Goal: Information Seeking & Learning: Learn about a topic

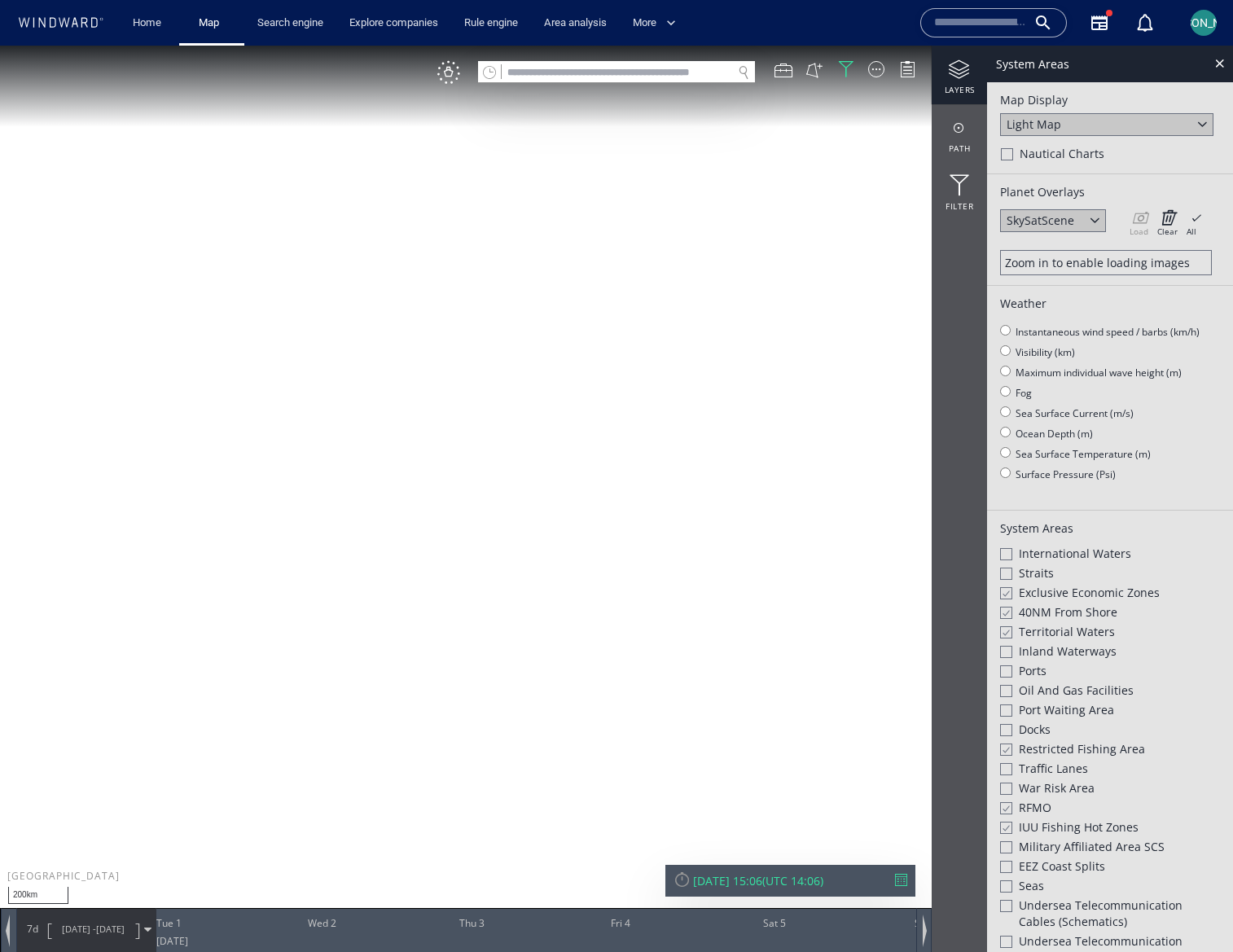
scroll to position [103, 0]
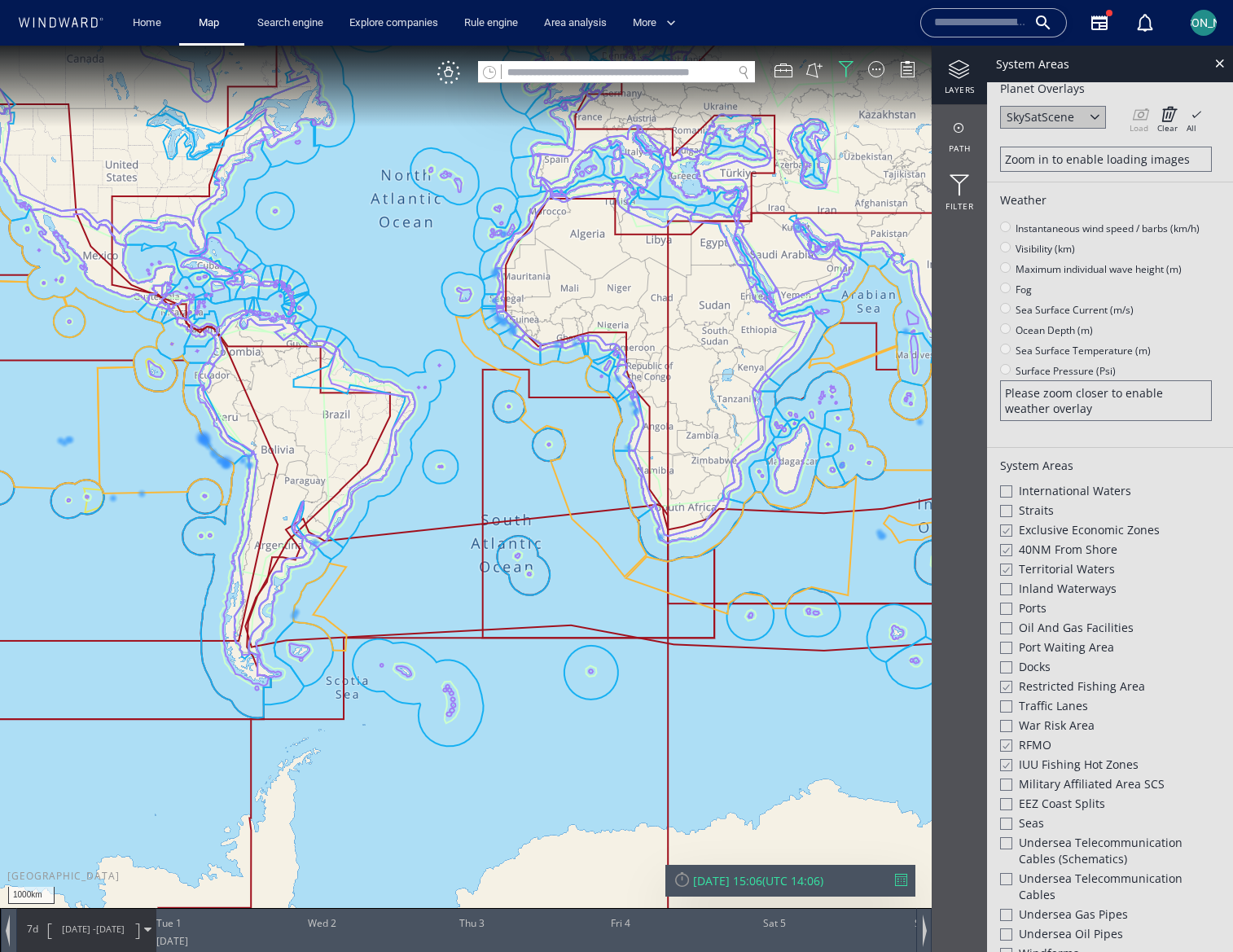
drag, startPoint x: 738, startPoint y: 483, endPoint x: 263, endPoint y: 460, distance: 475.6
click at [261, 472] on canvas "Map" at bounding box center [616, 491] width 1233 height 890
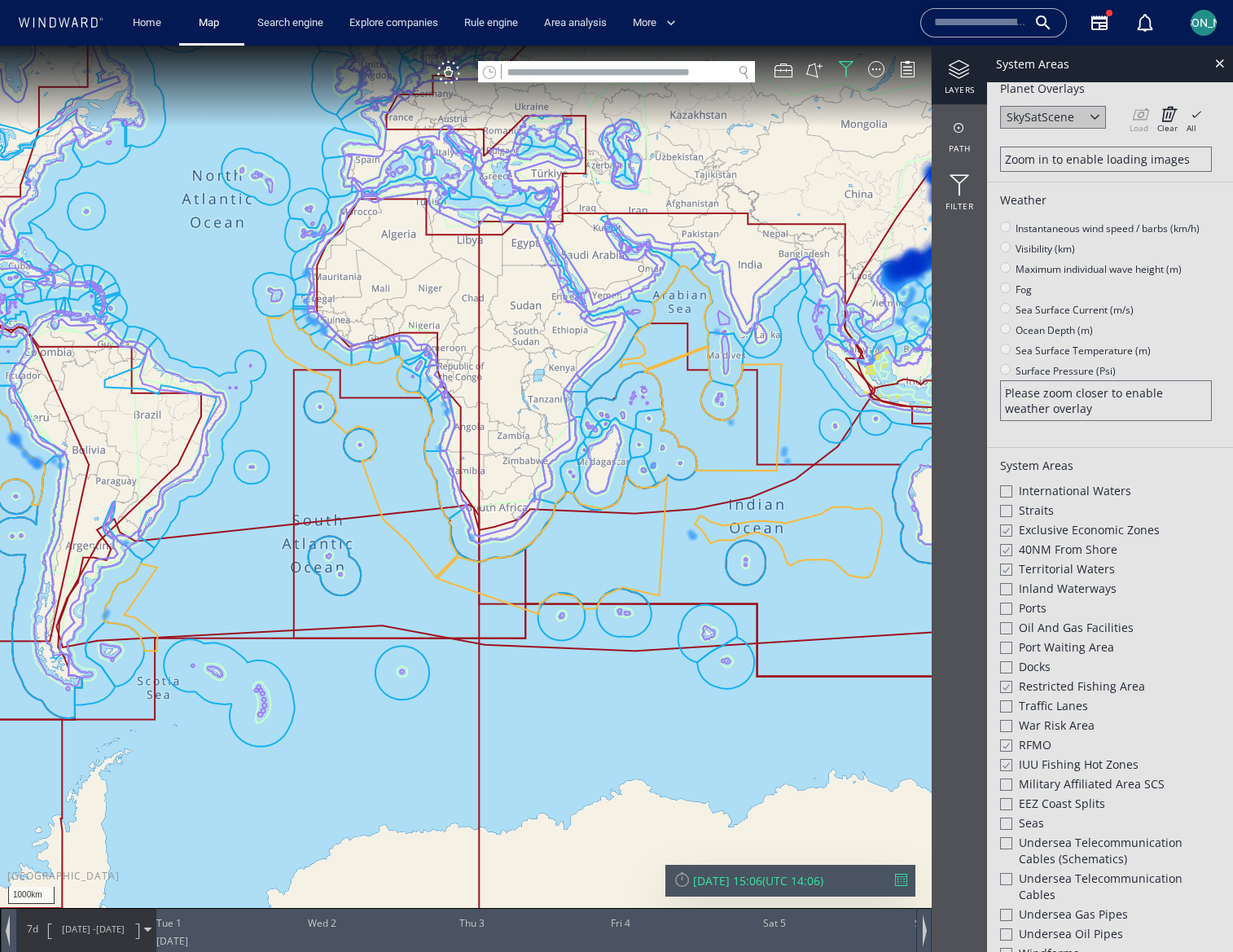
click at [569, 278] on canvas "Map" at bounding box center [616, 491] width 1233 height 890
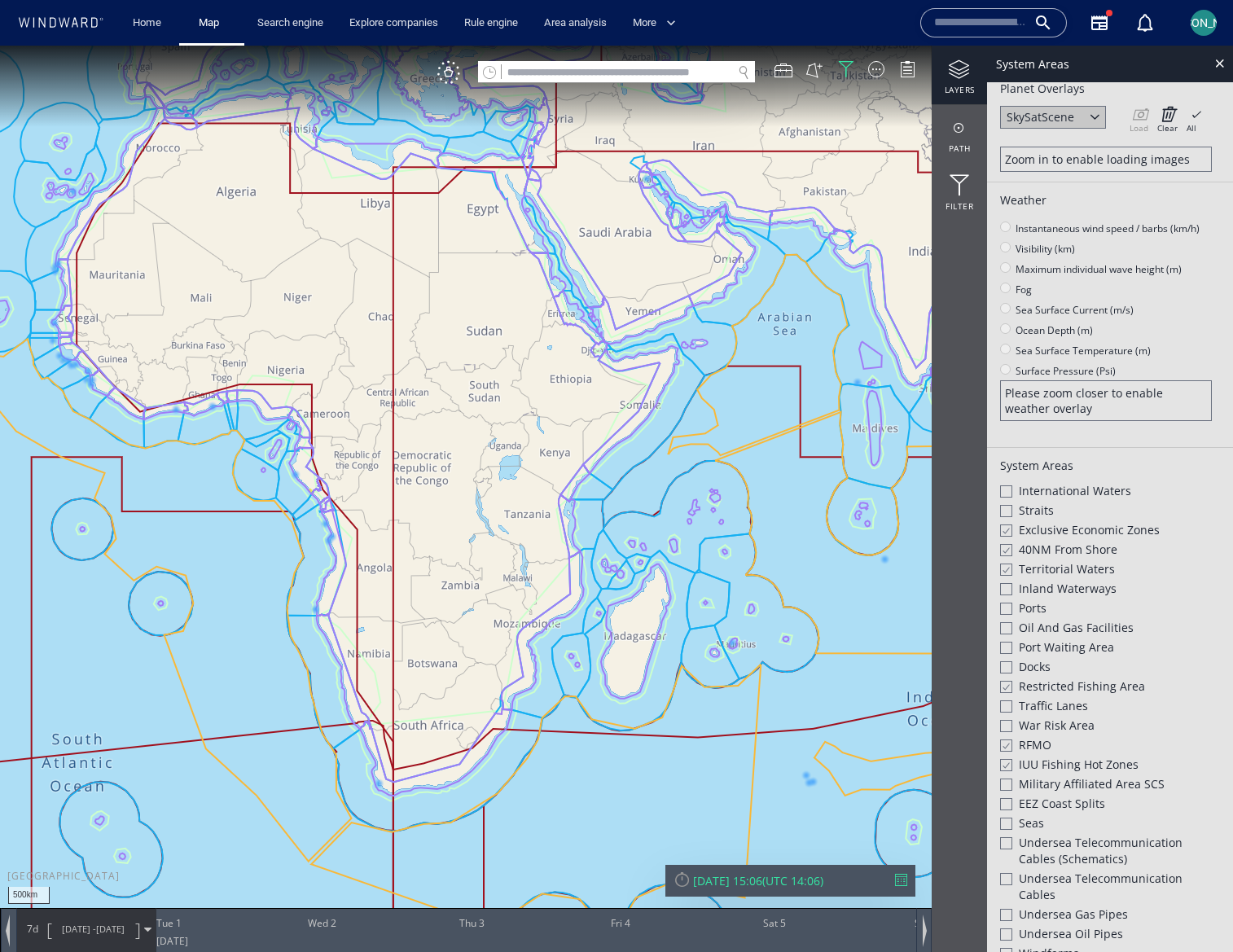
click at [580, 295] on canvas "Map" at bounding box center [616, 491] width 1233 height 890
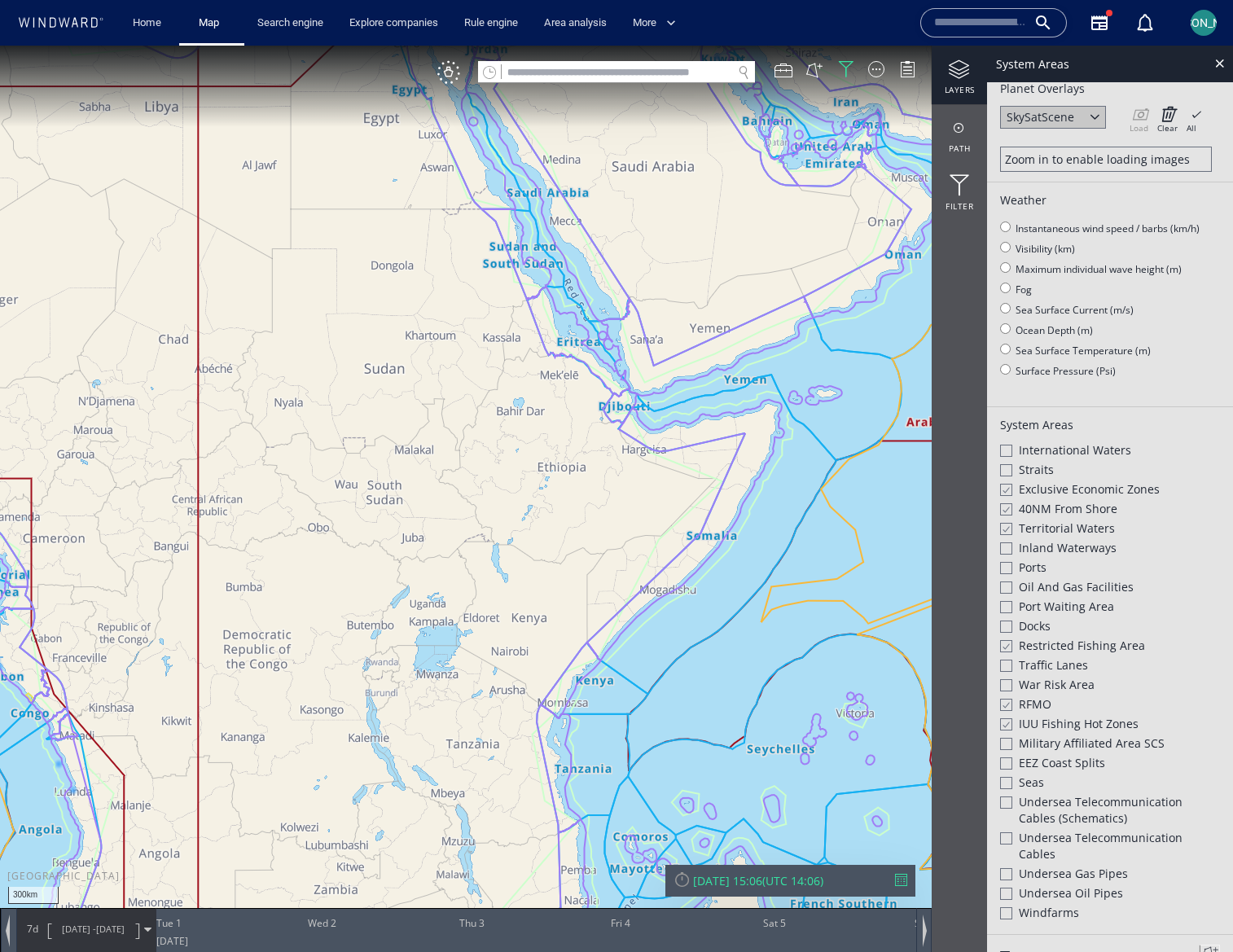
click at [587, 312] on canvas "Map" at bounding box center [616, 491] width 1233 height 890
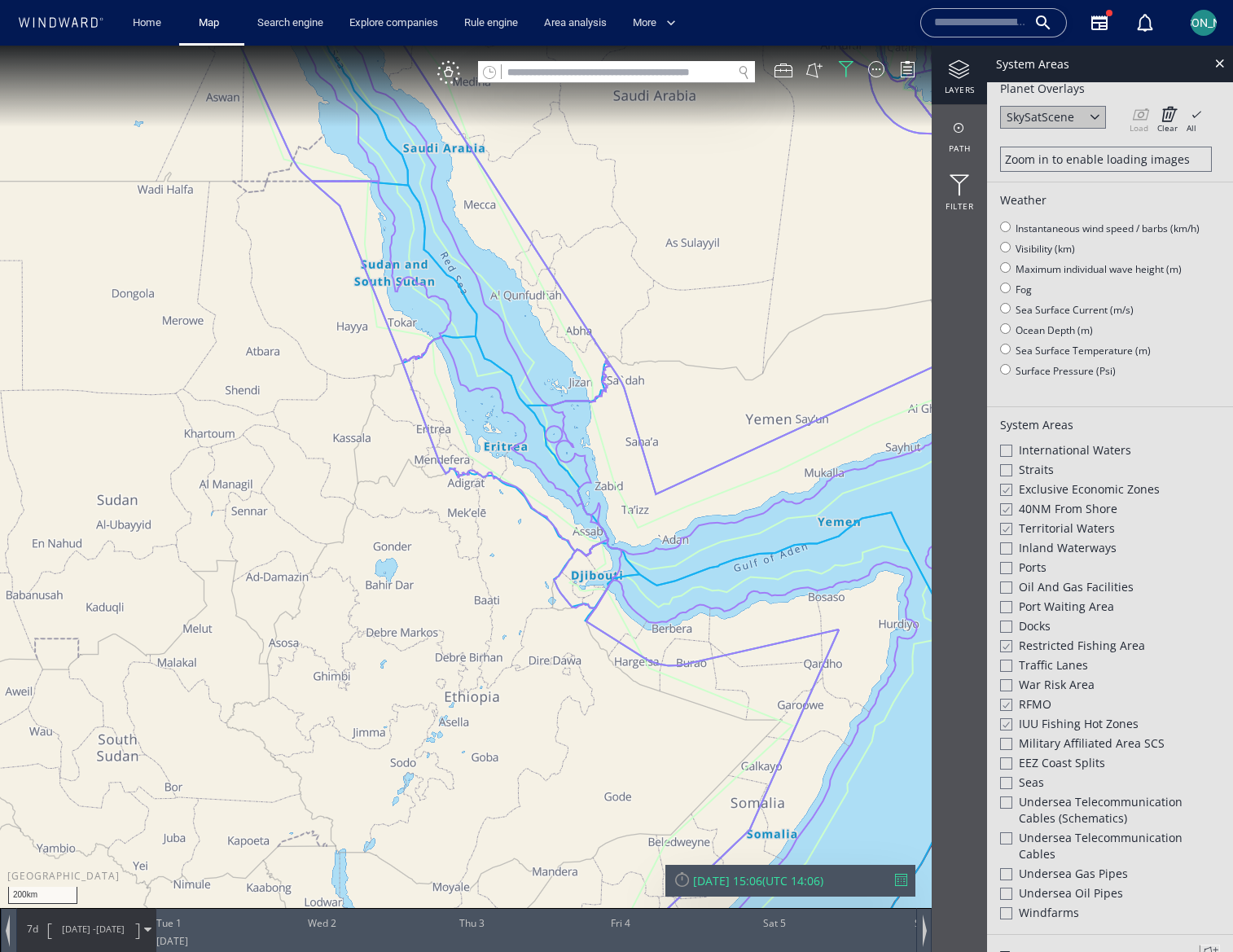
drag, startPoint x: 575, startPoint y: 319, endPoint x: 476, endPoint y: 468, distance: 178.9
click at [477, 466] on canvas "Map" at bounding box center [616, 491] width 1233 height 890
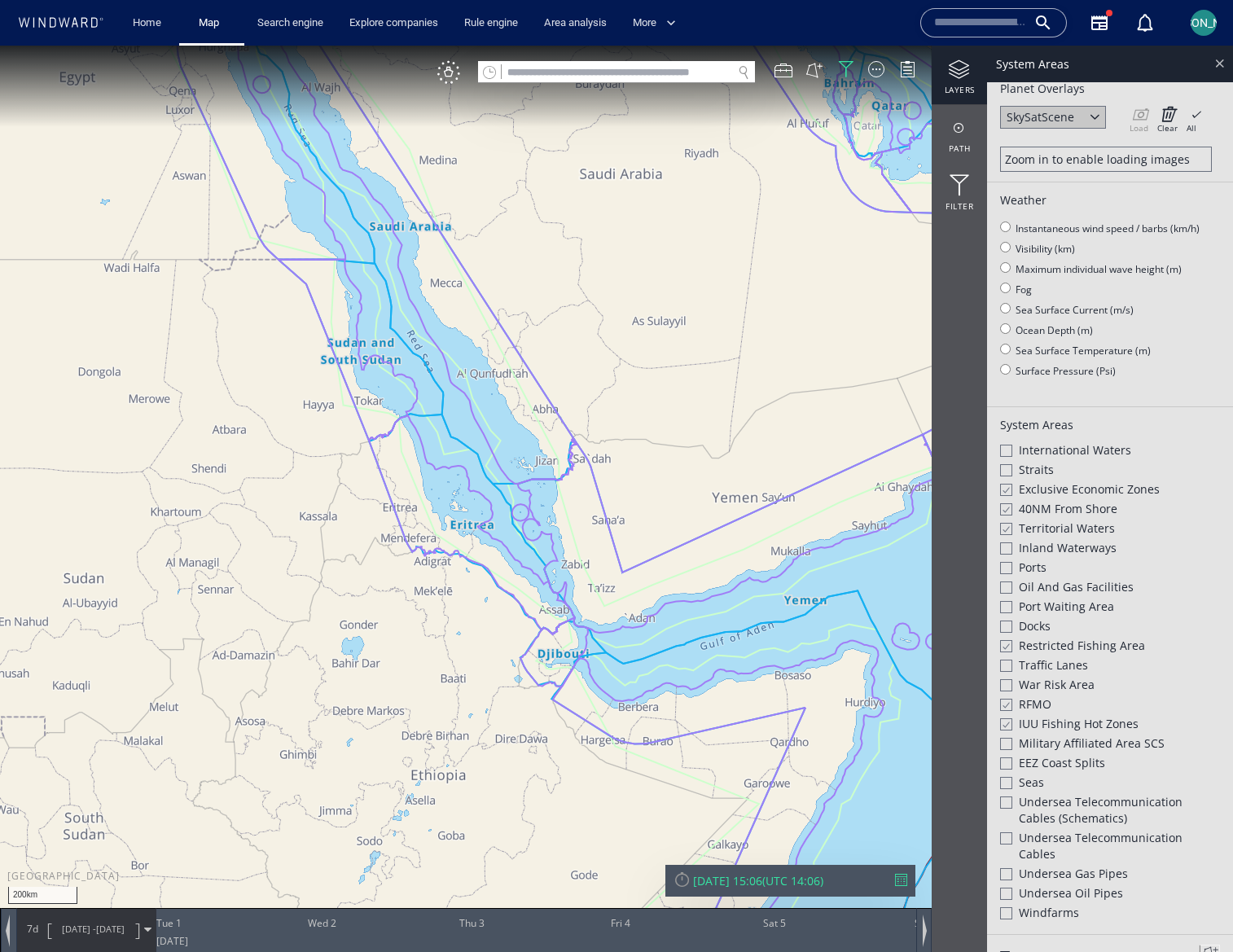
click at [1217, 67] on div at bounding box center [1219, 63] width 19 height 19
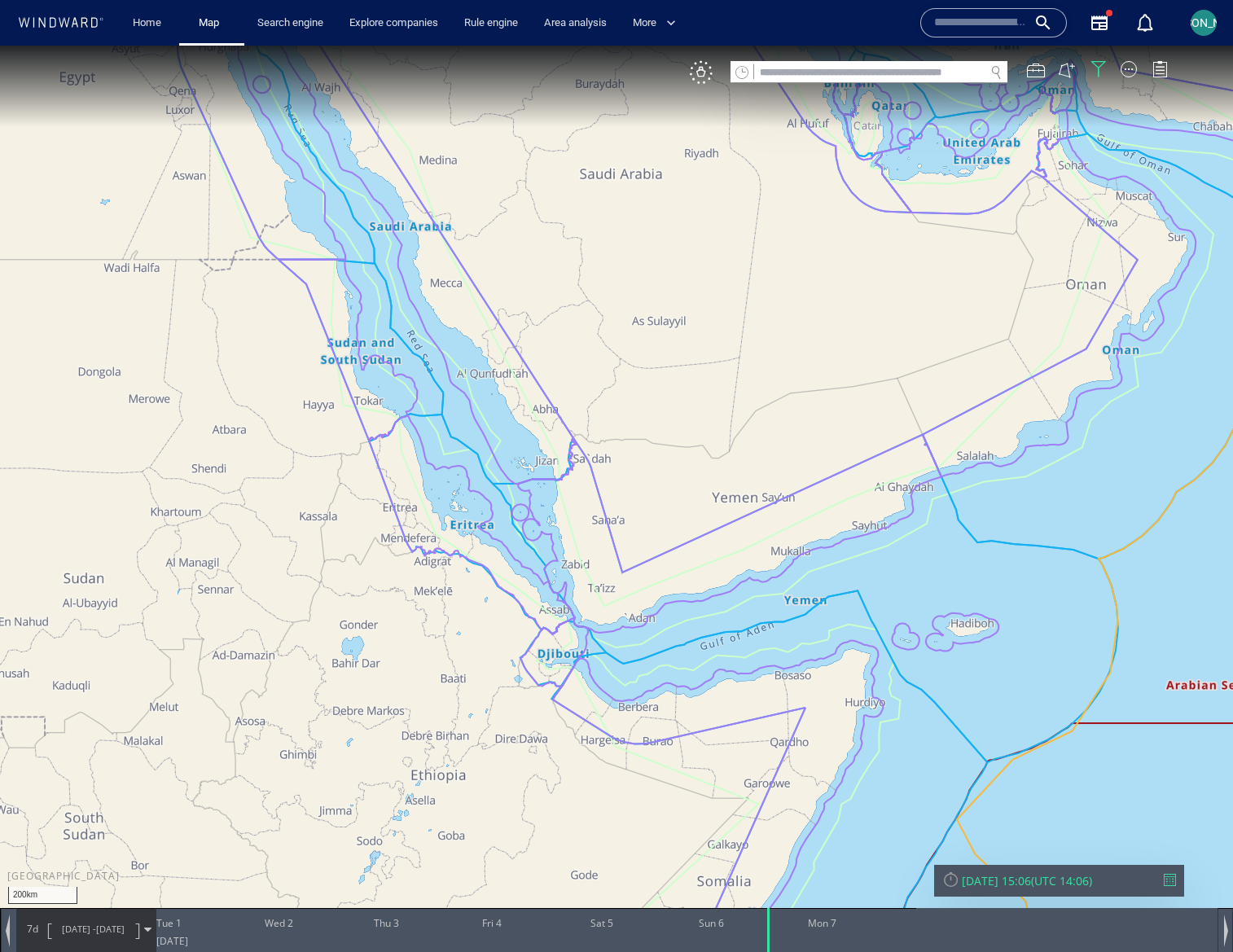
click at [1031, 877] on div "Sun 06/10/2024 15:06" at bounding box center [997, 880] width 70 height 16
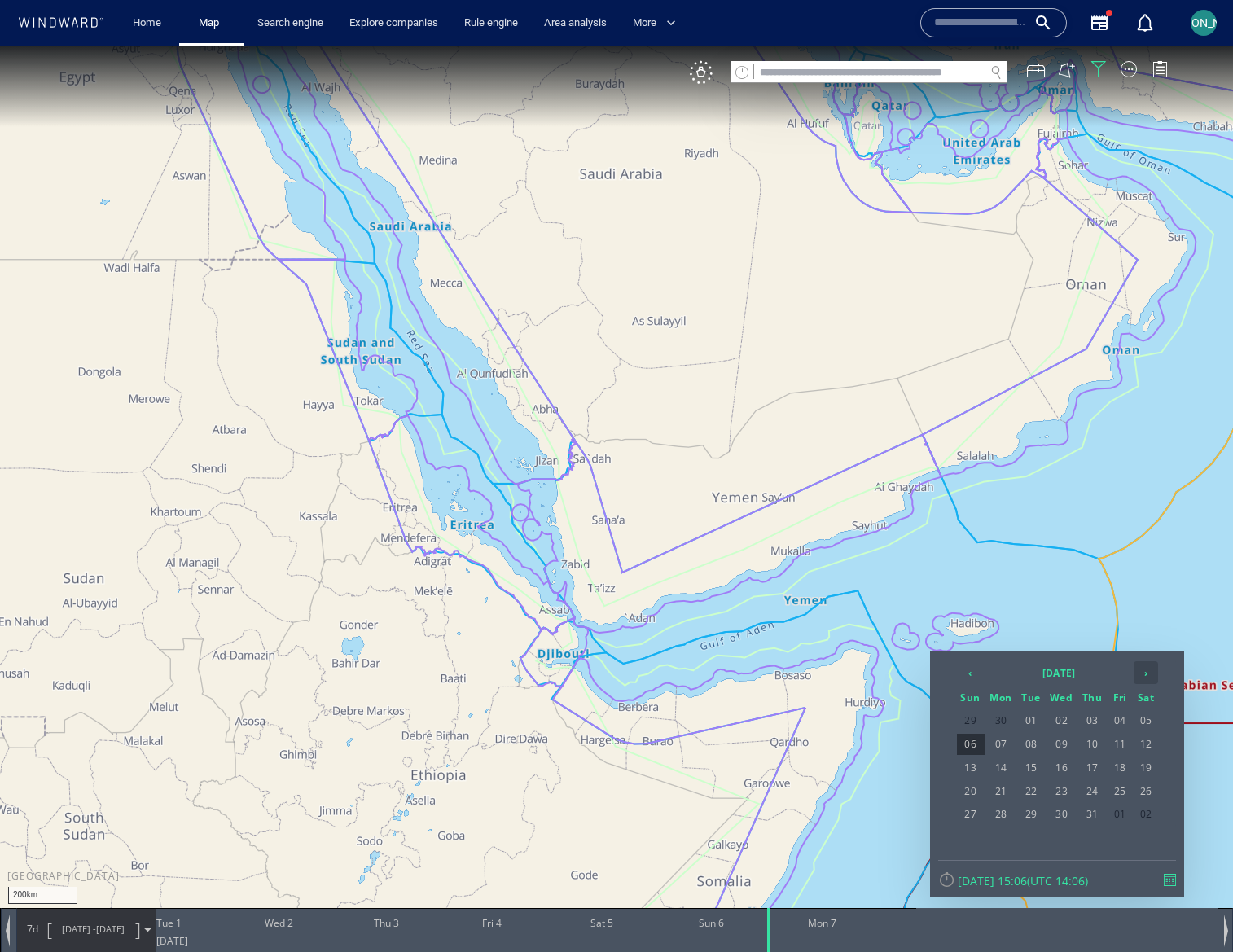
click at [1150, 672] on th "›" at bounding box center [1146, 672] width 25 height 23
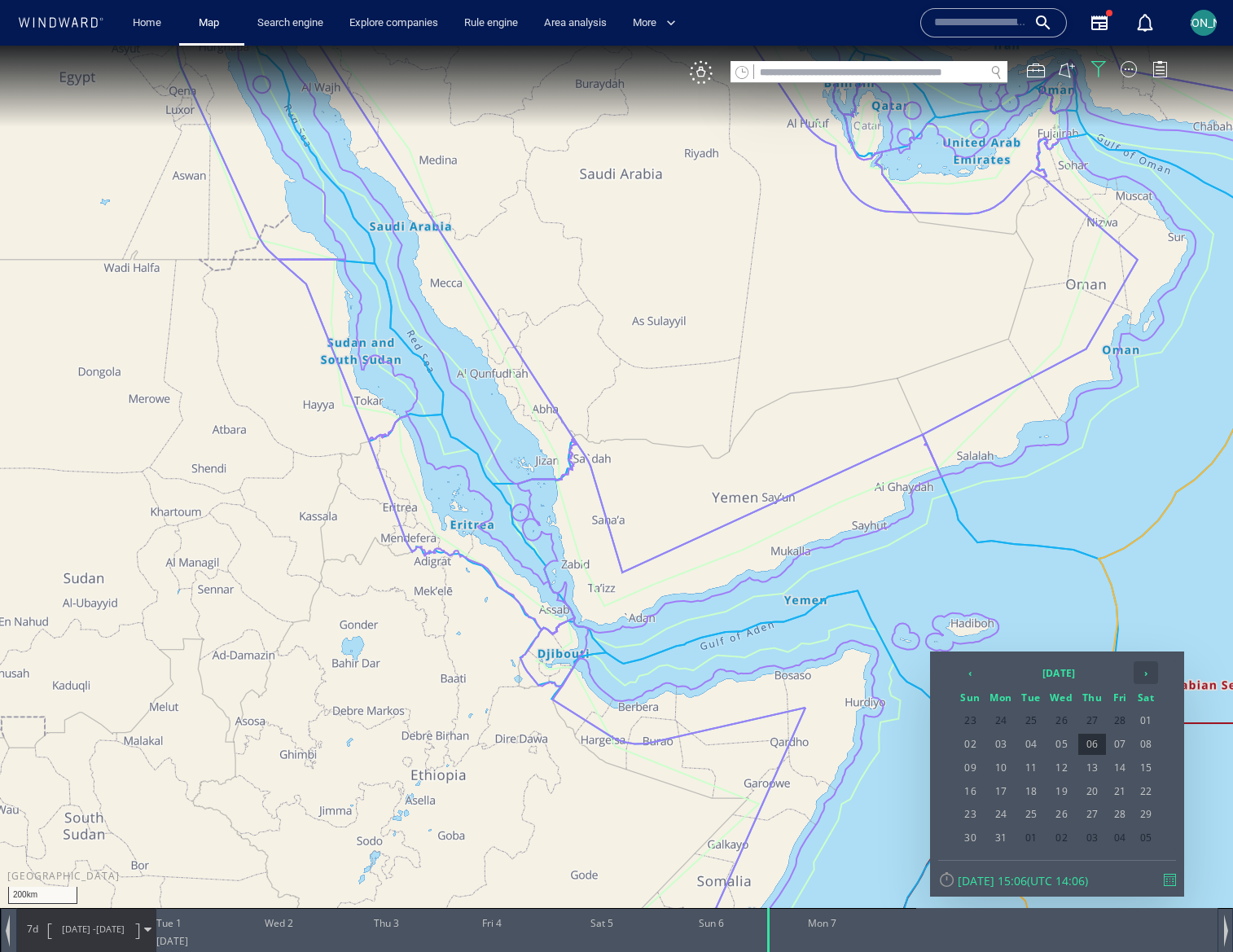
click at [1150, 672] on th "›" at bounding box center [1146, 672] width 25 height 23
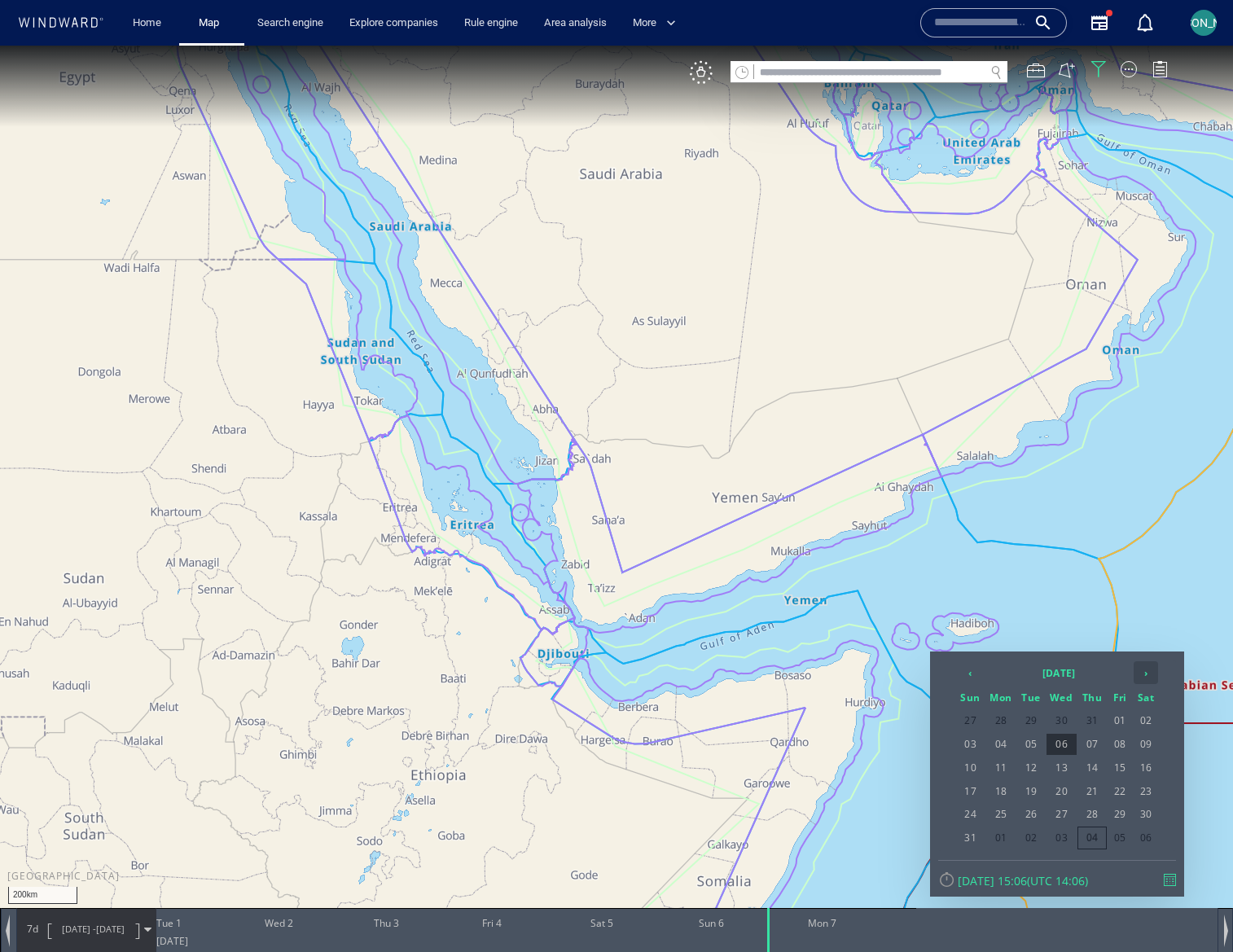
click at [1150, 672] on th "›" at bounding box center [1146, 672] width 25 height 23
click at [1091, 720] on span "04" at bounding box center [1092, 721] width 28 height 21
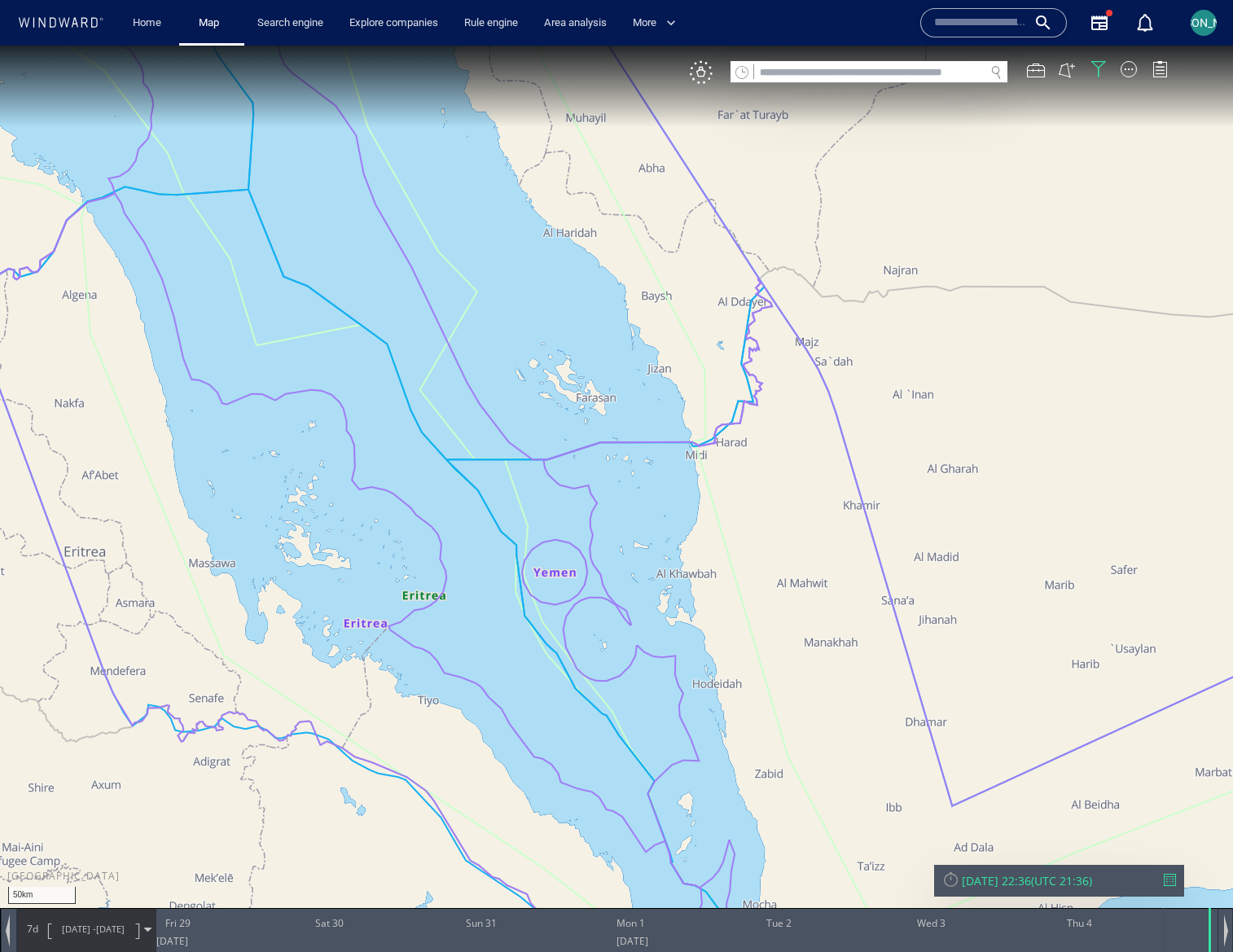
drag, startPoint x: 398, startPoint y: 577, endPoint x: 458, endPoint y: 414, distance: 173.7
click at [460, 424] on canvas "Map" at bounding box center [616, 491] width 1233 height 890
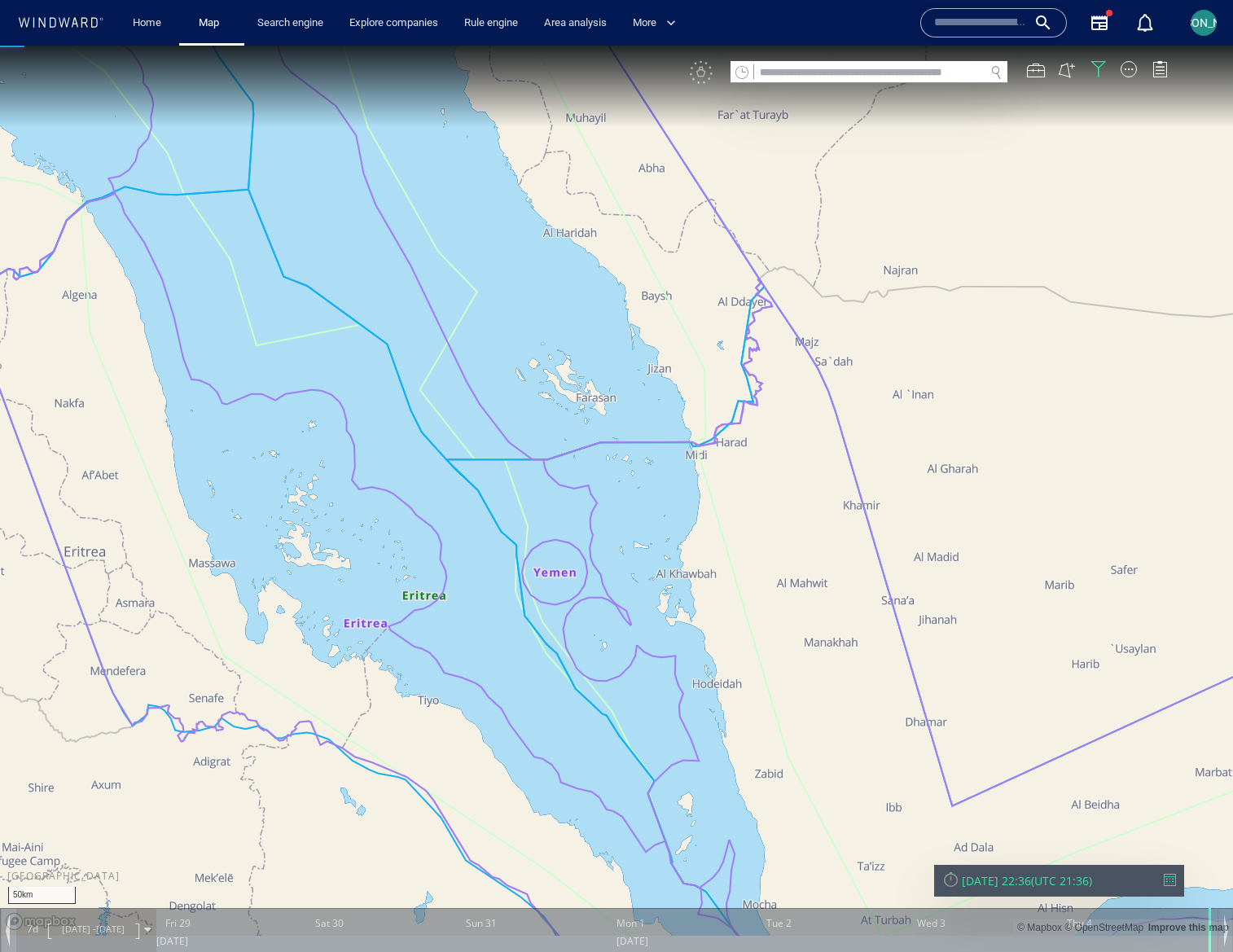
click at [457, 409] on canvas "Map" at bounding box center [616, 491] width 1233 height 890
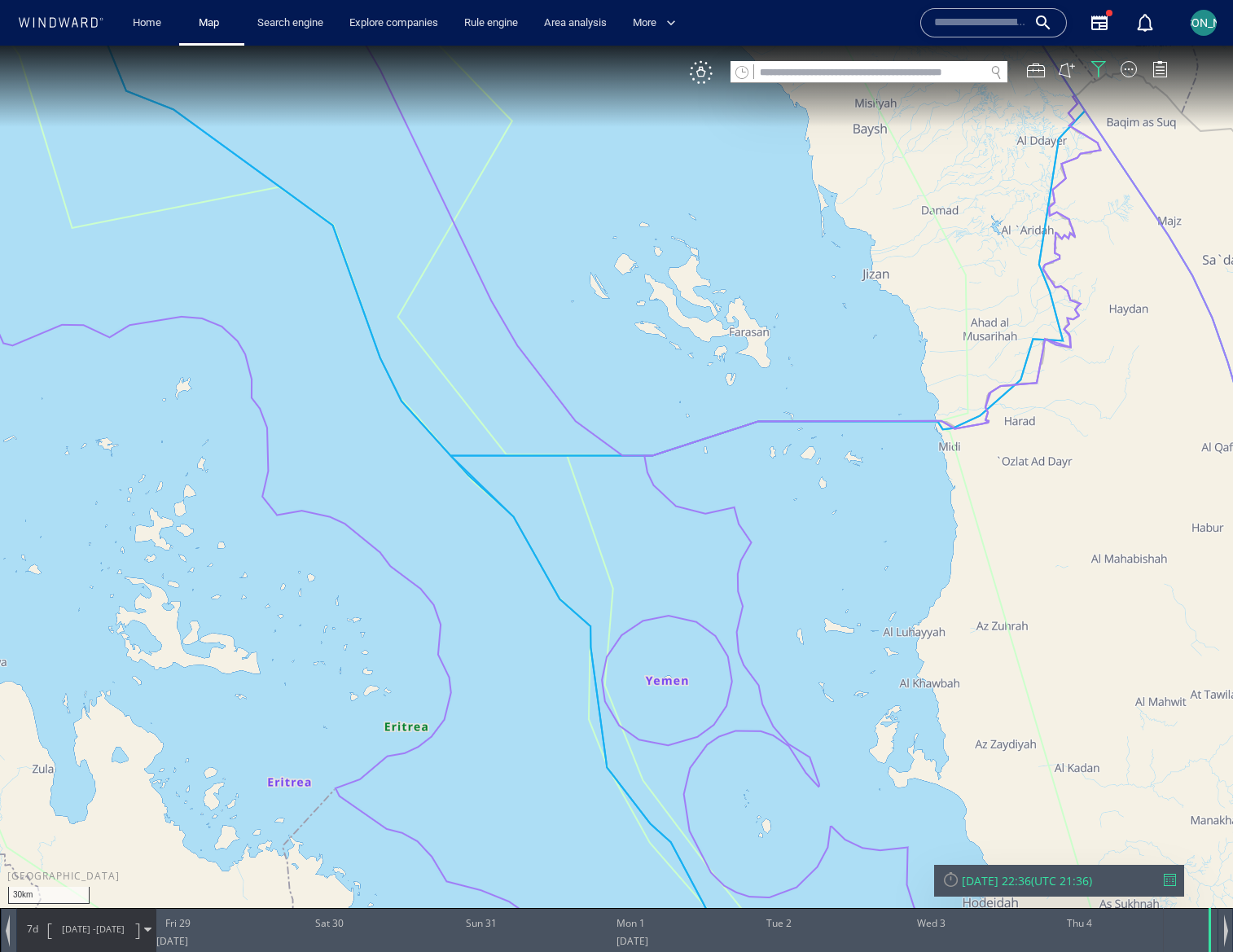
drag, startPoint x: 466, startPoint y: 465, endPoint x: 462, endPoint y: 410, distance: 55.1
click at [462, 410] on canvas "Map" at bounding box center [616, 491] width 1233 height 890
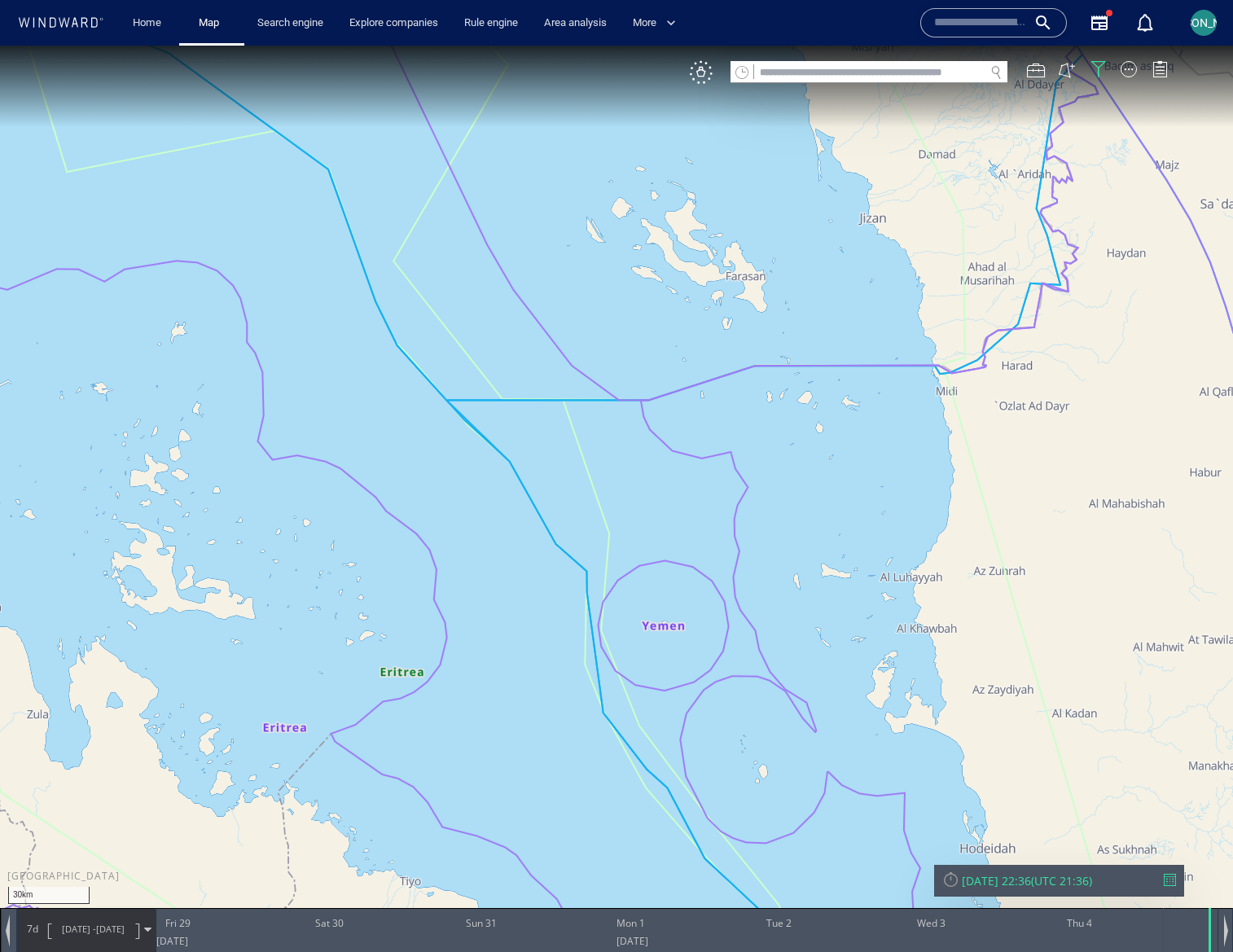
click at [484, 317] on canvas "Map" at bounding box center [616, 491] width 1233 height 890
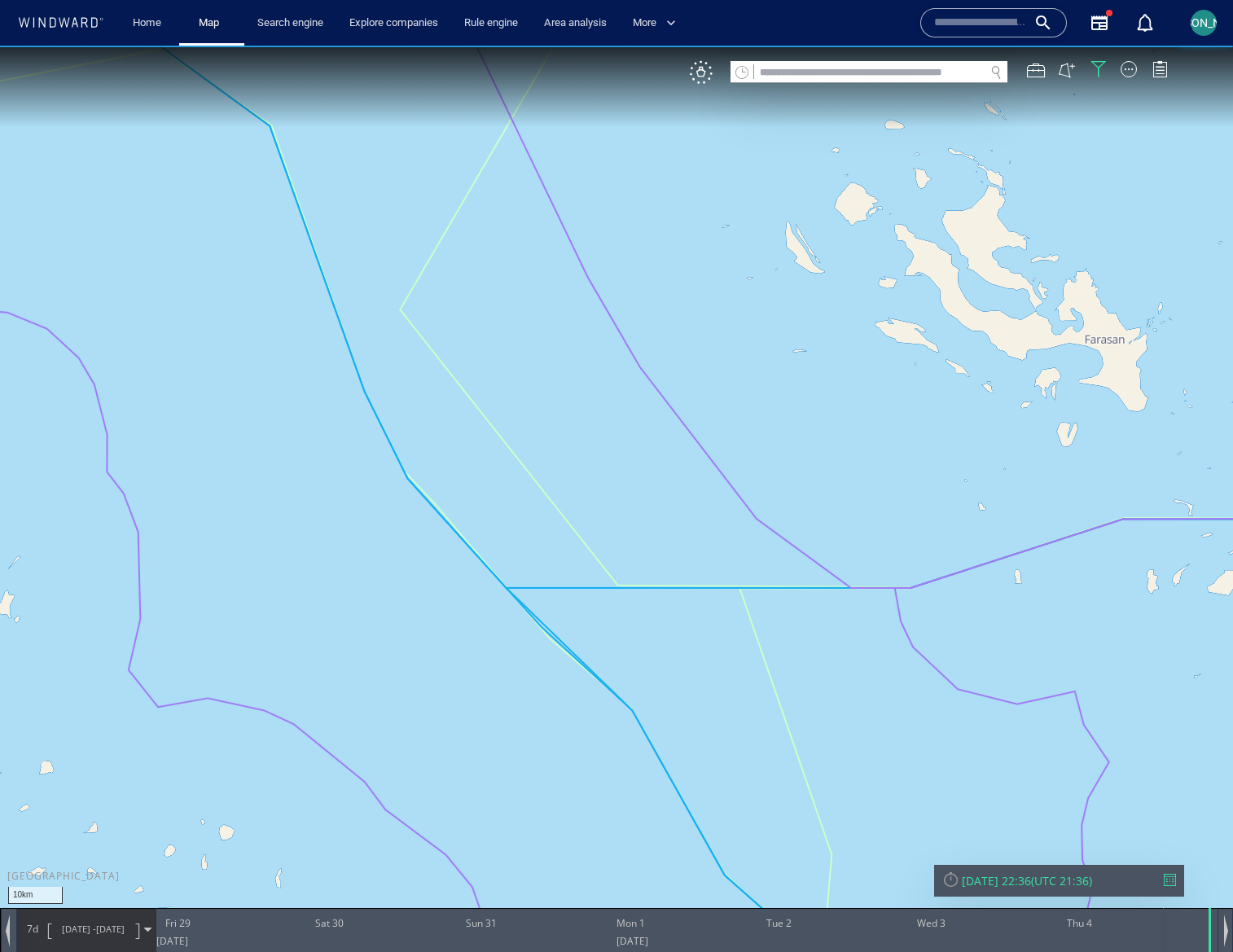
drag, startPoint x: 464, startPoint y: 295, endPoint x: 560, endPoint y: 401, distance: 143.0
click at [560, 401] on canvas "Map" at bounding box center [616, 491] width 1233 height 890
click at [704, 70] on div "VM" at bounding box center [701, 73] width 23 height 23
click at [1027, 877] on div "Thu 04/09/2025 22:36" at bounding box center [997, 880] width 70 height 16
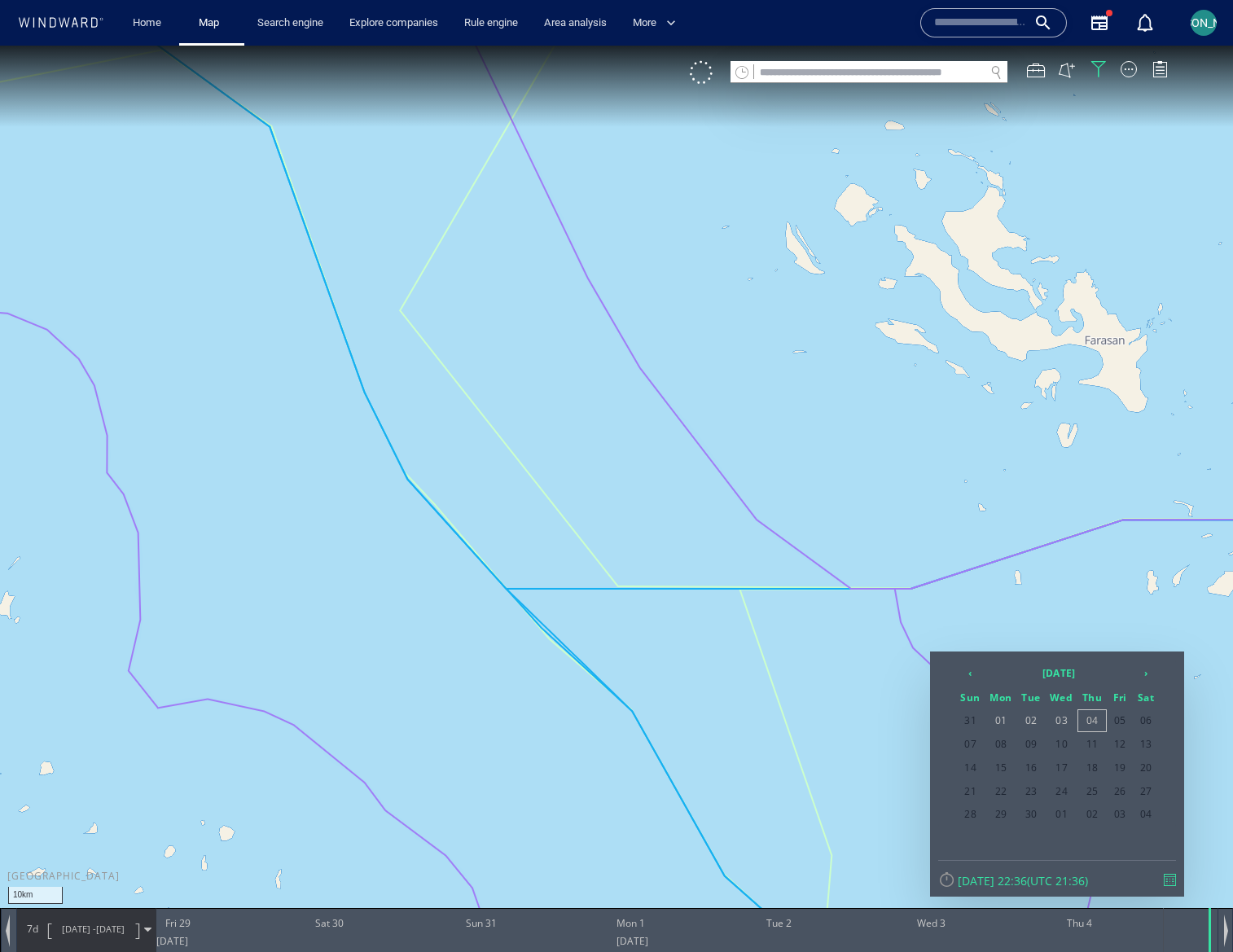
click at [74, 930] on span "28/08/25 -" at bounding box center [79, 928] width 34 height 12
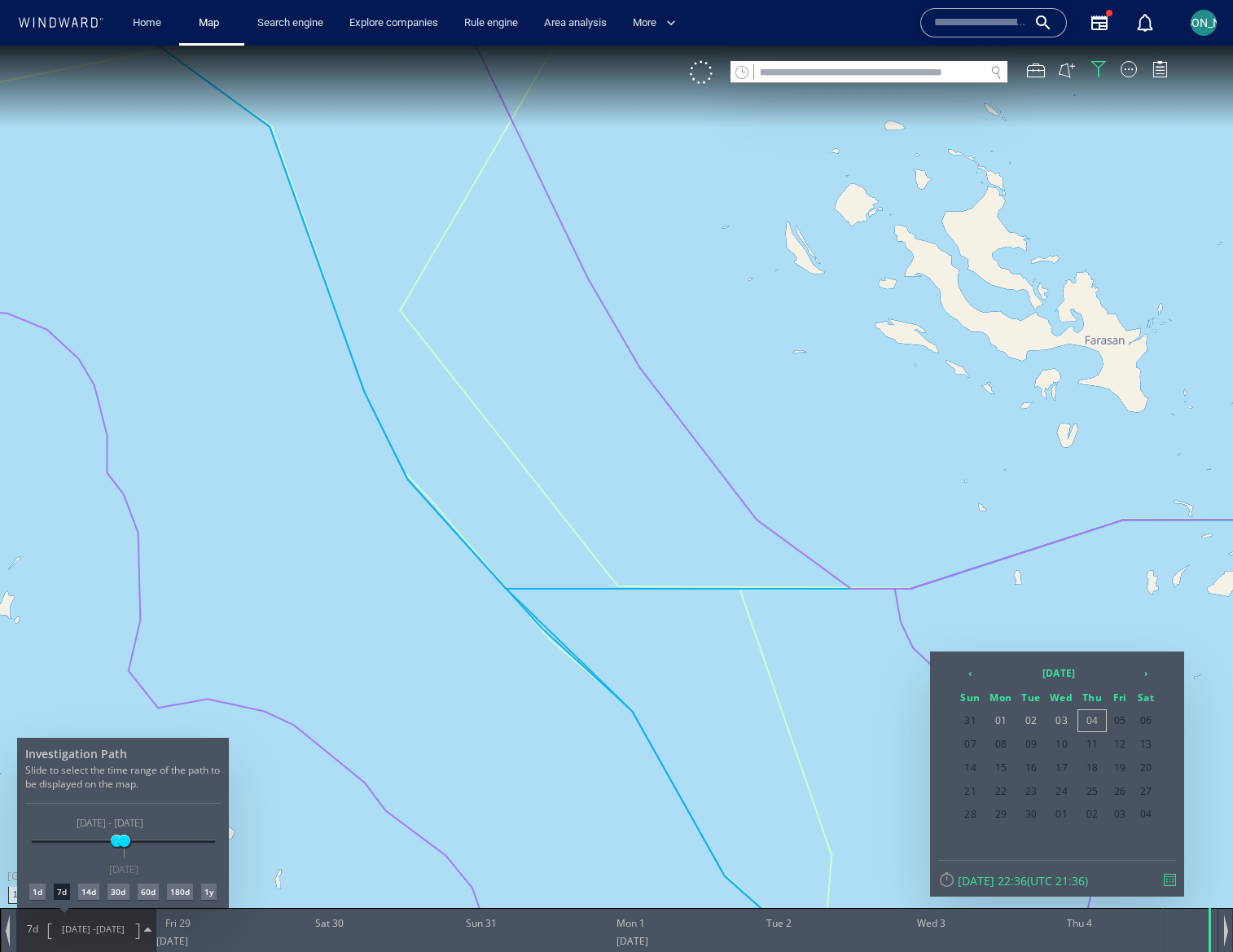
click at [35, 890] on div "1d" at bounding box center [38, 891] width 16 height 16
click at [392, 947] on div at bounding box center [616, 499] width 1233 height 906
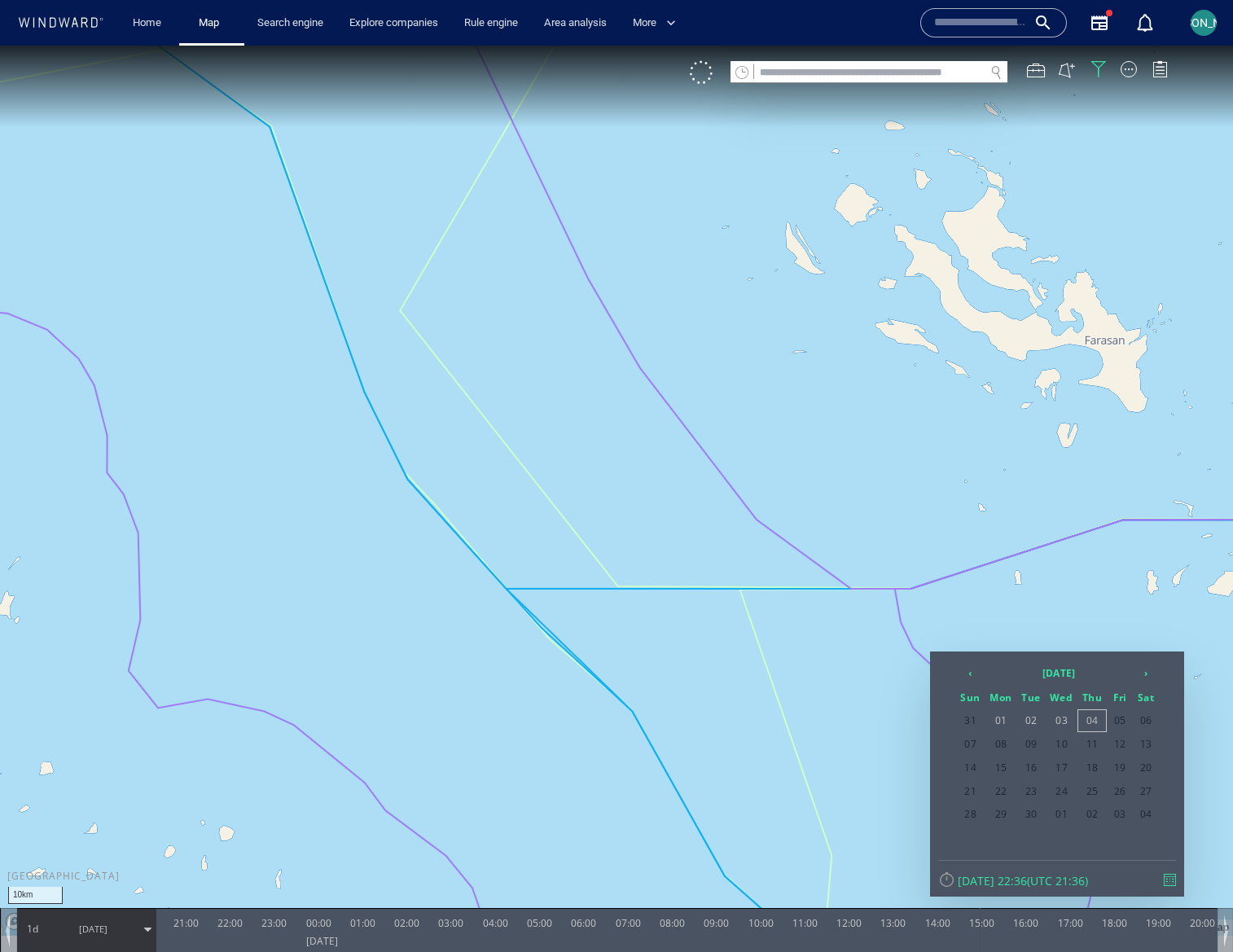
drag, startPoint x: 312, startPoint y: 936, endPoint x: 537, endPoint y: 936, distance: 225.0
click at [409, 925] on div "03:00" at bounding box center [407, 921] width 25 height 26
drag, startPoint x: 691, startPoint y: 934, endPoint x: 408, endPoint y: 932, distance: 283.0
click at [408, 932] on div at bounding box center [408, 930] width 16 height 44
click at [413, 932] on div at bounding box center [412, 930] width 16 height 44
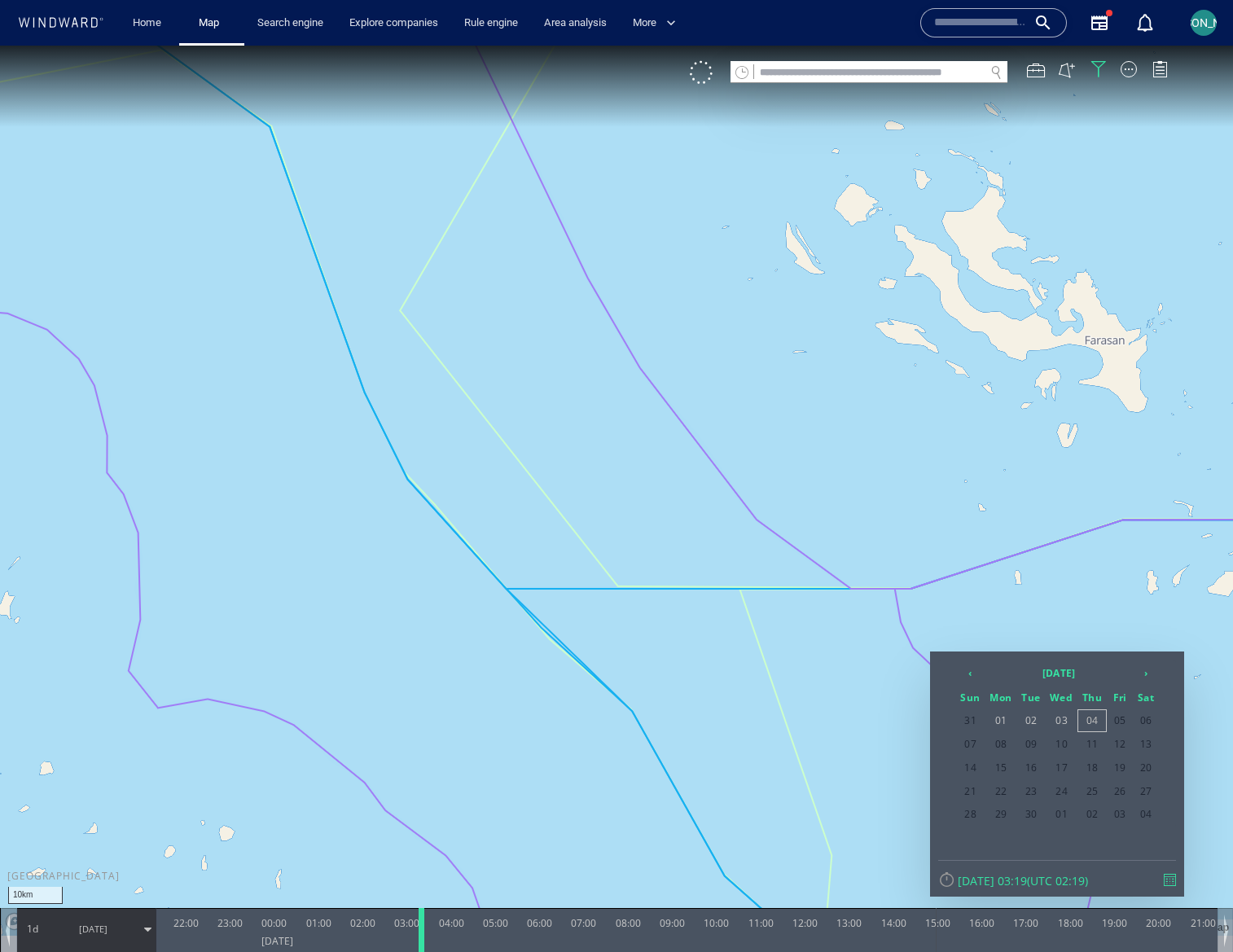
drag, startPoint x: 413, startPoint y: 932, endPoint x: 425, endPoint y: 932, distance: 12.0
click at [425, 932] on div at bounding box center [425, 930] width 16 height 44
drag, startPoint x: 424, startPoint y: 932, endPoint x: 452, endPoint y: 934, distance: 28.1
click at [452, 934] on div at bounding box center [453, 930] width 16 height 44
click at [447, 934] on div at bounding box center [448, 930] width 16 height 44
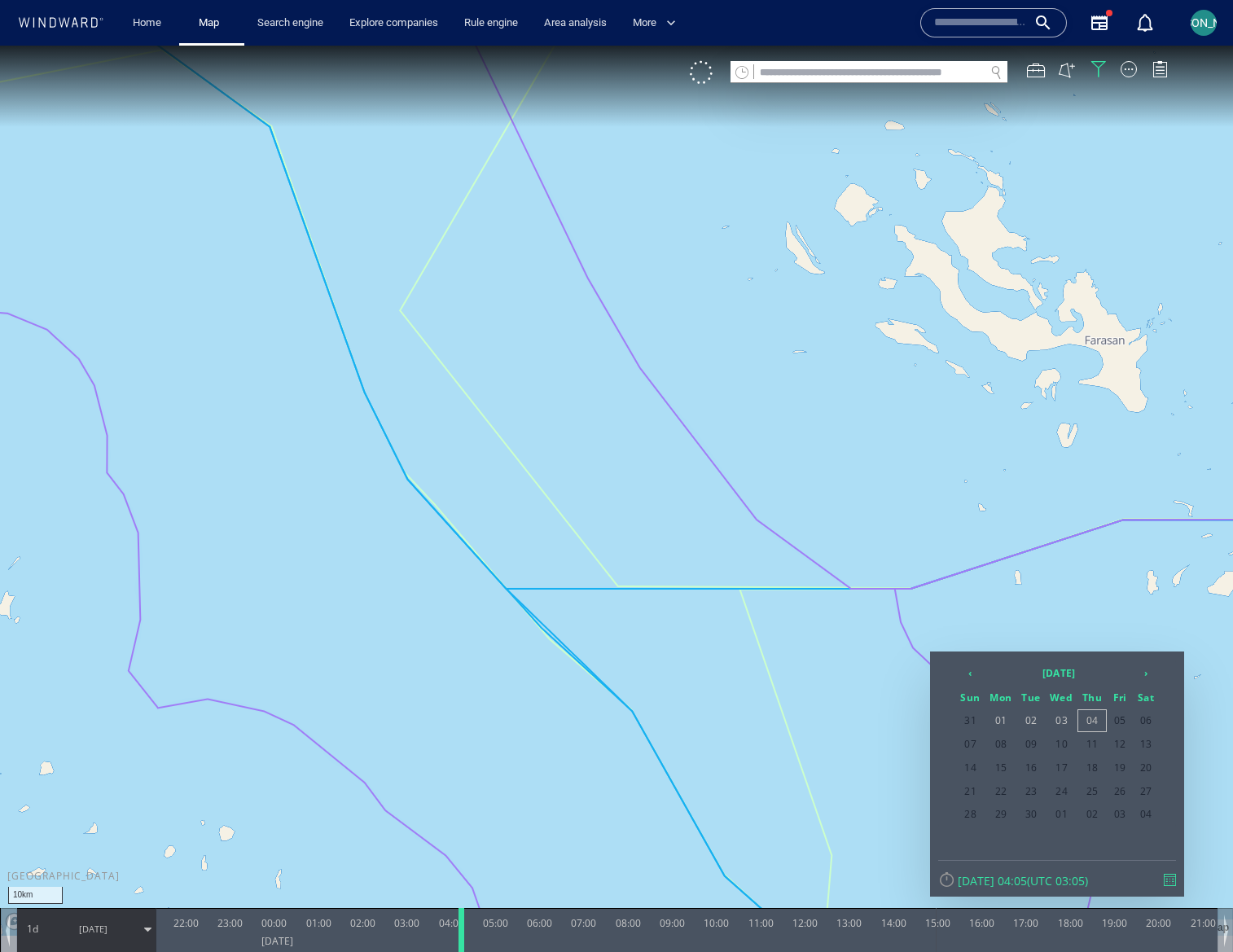
drag, startPoint x: 447, startPoint y: 934, endPoint x: 463, endPoint y: 933, distance: 16.0
click at [463, 933] on div at bounding box center [465, 930] width 16 height 44
click at [459, 933] on div at bounding box center [461, 930] width 16 height 44
click at [453, 932] on div at bounding box center [455, 930] width 16 height 44
click at [451, 932] on div at bounding box center [453, 930] width 16 height 44
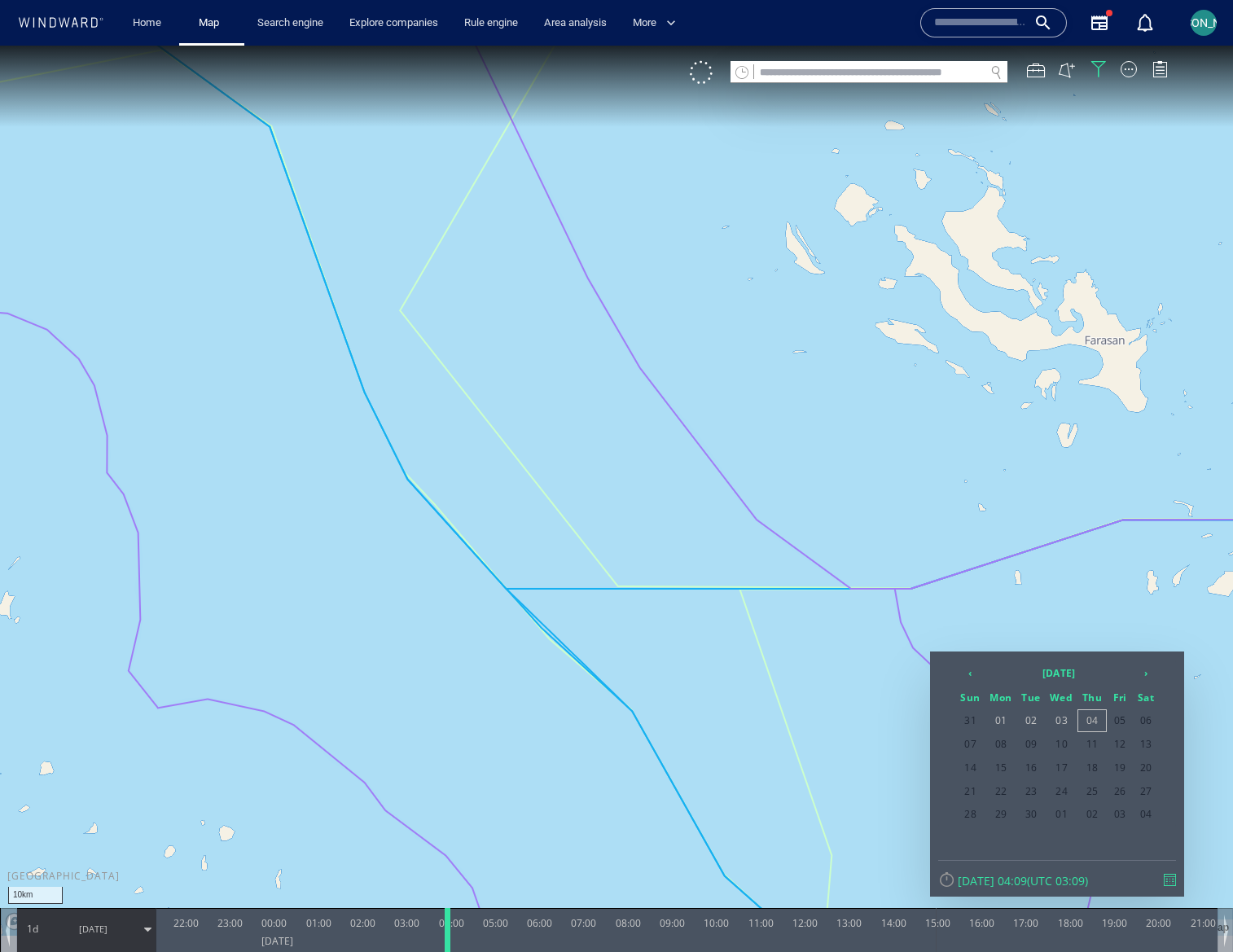
click at [451, 932] on div at bounding box center [451, 930] width 16 height 44
click at [703, 77] on div at bounding box center [701, 73] width 23 height 23
click at [582, 461] on div at bounding box center [616, 499] width 1233 height 906
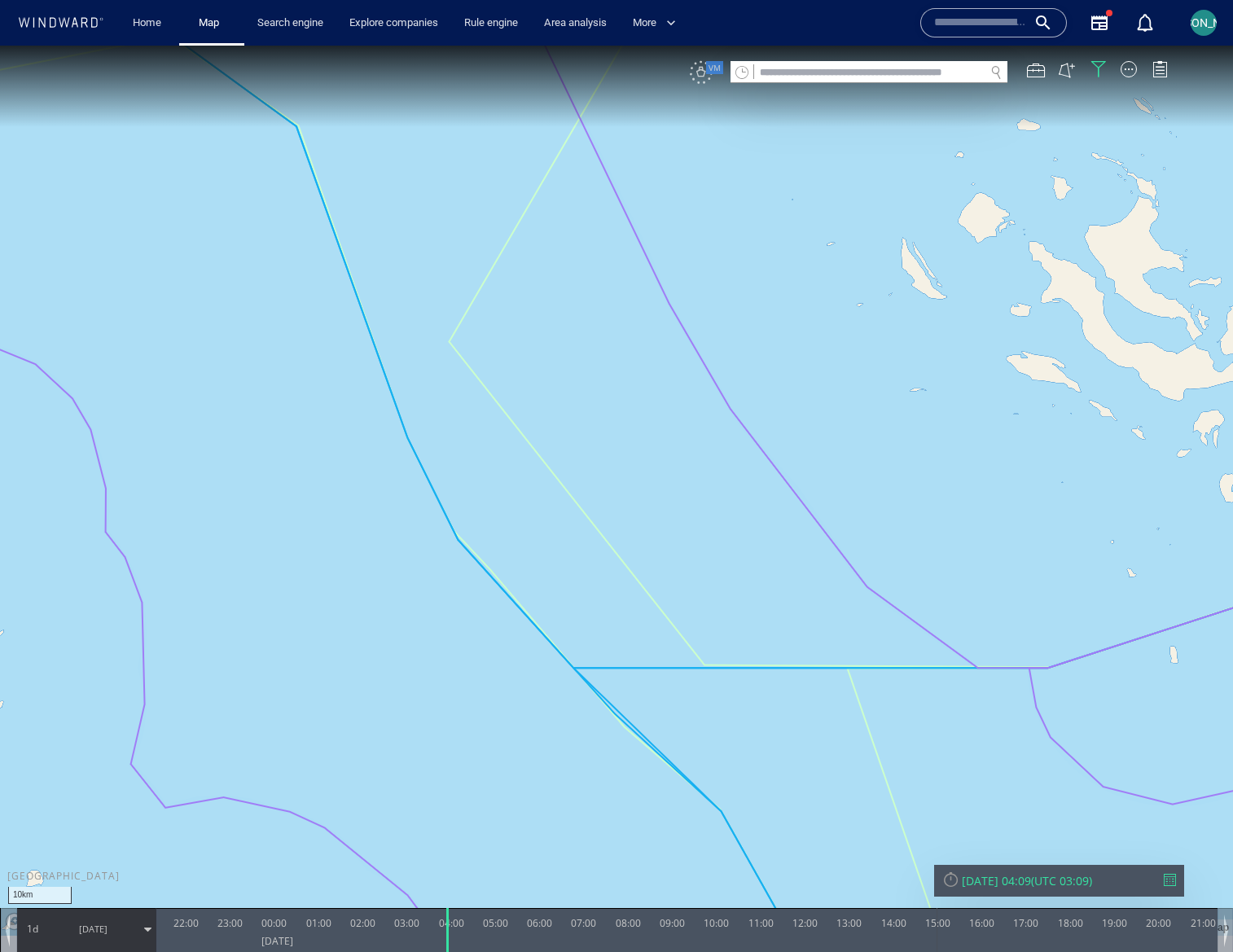
click at [706, 73] on span "VM" at bounding box center [714, 68] width 17 height 13
click at [706, 73] on div at bounding box center [701, 73] width 23 height 23
click at [743, 70] on span at bounding box center [742, 73] width 13 height 13
click at [1098, 63] on div at bounding box center [1099, 70] width 16 height 16
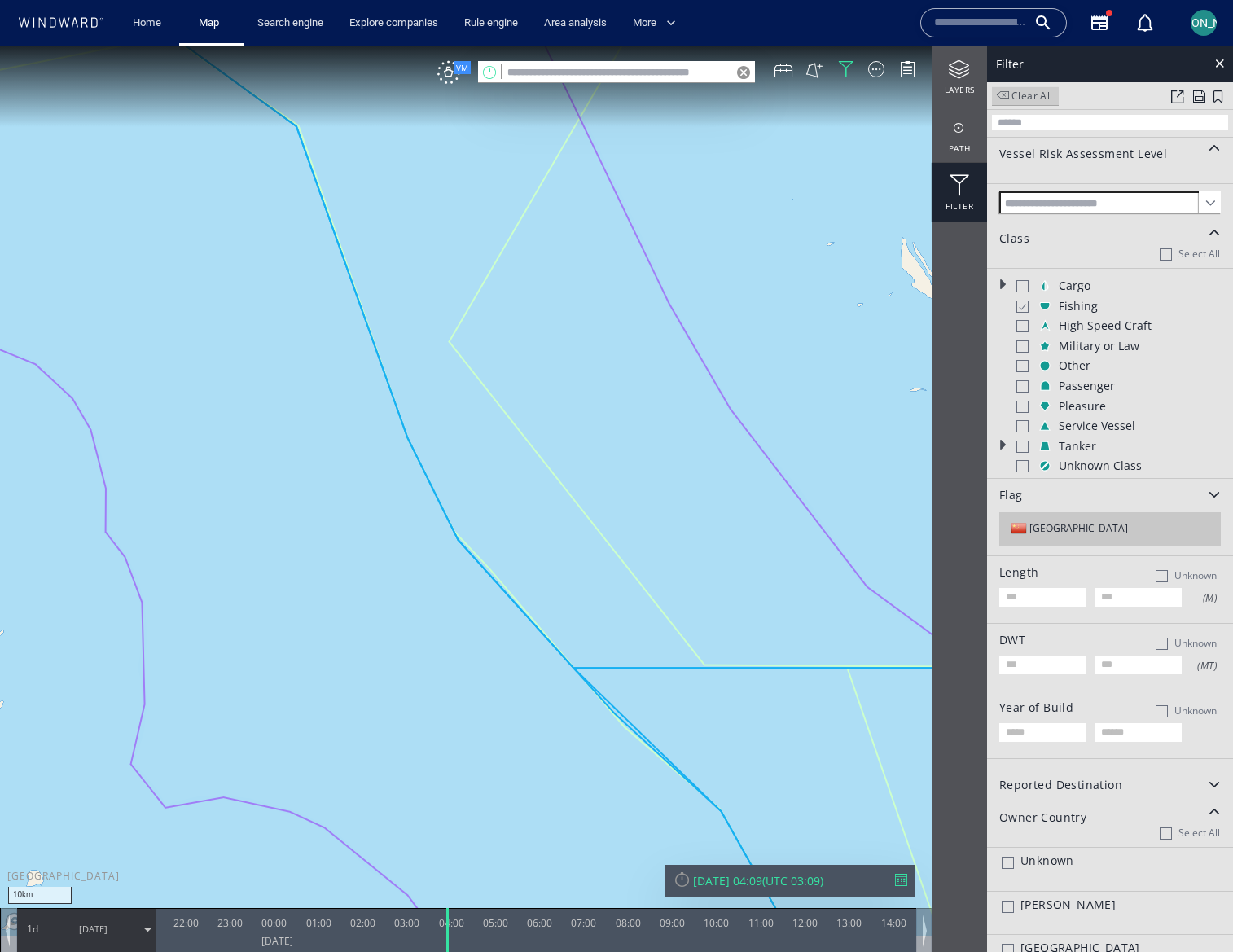
click at [1006, 96] on span at bounding box center [1003, 95] width 12 height 12
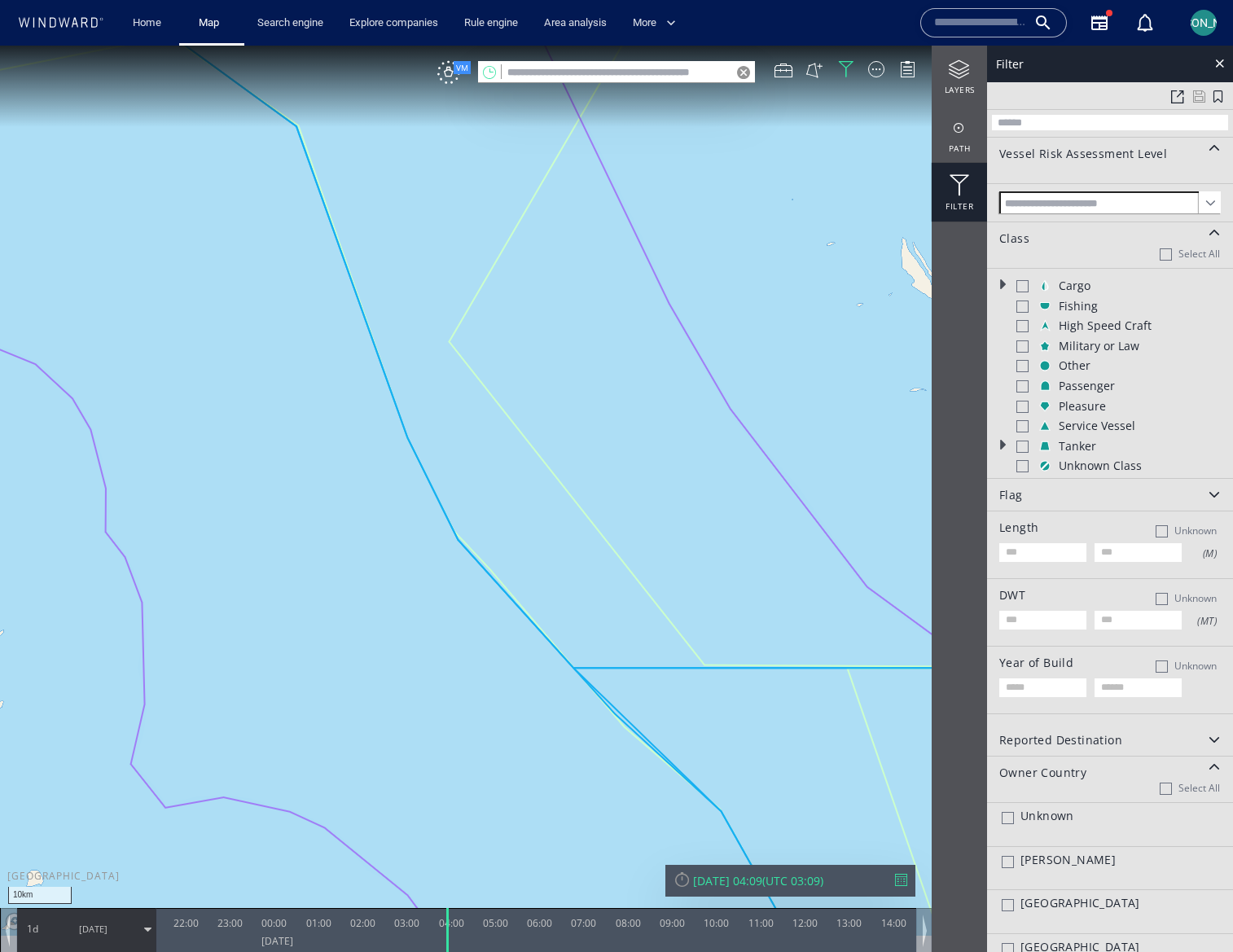
scroll to position [2234, 0]
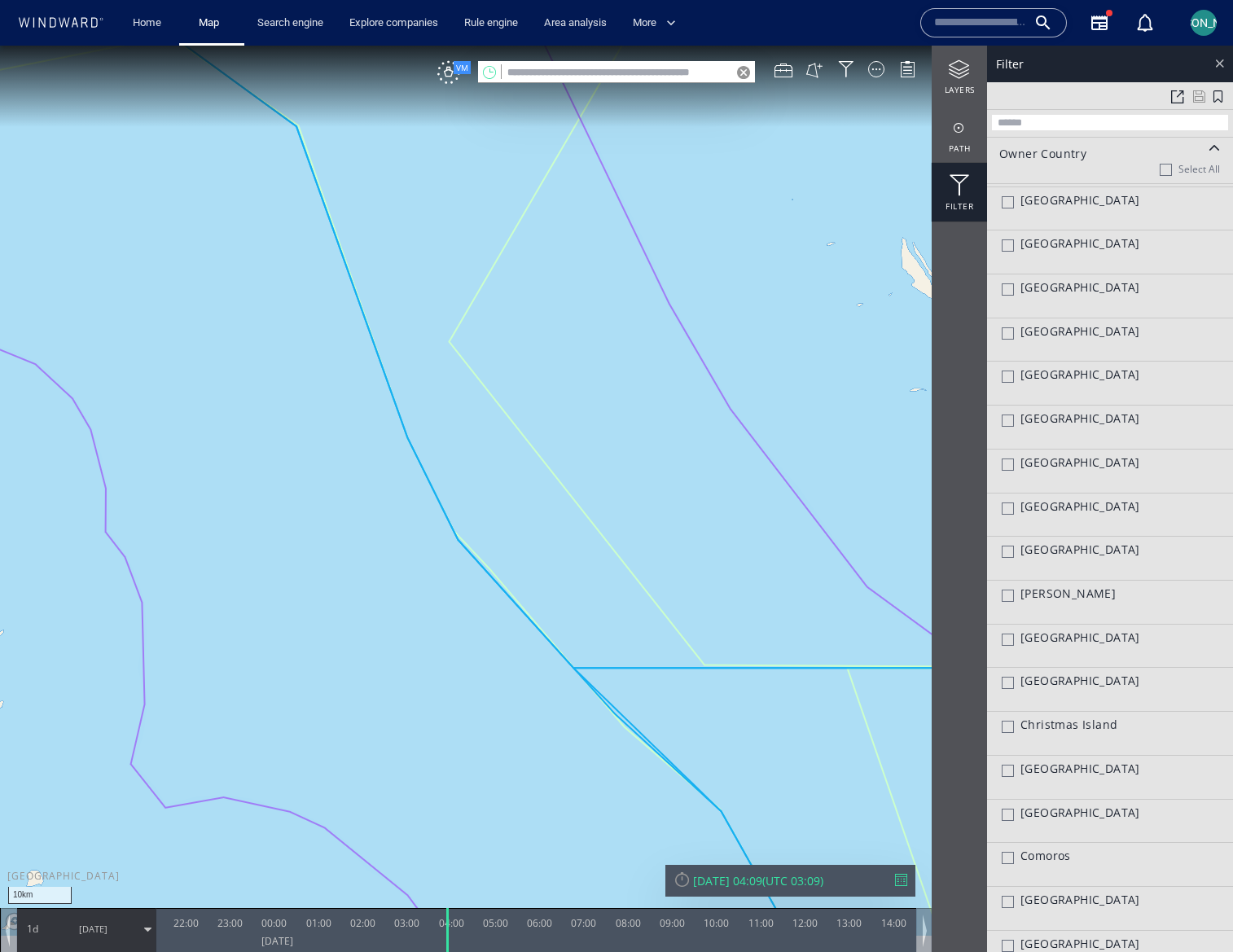
click at [1222, 64] on div at bounding box center [1219, 63] width 19 height 19
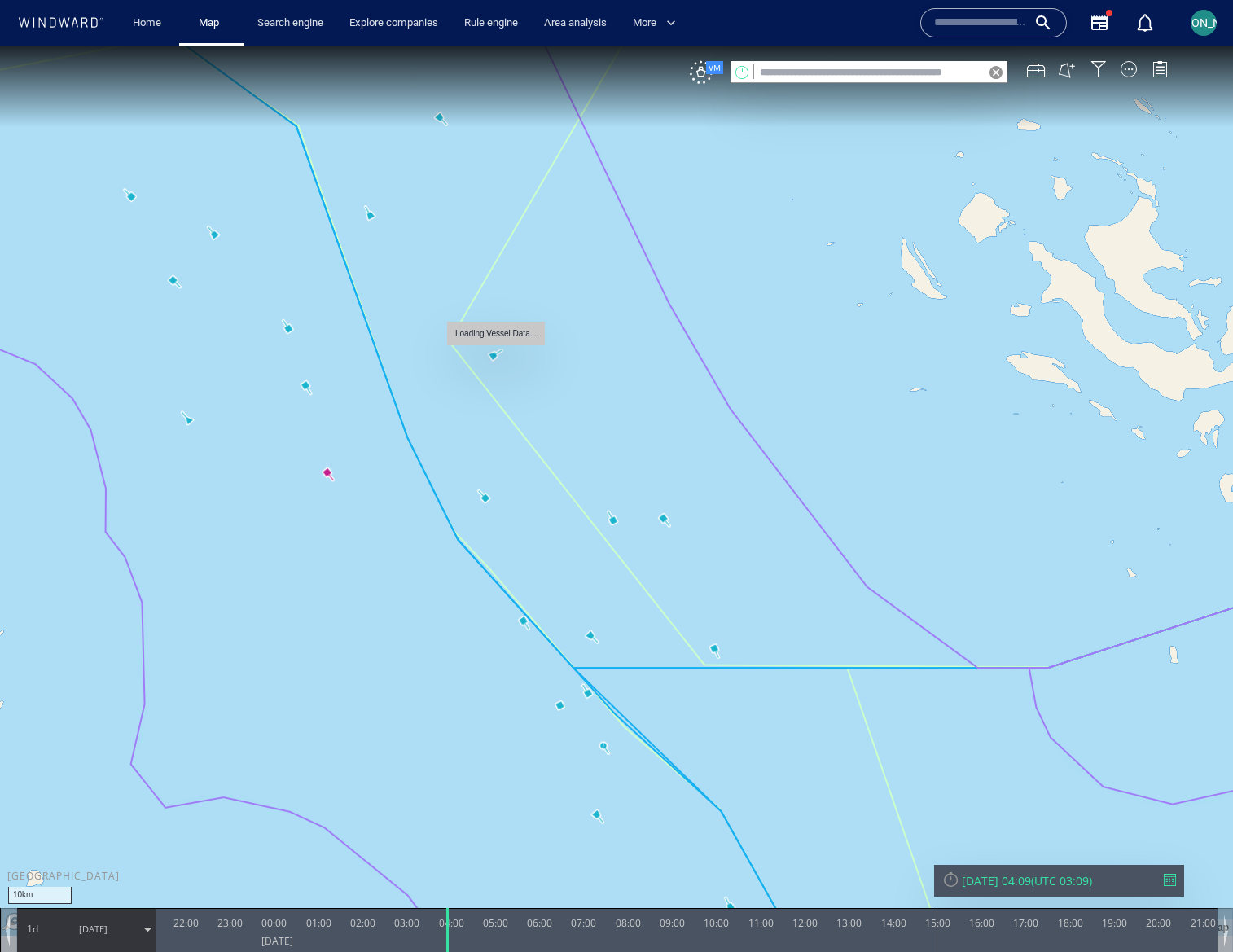
click at [493, 358] on canvas "Map" at bounding box center [616, 491] width 1233 height 890
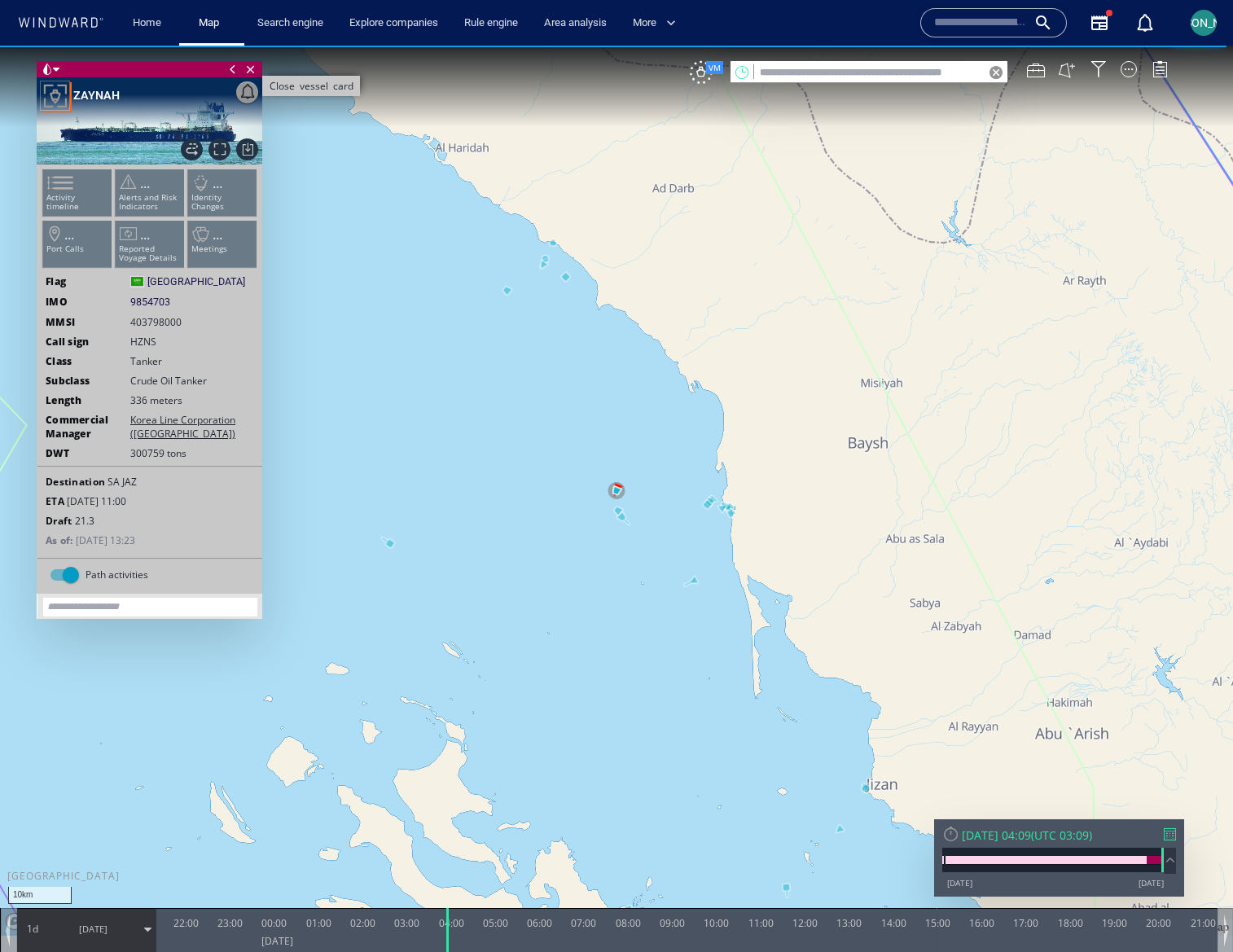
click at [254, 70] on span "Close vessel card" at bounding box center [251, 70] width 18 height 16
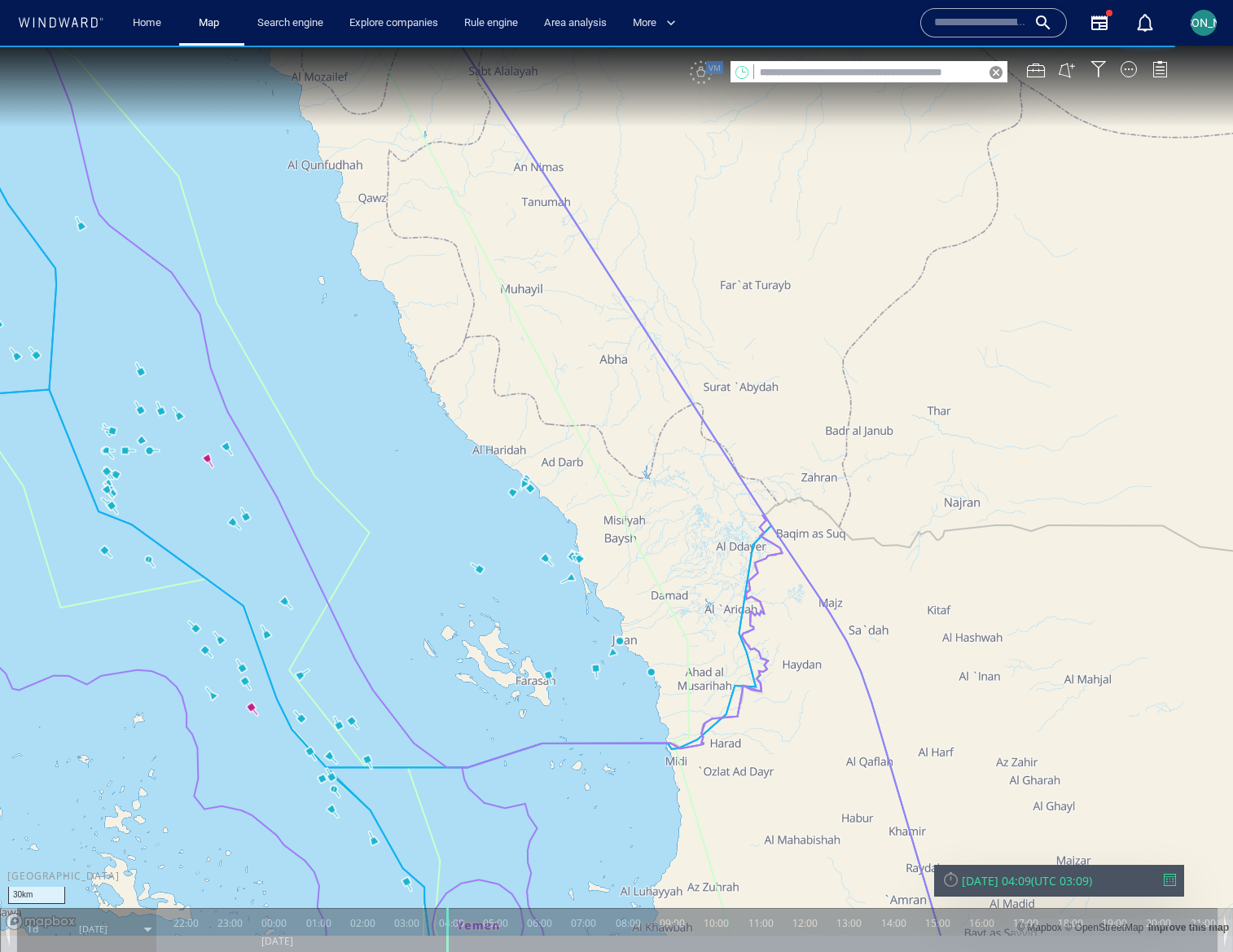
drag, startPoint x: 404, startPoint y: 633, endPoint x: 617, endPoint y: 420, distance: 301.2
click at [617, 420] on canvas "Map" at bounding box center [616, 491] width 1233 height 890
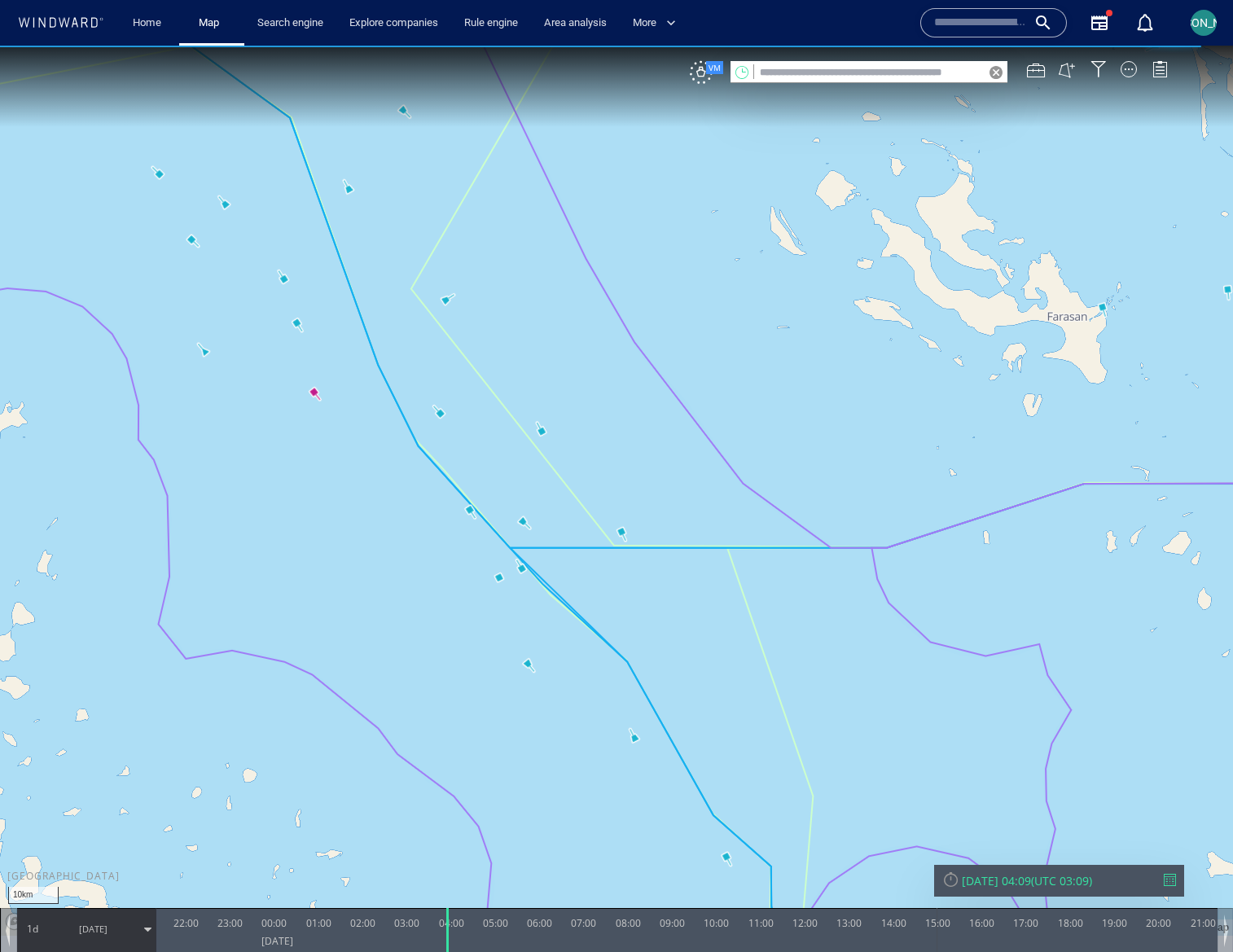
drag, startPoint x: 587, startPoint y: 550, endPoint x: 547, endPoint y: 540, distance: 41.2
click at [547, 540] on canvas "Map" at bounding box center [616, 491] width 1233 height 890
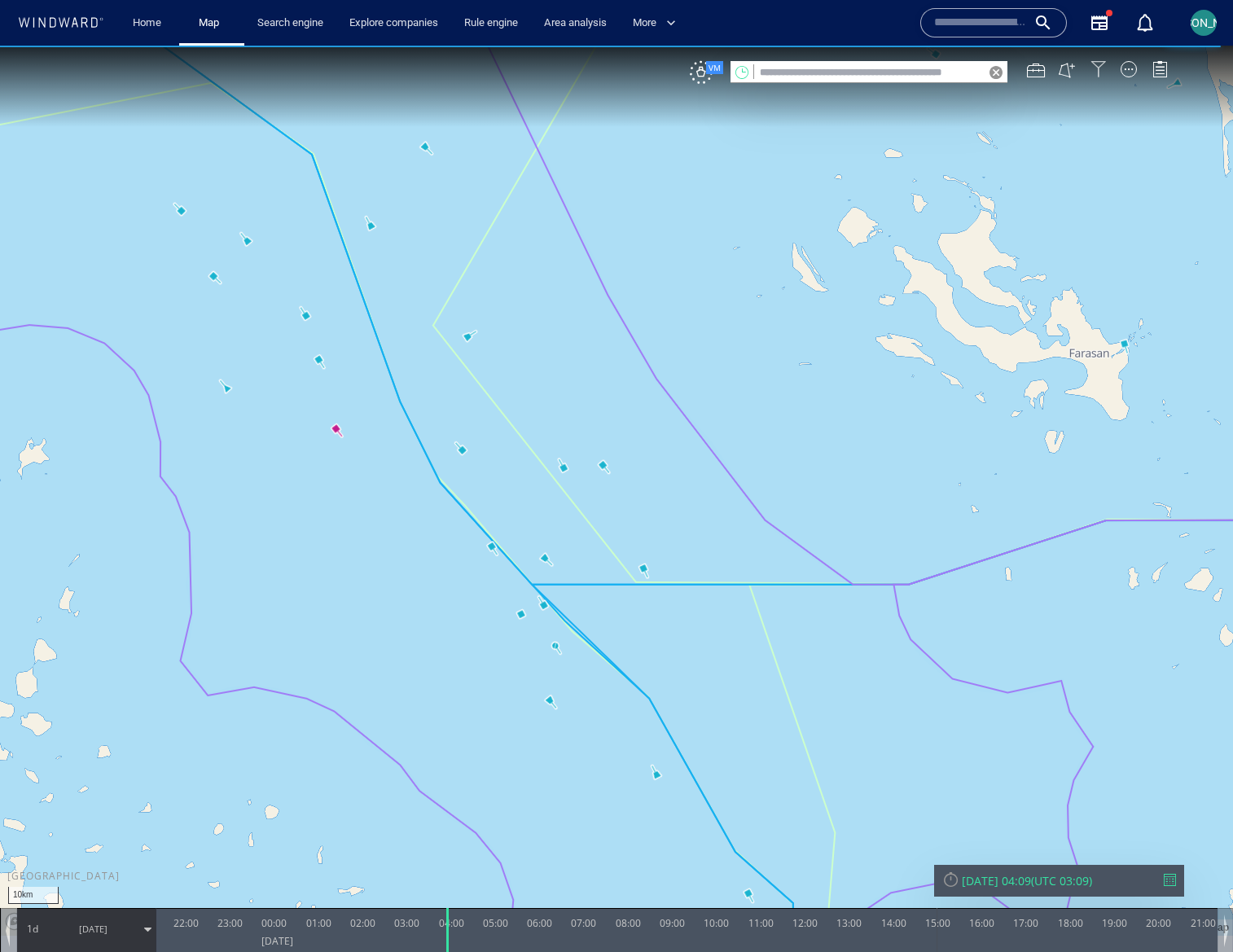
click at [1094, 66] on div at bounding box center [1099, 70] width 16 height 16
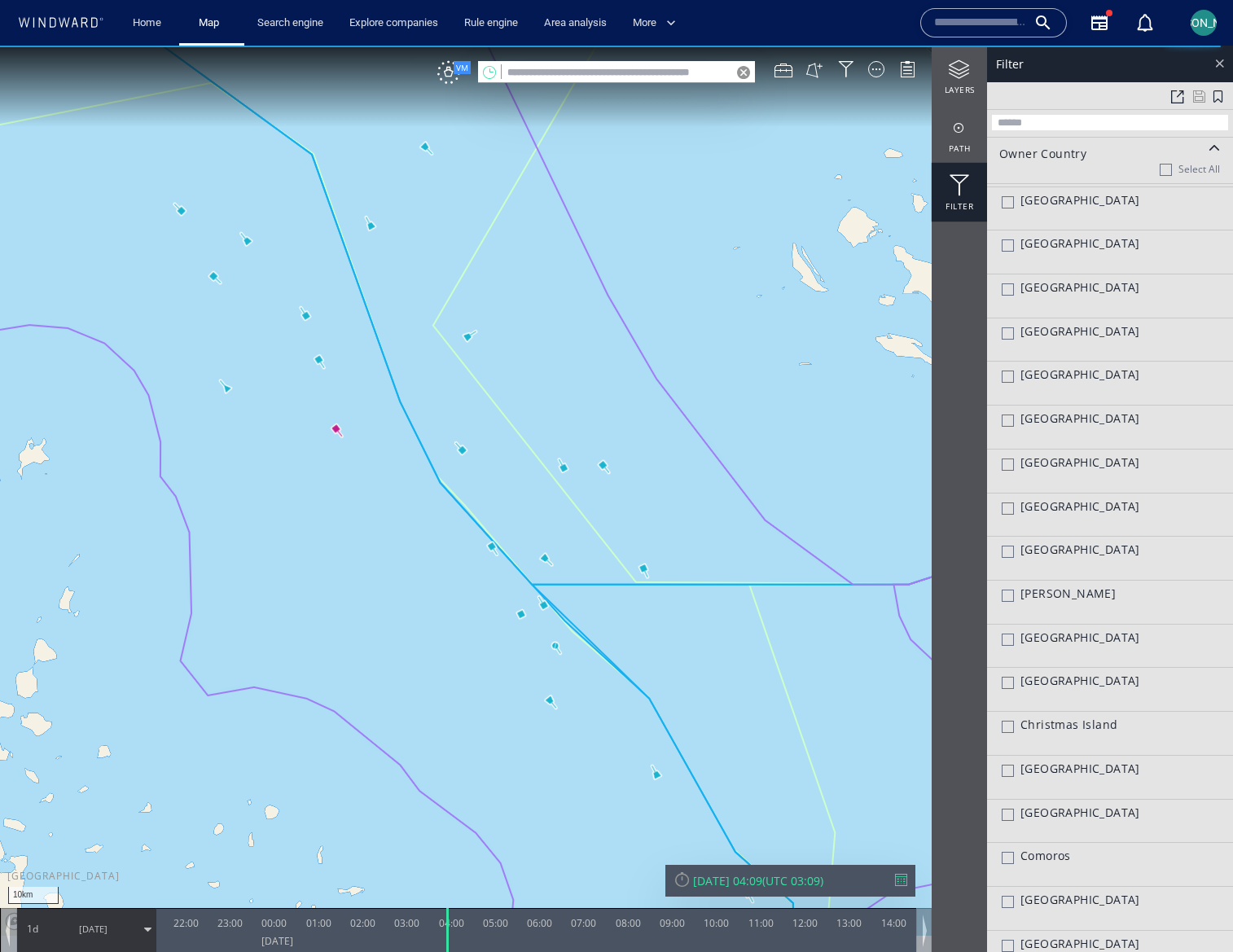
click at [1216, 64] on div at bounding box center [1219, 63] width 19 height 19
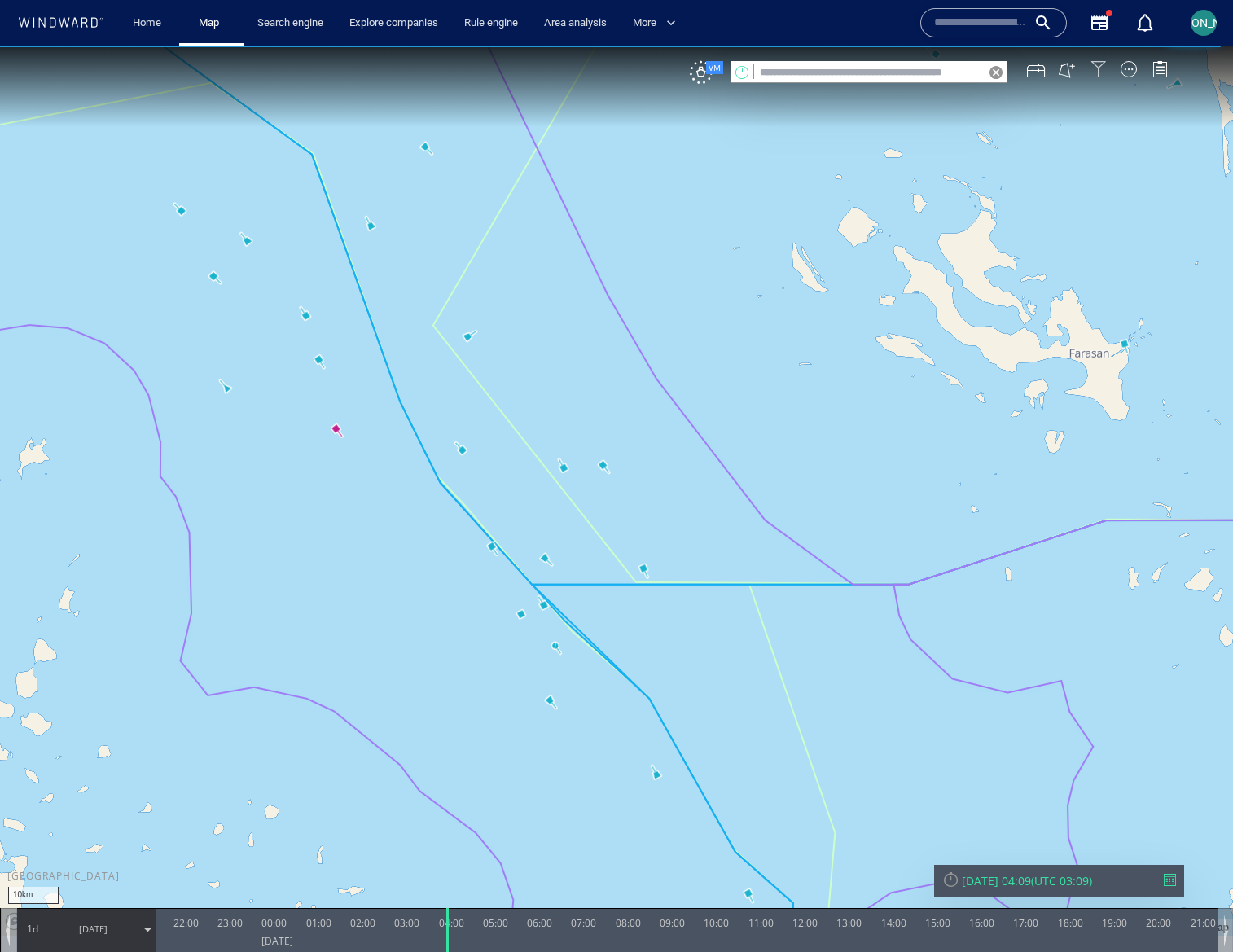
click at [1092, 65] on div at bounding box center [1099, 70] width 16 height 16
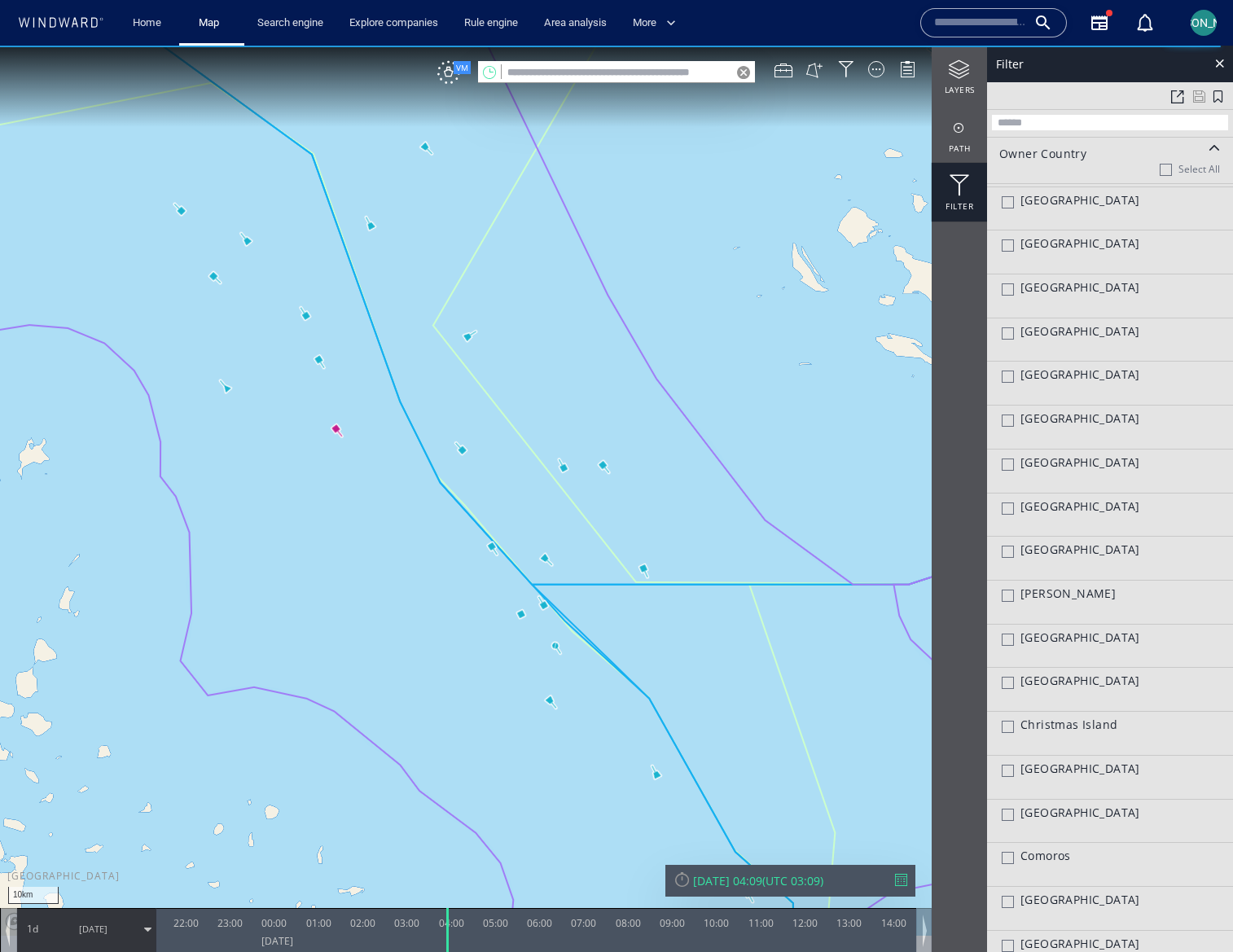
click at [964, 203] on div "Filter" at bounding box center [960, 192] width 56 height 59
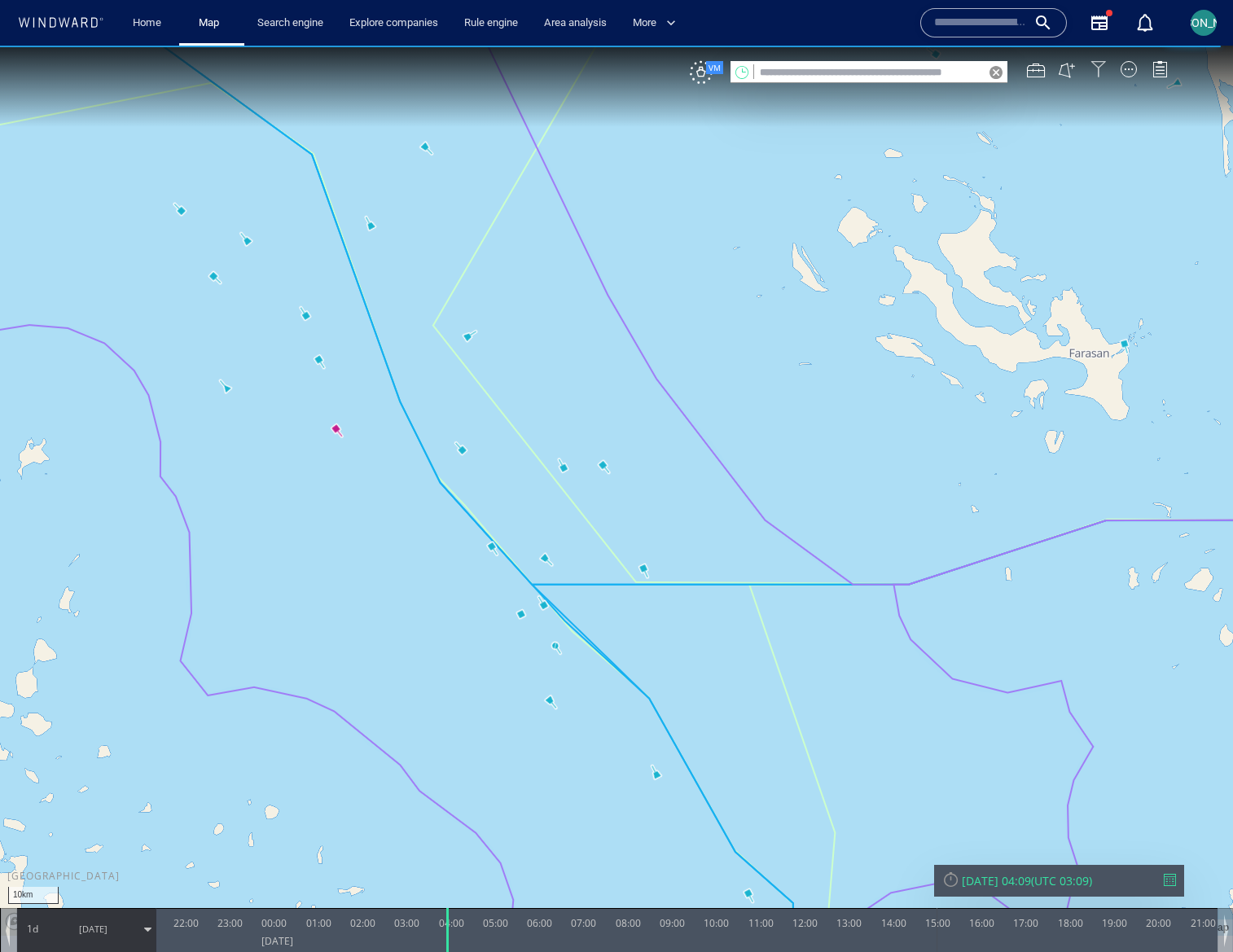
click at [1100, 65] on div at bounding box center [1099, 70] width 16 height 16
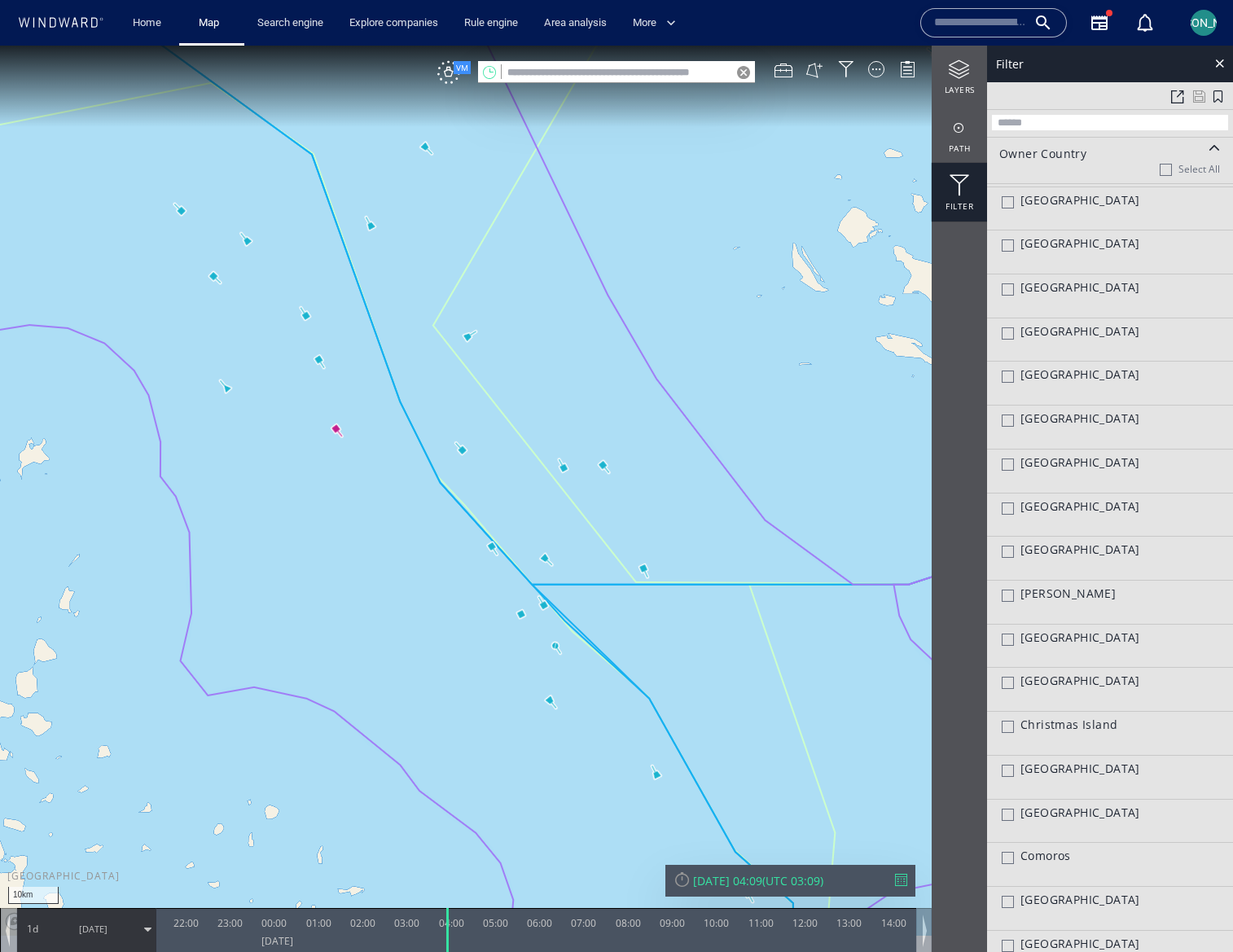
click at [1208, 148] on div at bounding box center [1214, 148] width 21 height 11
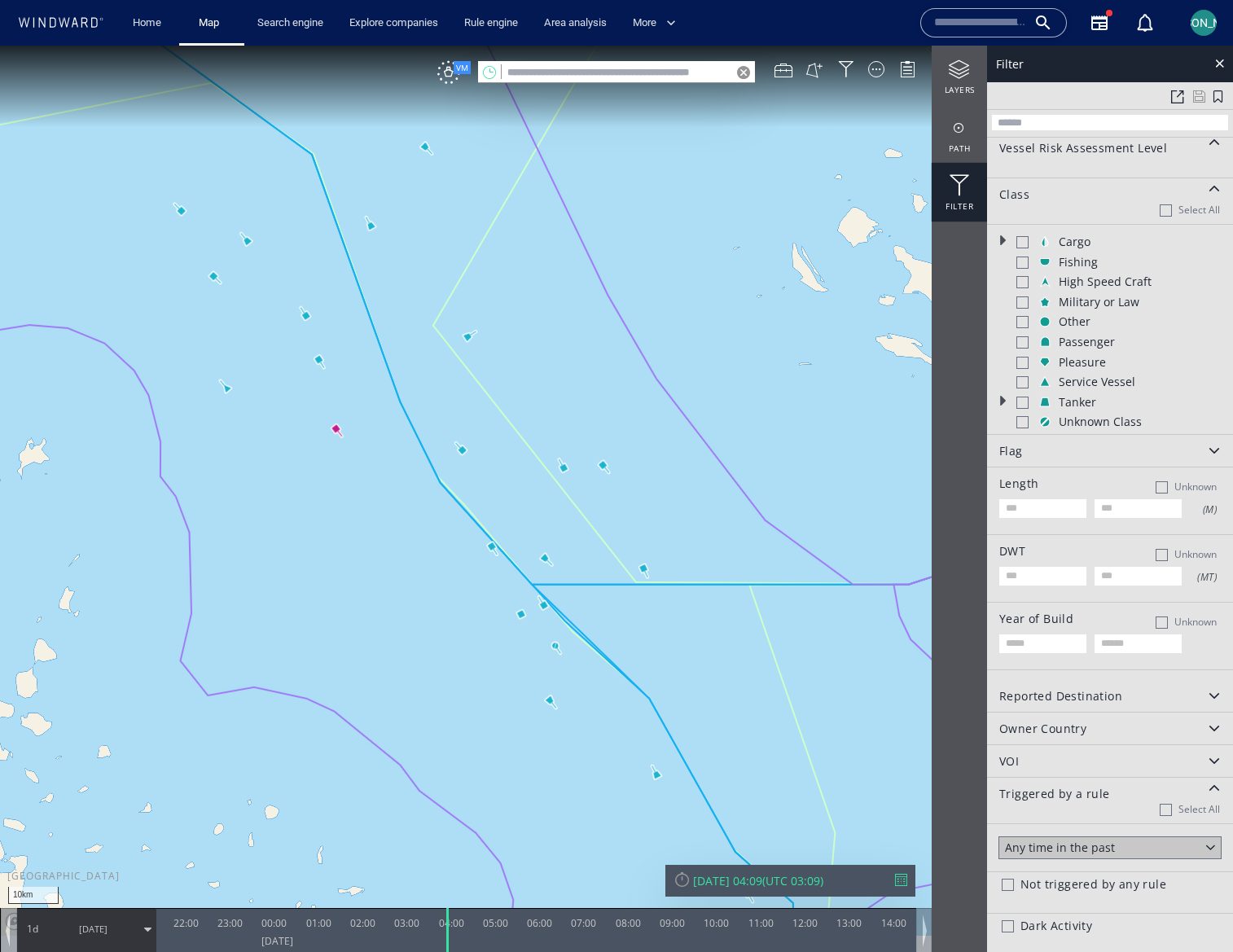
scroll to position [45, 0]
click at [1062, 451] on div "Flag" at bounding box center [1110, 450] width 246 height 32
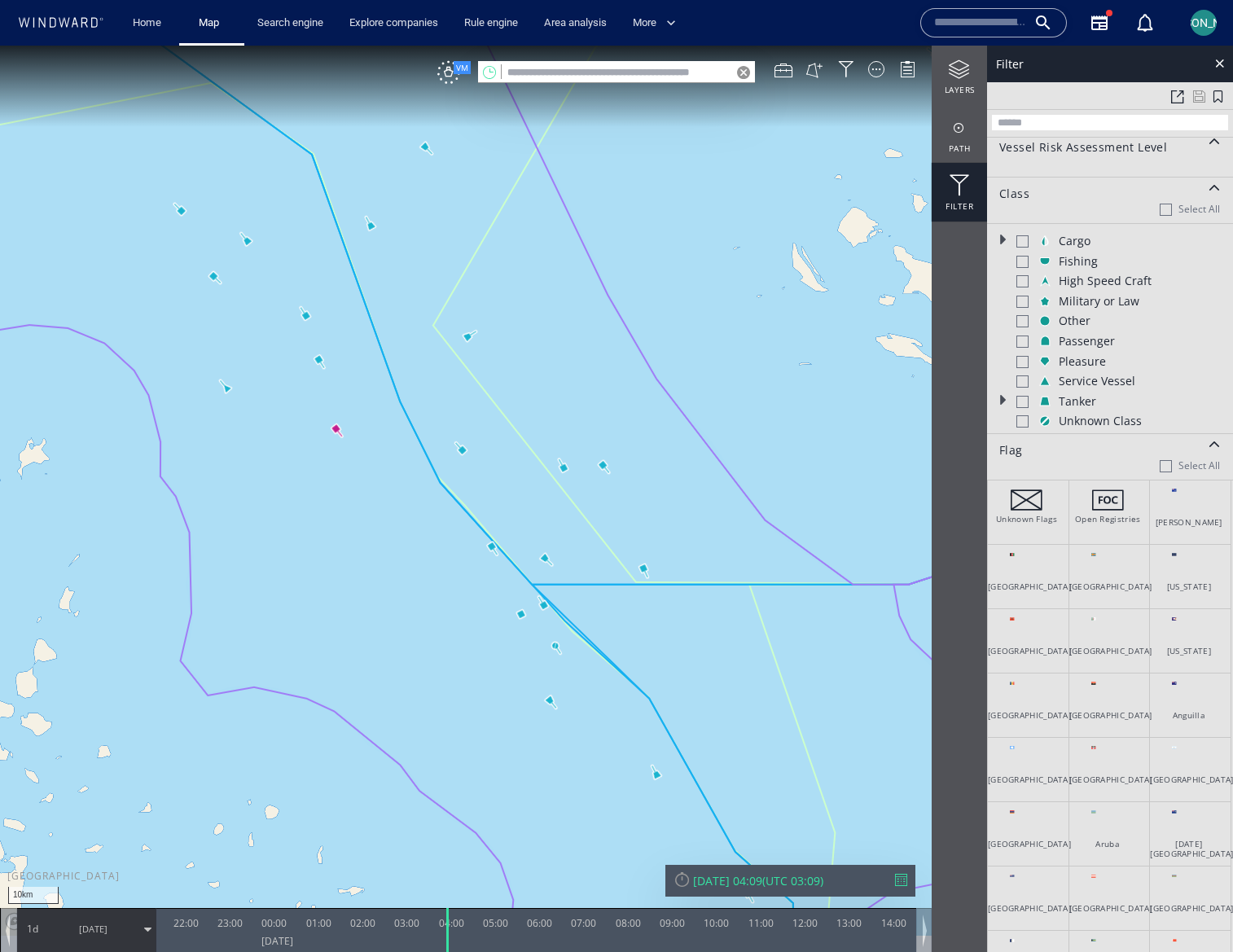
click at [1086, 445] on div "Flag Select All" at bounding box center [1110, 457] width 246 height 47
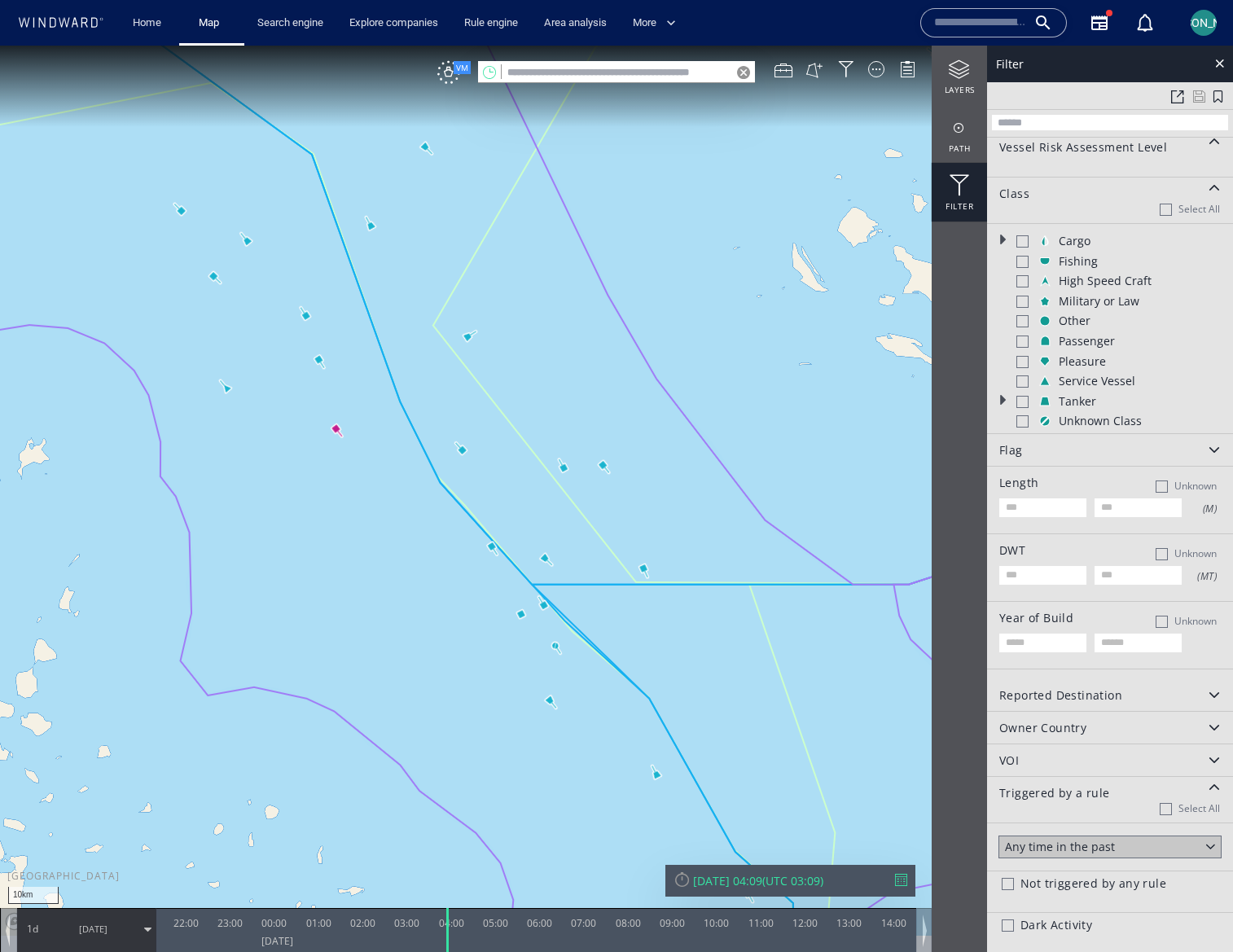
click at [1078, 700] on div "Reported Destination" at bounding box center [1061, 695] width 123 height 14
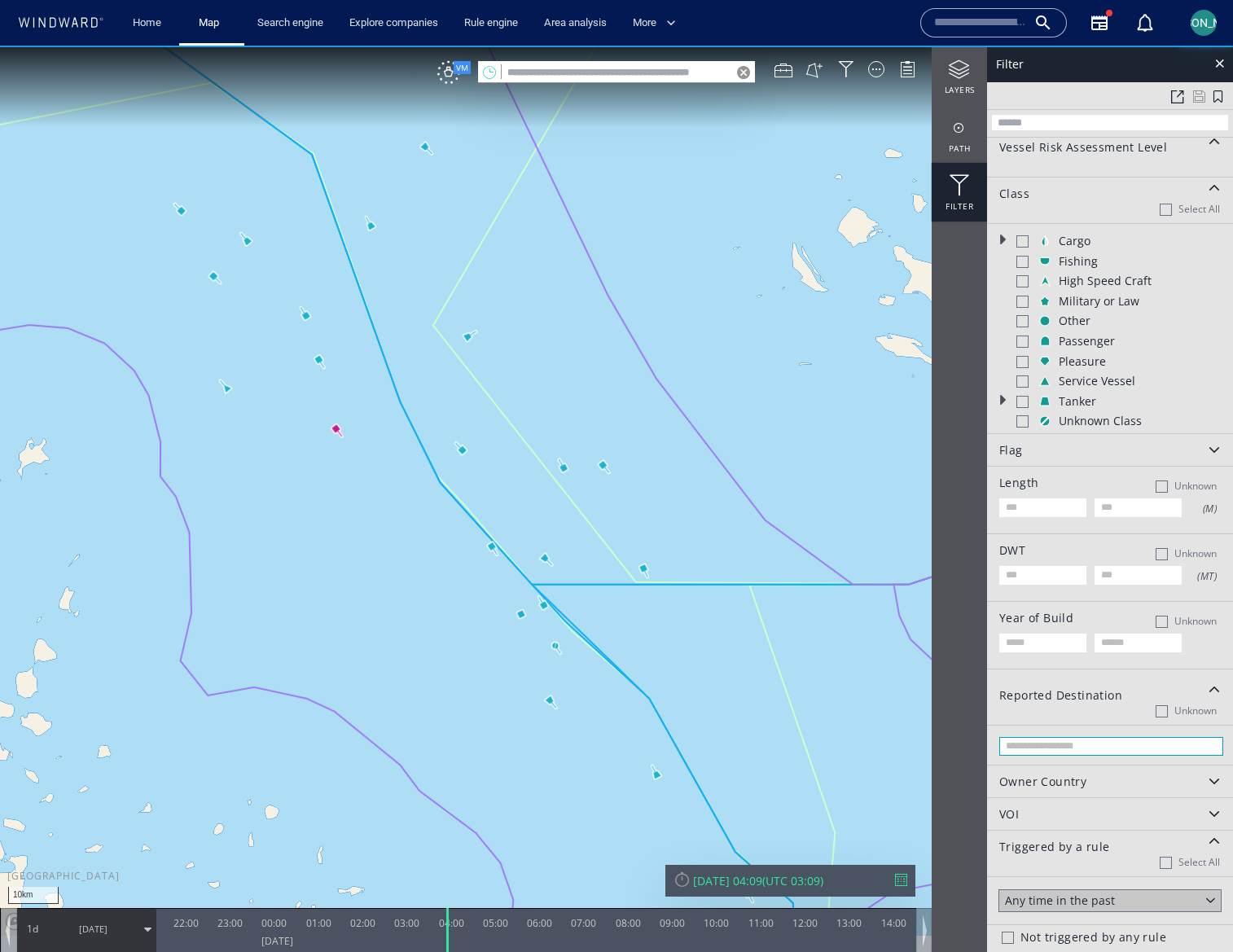
click at [1044, 743] on input "text" at bounding box center [1112, 746] width 224 height 19
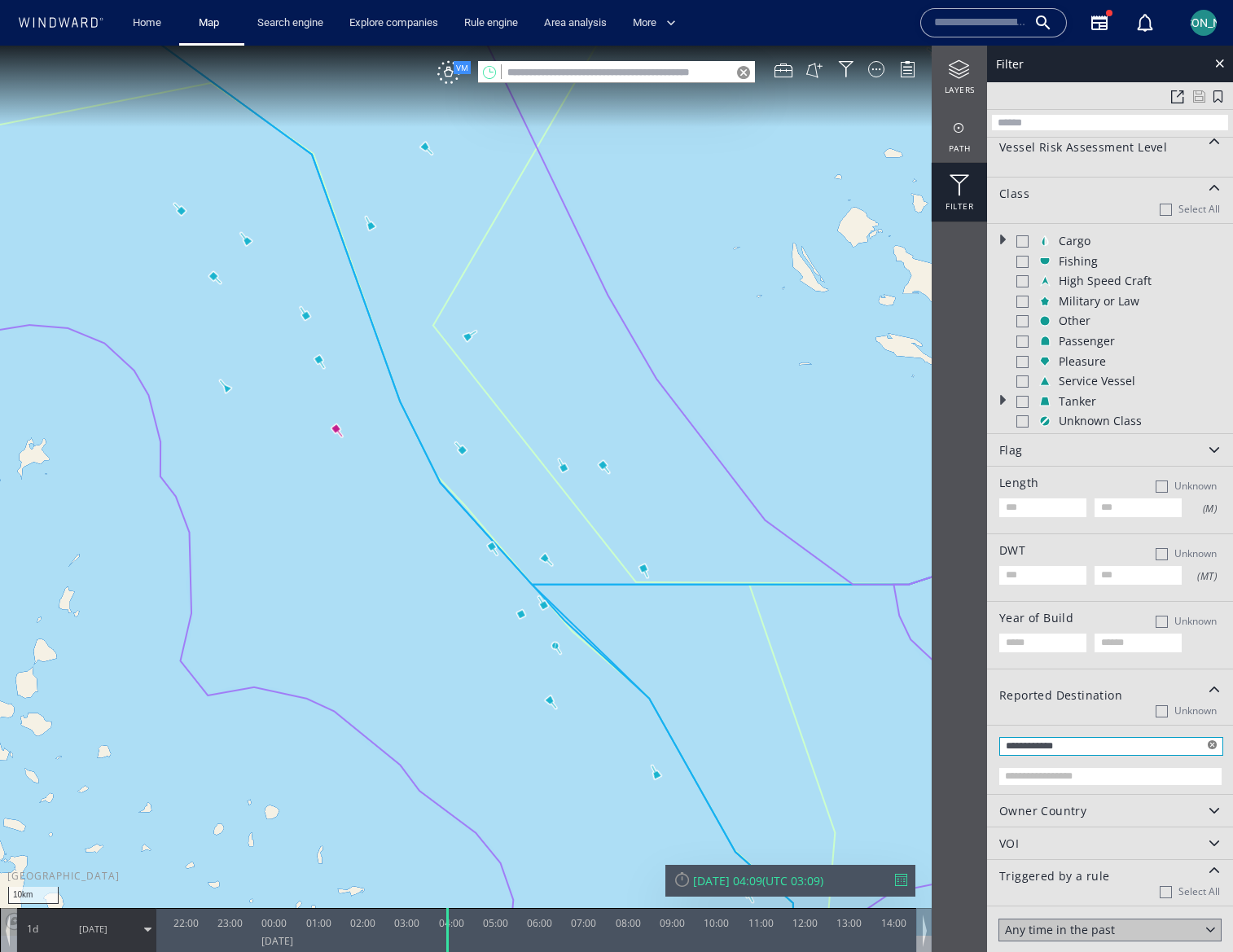
type input "**********"
click at [1061, 780] on input "text" at bounding box center [1112, 775] width 224 height 19
click at [1023, 242] on div at bounding box center [1022, 241] width 12 height 12
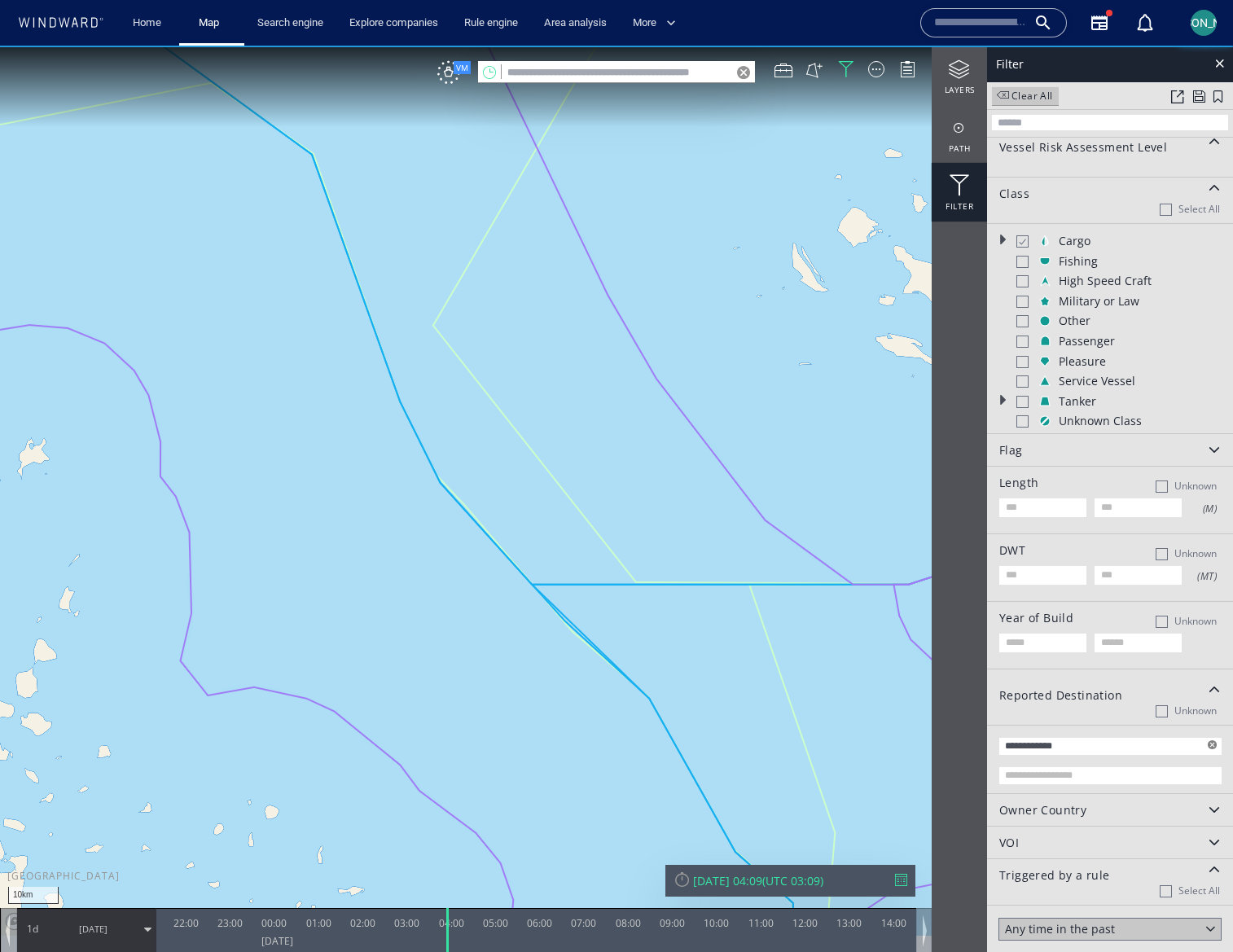
click at [1208, 748] on div at bounding box center [1212, 744] width 9 height 9
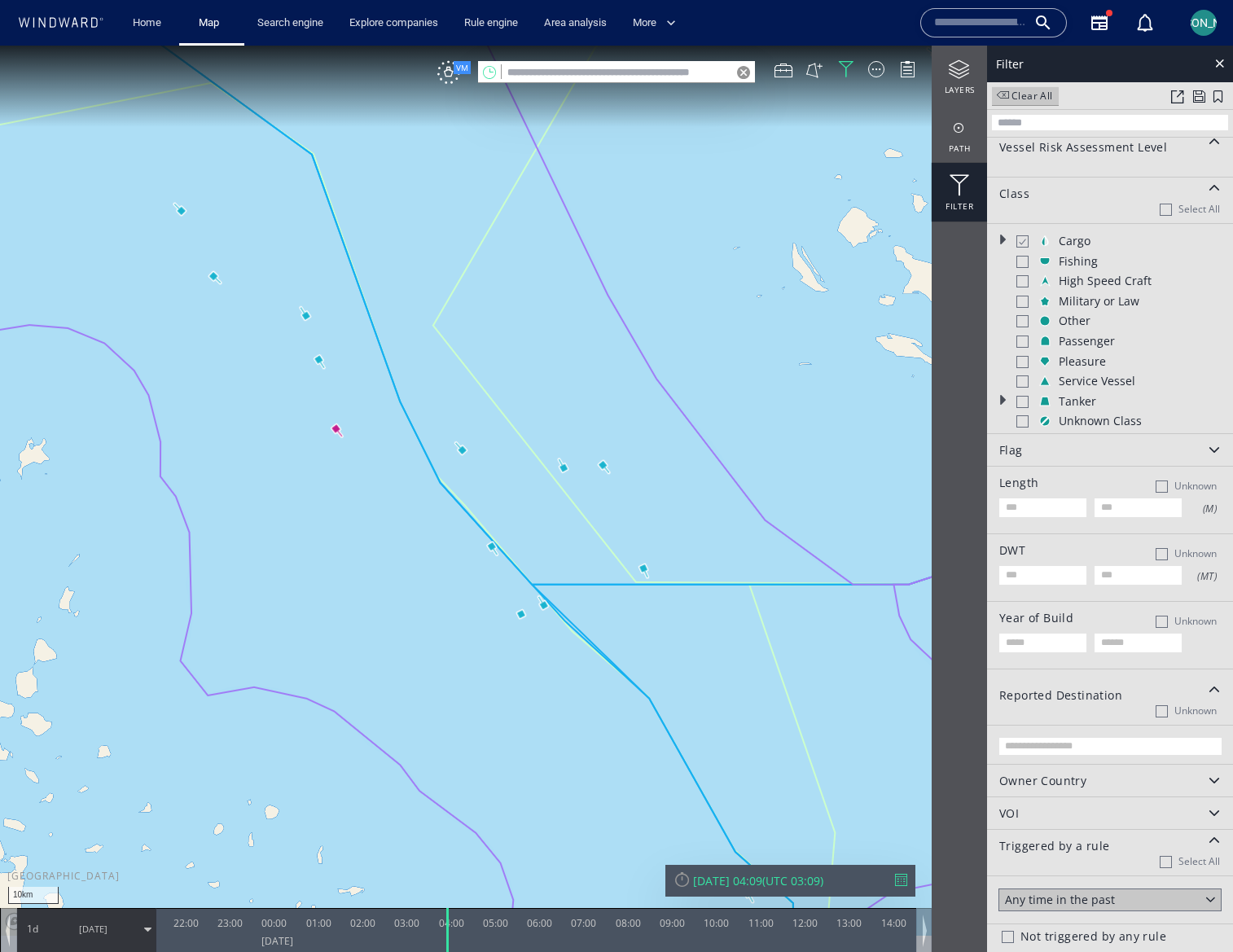
click at [605, 467] on canvas "Map" at bounding box center [616, 491] width 1233 height 890
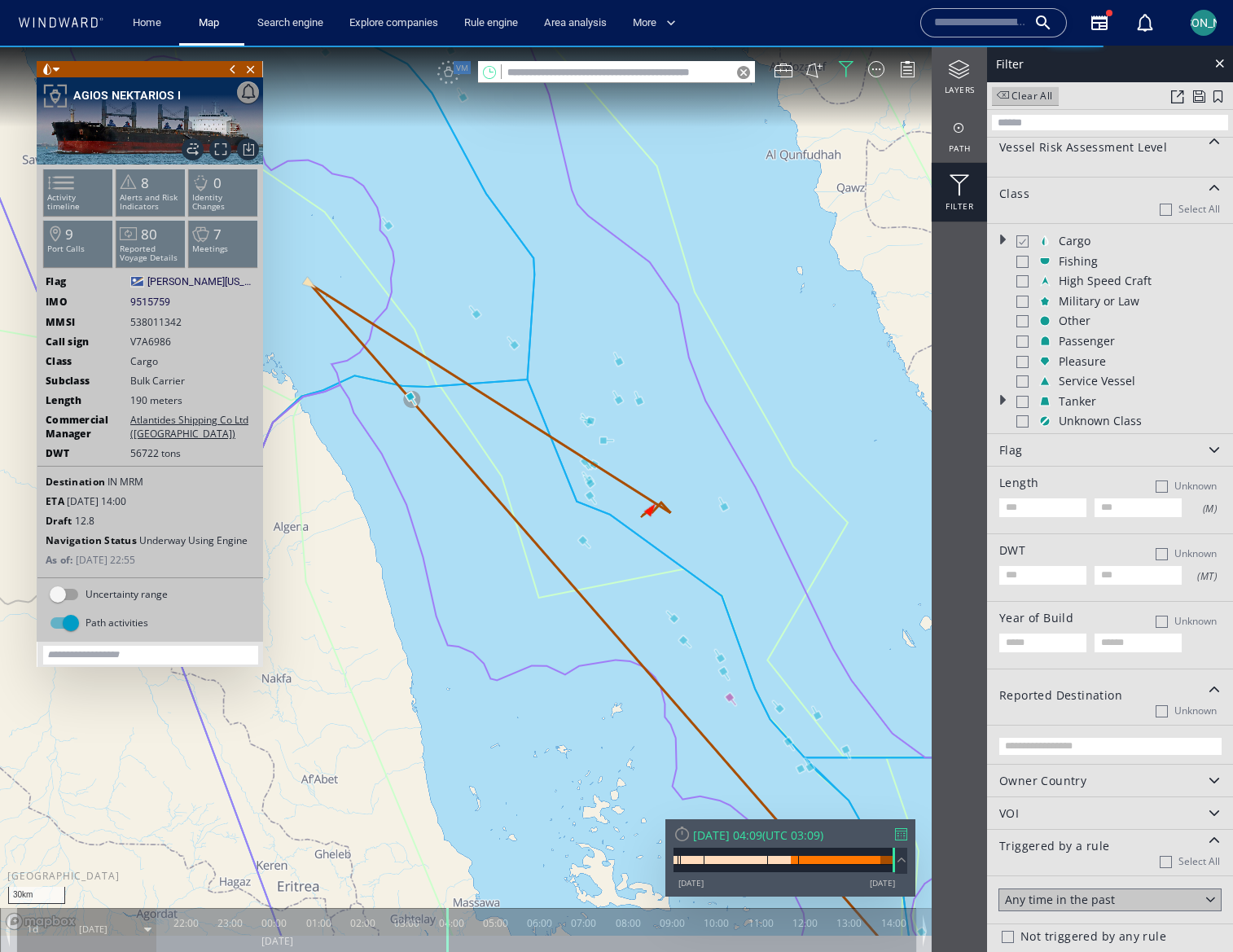
drag, startPoint x: 764, startPoint y: 479, endPoint x: 512, endPoint y: 435, distance: 255.8
click at [512, 435] on canvas "Map" at bounding box center [616, 491] width 1233 height 890
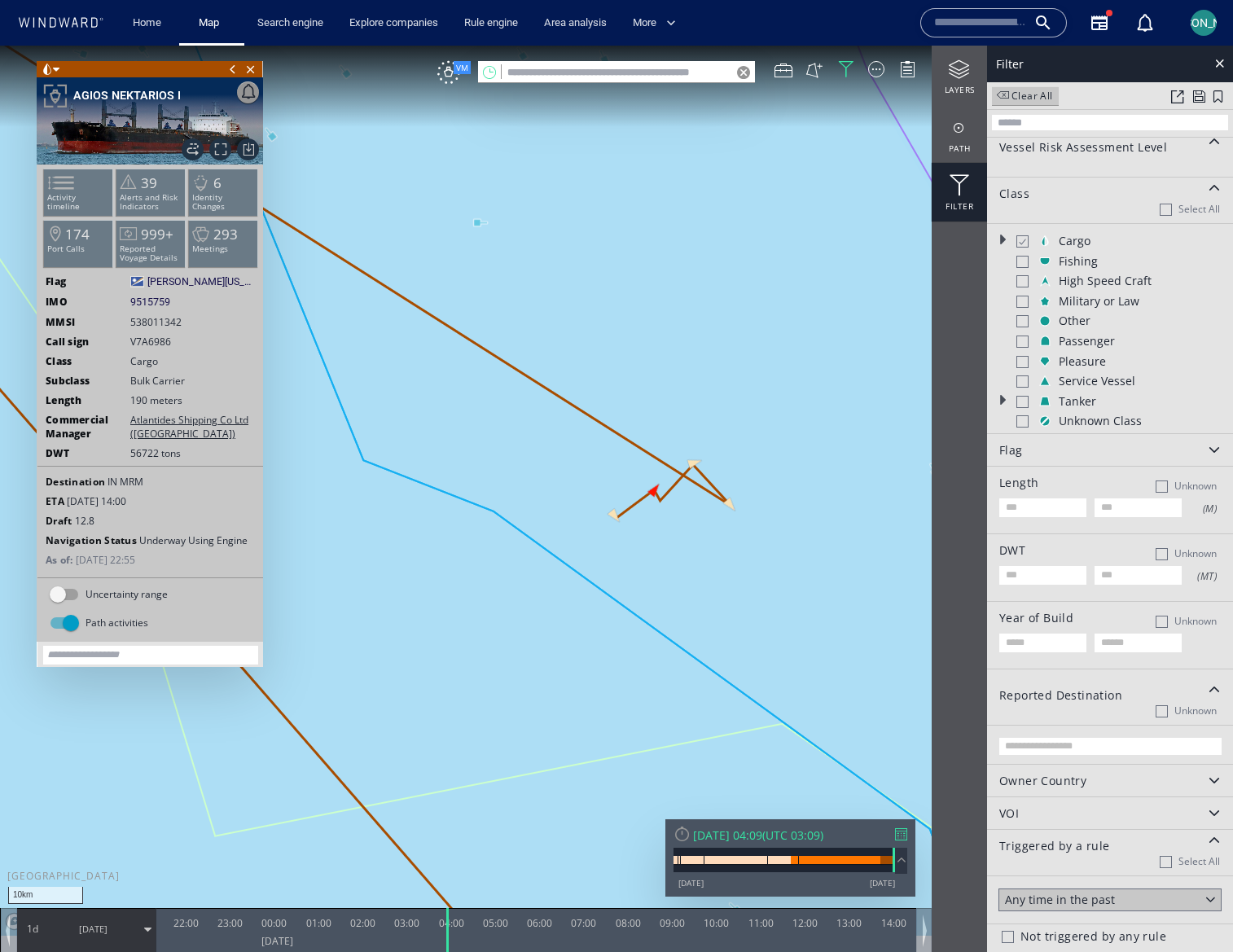
click at [727, 264] on canvas "Map" at bounding box center [616, 491] width 1233 height 890
click at [247, 69] on span "Close vessel card" at bounding box center [251, 70] width 18 height 16
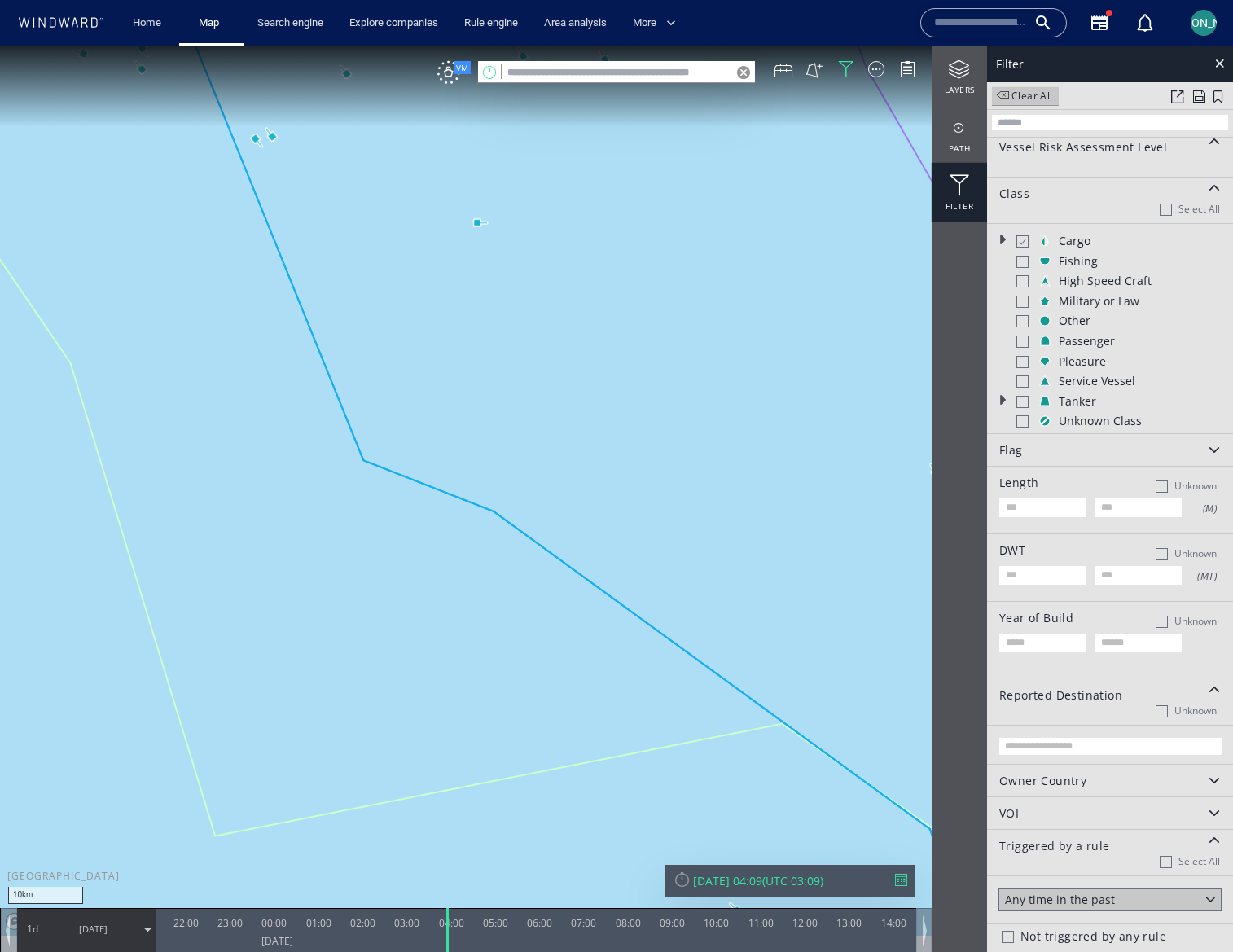
drag, startPoint x: 545, startPoint y: 304, endPoint x: 520, endPoint y: 475, distance: 172.8
click at [511, 515] on canvas "Map" at bounding box center [616, 491] width 1233 height 890
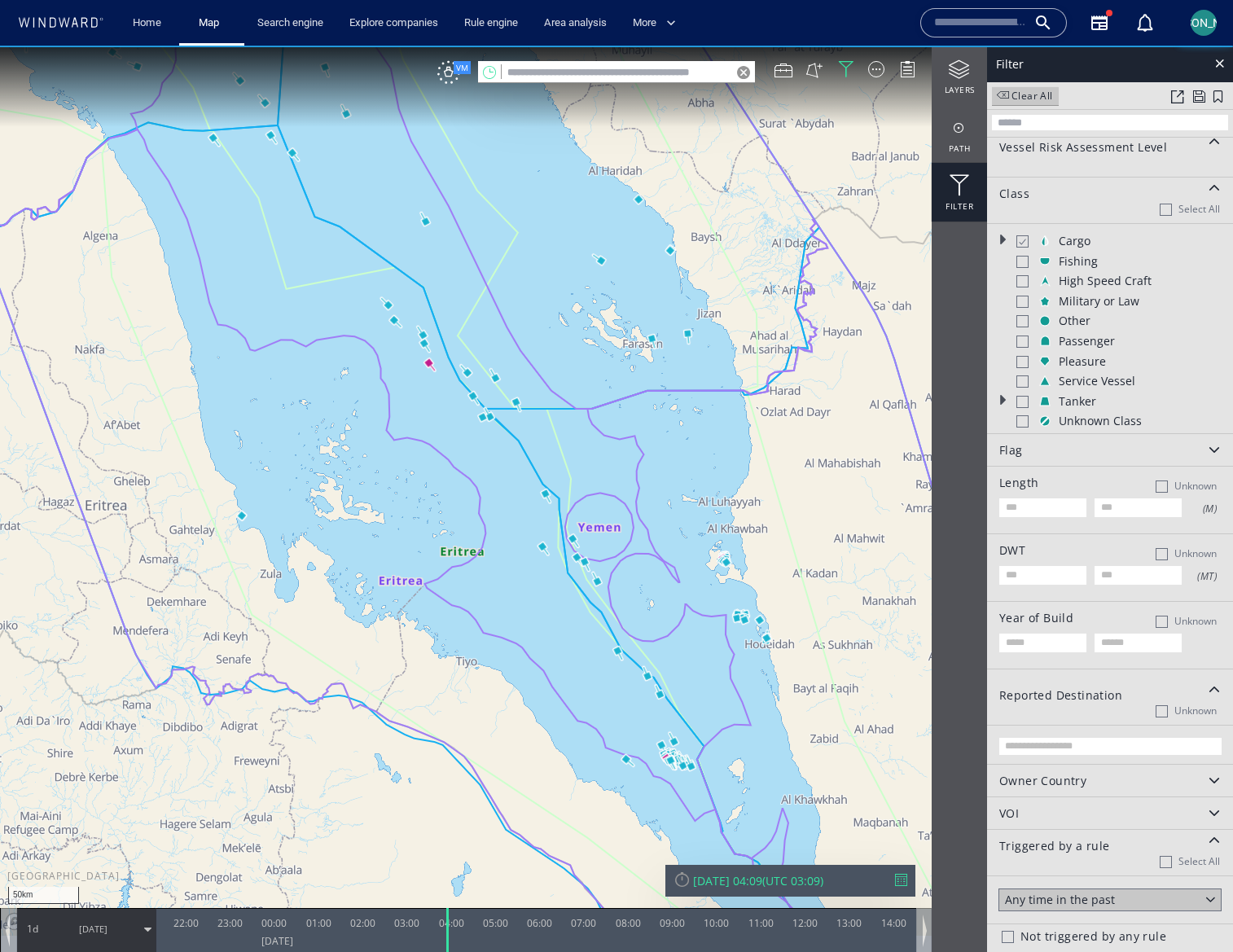
drag, startPoint x: 646, startPoint y: 645, endPoint x: 436, endPoint y: 358, distance: 355.6
click at [436, 358] on canvas "Map" at bounding box center [616, 491] width 1233 height 890
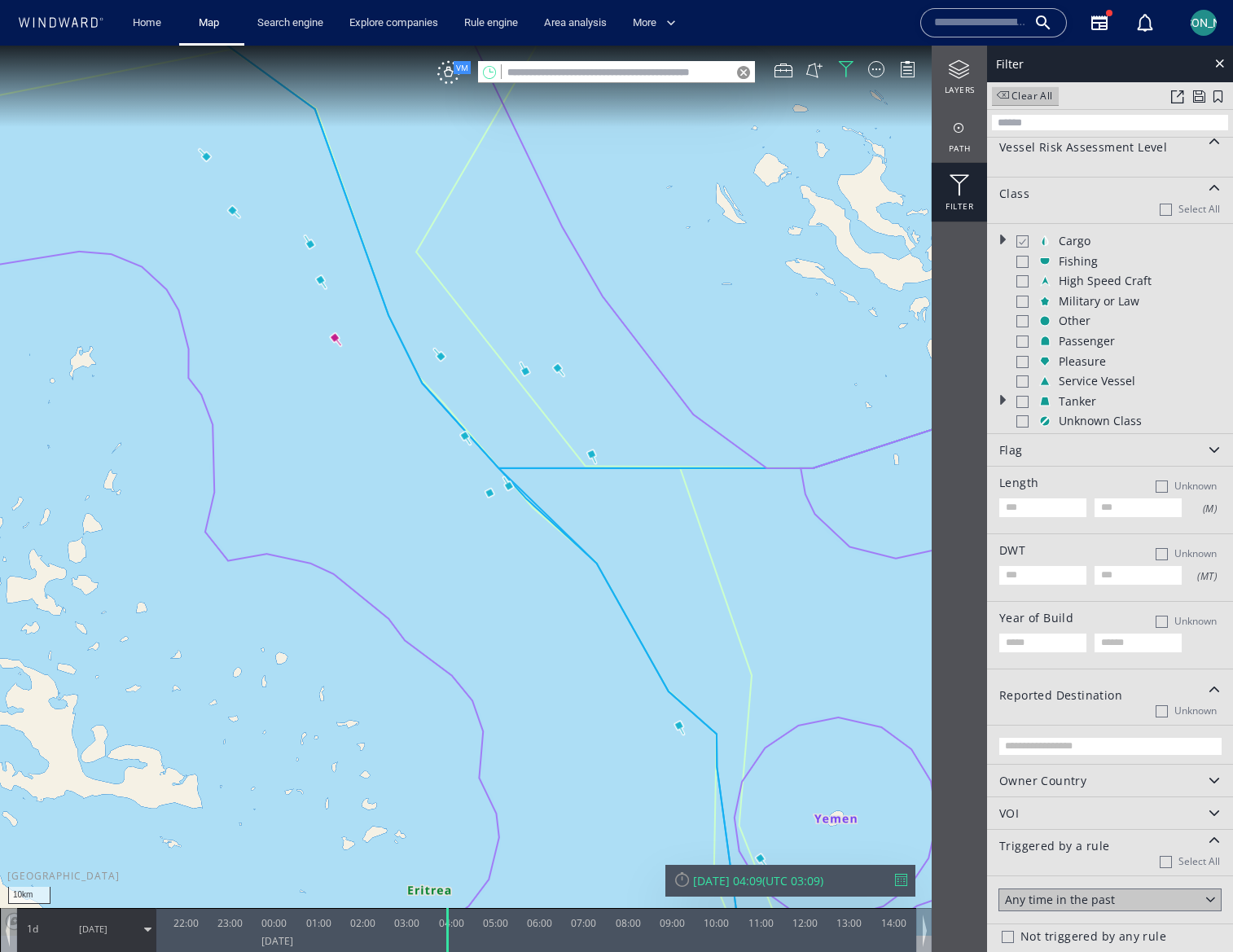
click at [1156, 713] on div at bounding box center [1162, 711] width 12 height 12
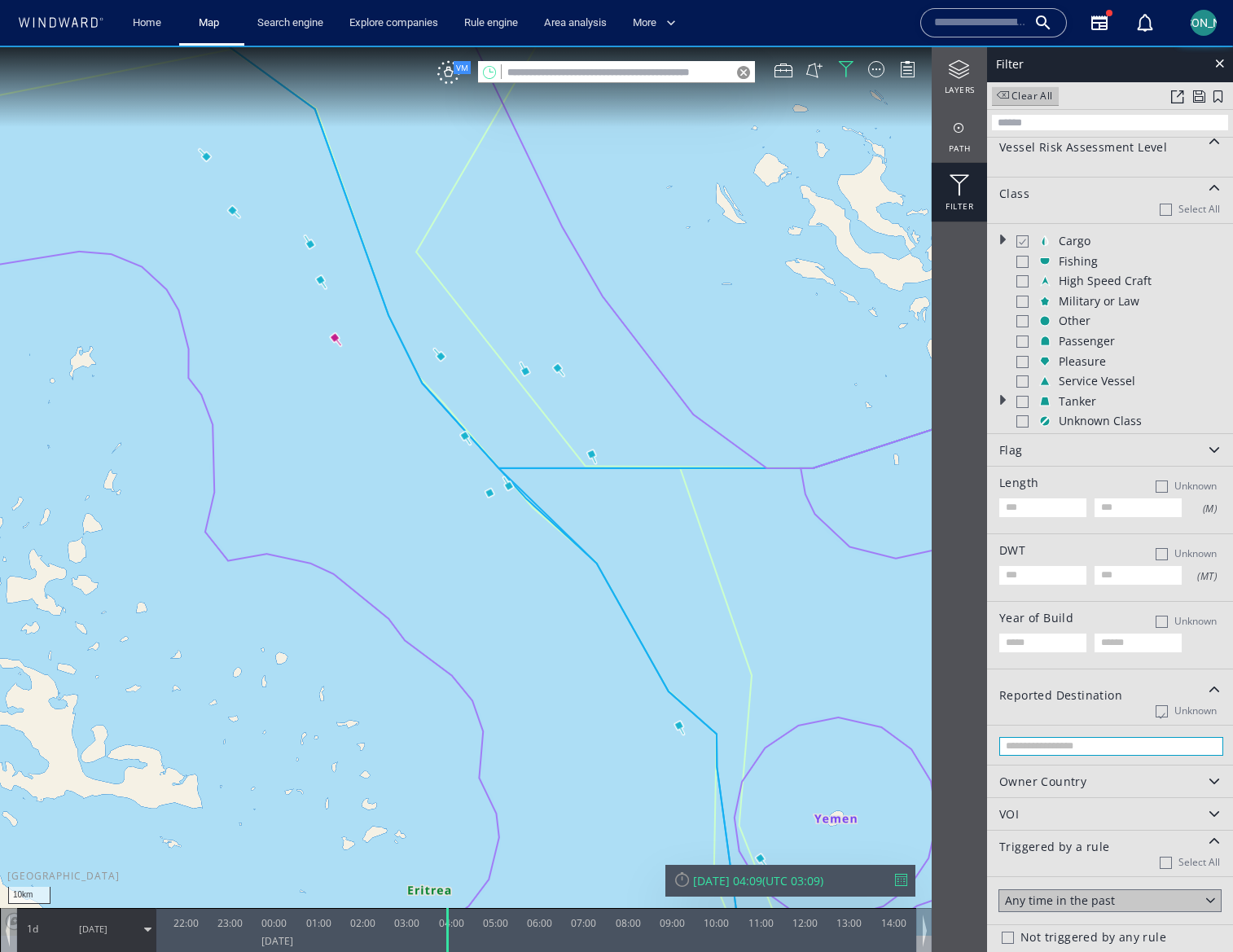
click at [1105, 746] on input "text" at bounding box center [1112, 746] width 224 height 19
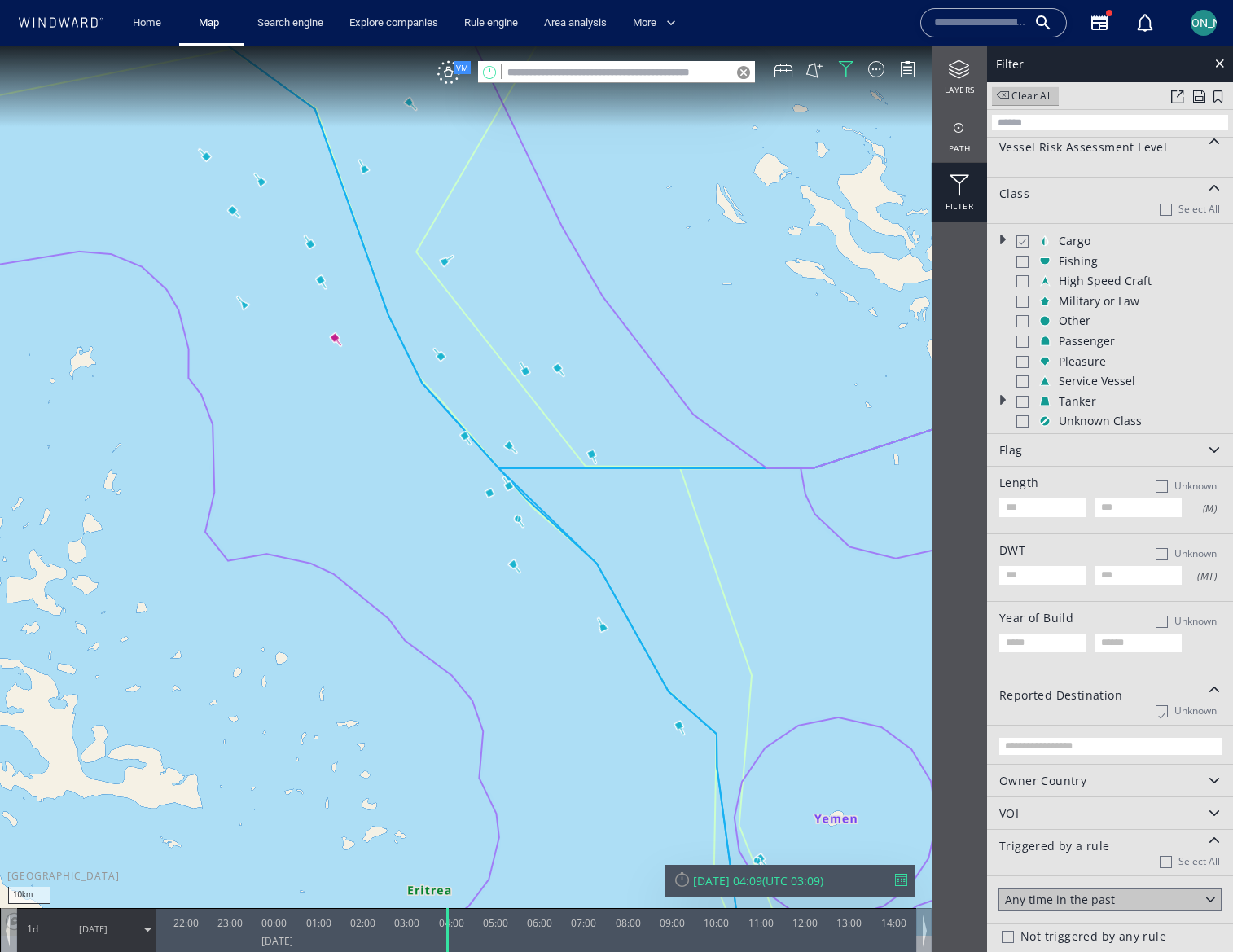
click at [1042, 782] on div "Owner Country" at bounding box center [1043, 781] width 88 height 14
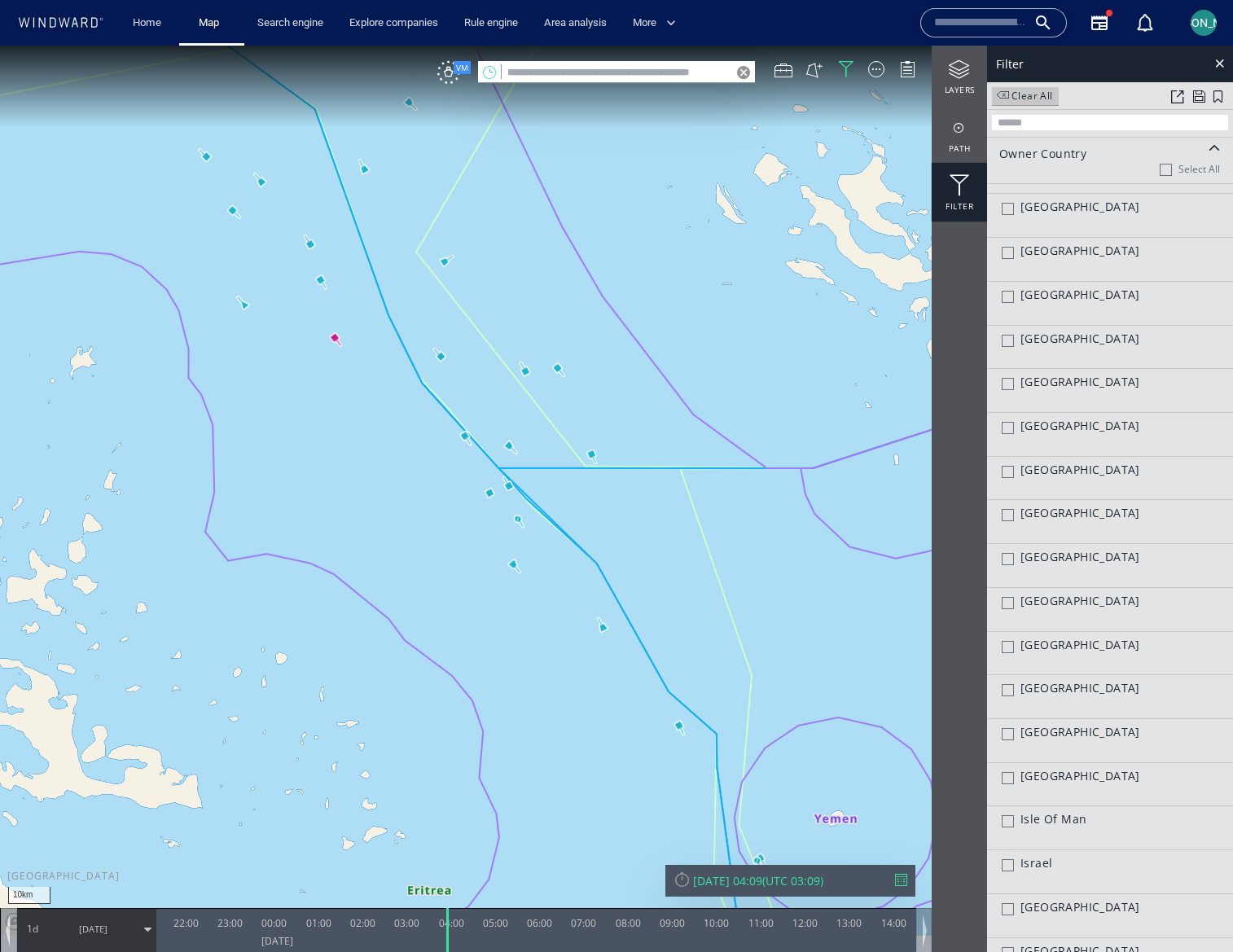
scroll to position [4712, 0]
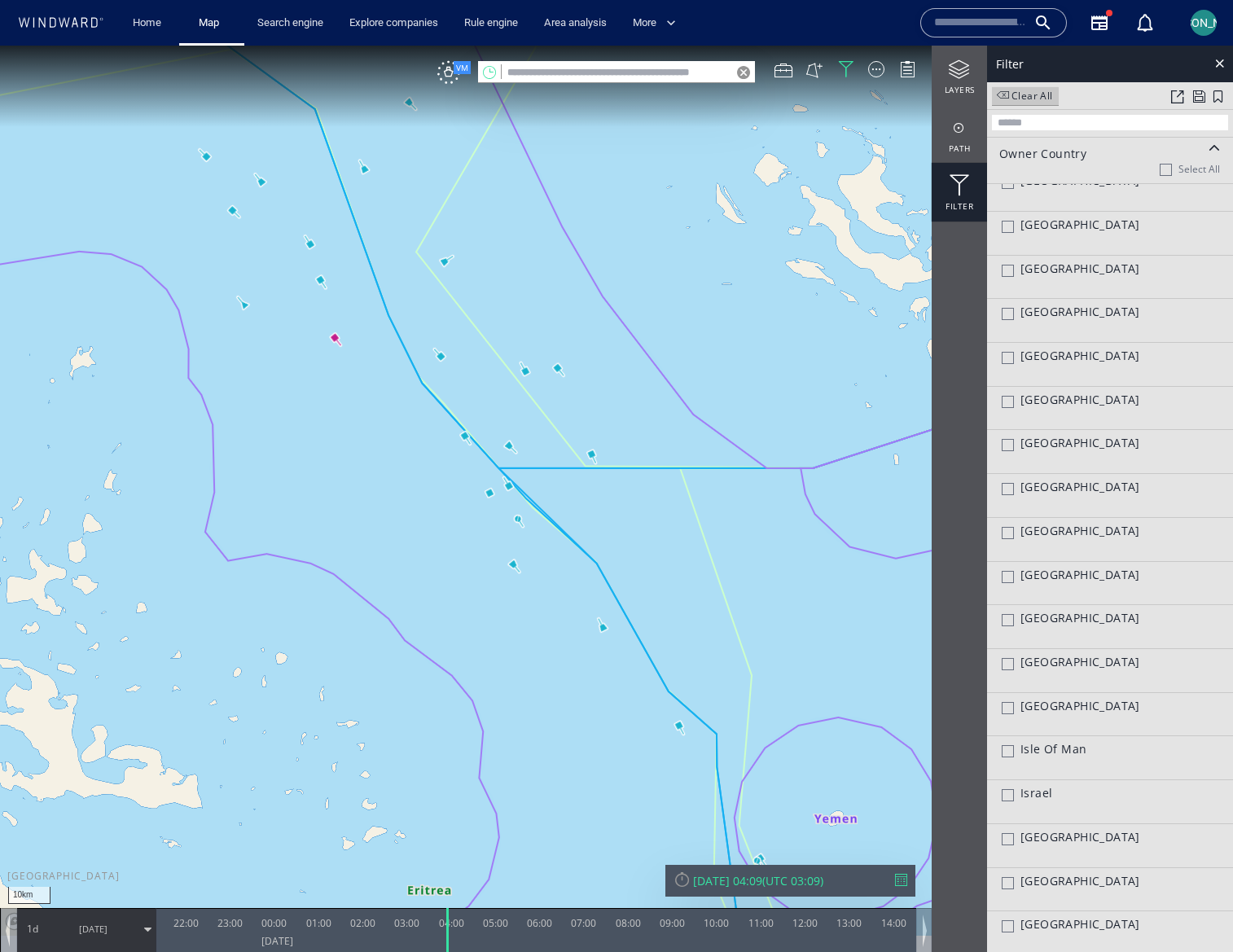
click at [1014, 793] on div "Israel" at bounding box center [1118, 794] width 232 height 15
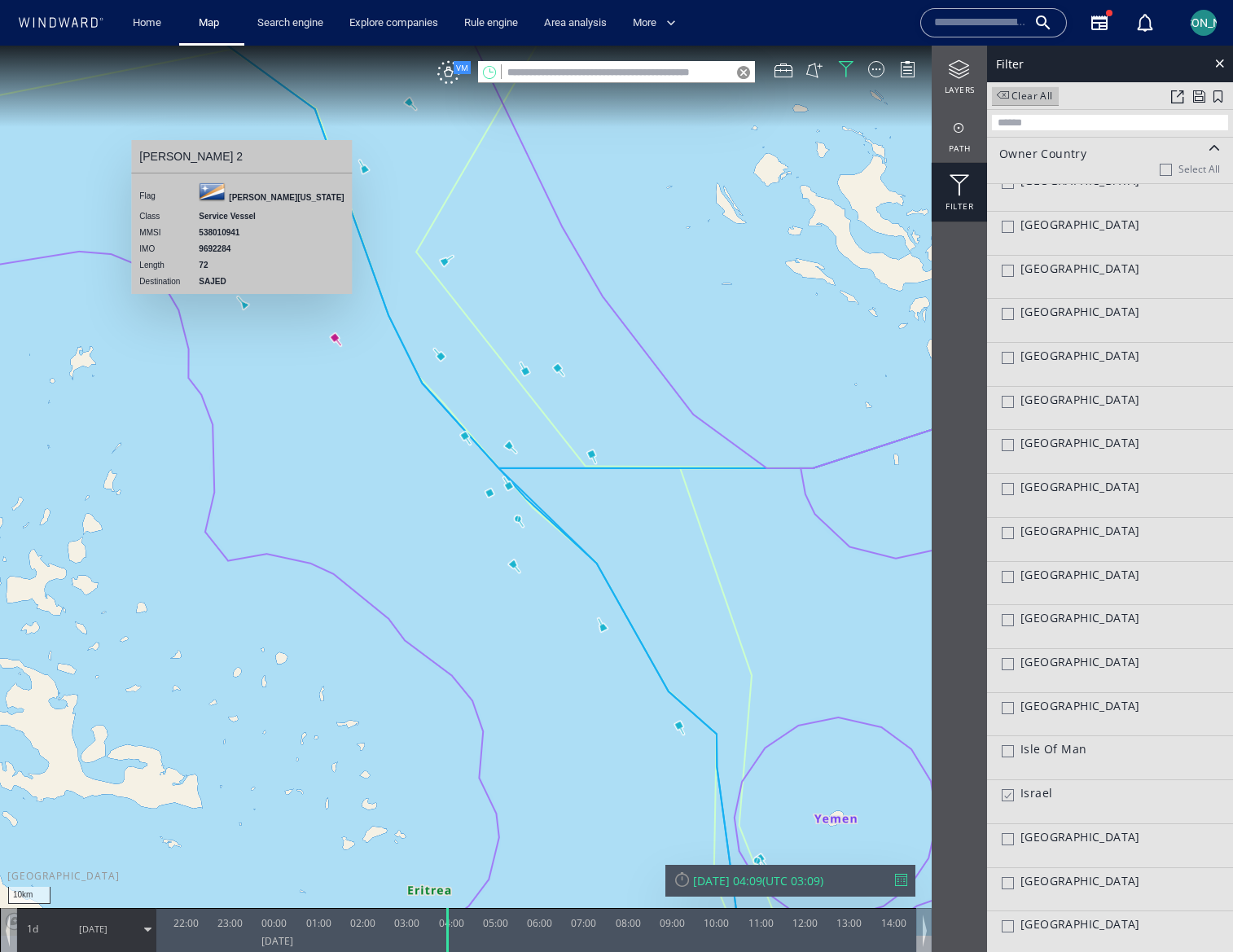
click at [245, 304] on canvas "Map" at bounding box center [616, 491] width 1233 height 890
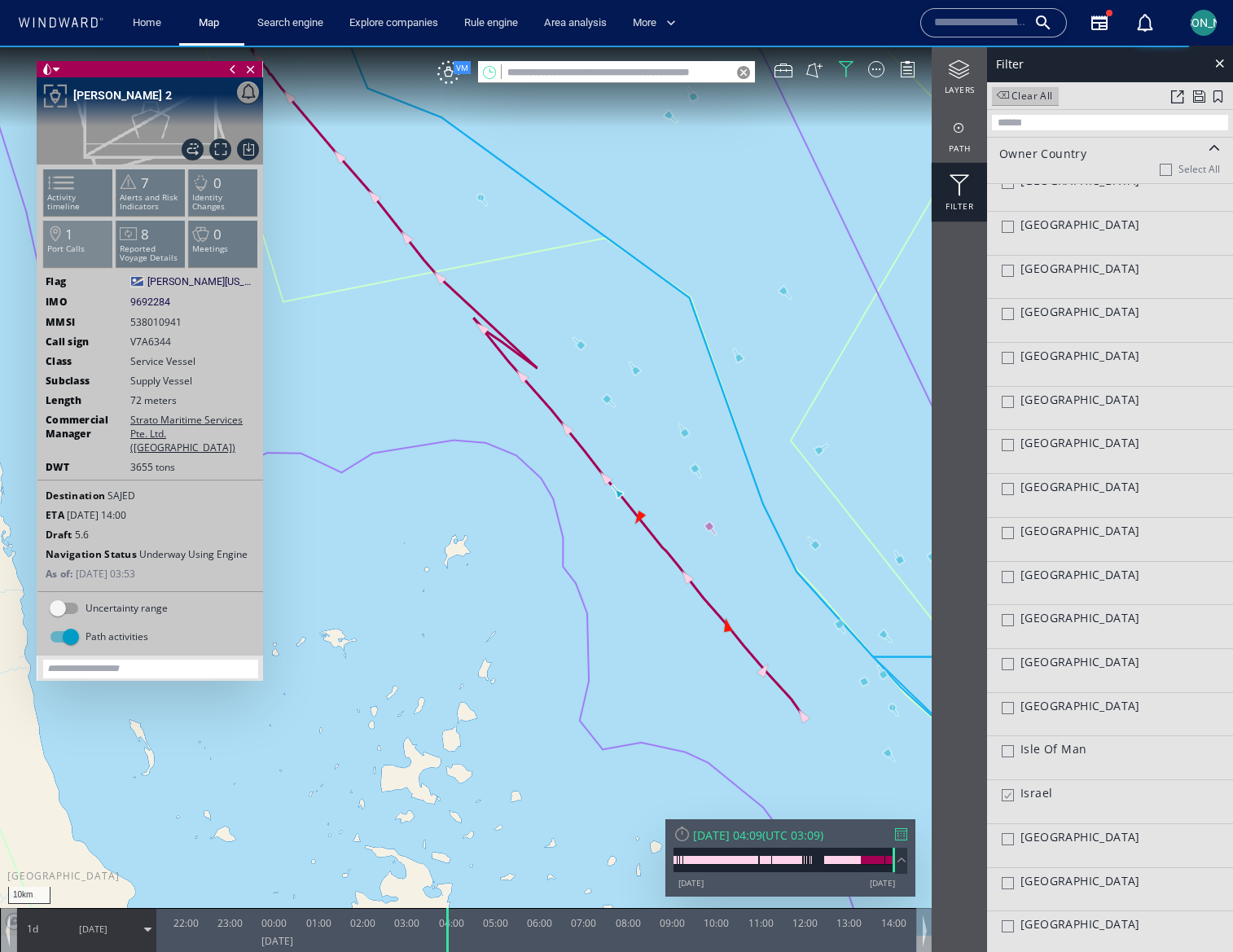
click at [87, 243] on li "1 Port Calls" at bounding box center [79, 244] width 70 height 47
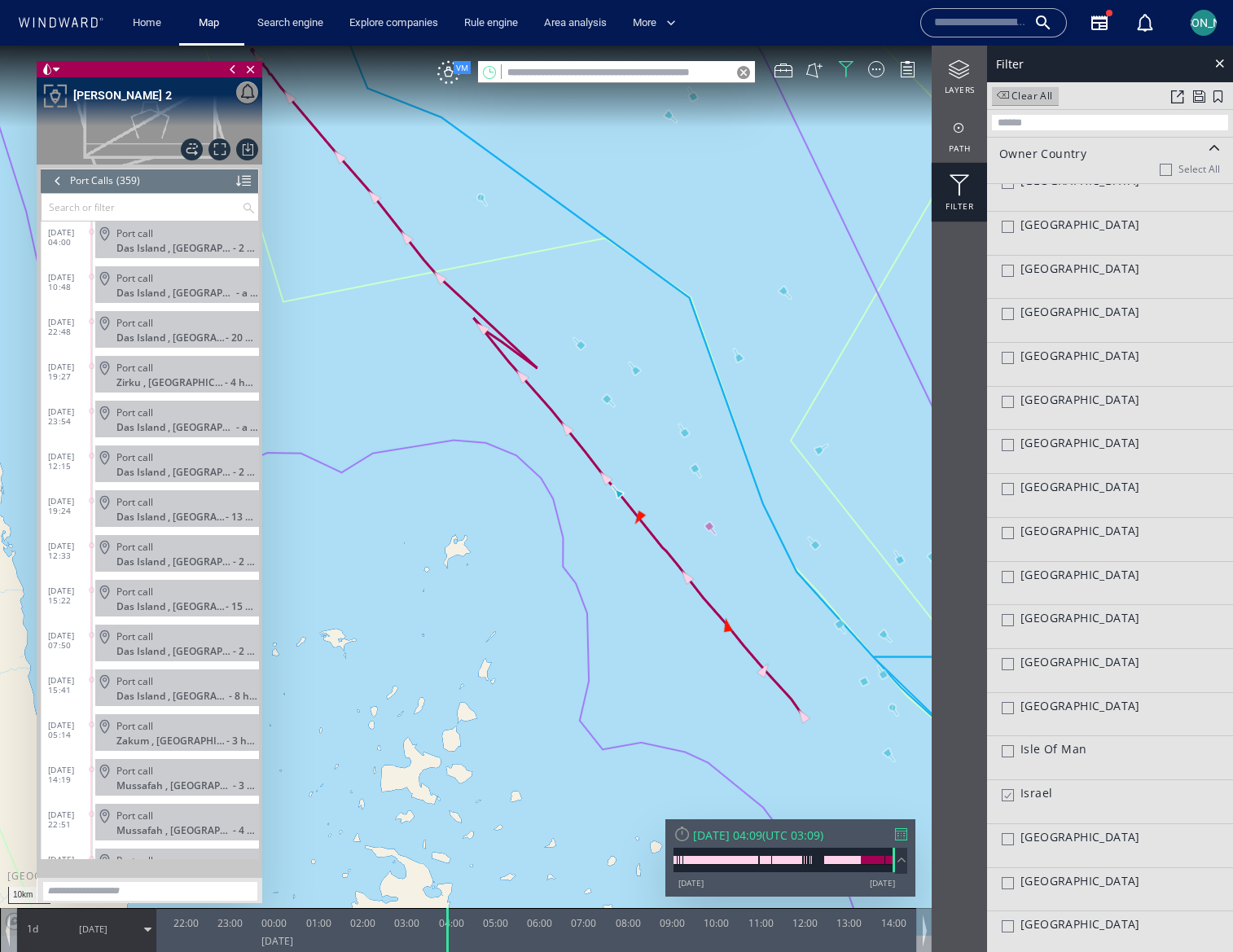
scroll to position [6636, 0]
click at [107, 202] on input "text" at bounding box center [142, 207] width 200 height 27
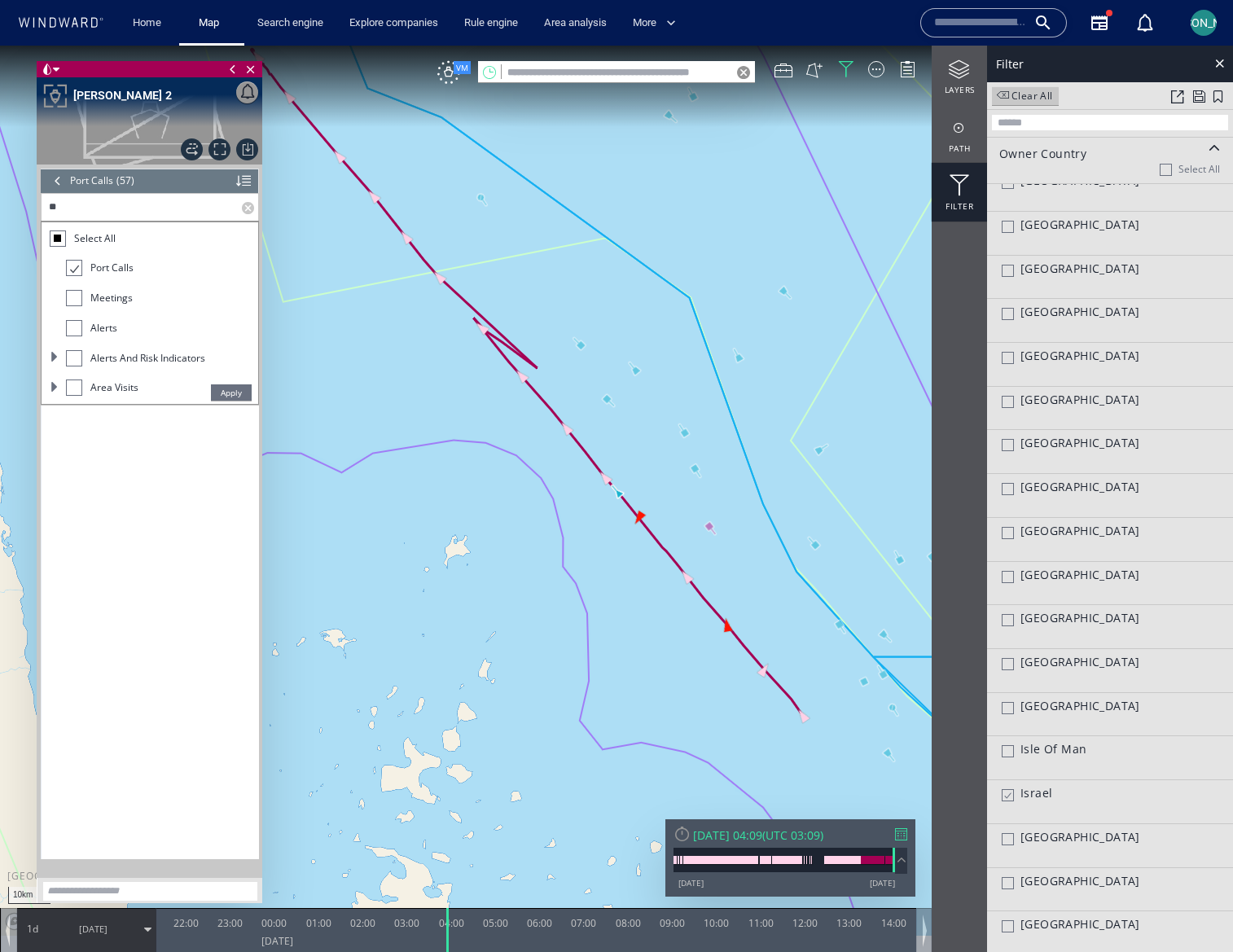
scroll to position [2099, 0]
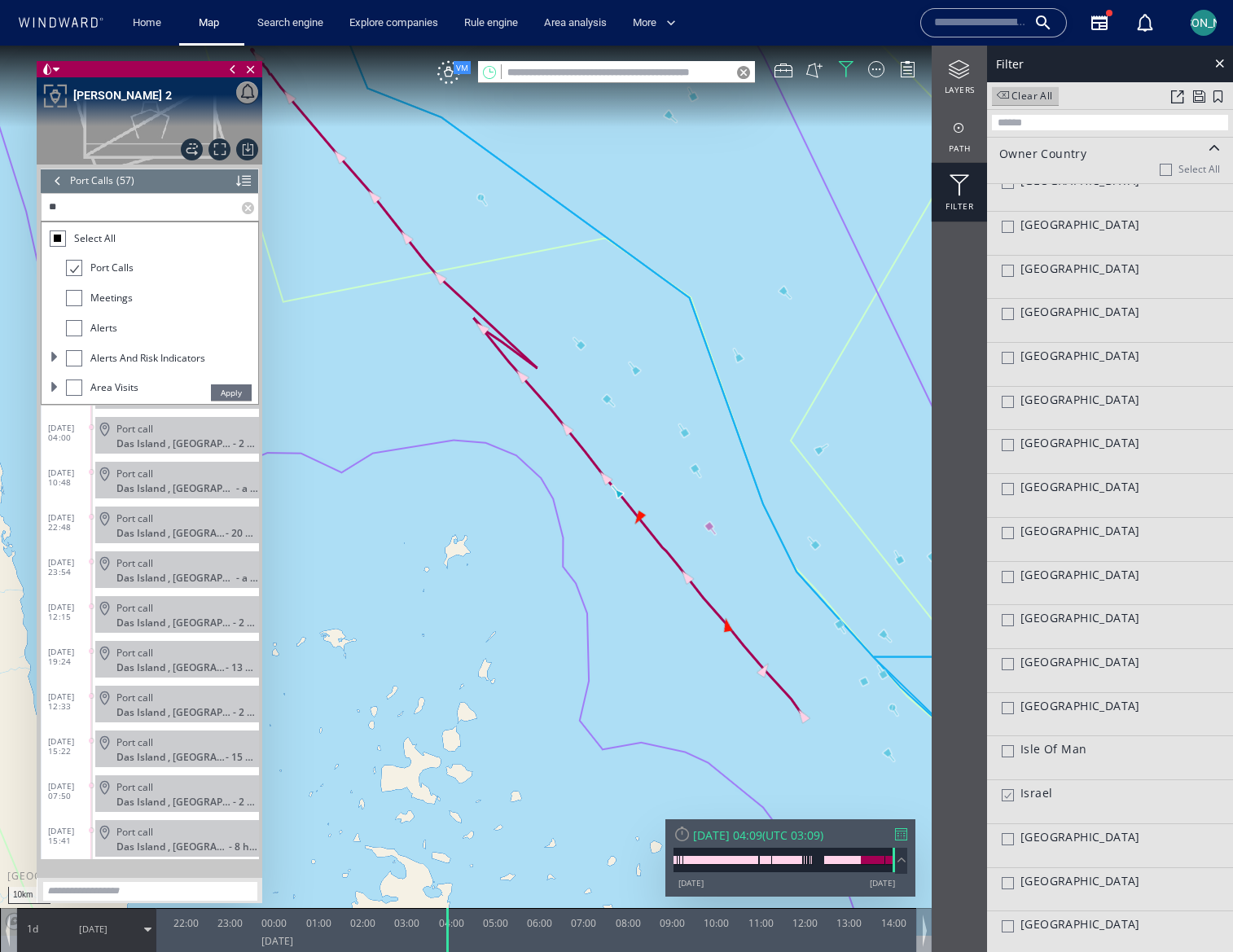
type input "*"
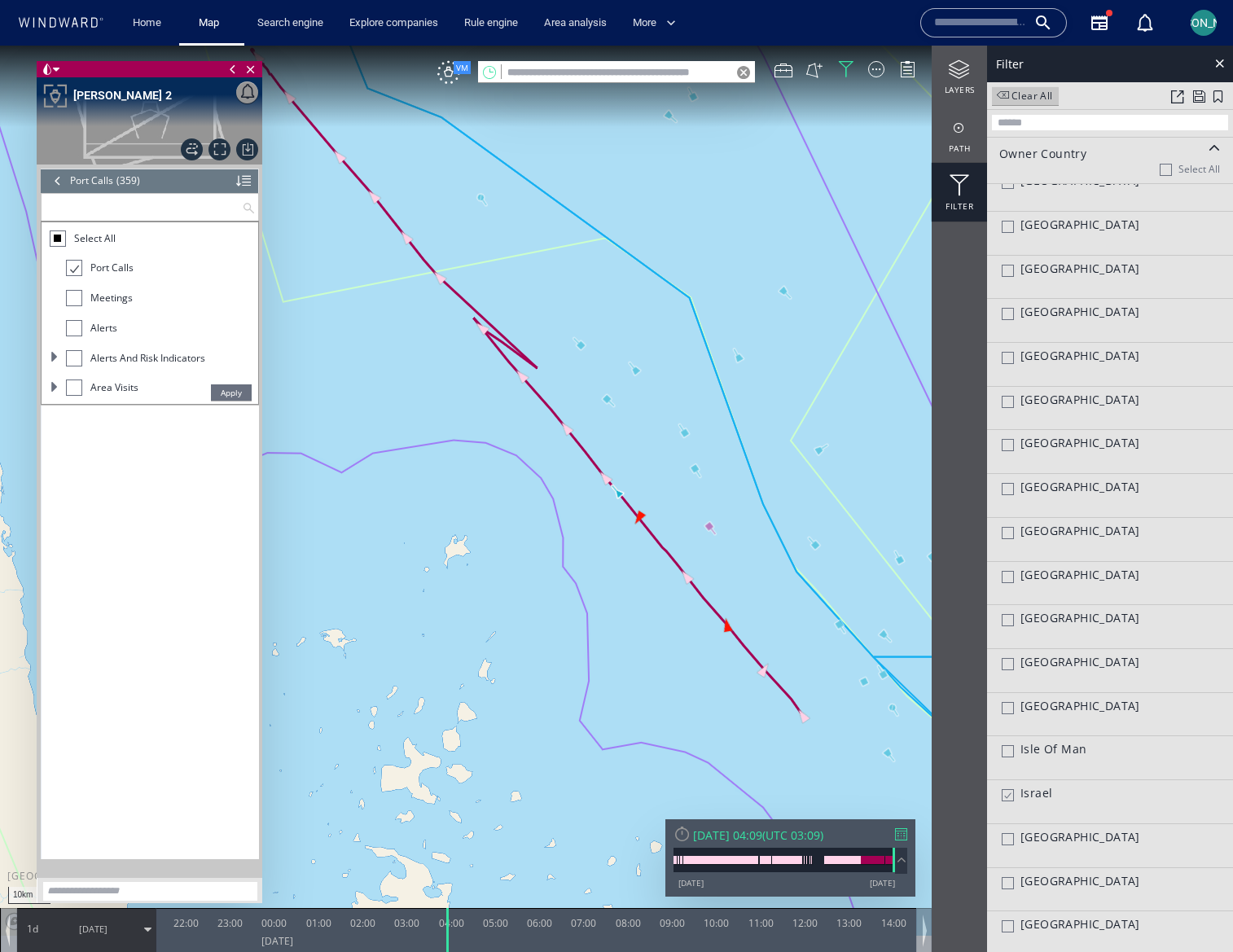
scroll to position [15624, 0]
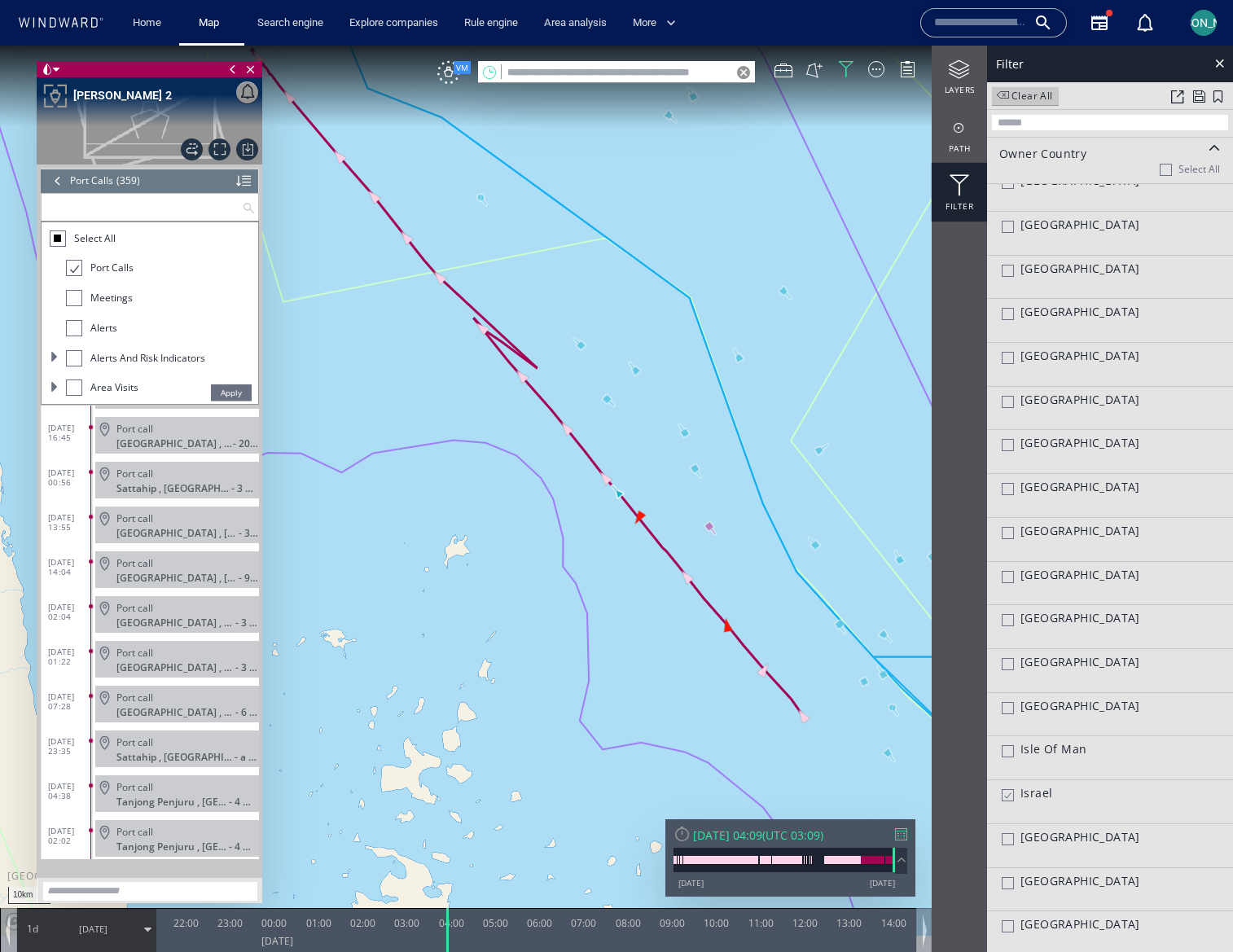
click at [122, 206] on input "text" at bounding box center [142, 207] width 200 height 27
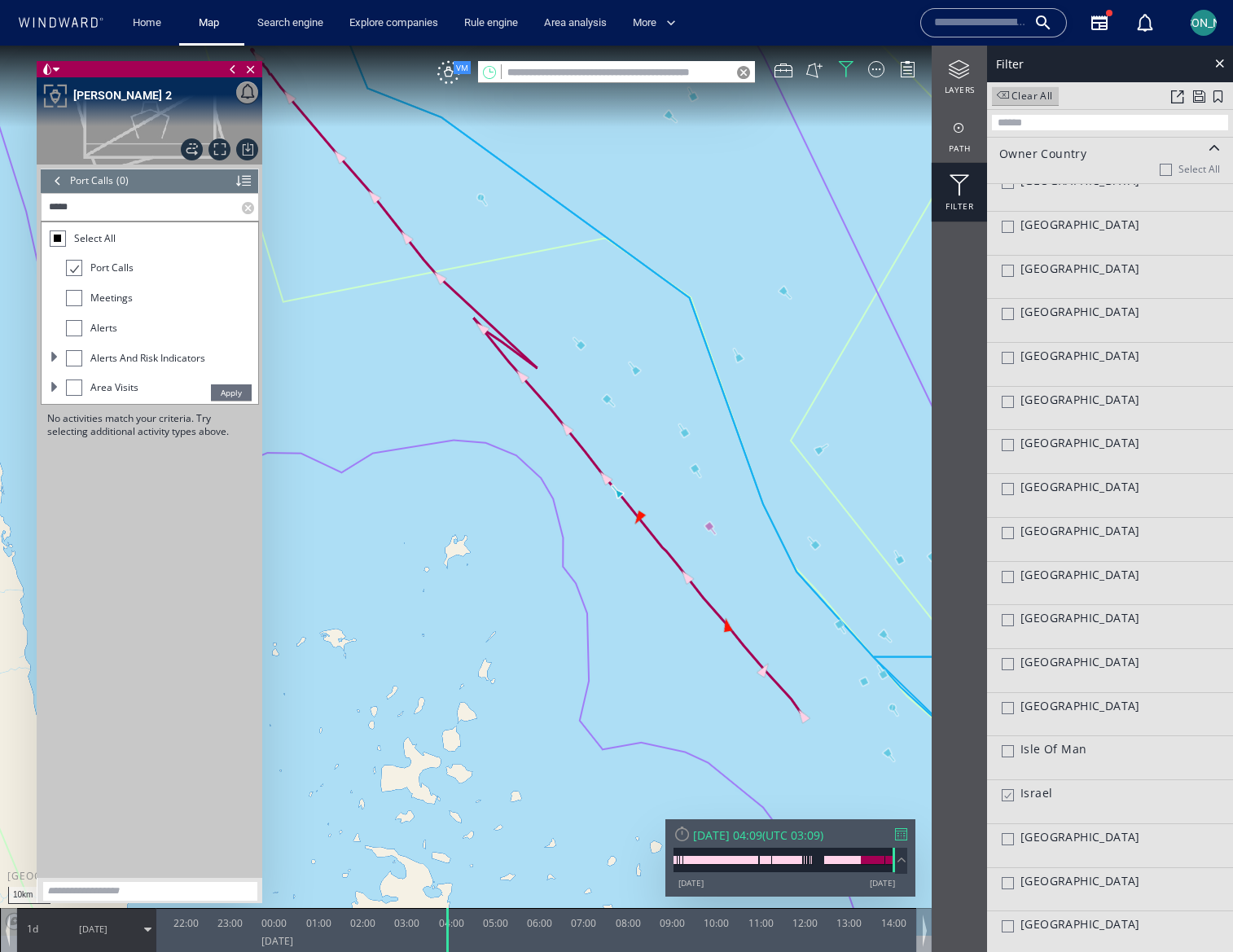
type input "*****"
click at [232, 393] on span "Apply" at bounding box center [232, 393] width 41 height 16
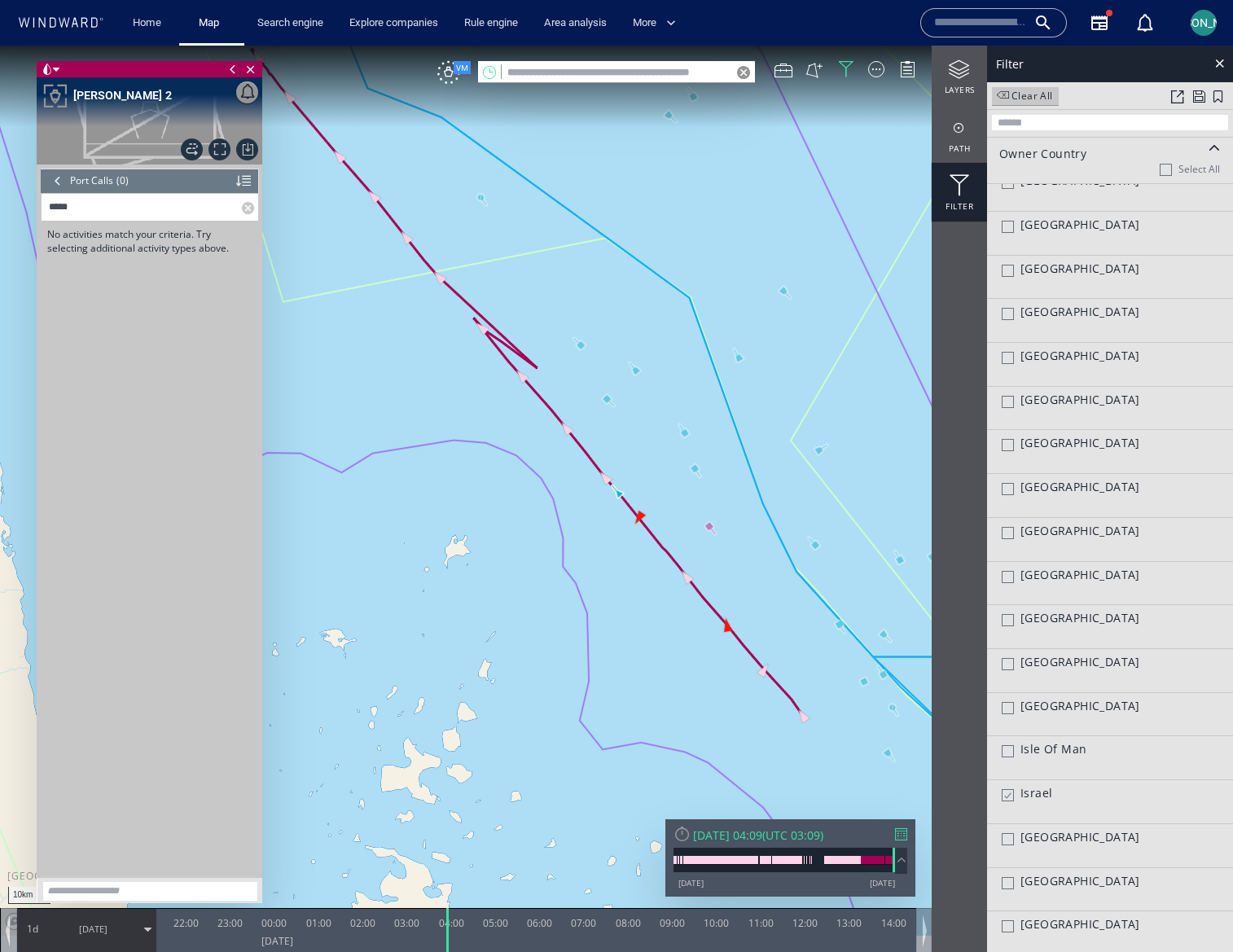
click at [247, 210] on label at bounding box center [250, 207] width 16 height 27
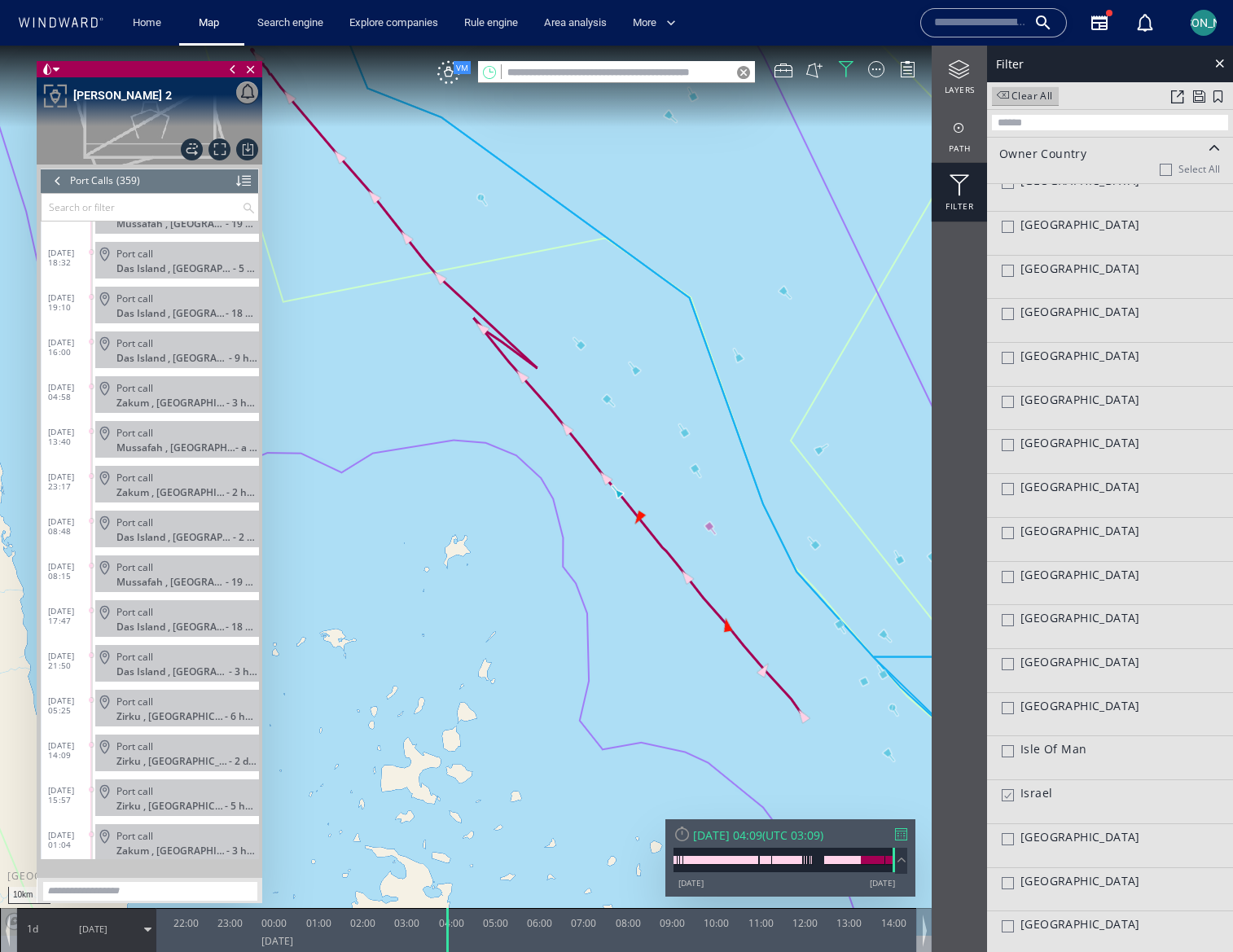
scroll to position [5945, 0]
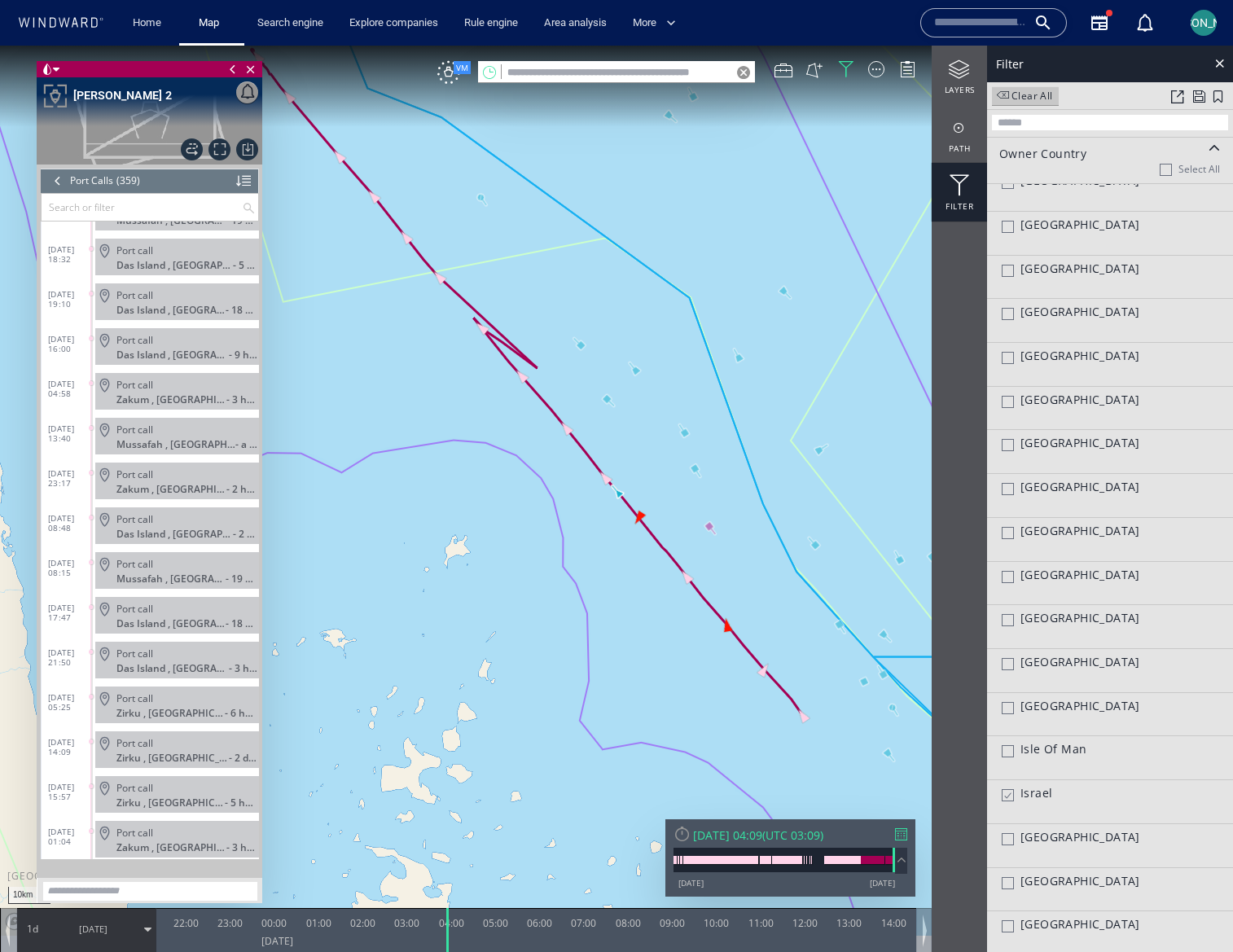
drag, startPoint x: 358, startPoint y: 328, endPoint x: 453, endPoint y: 420, distance: 132.2
click at [453, 420] on canvas "Map" at bounding box center [616, 491] width 1233 height 890
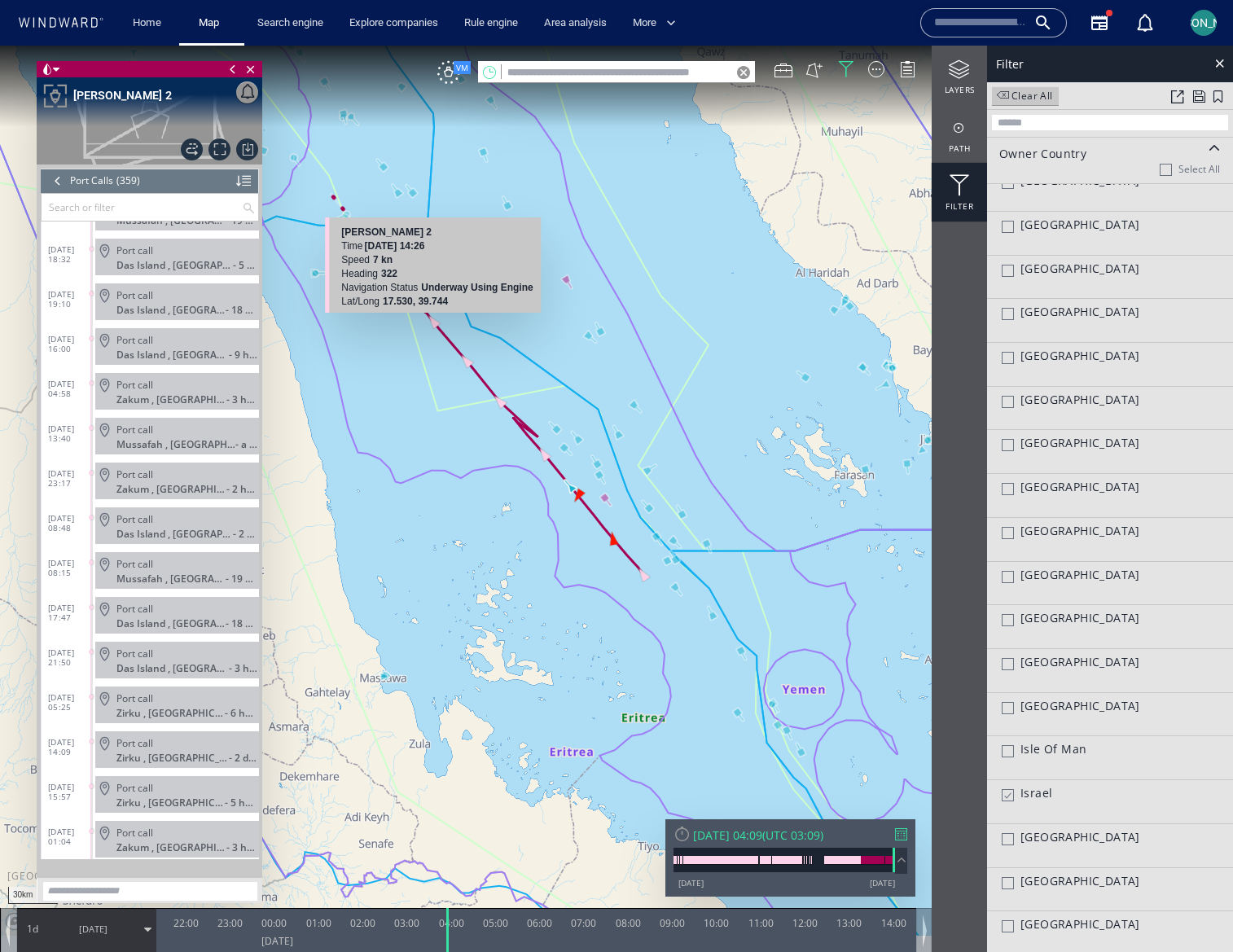
click at [436, 324] on canvas "Map" at bounding box center [616, 491] width 1233 height 890
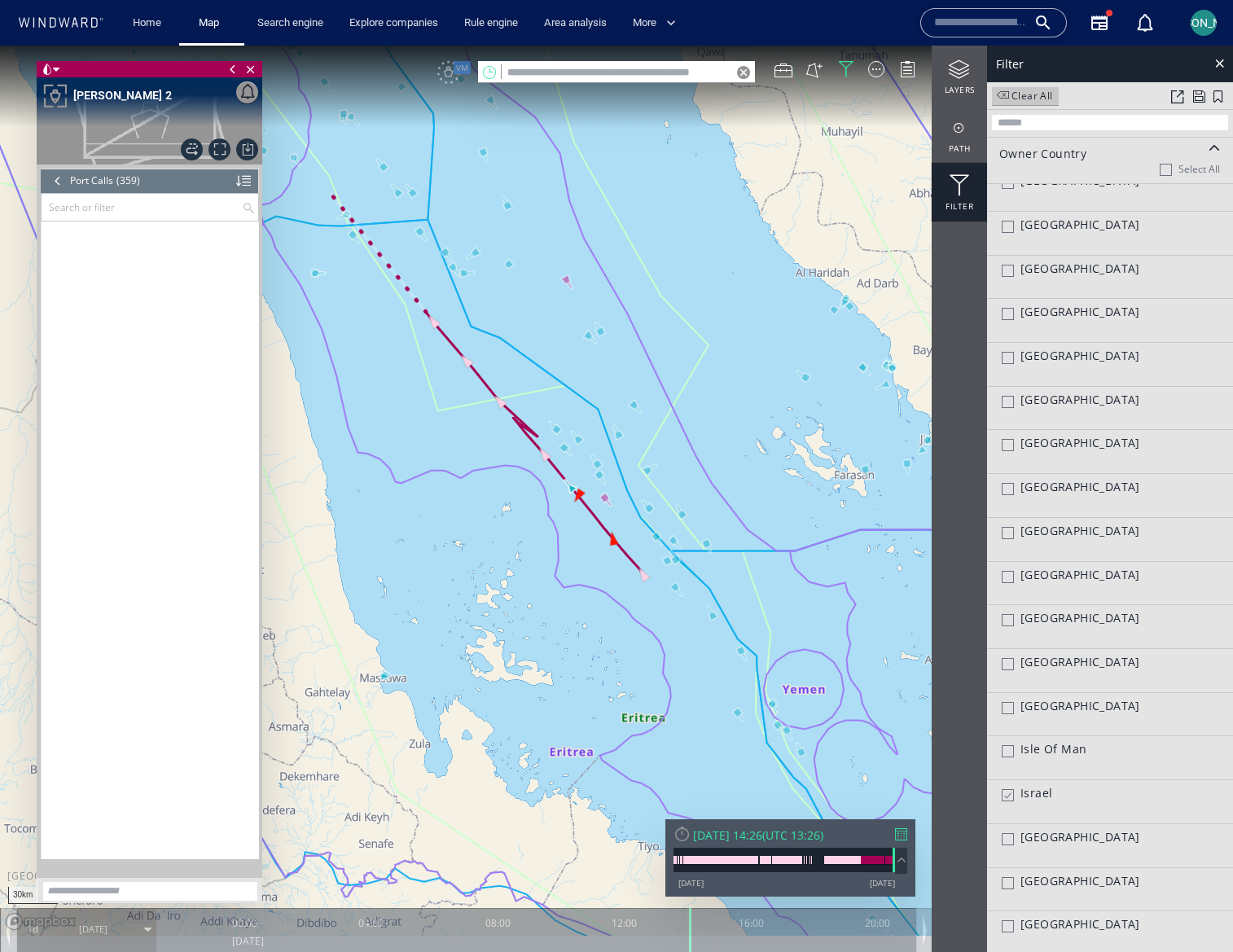
scroll to position [15440, 0]
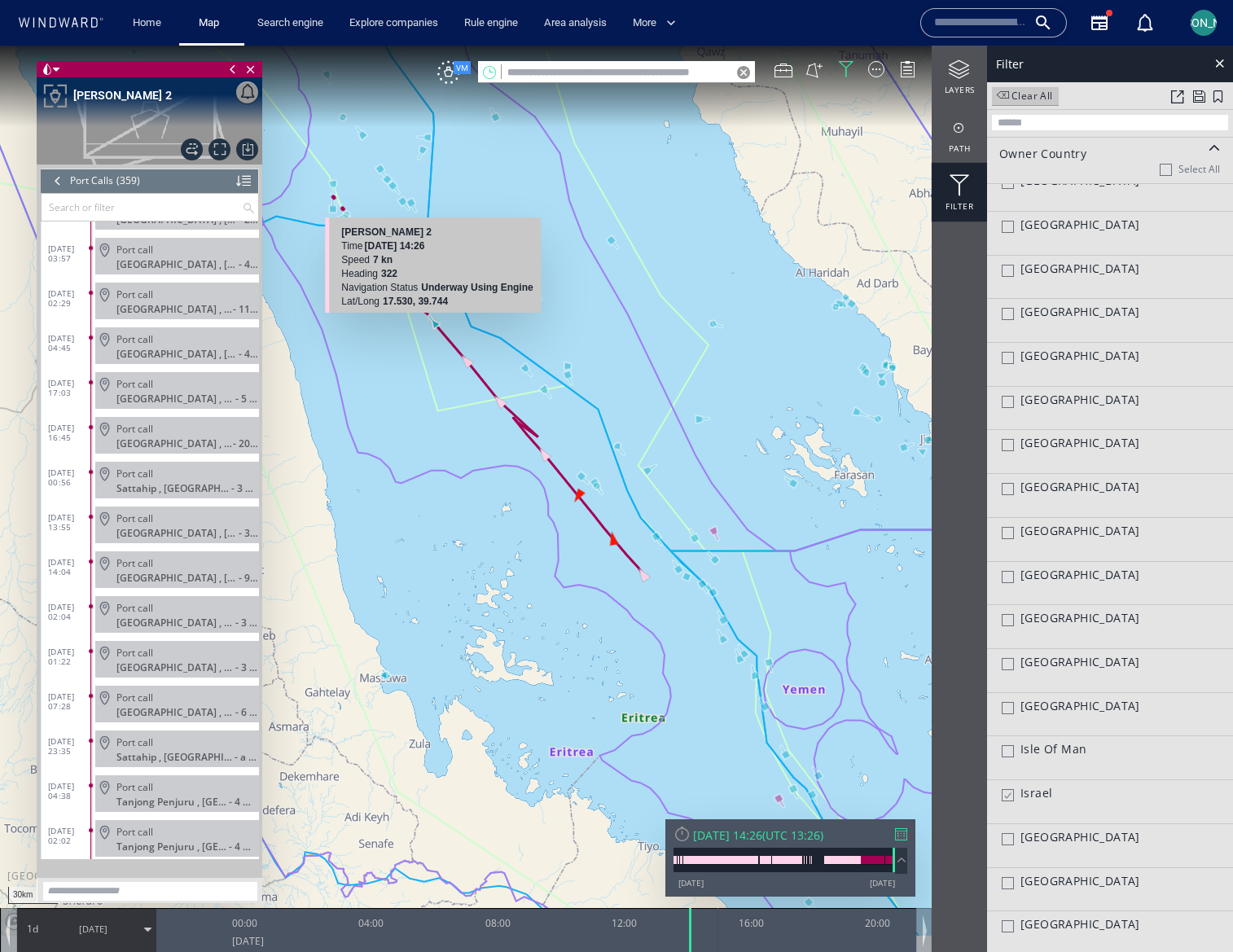
click at [431, 317] on canvas "Map" at bounding box center [616, 491] width 1233 height 890
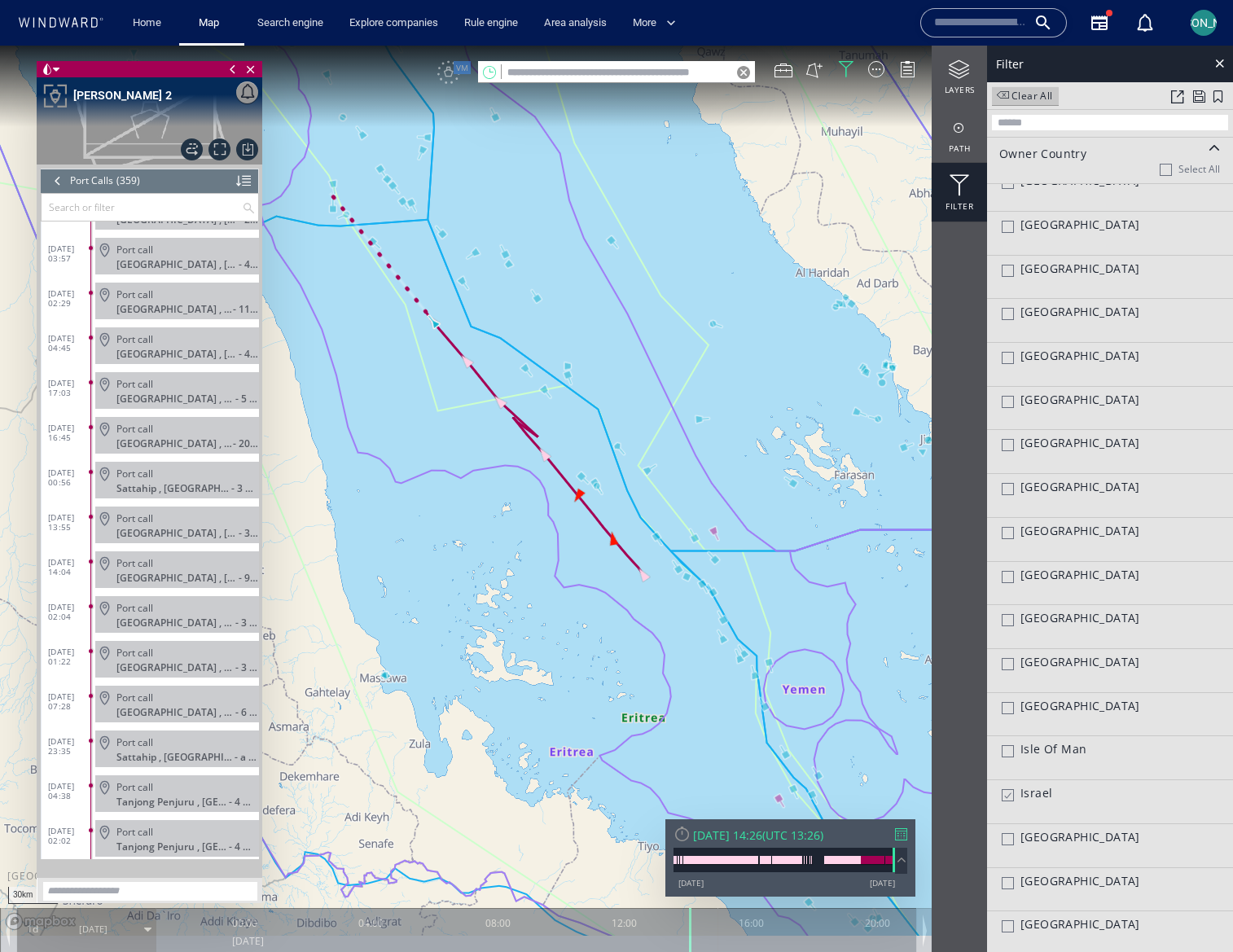
scroll to position [15456, 0]
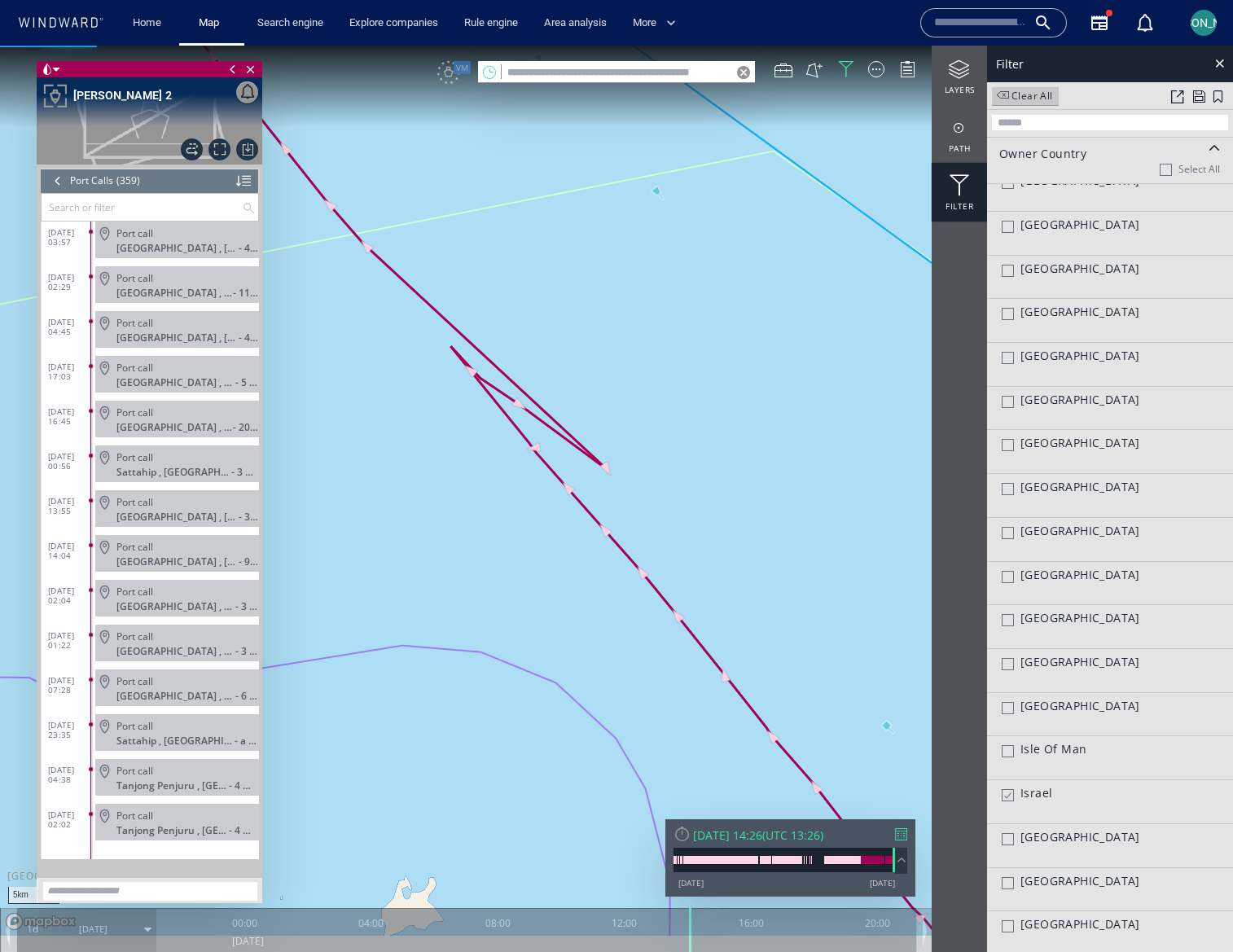
click at [473, 370] on canvas "Map" at bounding box center [616, 491] width 1233 height 890
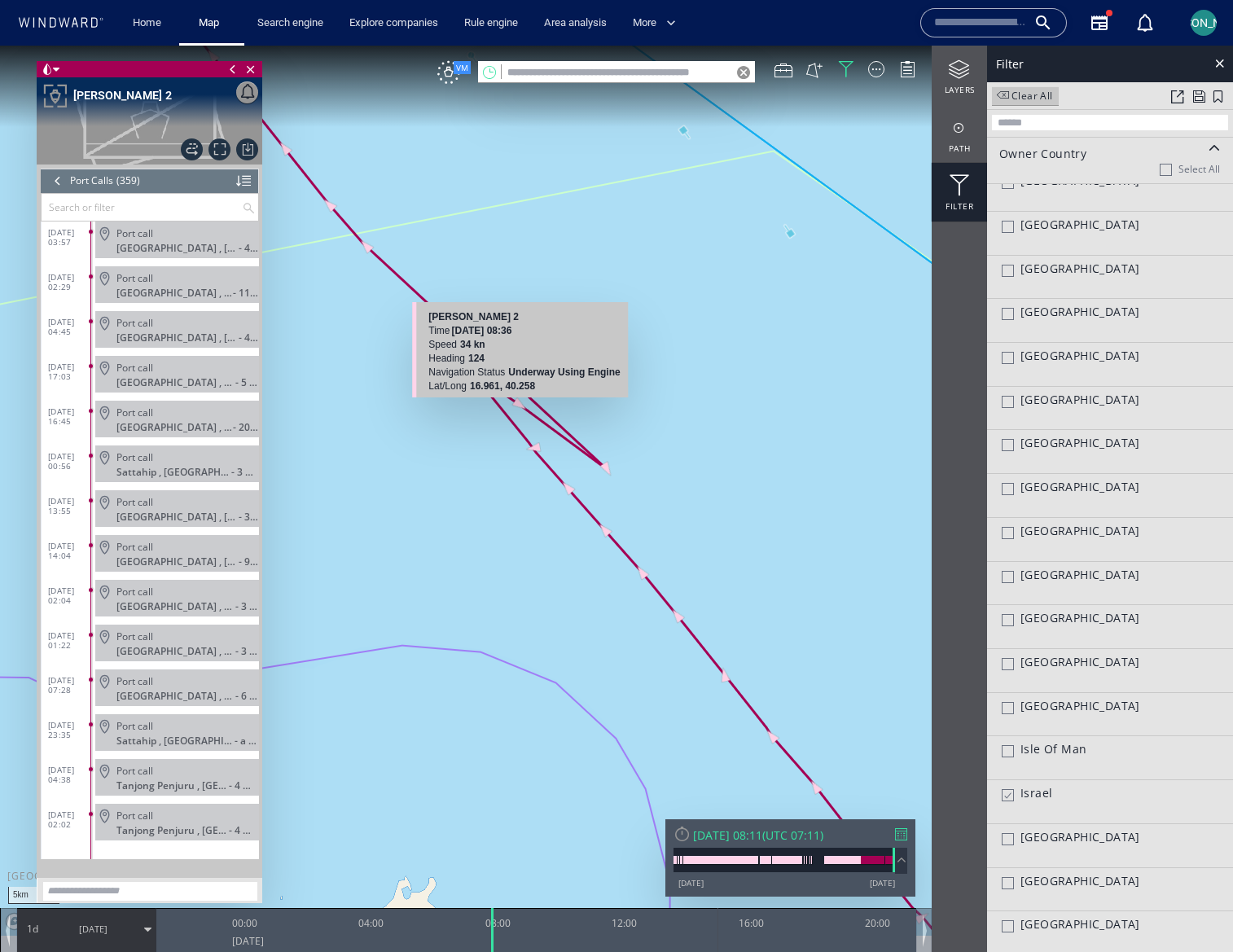
click at [522, 404] on canvas "Map" at bounding box center [616, 491] width 1233 height 890
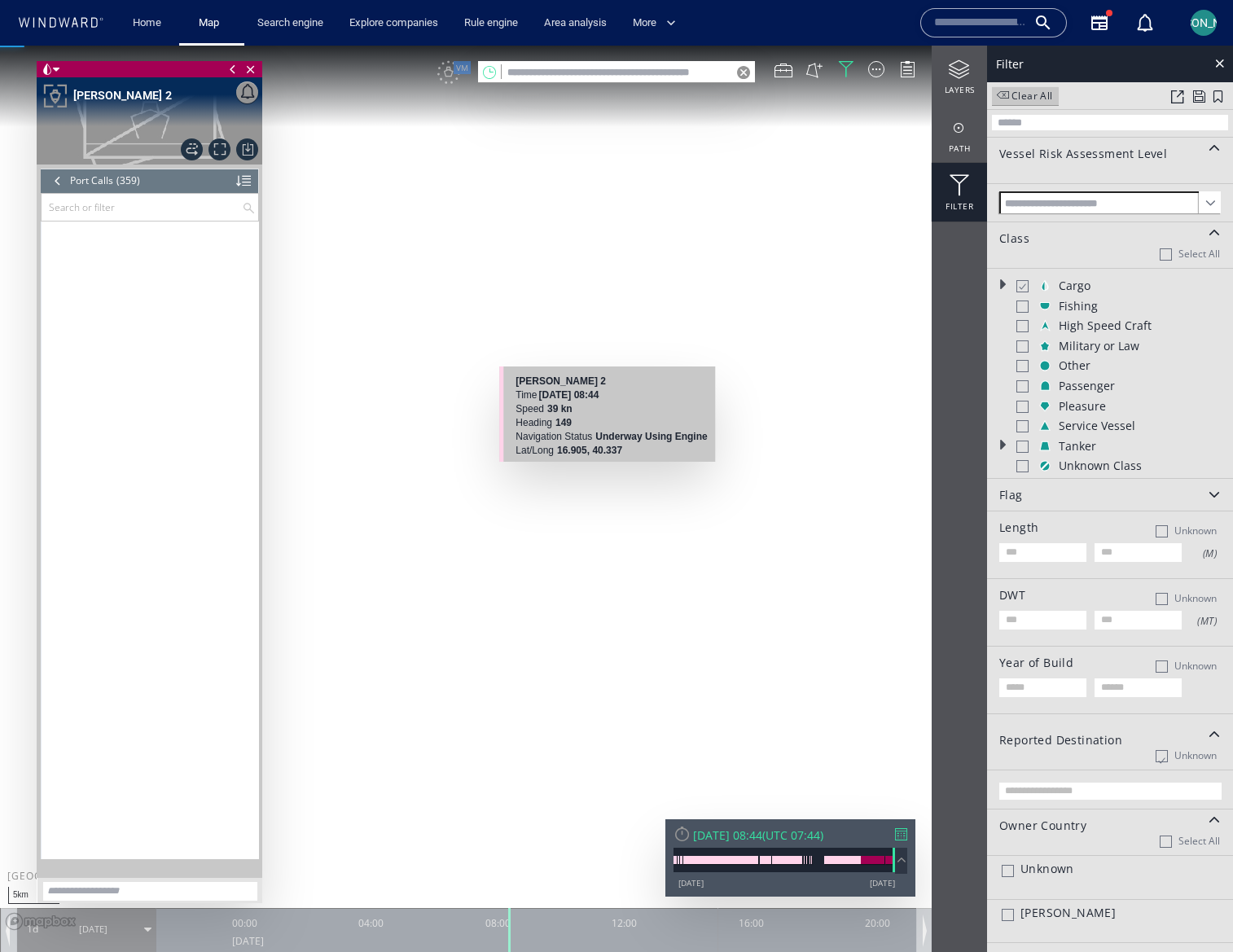
scroll to position [15456, 0]
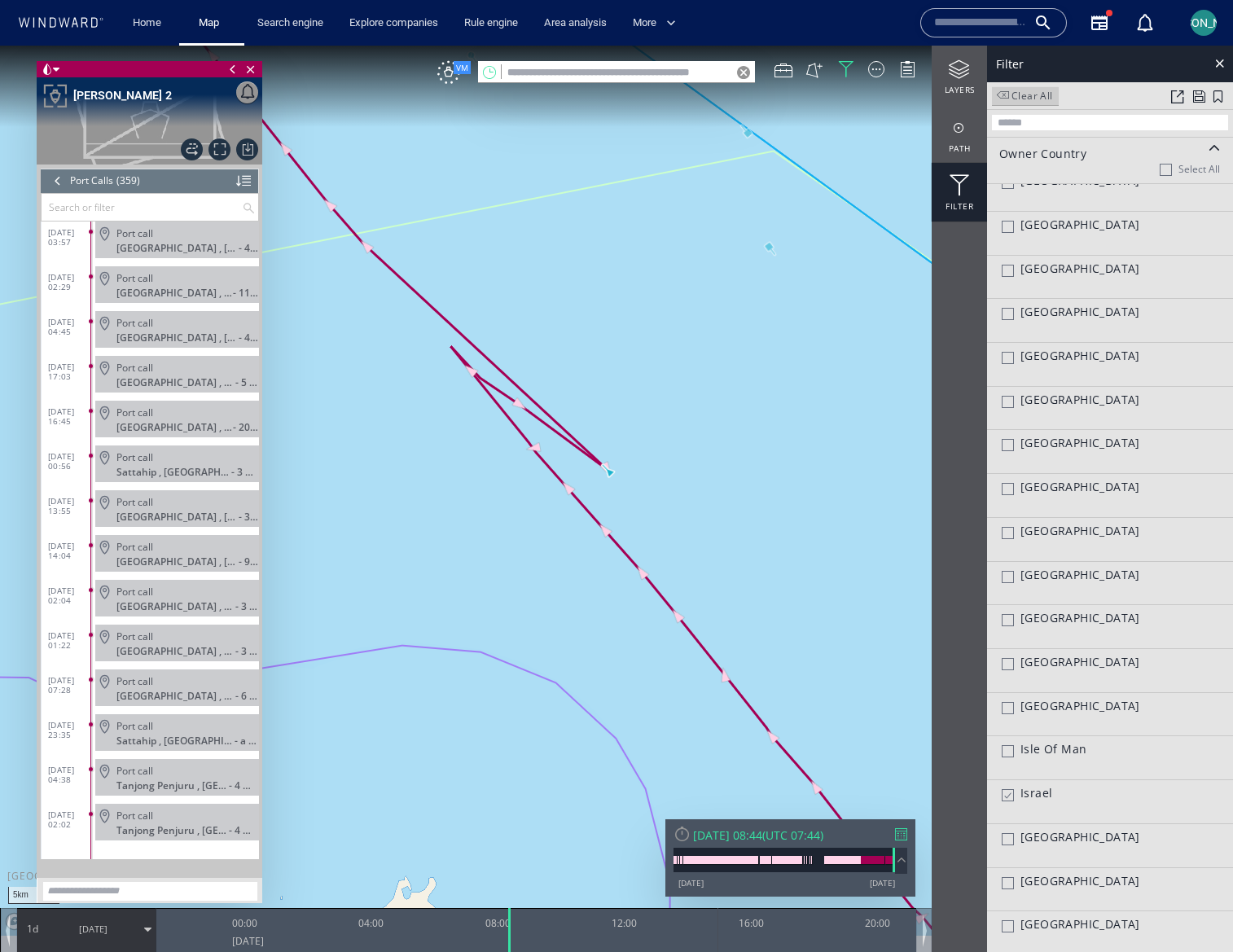
click at [1015, 92] on div "Clear All" at bounding box center [1026, 96] width 67 height 19
click at [1215, 62] on div at bounding box center [1219, 63] width 19 height 19
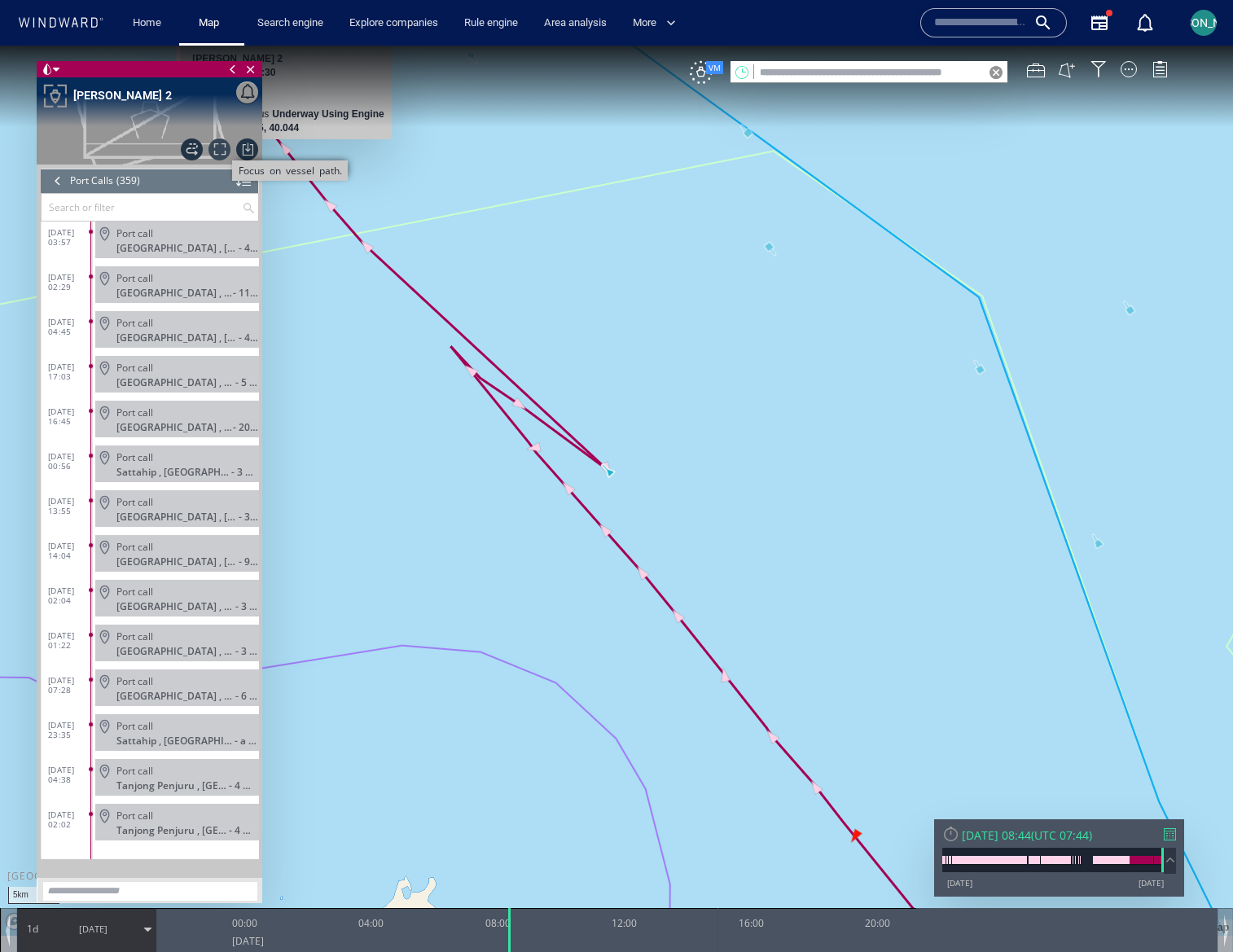
click at [223, 148] on span "Focus on vessel path." at bounding box center [219, 149] width 22 height 22
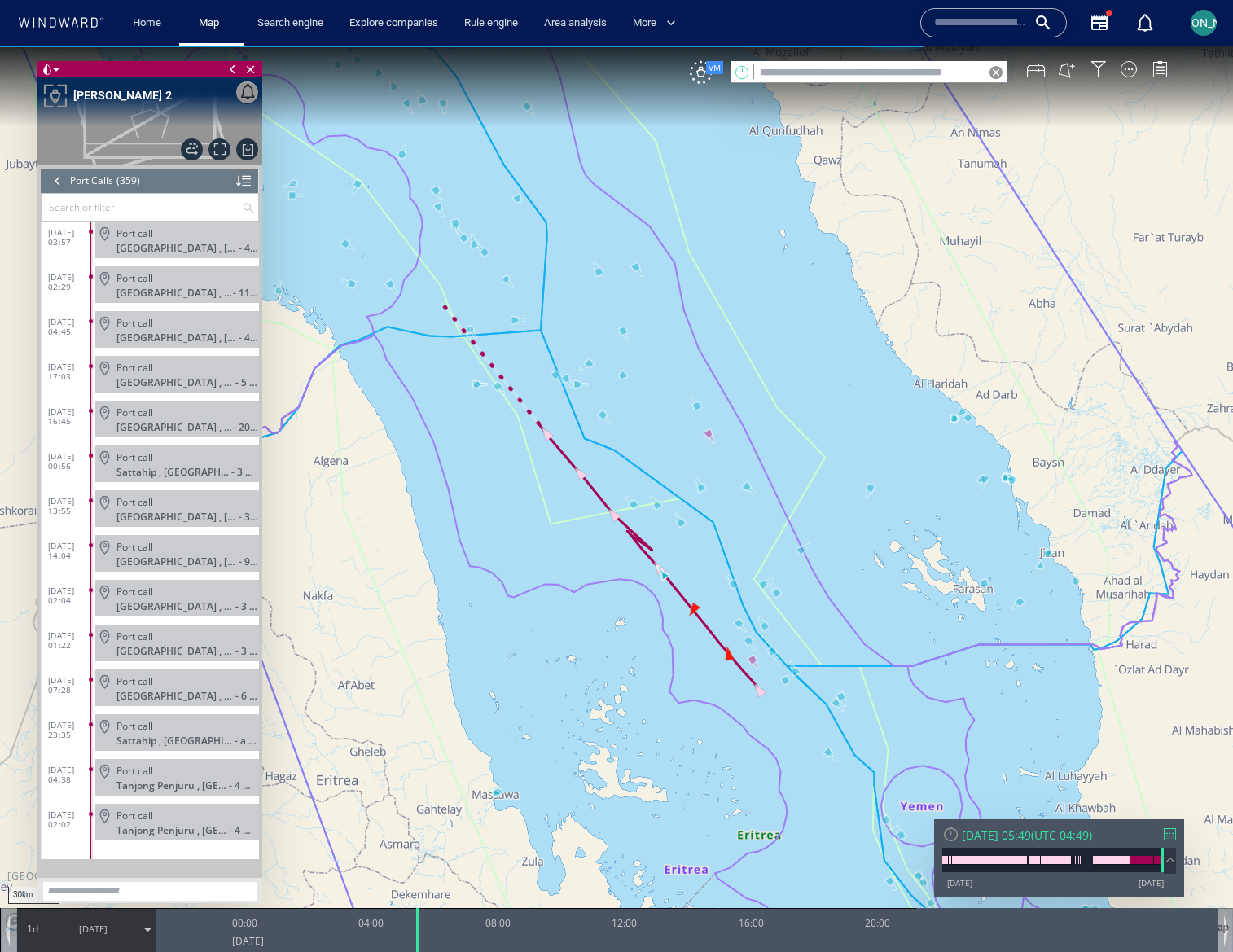
drag, startPoint x: 510, startPoint y: 936, endPoint x: 418, endPoint y: 899, distance: 99.2
click at [418, 46] on div "30km © Mapbox © OpenStreetMap Improve this map 0 0 20:00 Thursday 4 September 2…" at bounding box center [616, 46] width 1233 height 0
click at [1100, 73] on div at bounding box center [1099, 70] width 16 height 16
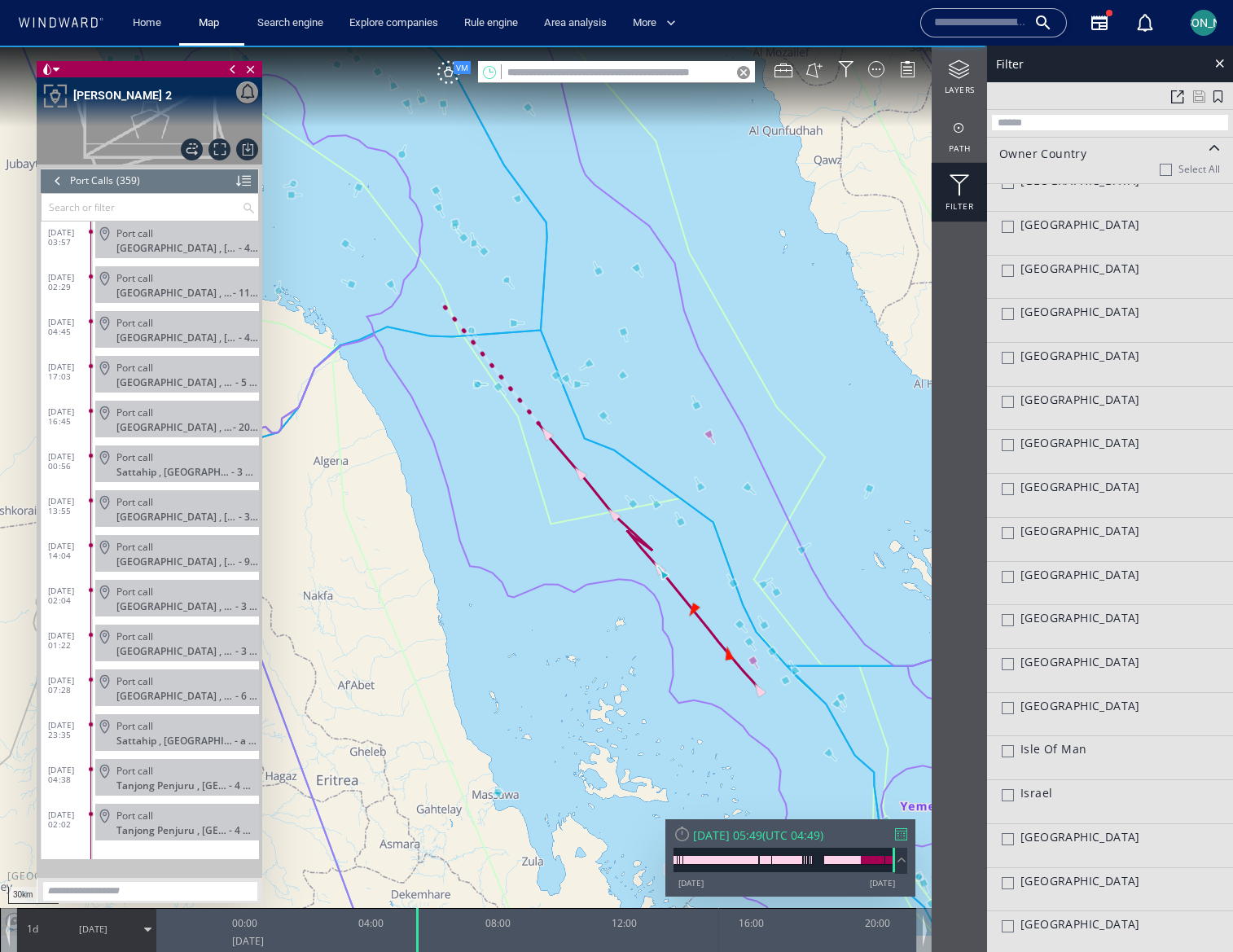
click at [1209, 148] on div at bounding box center [1214, 148] width 21 height 11
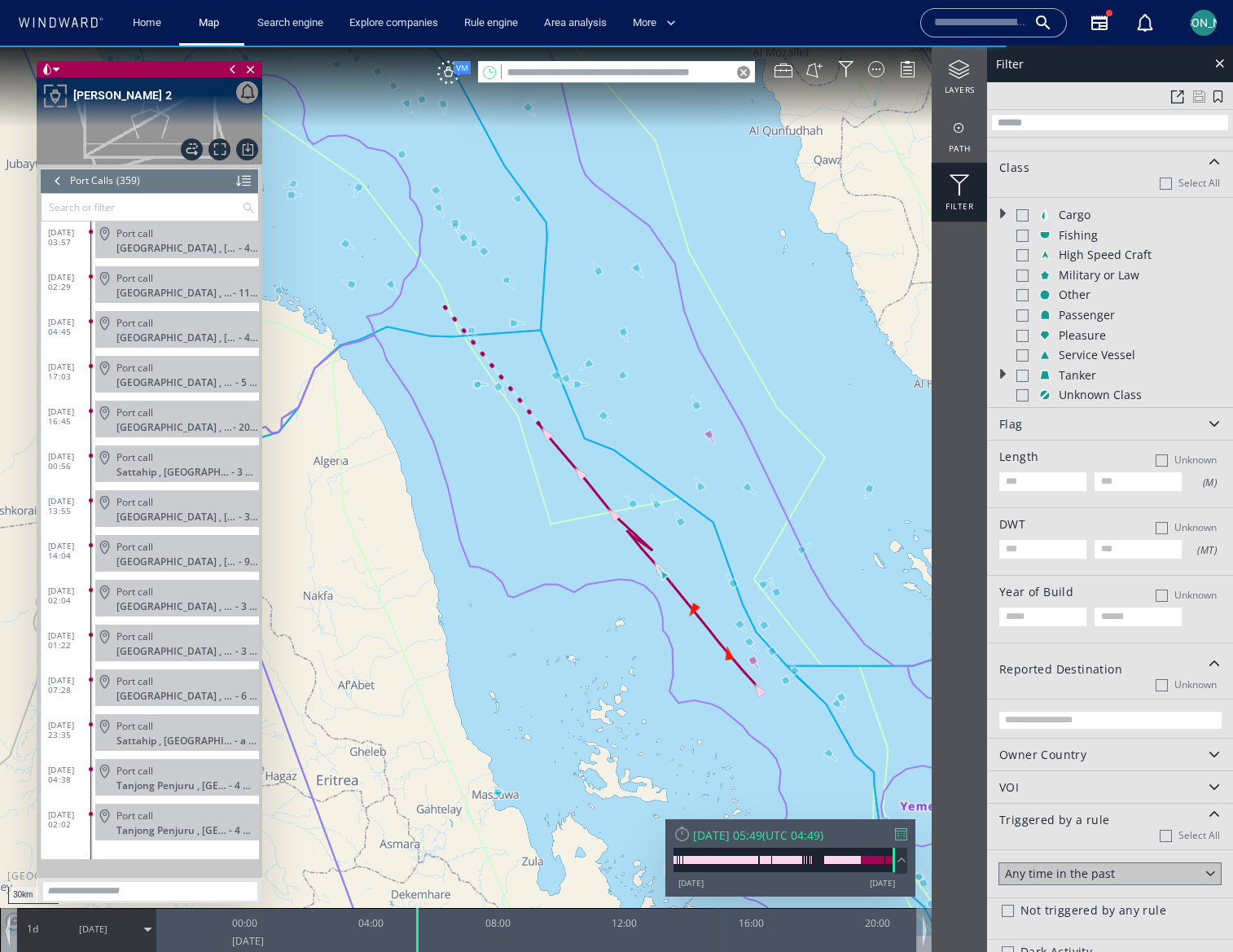
scroll to position [53, 0]
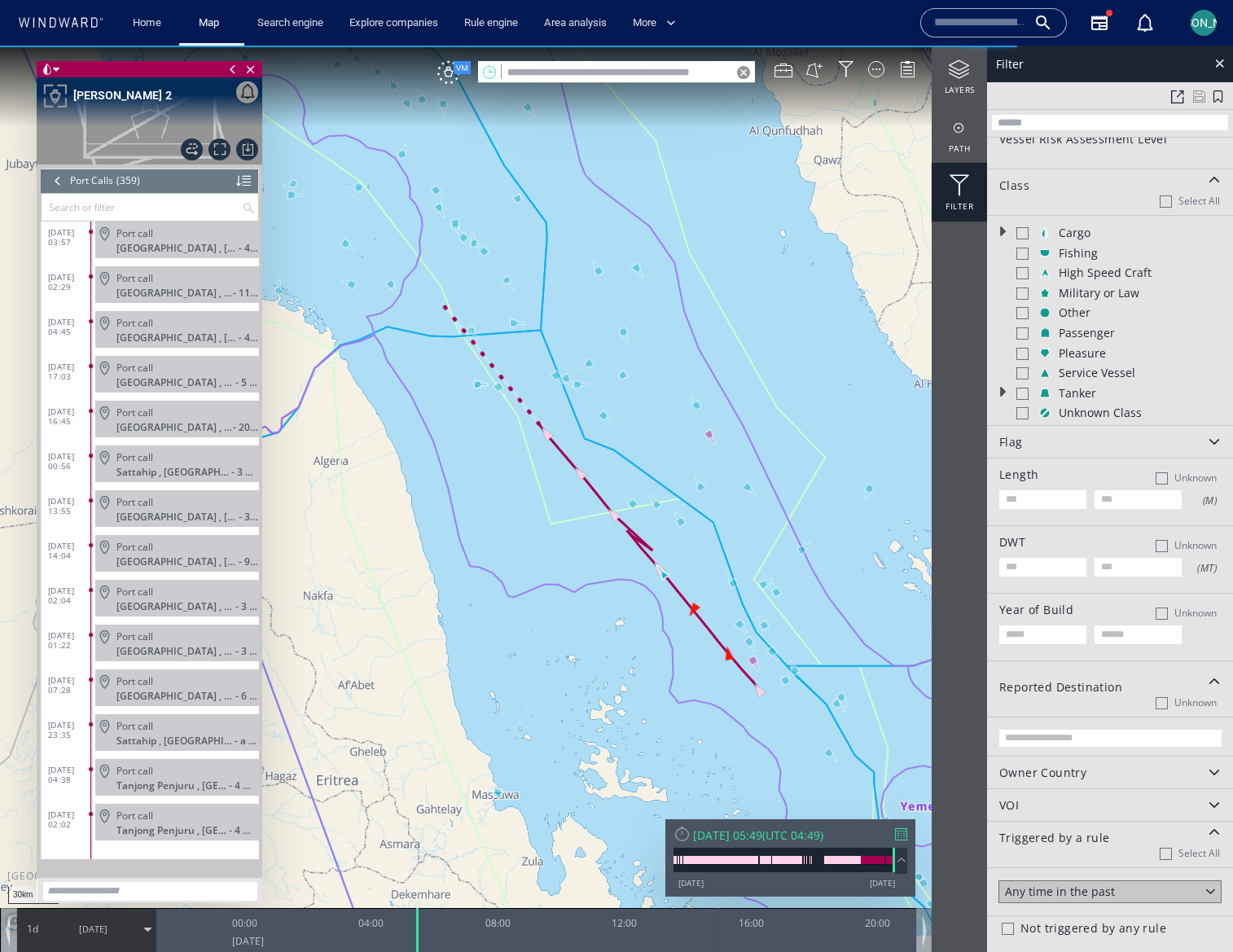
click at [1022, 235] on div at bounding box center [1022, 233] width 12 height 12
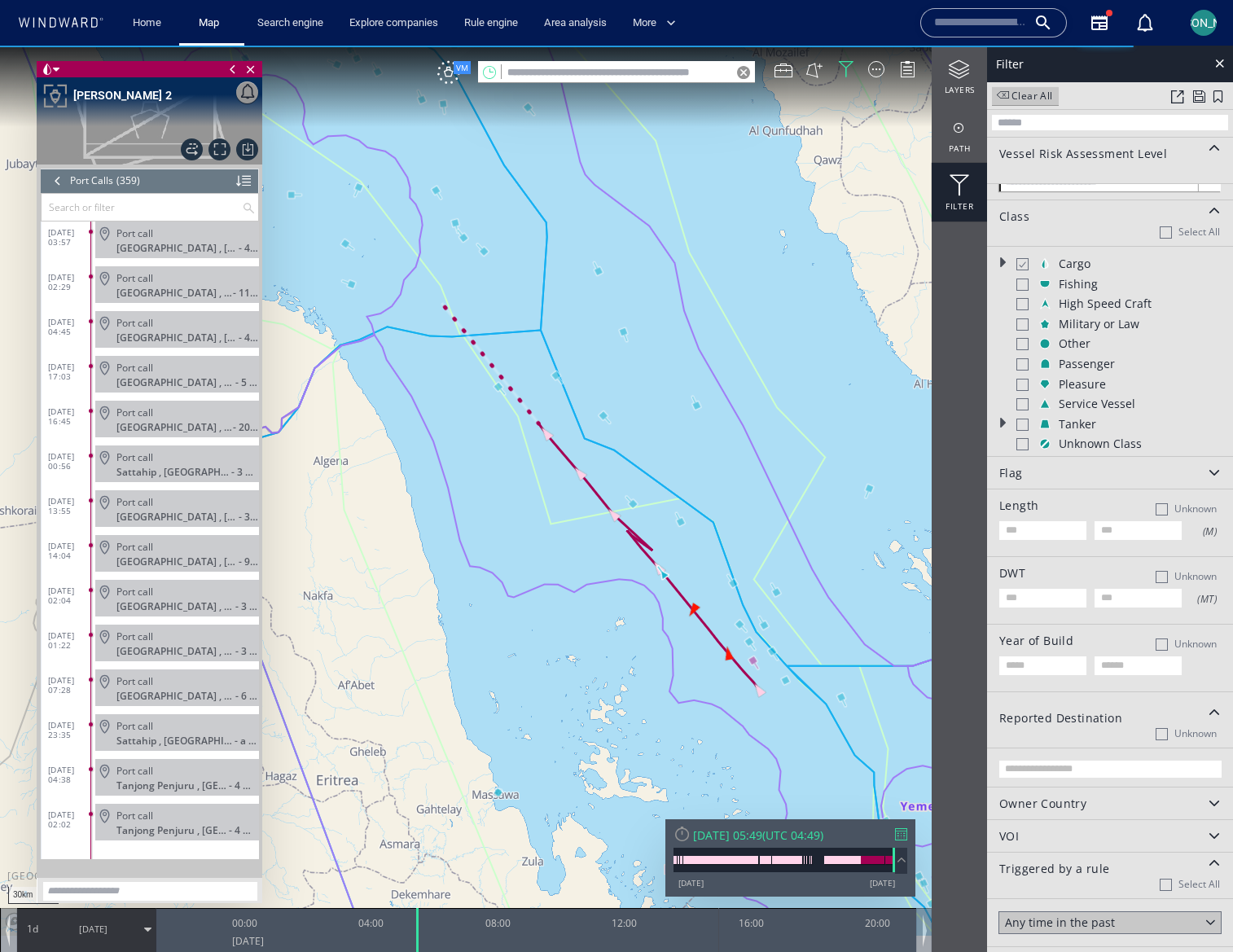
scroll to position [11, 0]
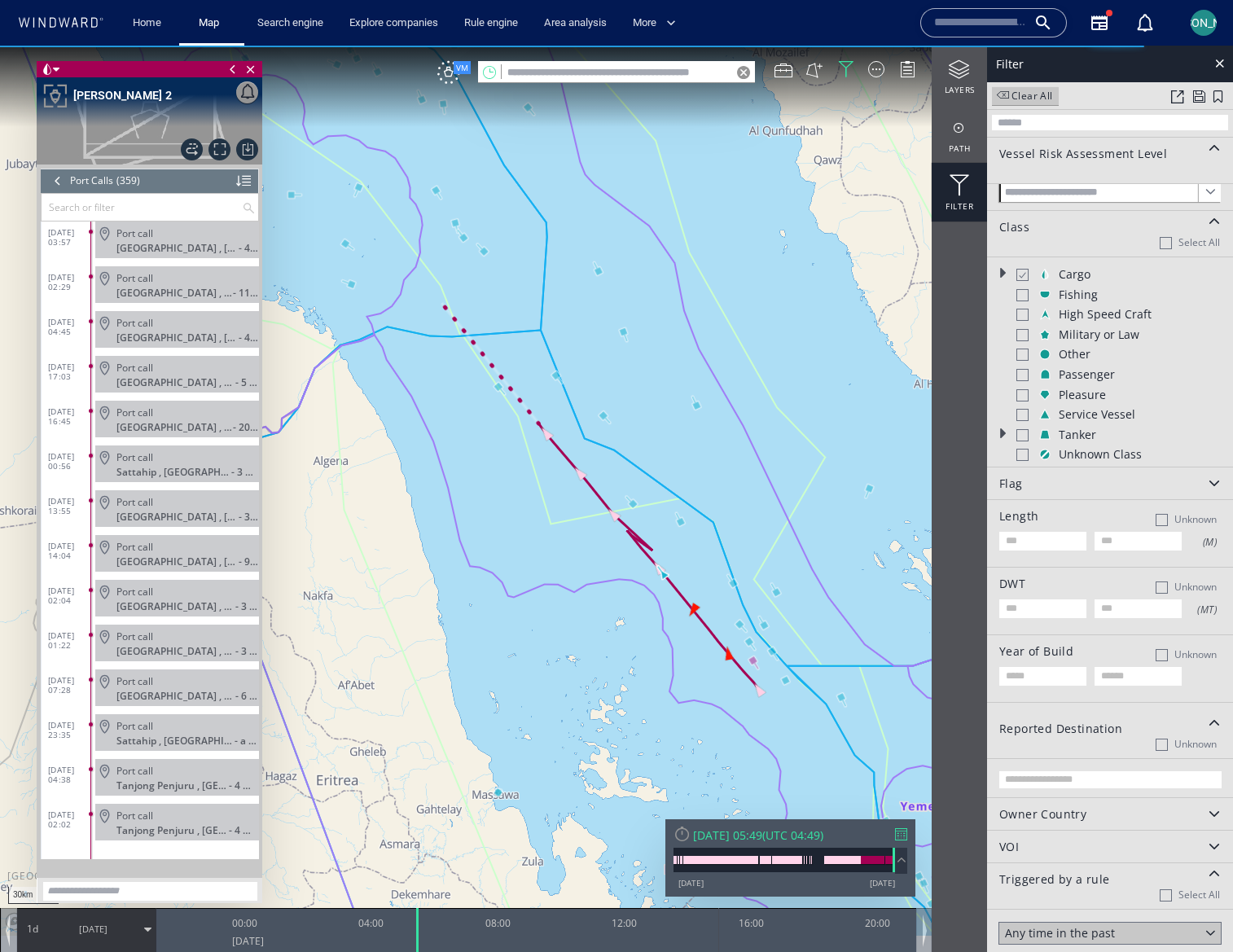
click at [1006, 271] on div at bounding box center [1004, 273] width 10 height 10
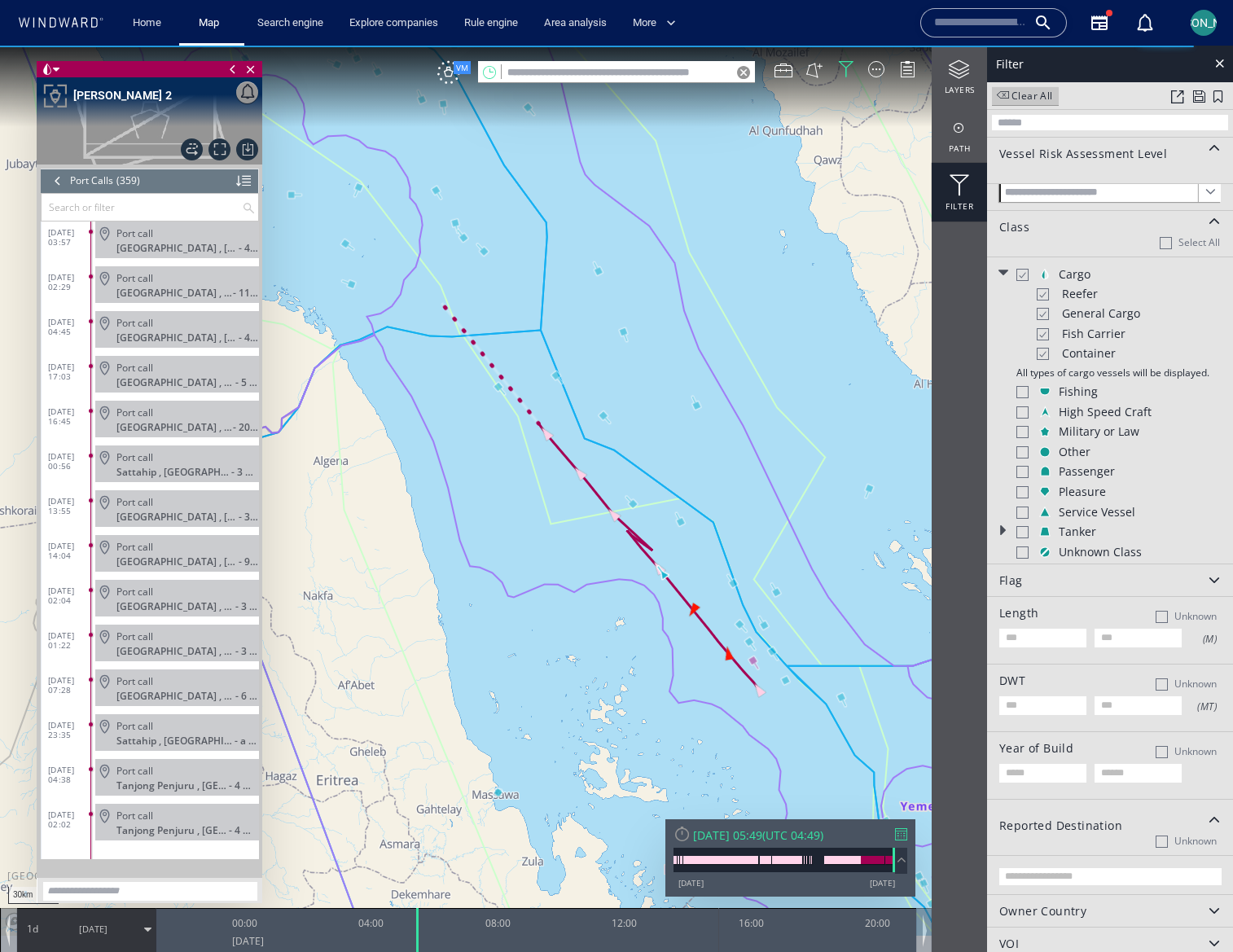
click at [1043, 294] on div at bounding box center [1042, 294] width 12 height 14
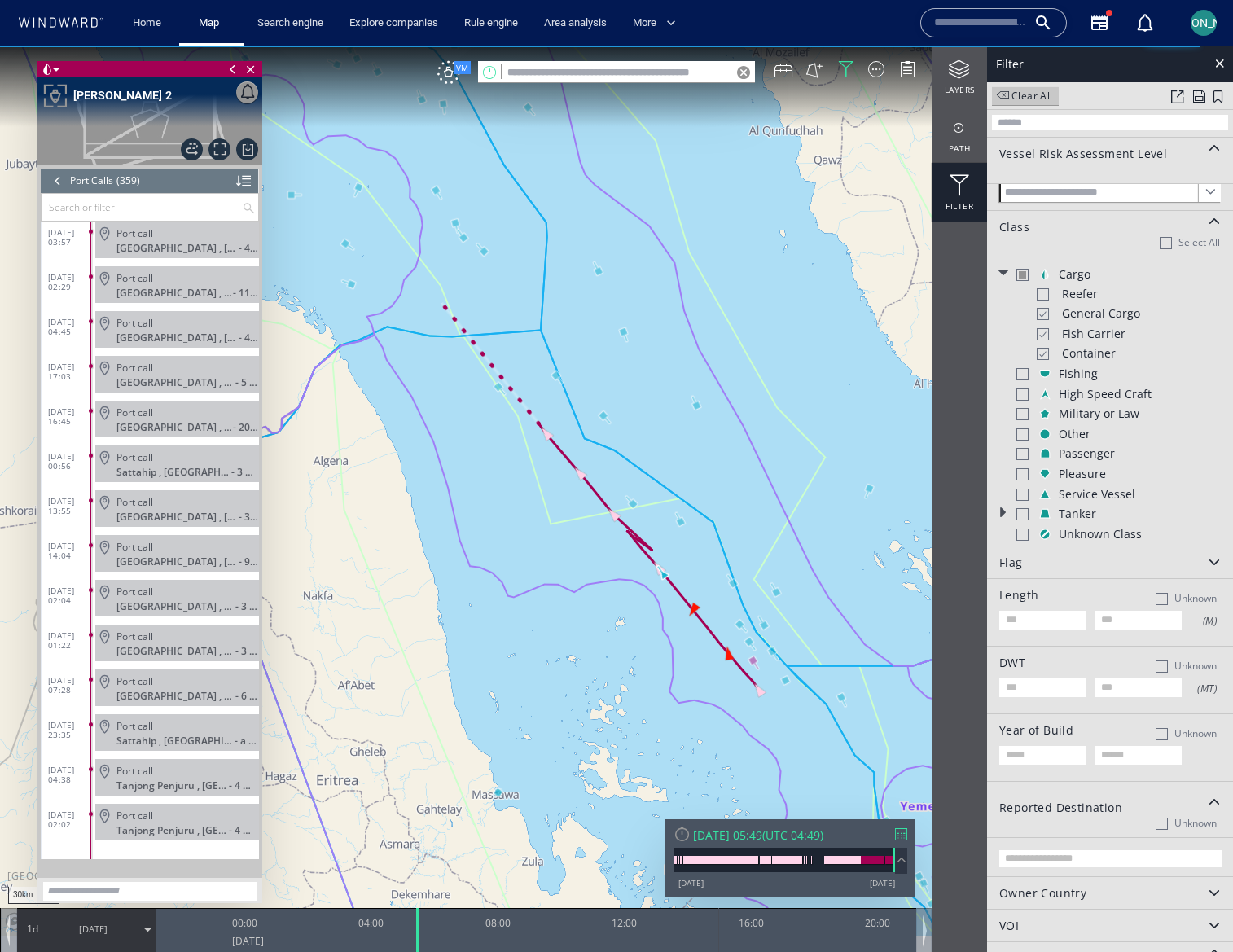
click at [1045, 314] on div at bounding box center [1042, 313] width 12 height 14
click at [1045, 334] on div at bounding box center [1042, 334] width 12 height 14
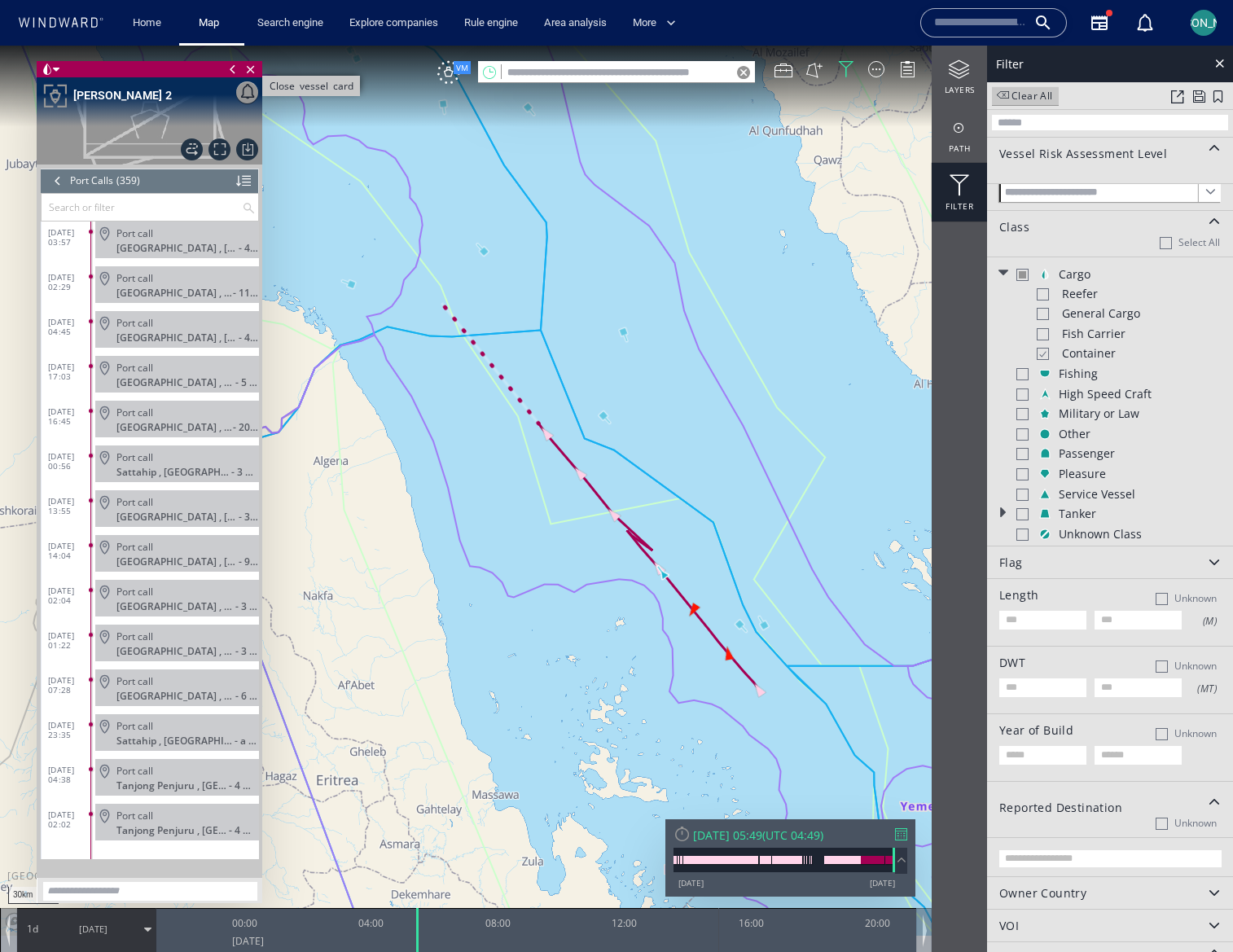
click at [254, 72] on span "Close vessel card" at bounding box center [251, 70] width 18 height 16
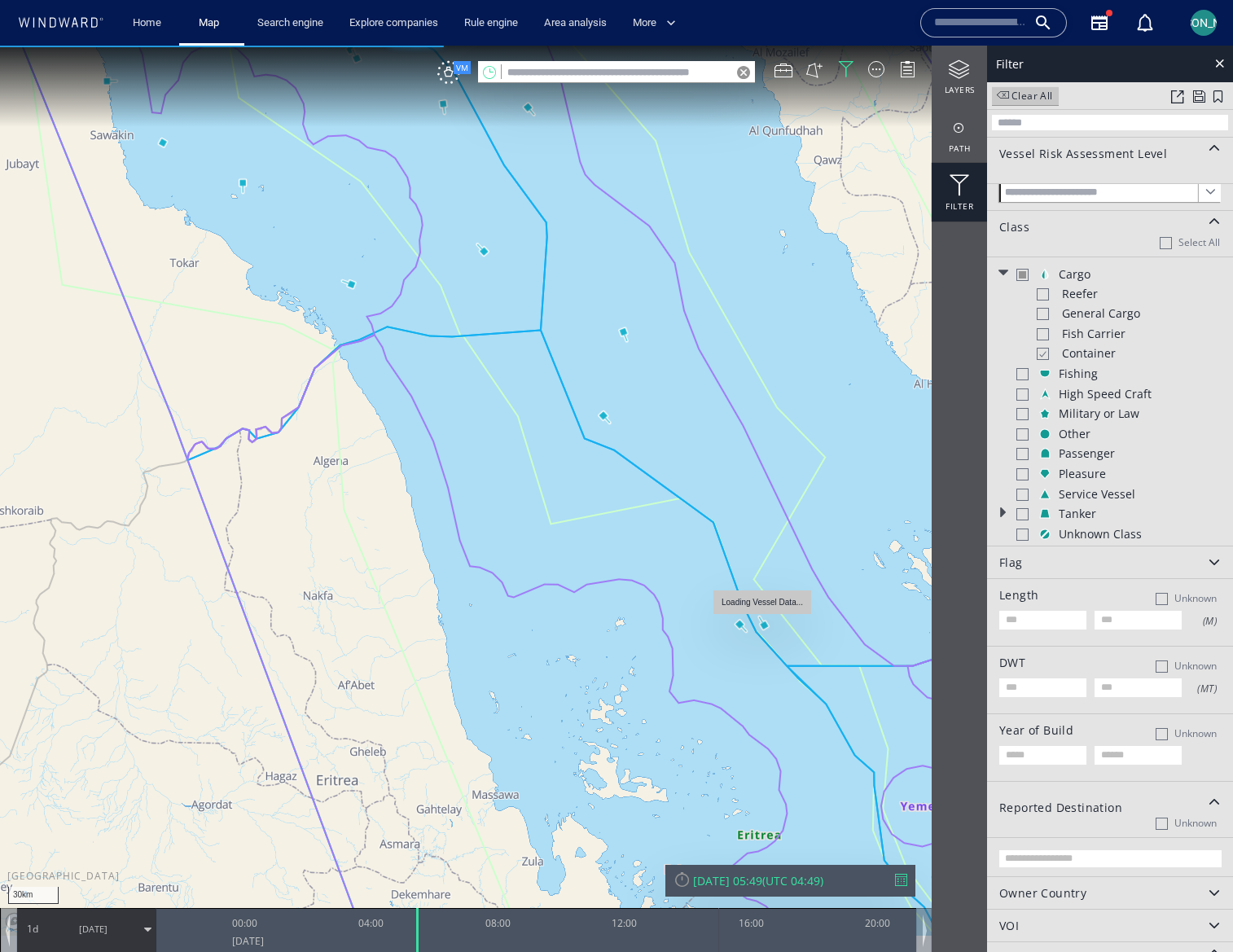
click at [764, 623] on canvas "Map" at bounding box center [616, 491] width 1233 height 890
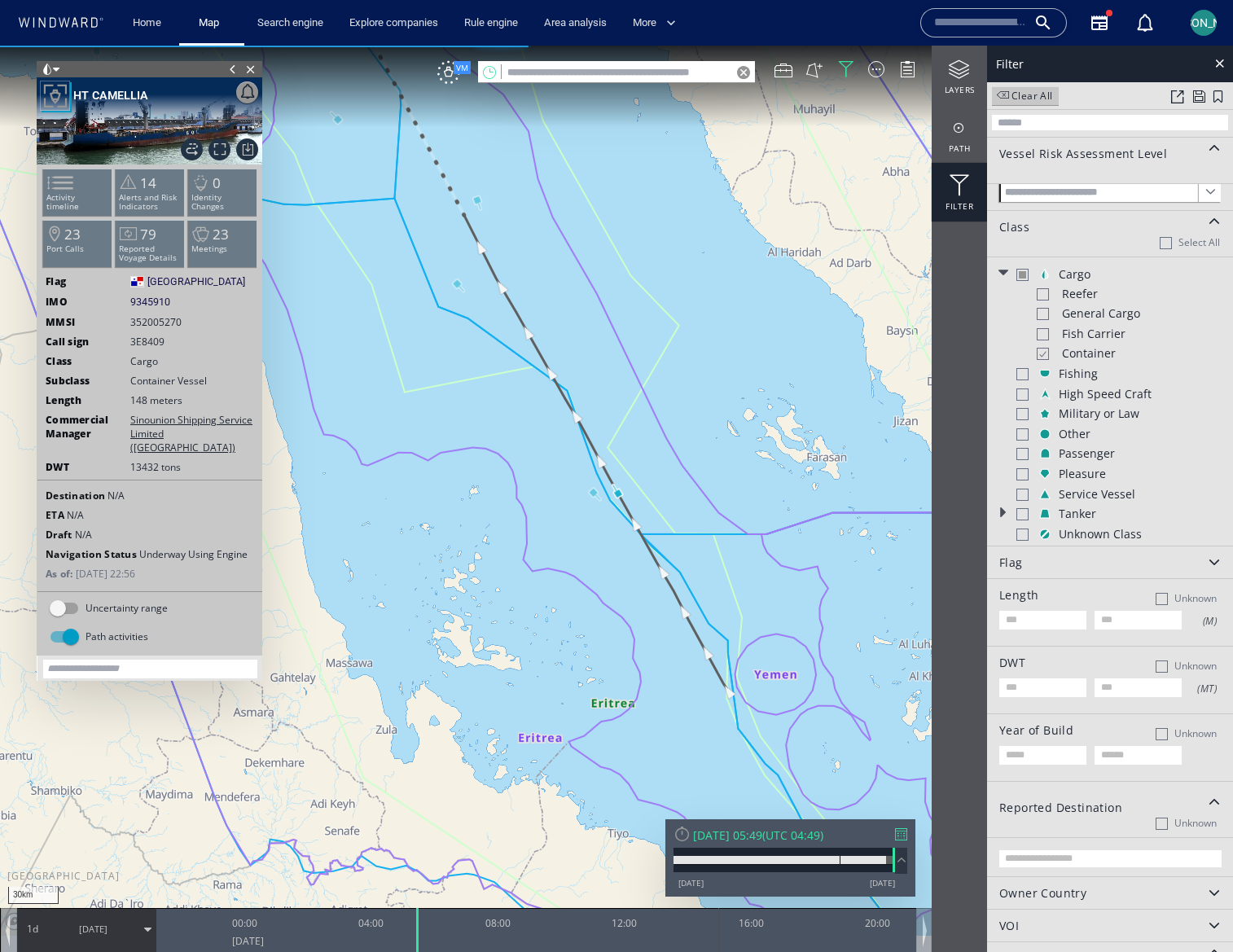
click at [681, 448] on canvas "Map" at bounding box center [616, 491] width 1233 height 890
click at [252, 69] on span "Close vessel card" at bounding box center [251, 70] width 18 height 16
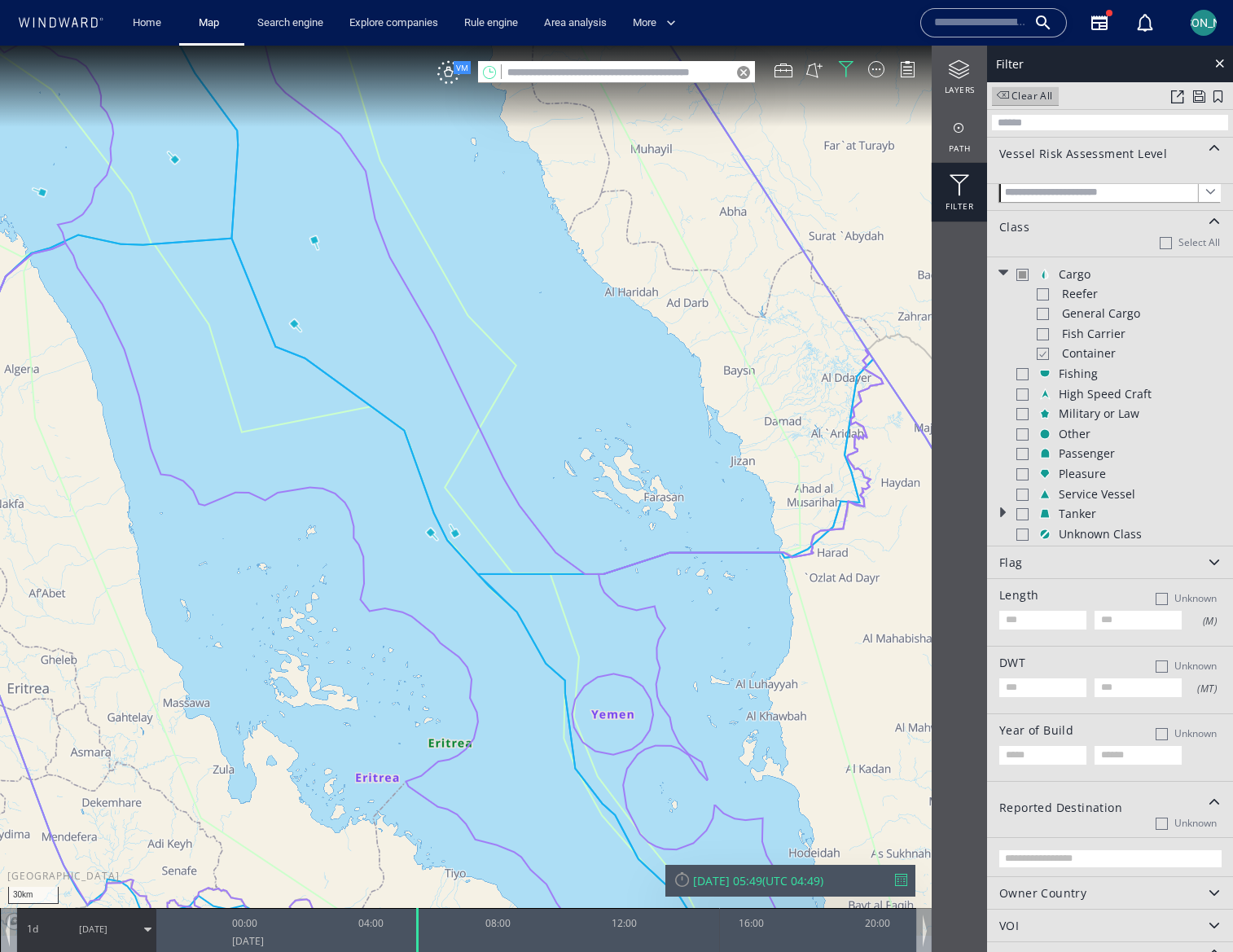
drag, startPoint x: 630, startPoint y: 360, endPoint x: 467, endPoint y: 398, distance: 167.4
click at [466, 399] on canvas "Map" at bounding box center [616, 491] width 1233 height 890
click at [460, 533] on canvas "Map" at bounding box center [616, 491] width 1233 height 890
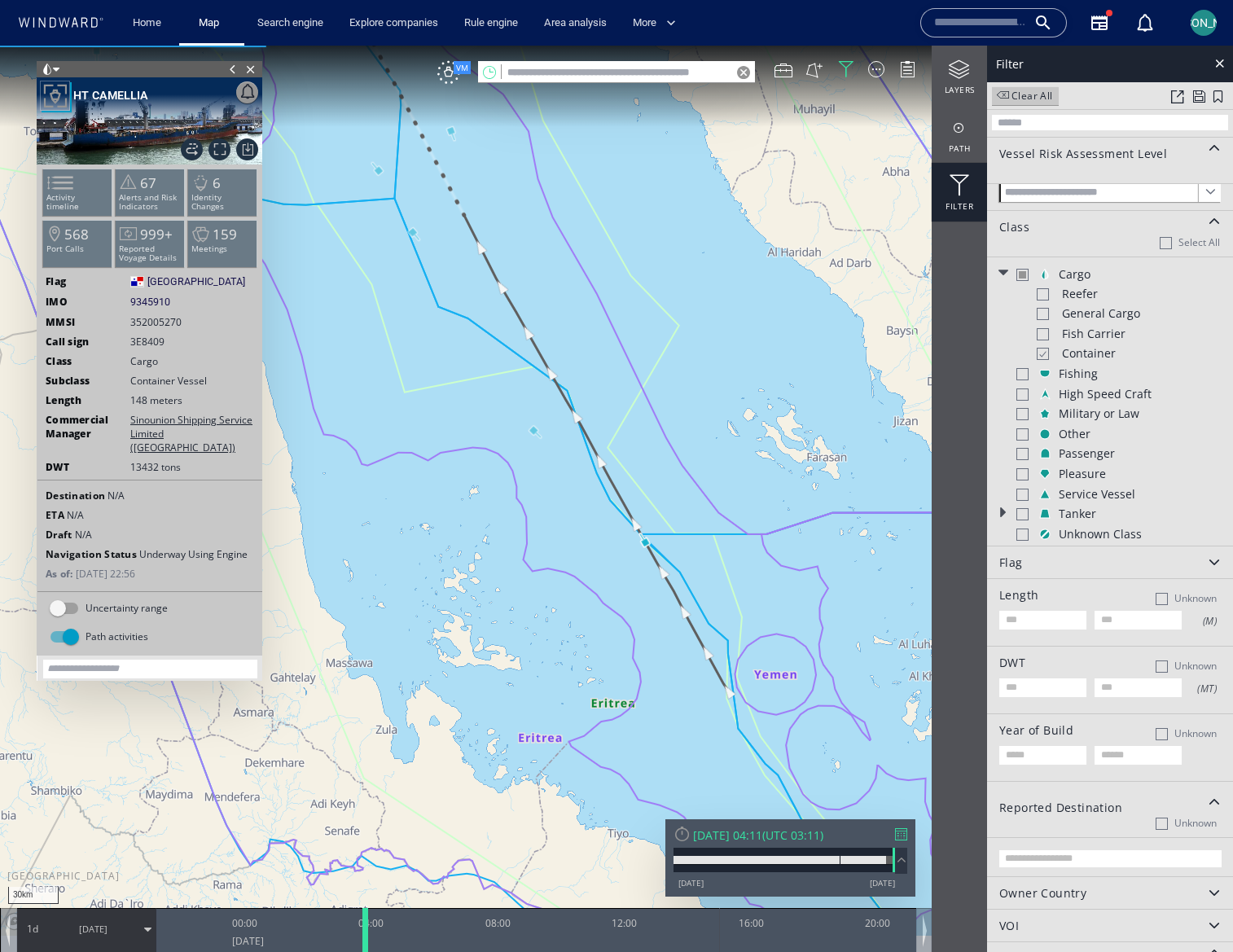
drag, startPoint x: 417, startPoint y: 922, endPoint x: 365, endPoint y: 929, distance: 52.5
click at [365, 929] on div at bounding box center [368, 930] width 16 height 44
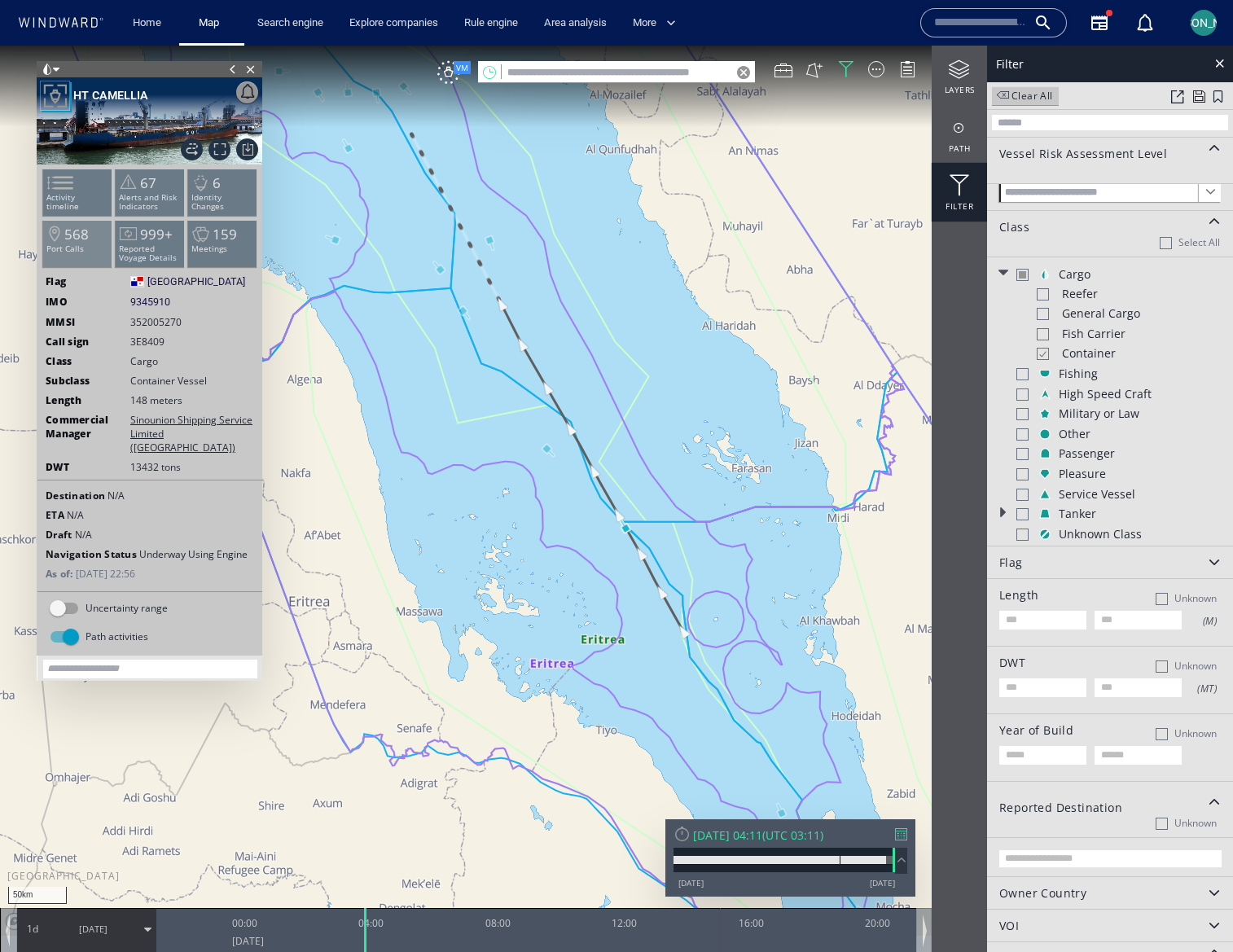
click at [78, 249] on p "Port Calls" at bounding box center [78, 249] width 70 height 9
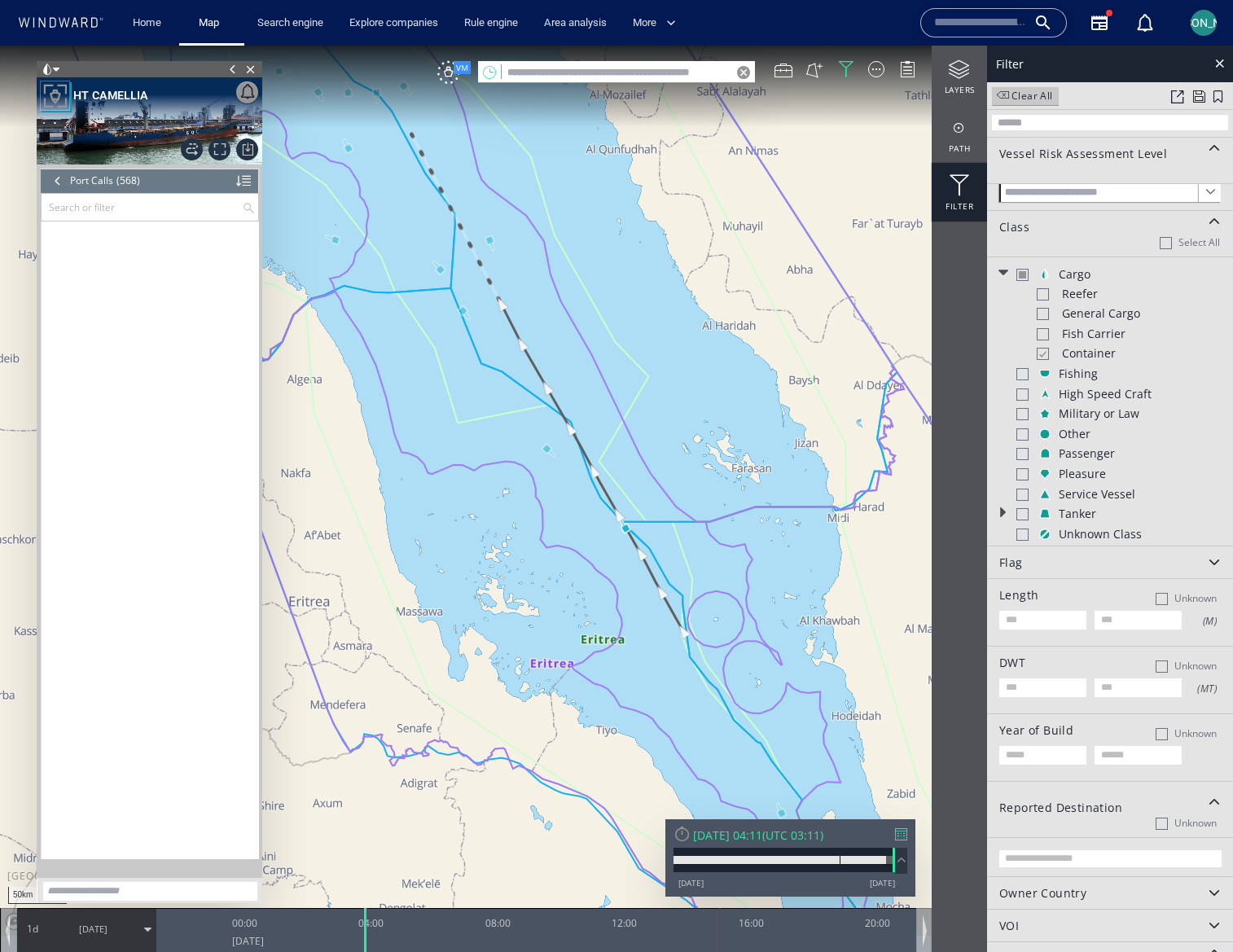
scroll to position [24799, 0]
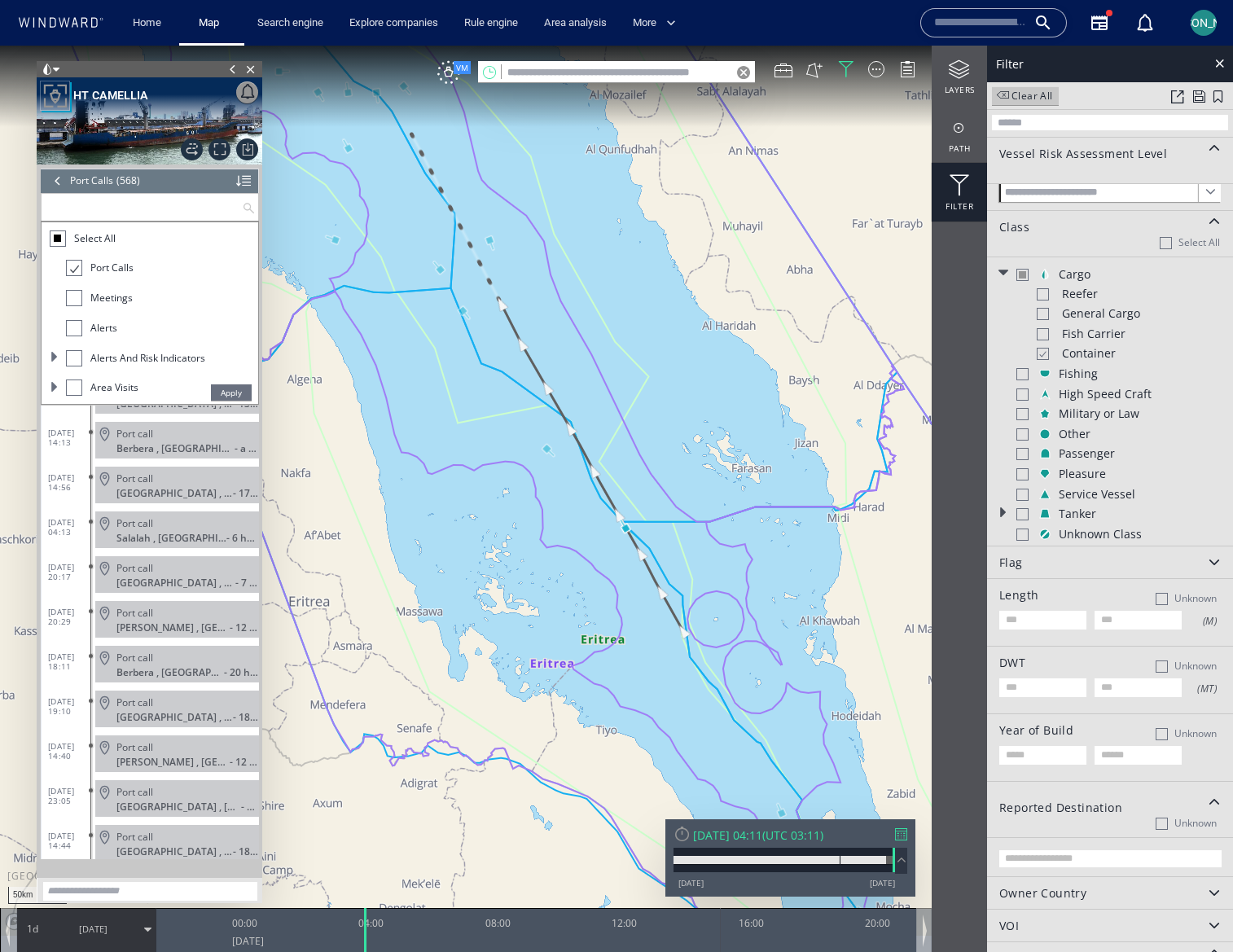
click at [139, 213] on input "text" at bounding box center [142, 207] width 200 height 27
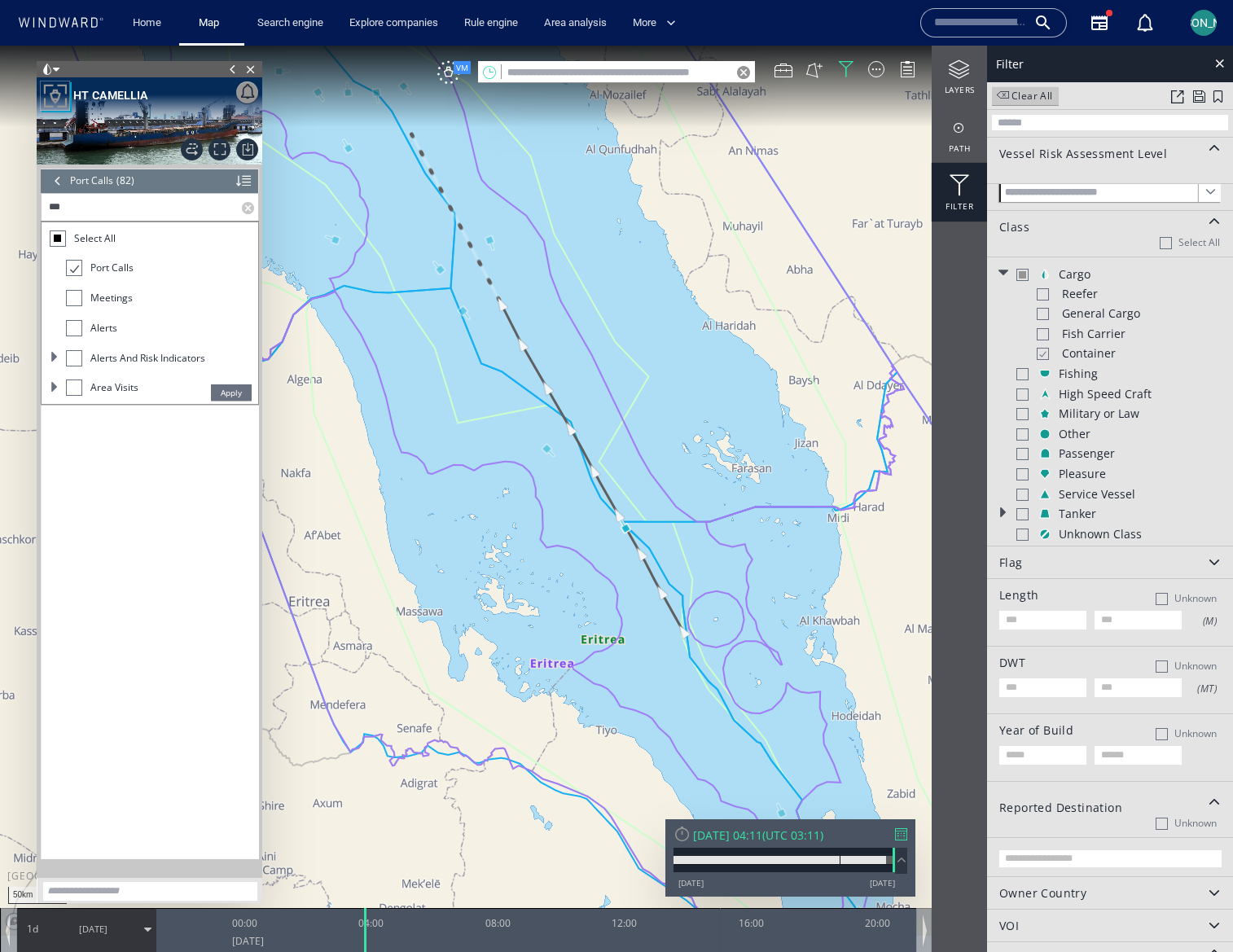
scroll to position [0, 0]
type input "***"
click at [142, 574] on div "11/05/25 06:48 Port call Shanghai , China - 9 hours" at bounding box center [151, 632] width 218 height 454
click at [250, 206] on label at bounding box center [250, 207] width 16 height 27
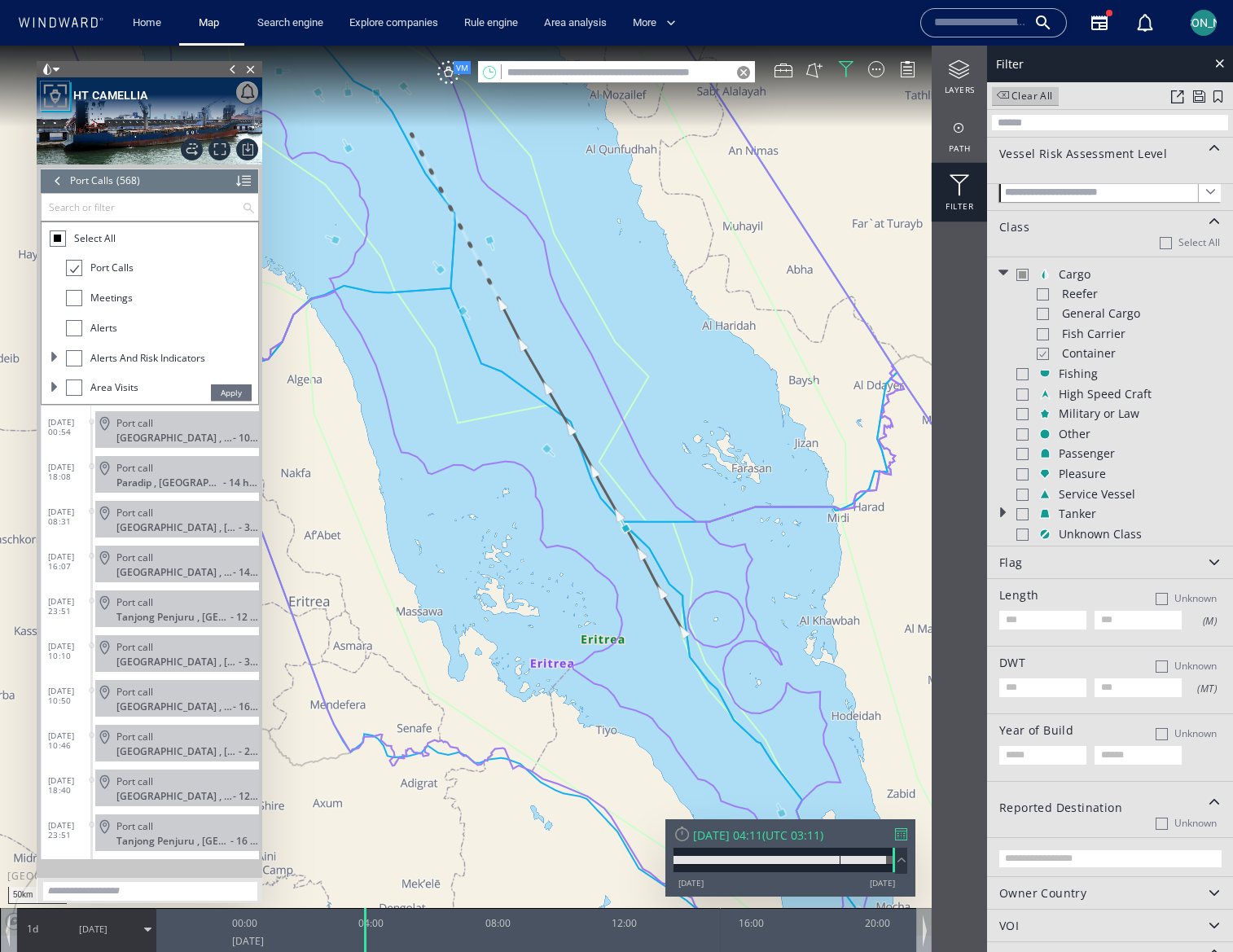
click at [249, 209] on label at bounding box center [250, 208] width 24 height 31
click at [242, 209] on input "text" at bounding box center [142, 207] width 200 height 27
click at [236, 395] on span "Apply" at bounding box center [232, 393] width 41 height 16
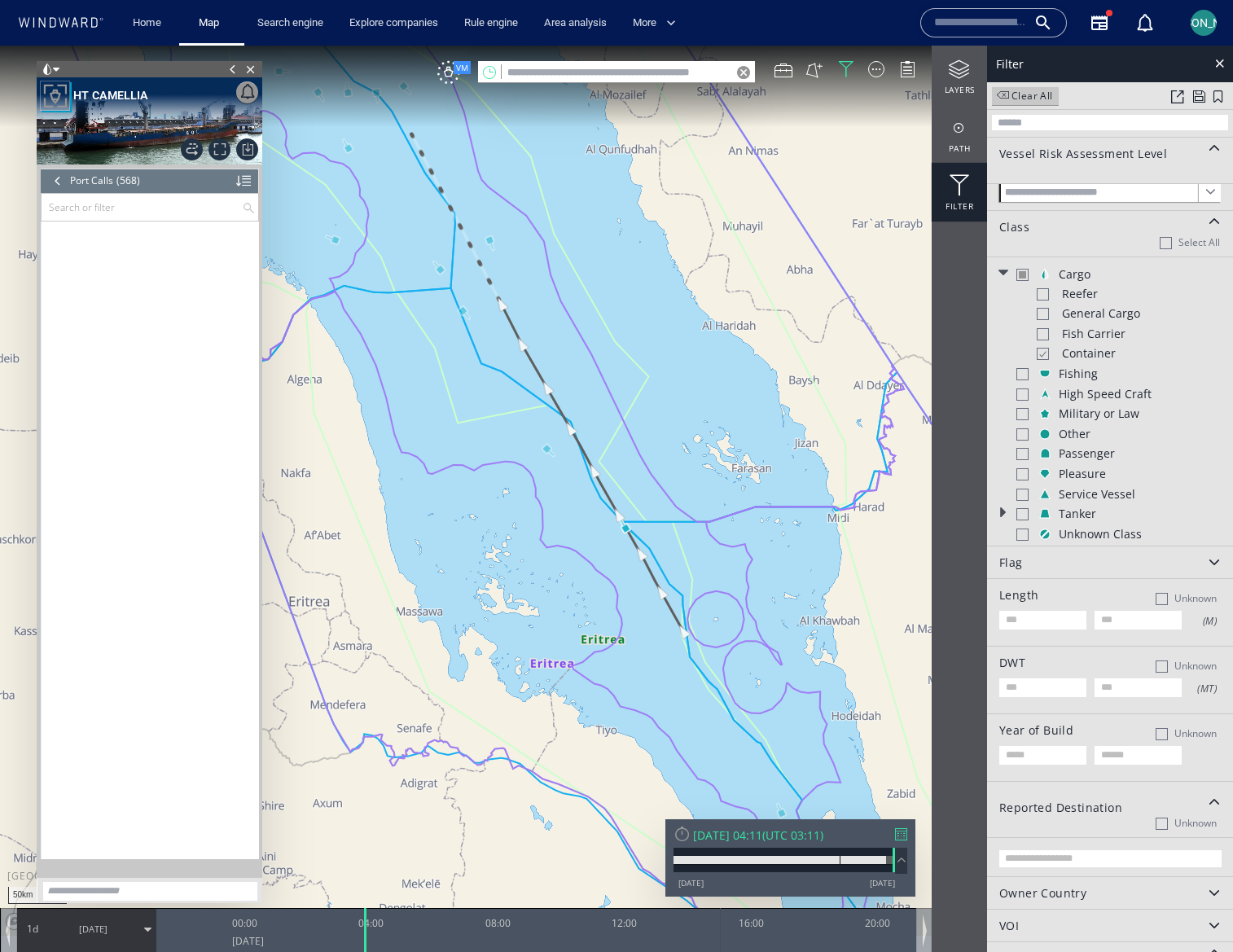
scroll to position [16155, 0]
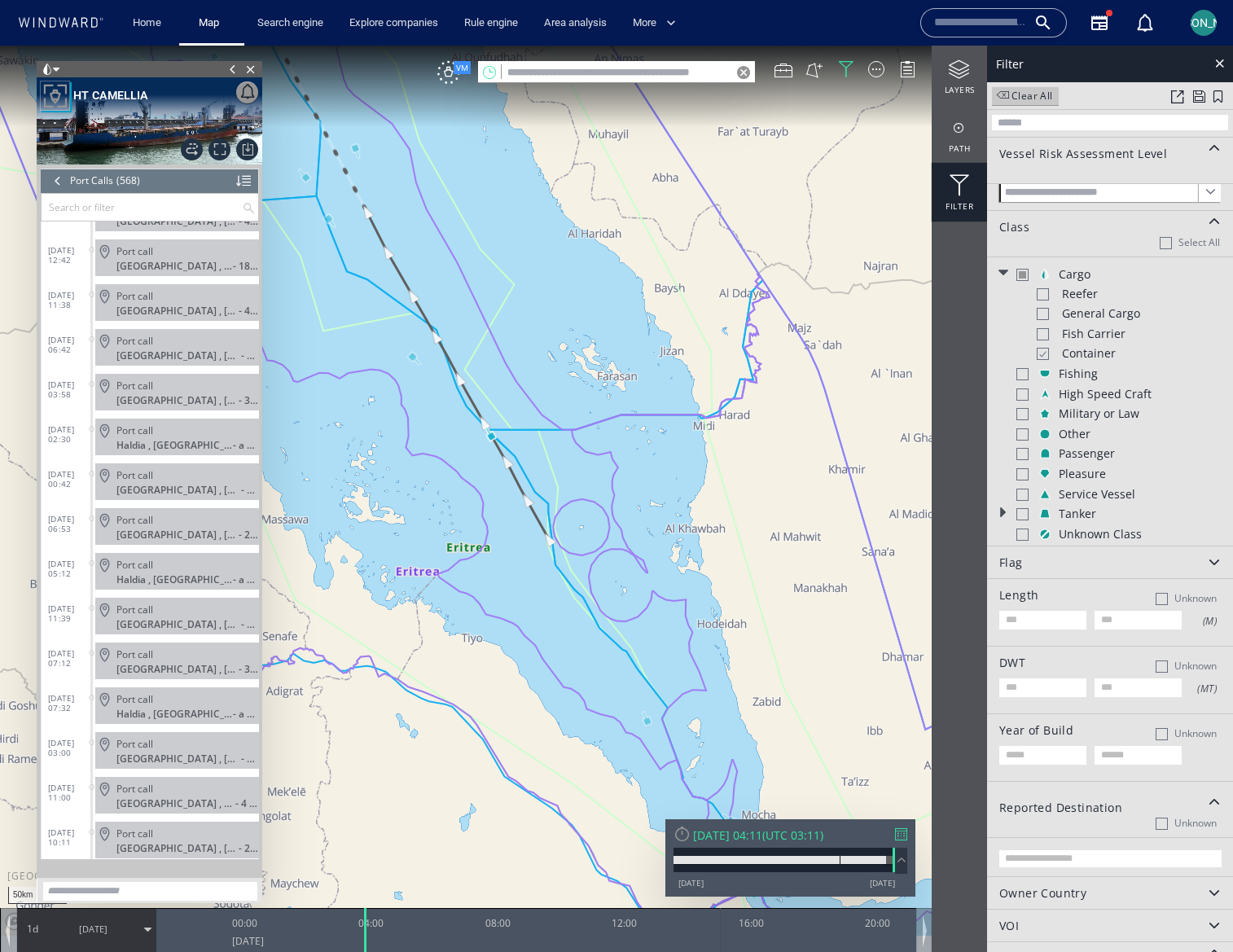
drag, startPoint x: 611, startPoint y: 581, endPoint x: 476, endPoint y: 488, distance: 163.9
click at [476, 488] on canvas "Map" at bounding box center [616, 491] width 1233 height 890
click at [648, 722] on canvas "Map" at bounding box center [616, 491] width 1233 height 890
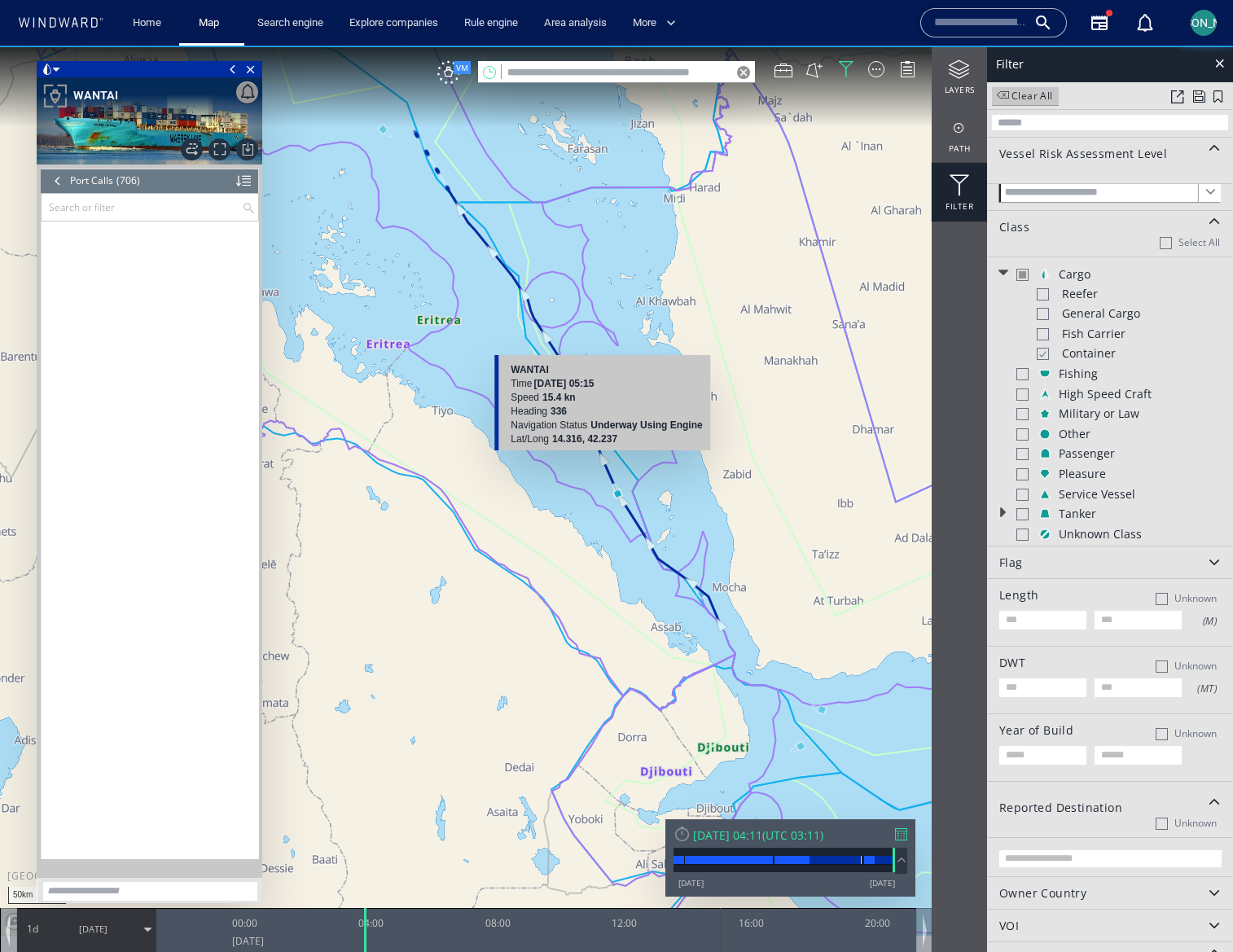
scroll to position [30980, 0]
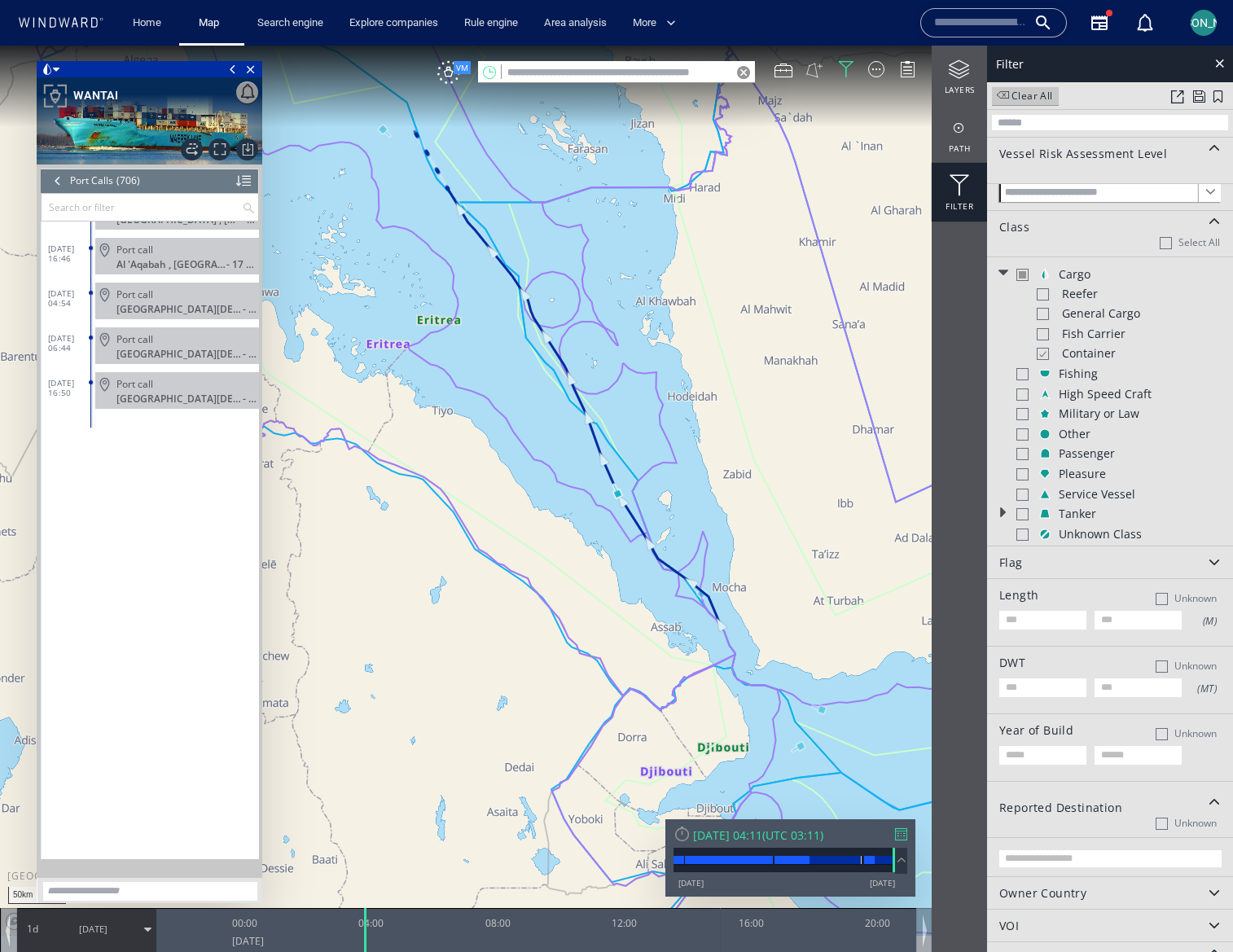
click at [821, 67] on button at bounding box center [815, 70] width 18 height 18
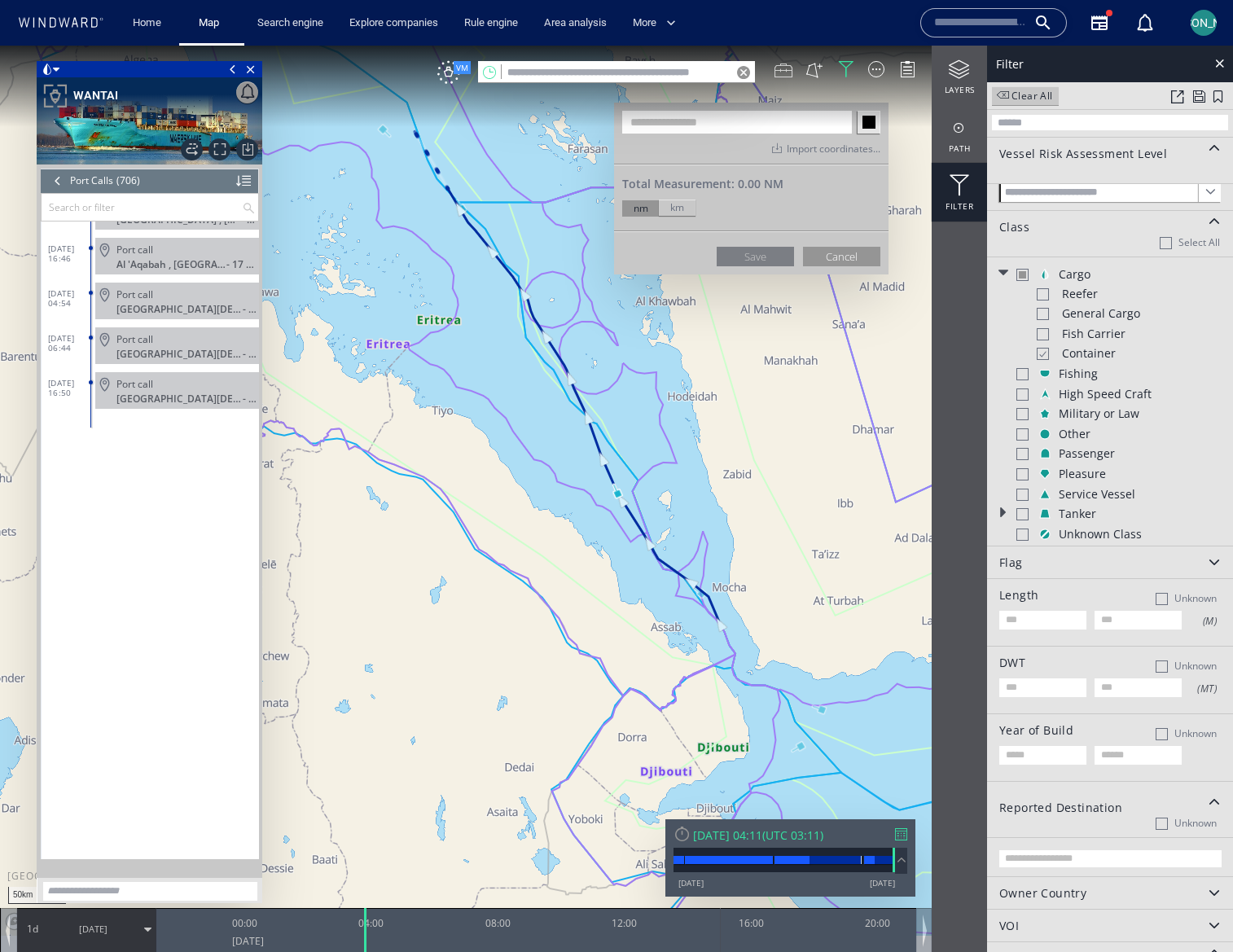
click at [786, 78] on div at bounding box center [784, 70] width 18 height 18
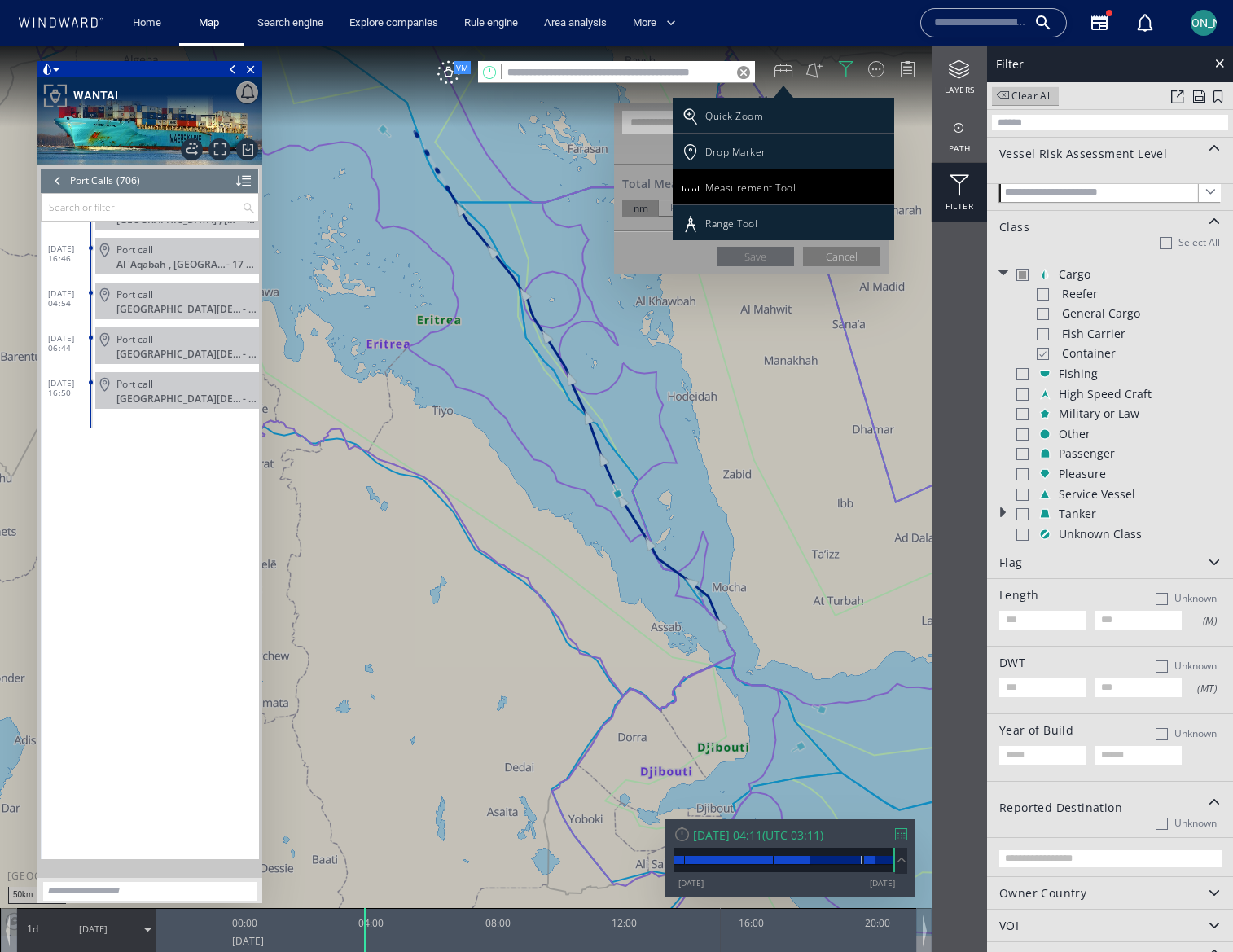
click at [751, 191] on div "Measurement Tool" at bounding box center [750, 187] width 91 height 14
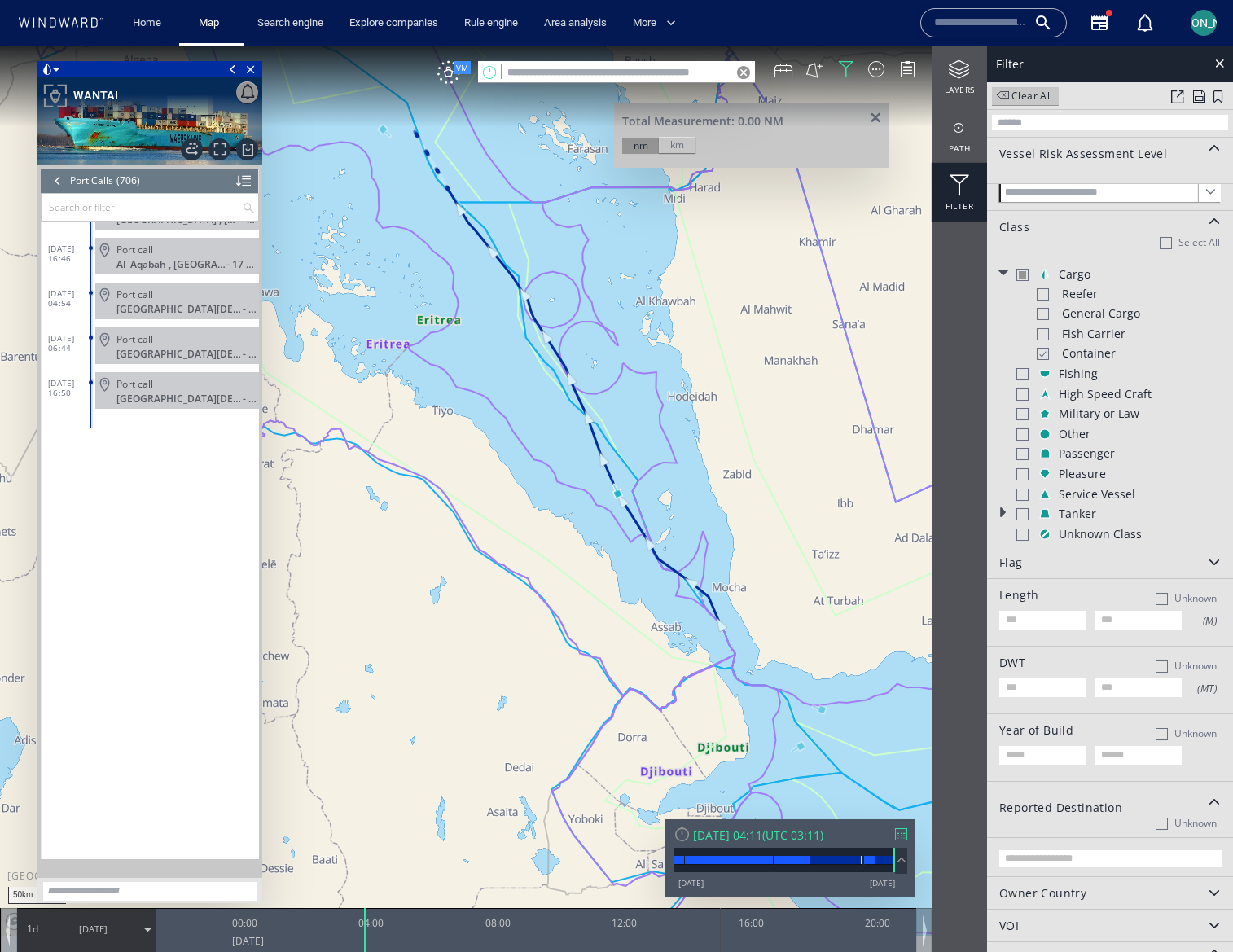
click at [691, 393] on canvas "Map" at bounding box center [616, 491] width 1233 height 890
click at [397, 141] on canvas "Map" at bounding box center [616, 491] width 1233 height 890
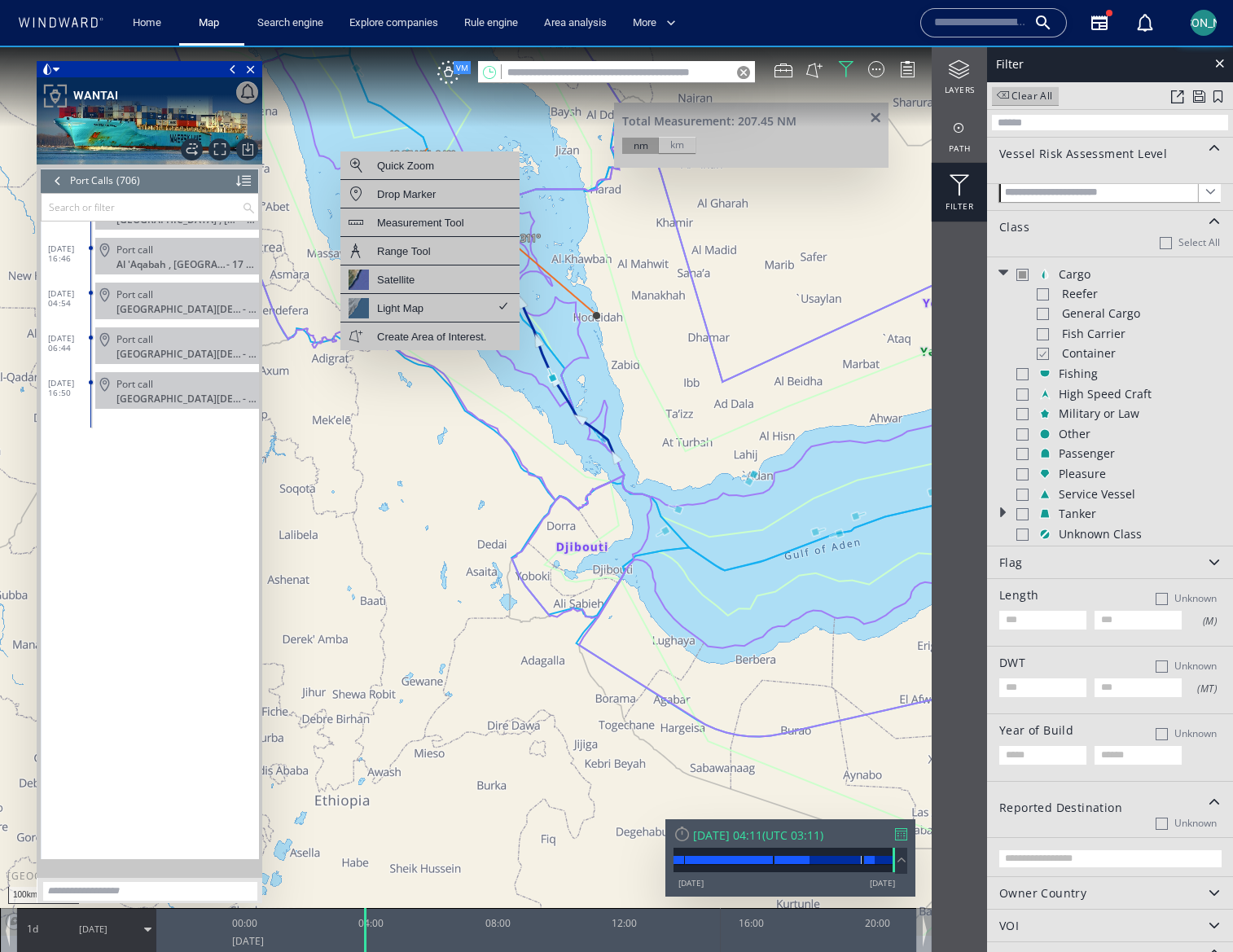
click at [440, 130] on canvas "Map" at bounding box center [616, 491] width 1233 height 890
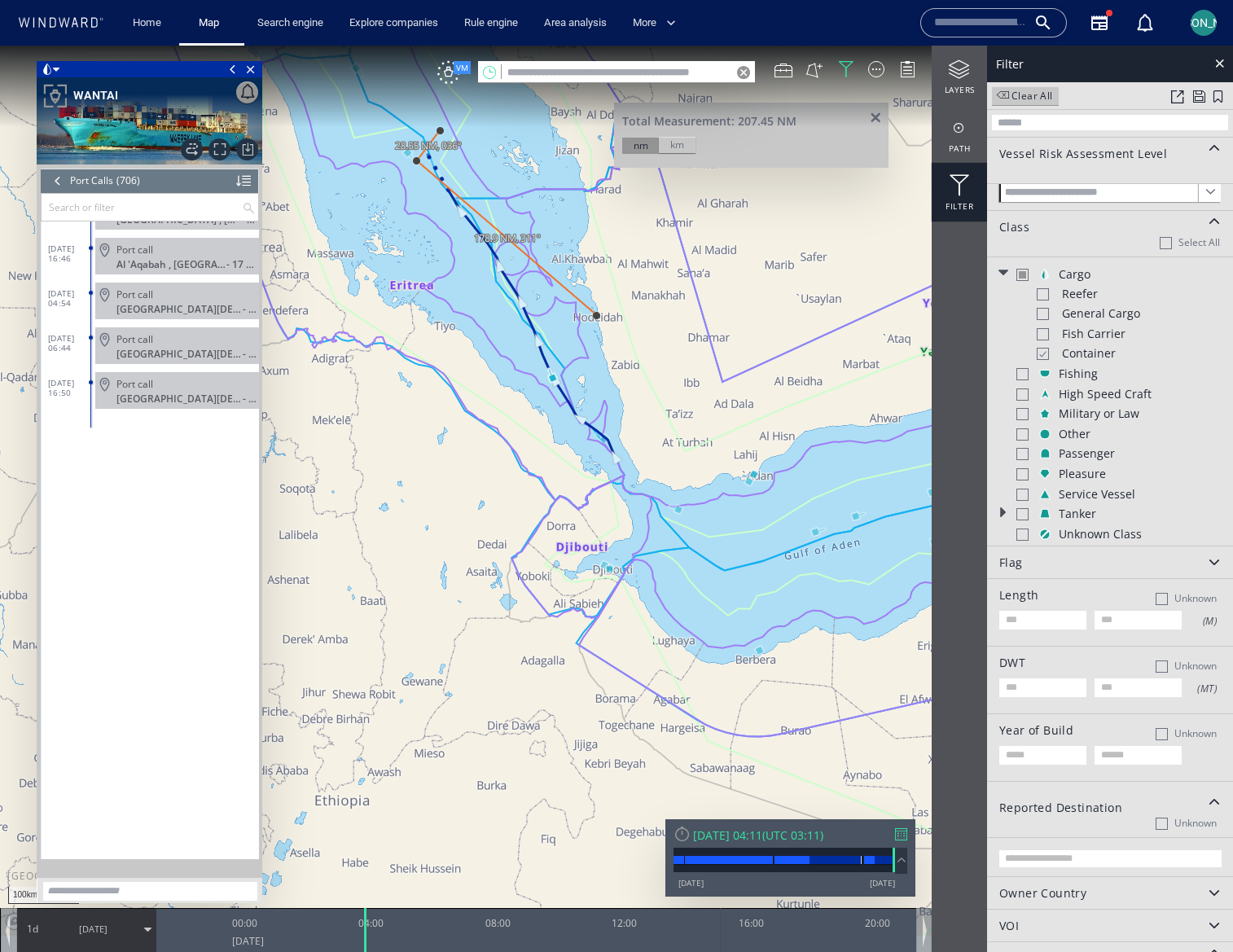
click at [440, 130] on canvas "Map" at bounding box center [616, 491] width 1233 height 890
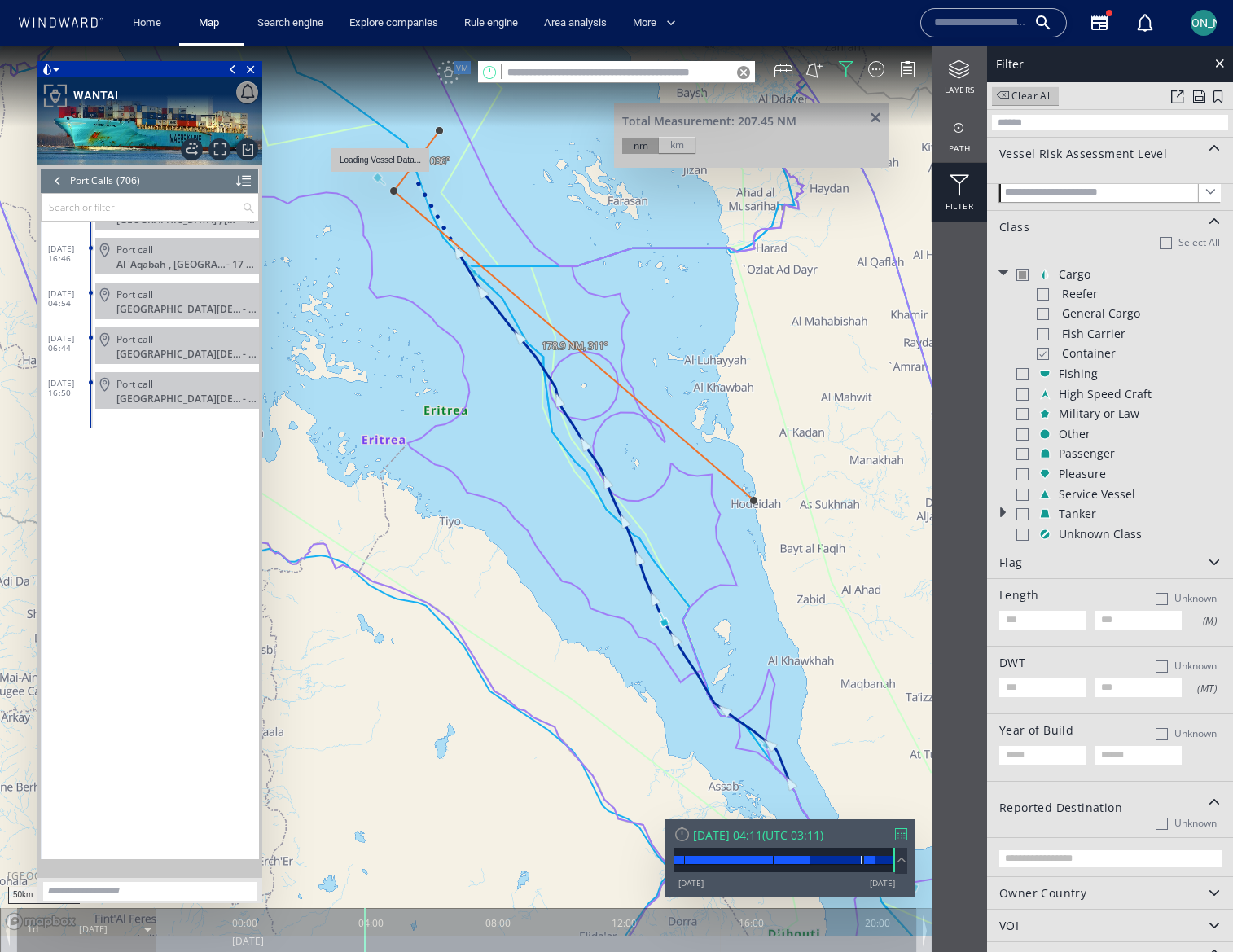
click at [383, 180] on canvas "Map" at bounding box center [616, 491] width 1233 height 890
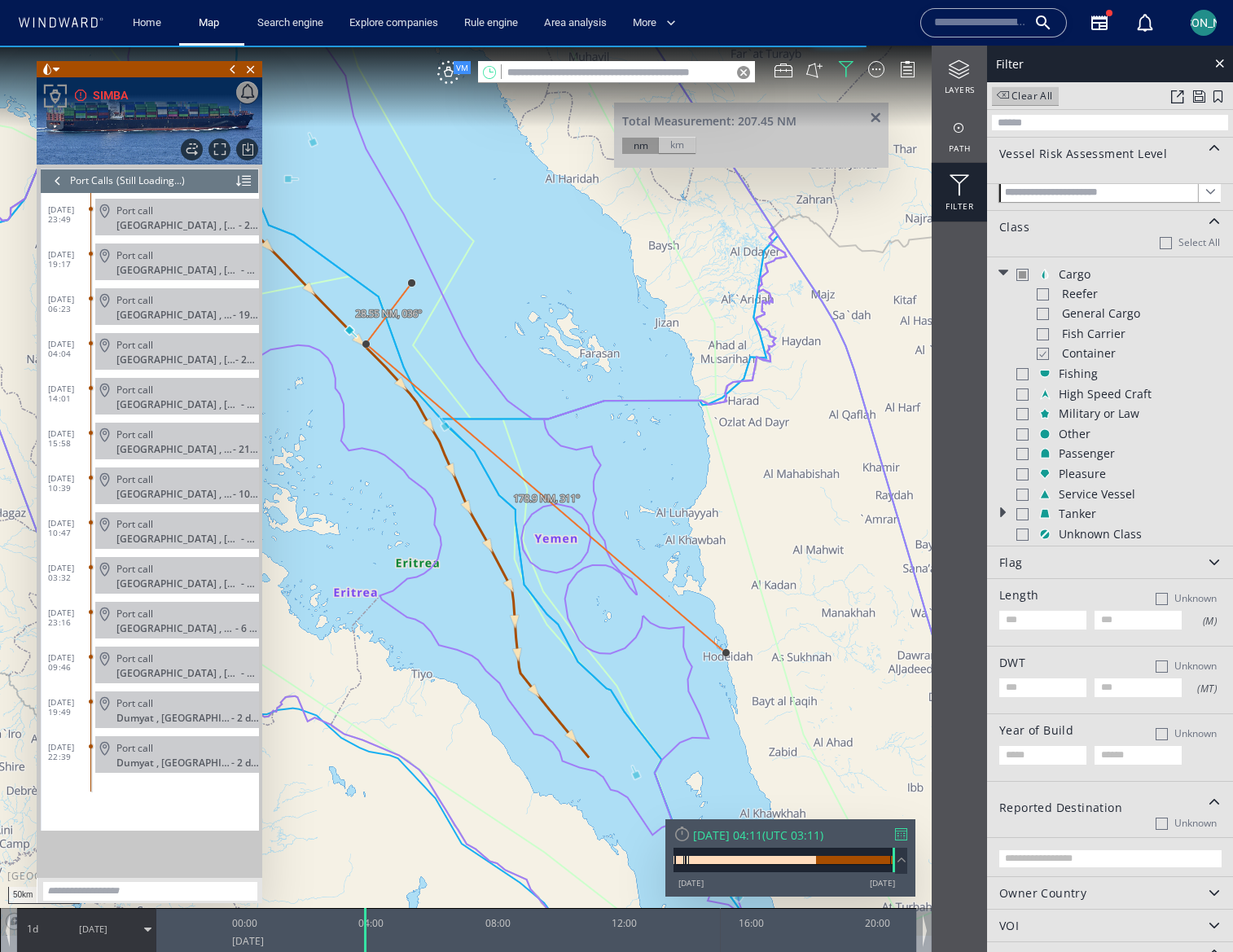
drag, startPoint x: 633, startPoint y: 530, endPoint x: 368, endPoint y: 372, distance: 308.5
click at [368, 372] on canvas "Map" at bounding box center [616, 491] width 1233 height 890
click at [884, 115] on span at bounding box center [875, 118] width 20 height 12
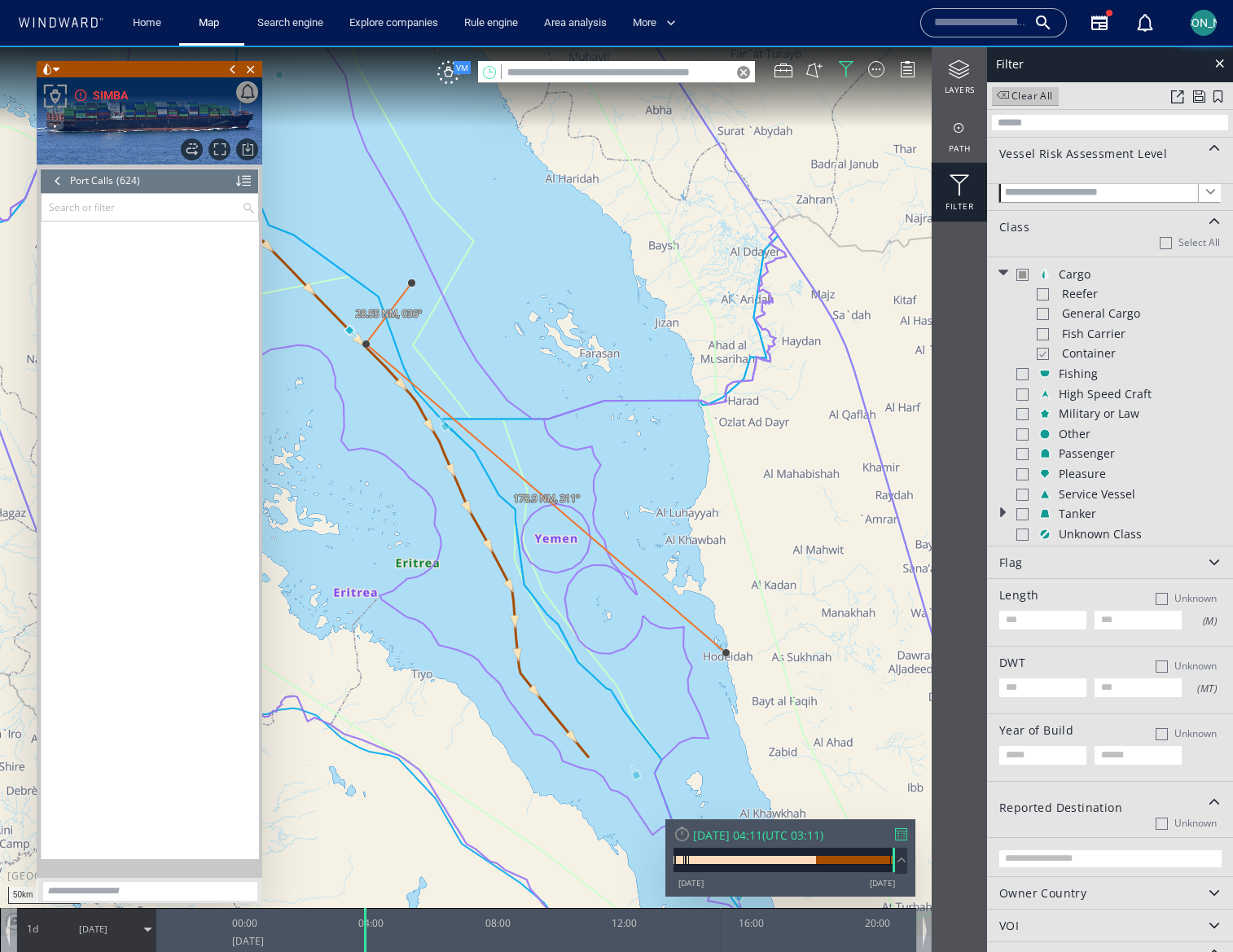
scroll to position [27308, 0]
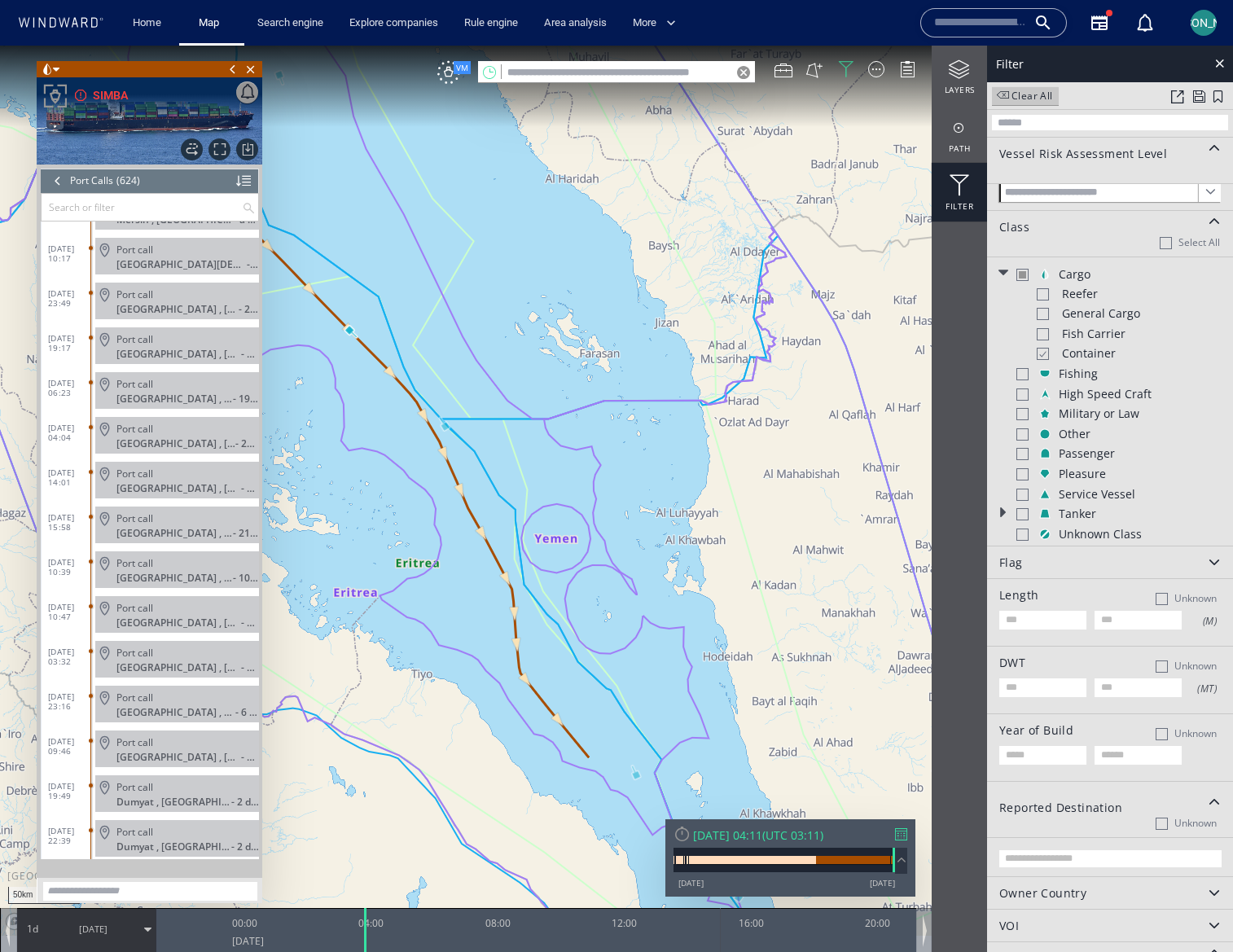
click at [841, 64] on div at bounding box center [846, 70] width 16 height 16
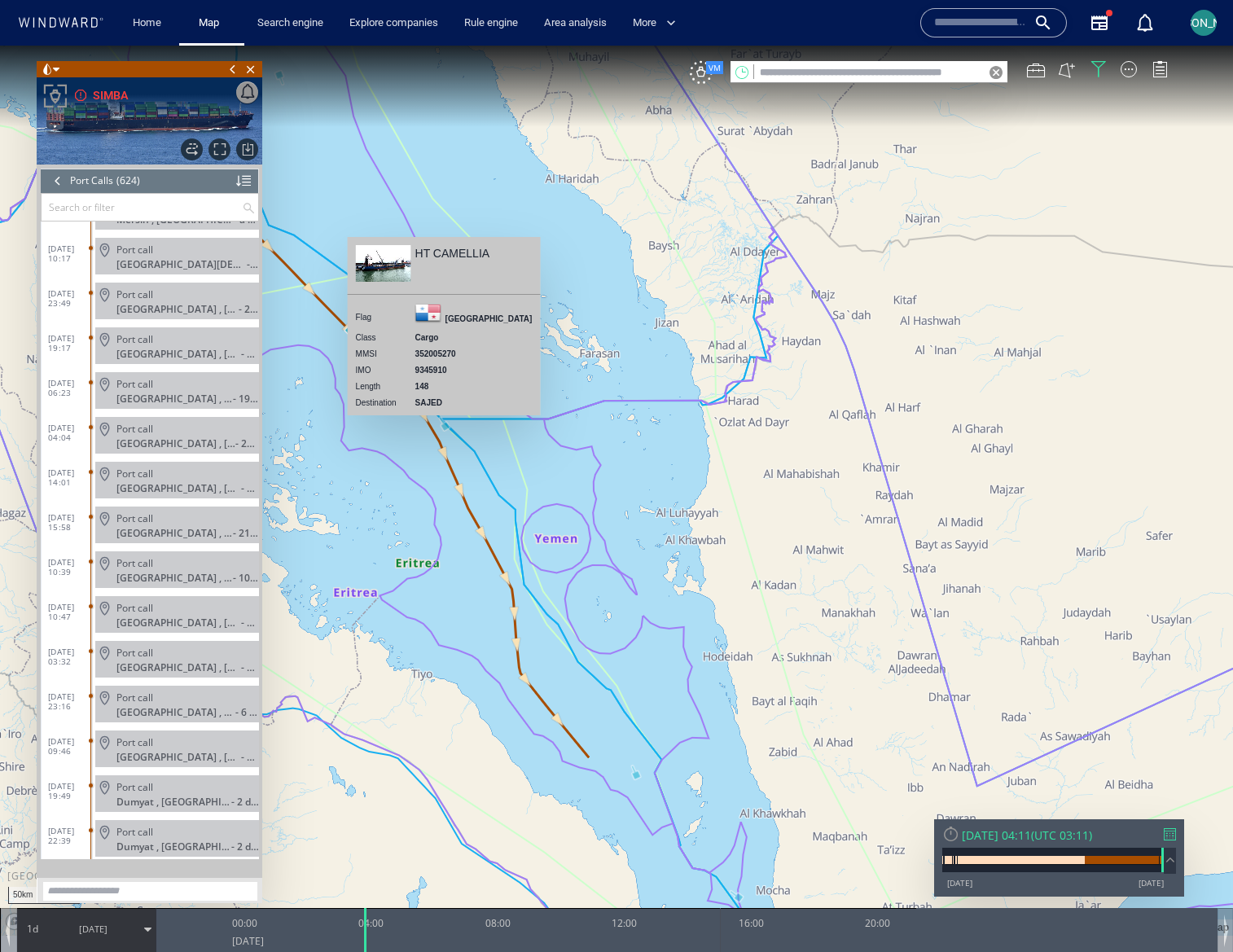
click at [446, 426] on canvas "Map" at bounding box center [616, 491] width 1233 height 890
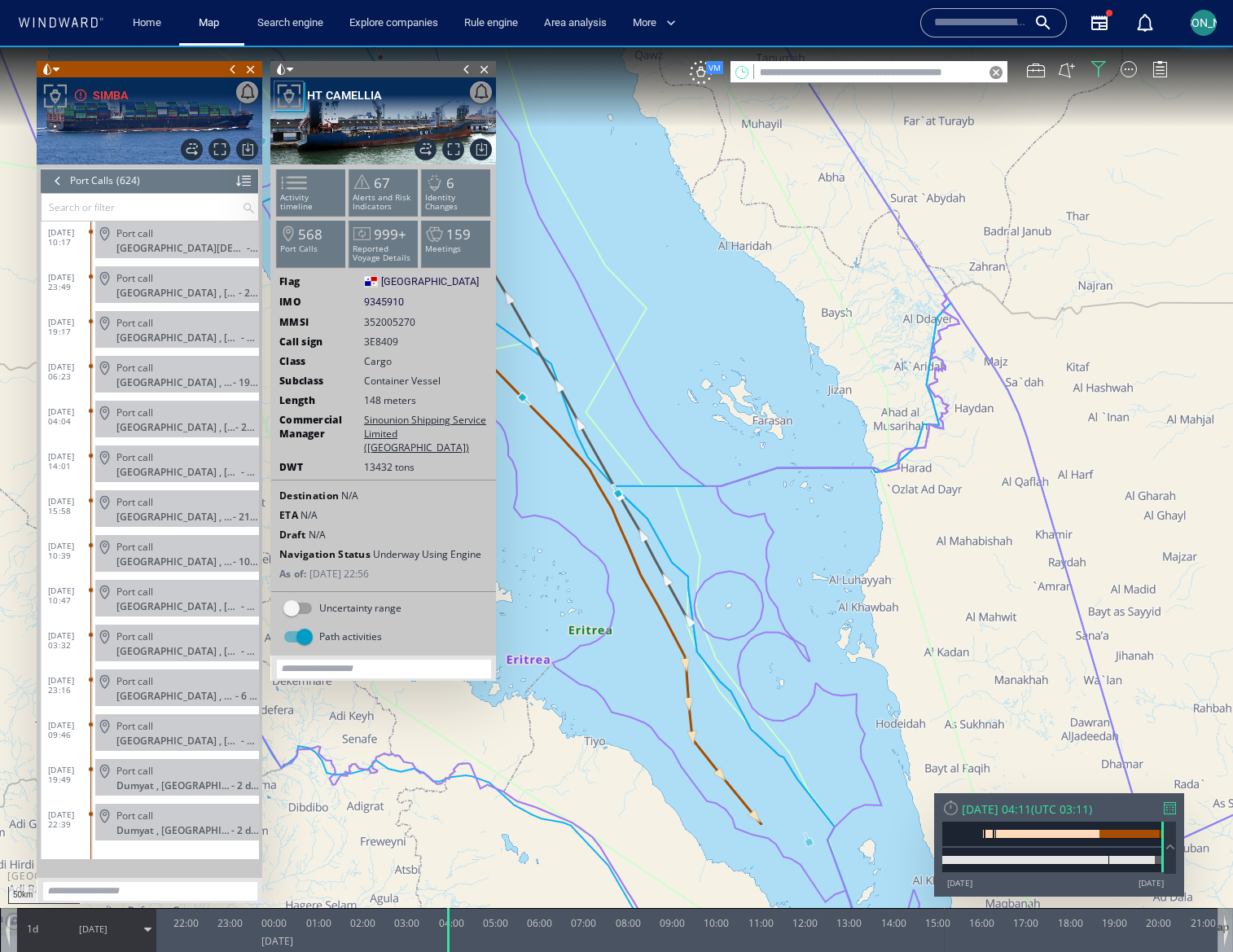
click at [467, 70] on span at bounding box center [467, 70] width 18 height 16
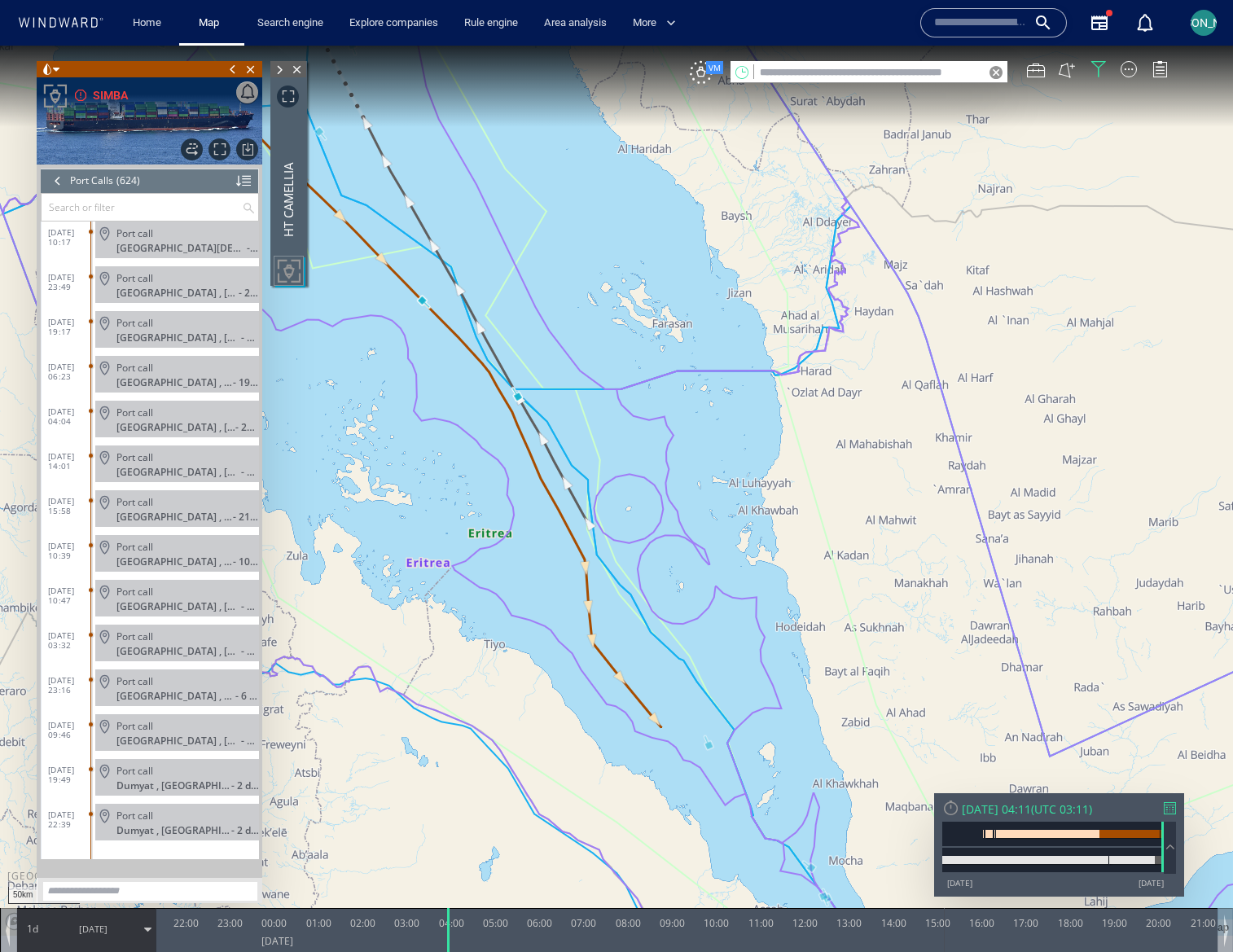
drag, startPoint x: 625, startPoint y: 443, endPoint x: 522, endPoint y: 359, distance: 132.9
click at [522, 359] on canvas "Map" at bounding box center [616, 491] width 1233 height 890
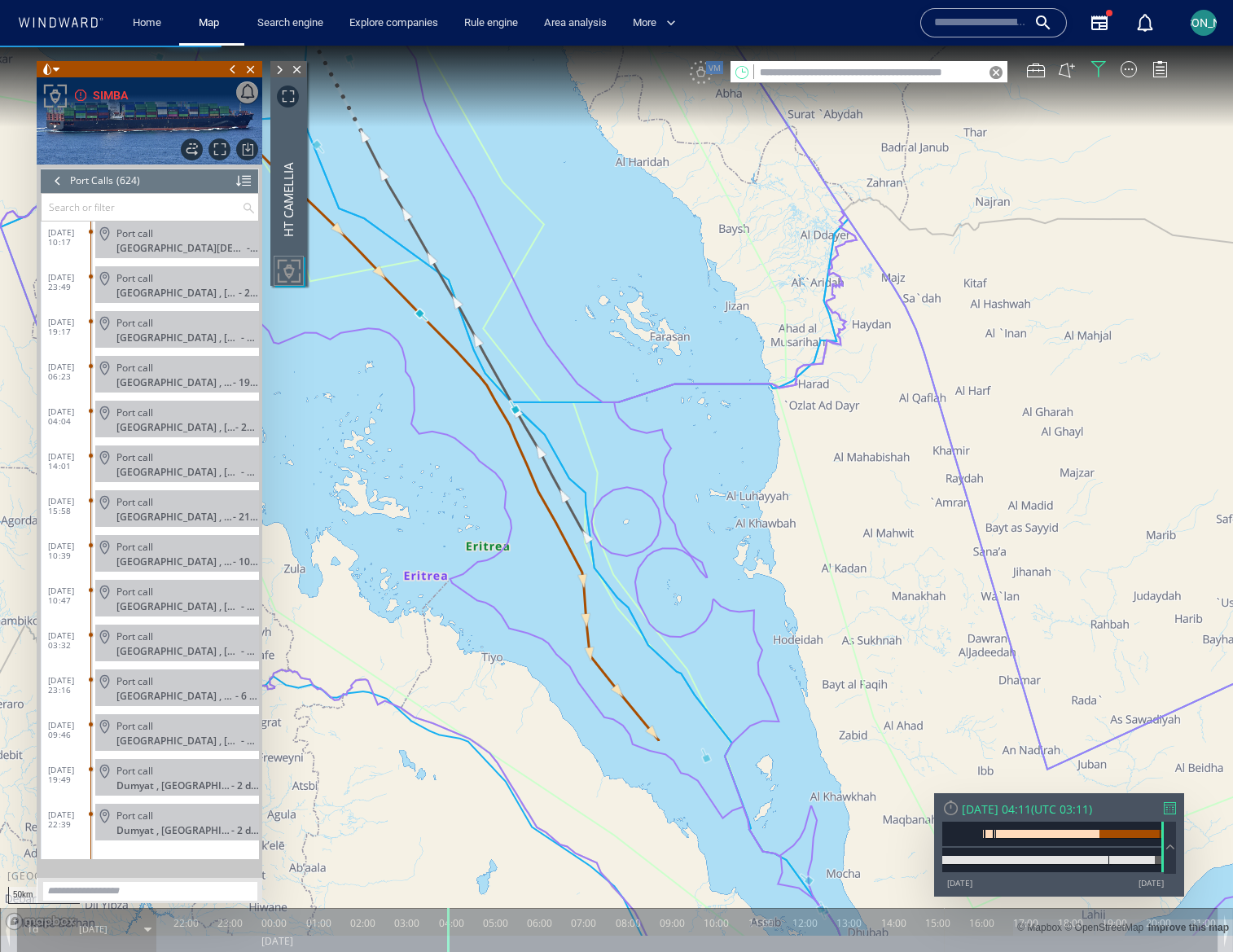
click at [279, 71] on span at bounding box center [280, 70] width 18 height 16
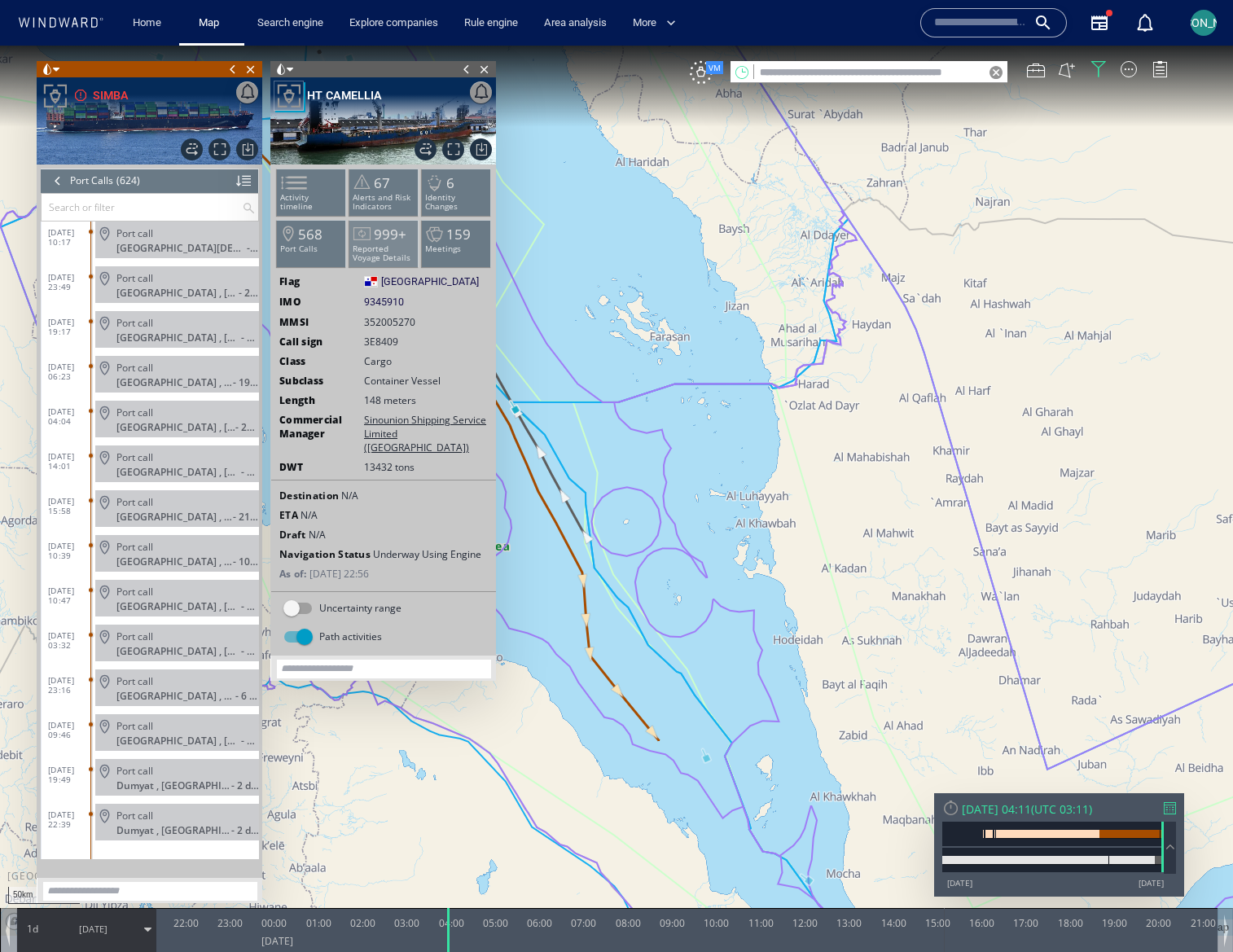
click at [397, 234] on span "999+" at bounding box center [390, 234] width 33 height 19
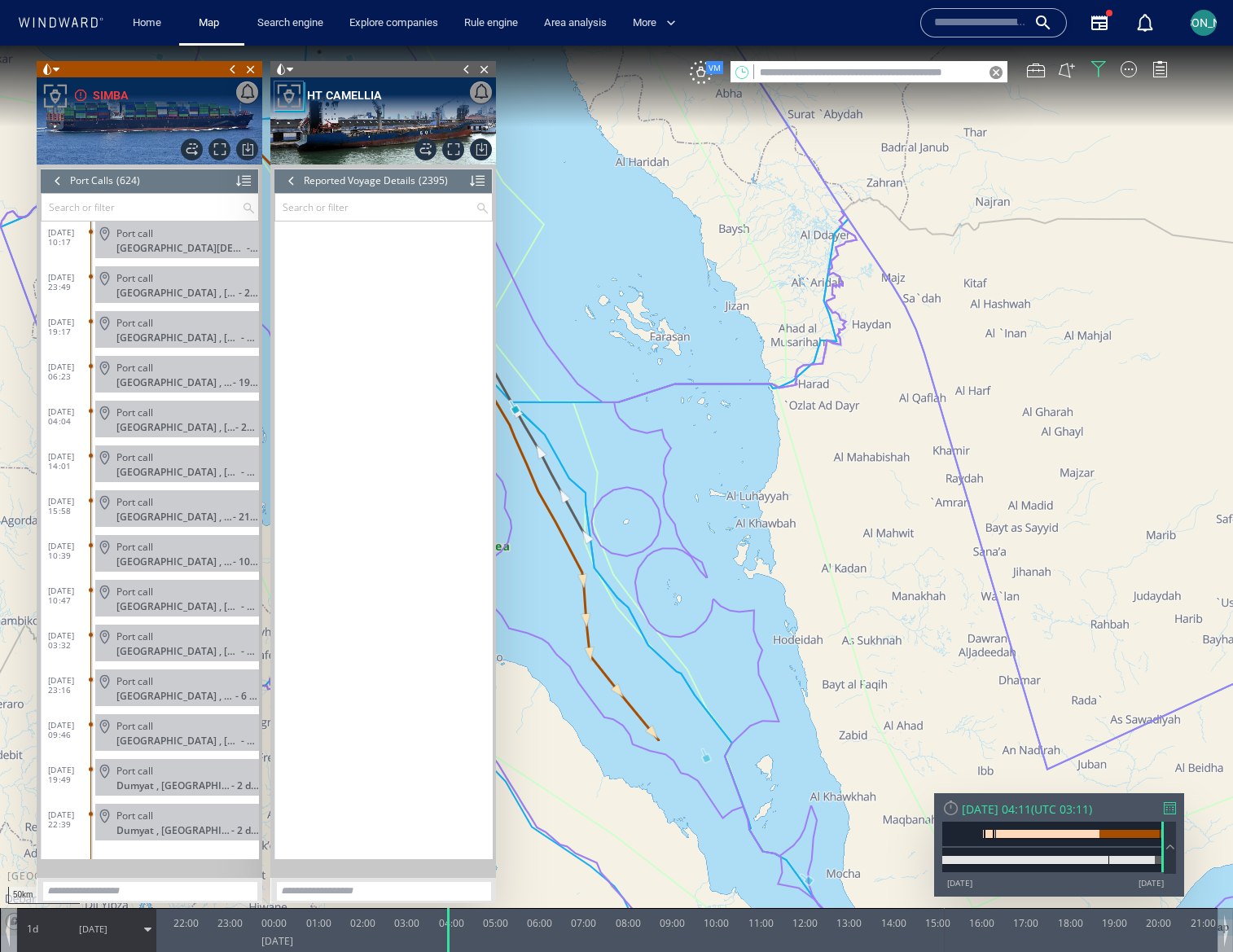
scroll to position [106619, 0]
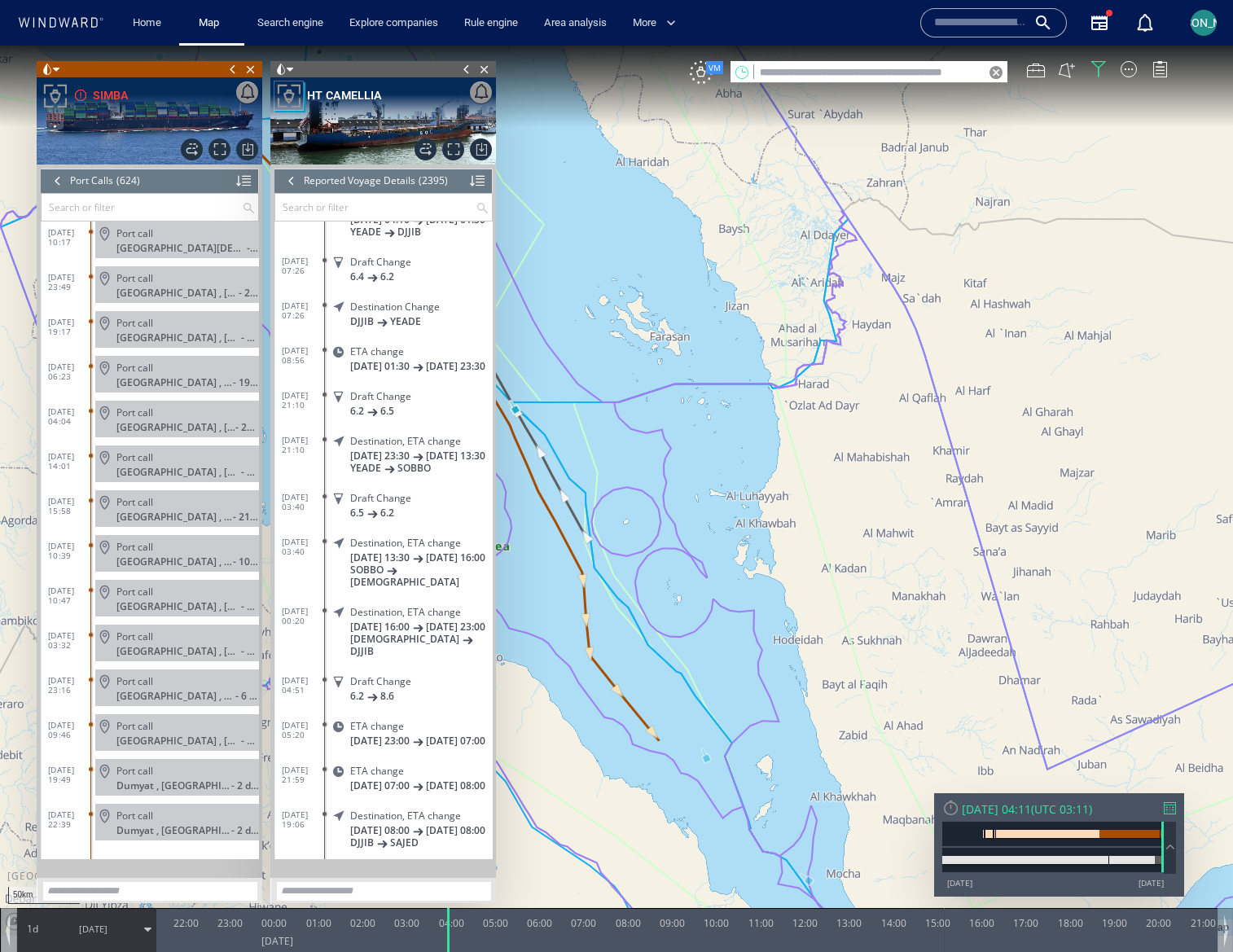
click at [362, 209] on input "text" at bounding box center [376, 207] width 200 height 27
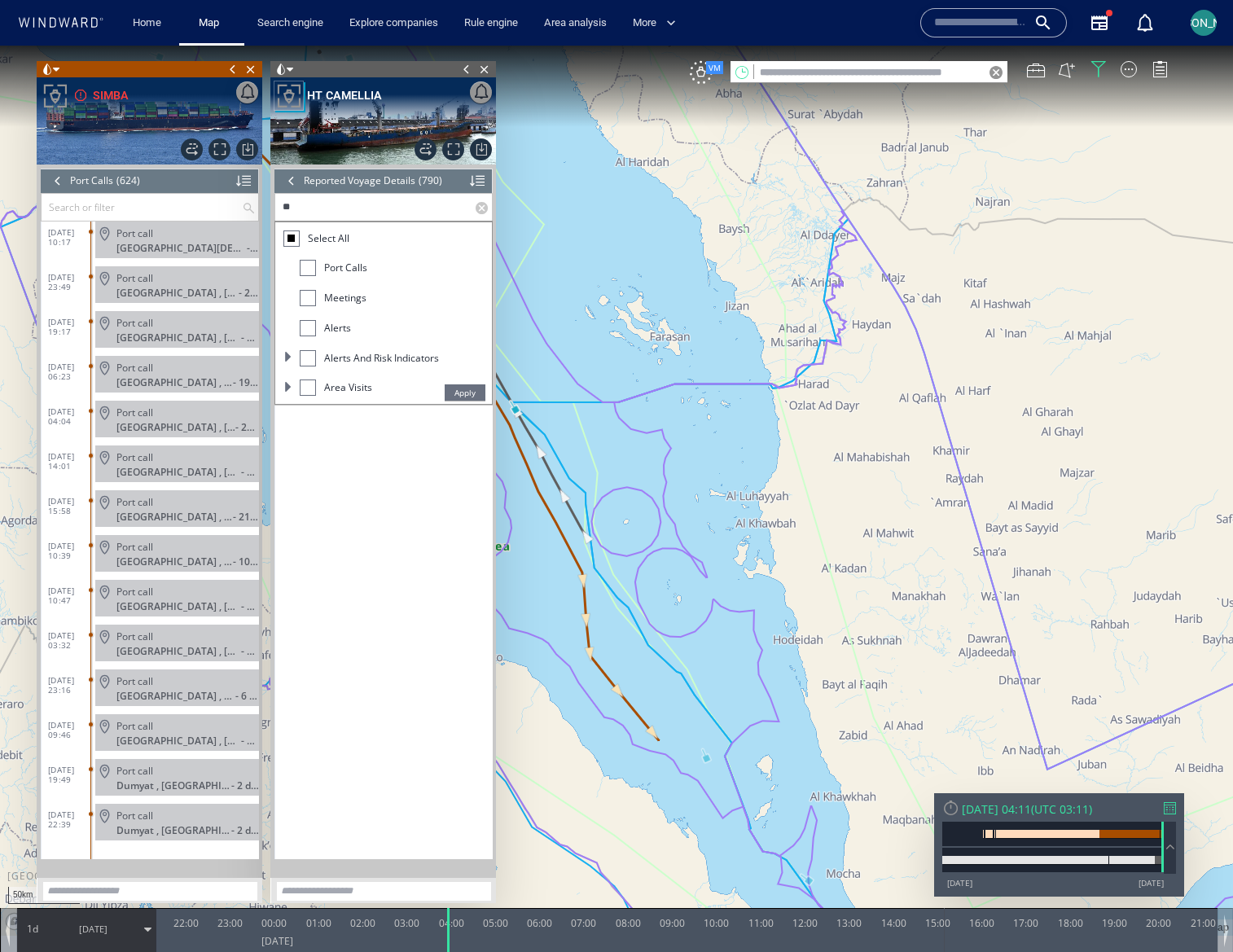
scroll to position [0, 0]
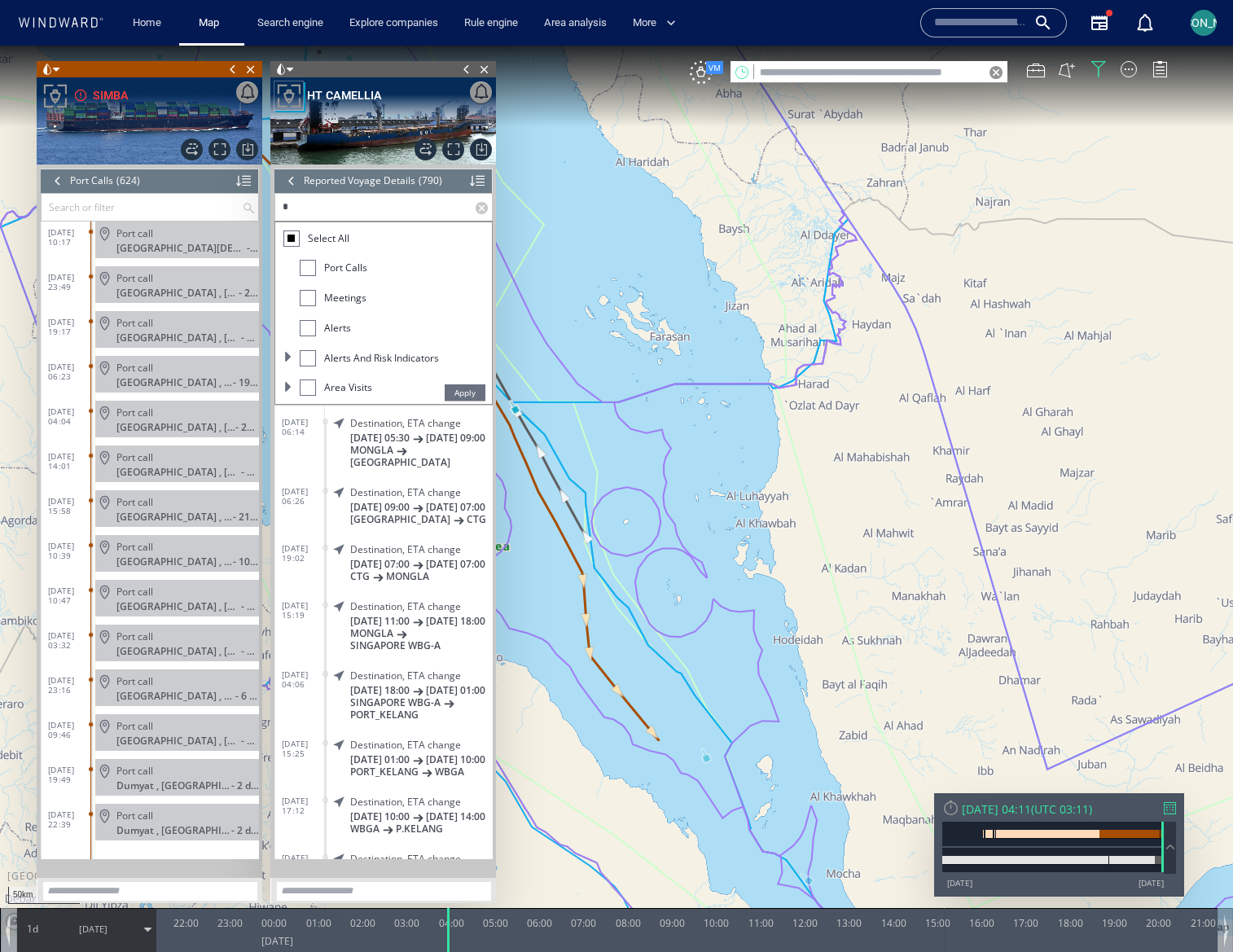
type input "*"
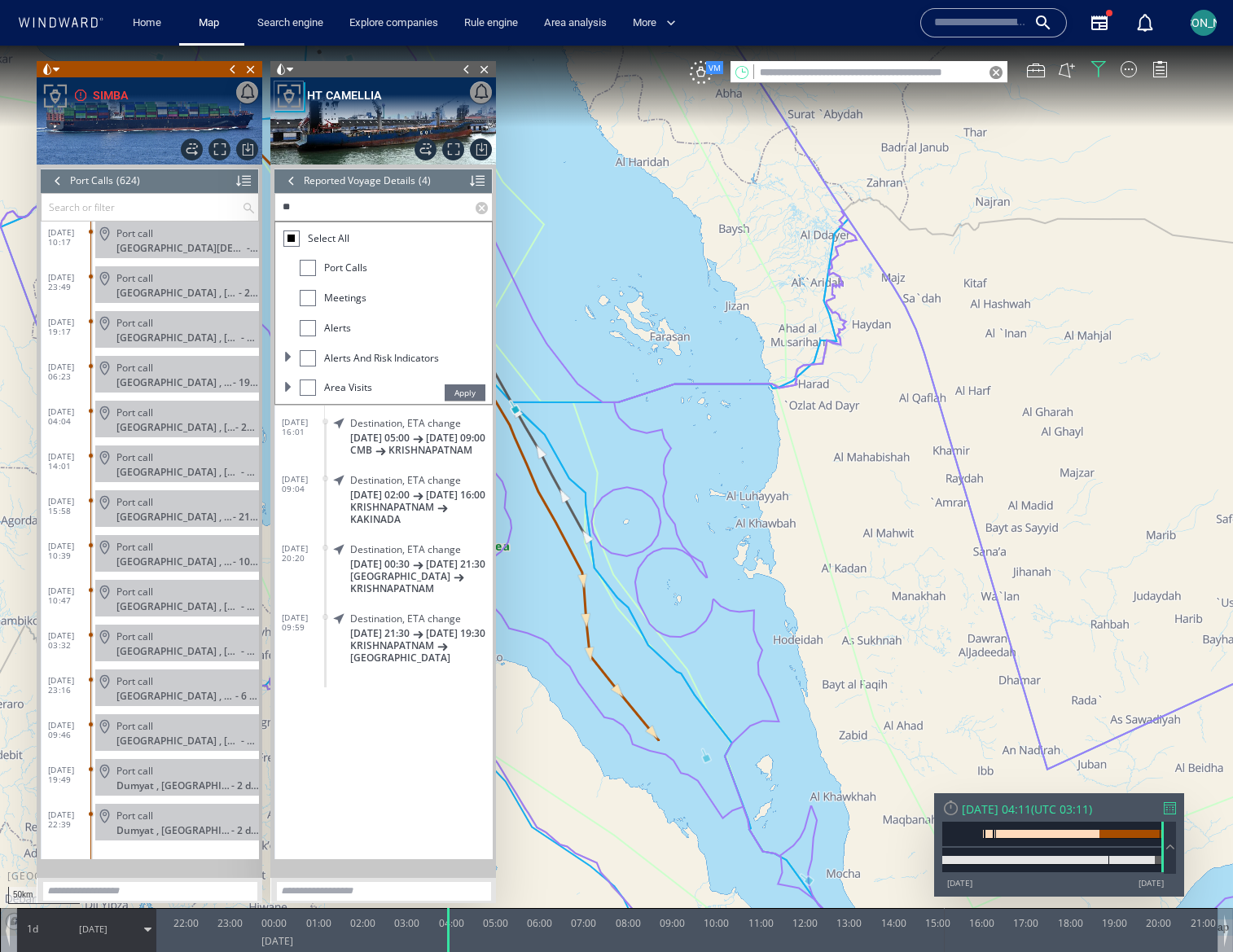
type input "*"
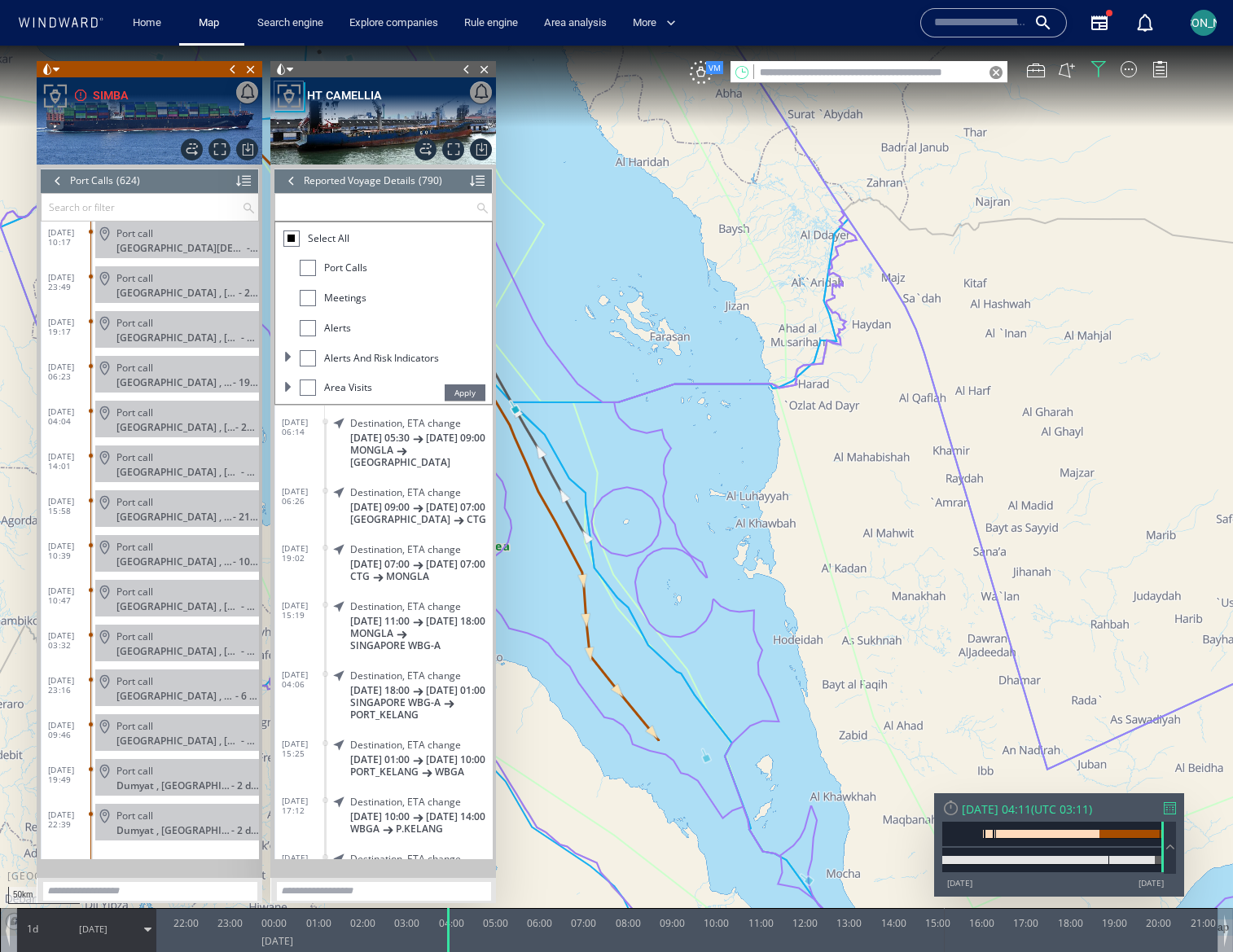
scroll to position [34925, 0]
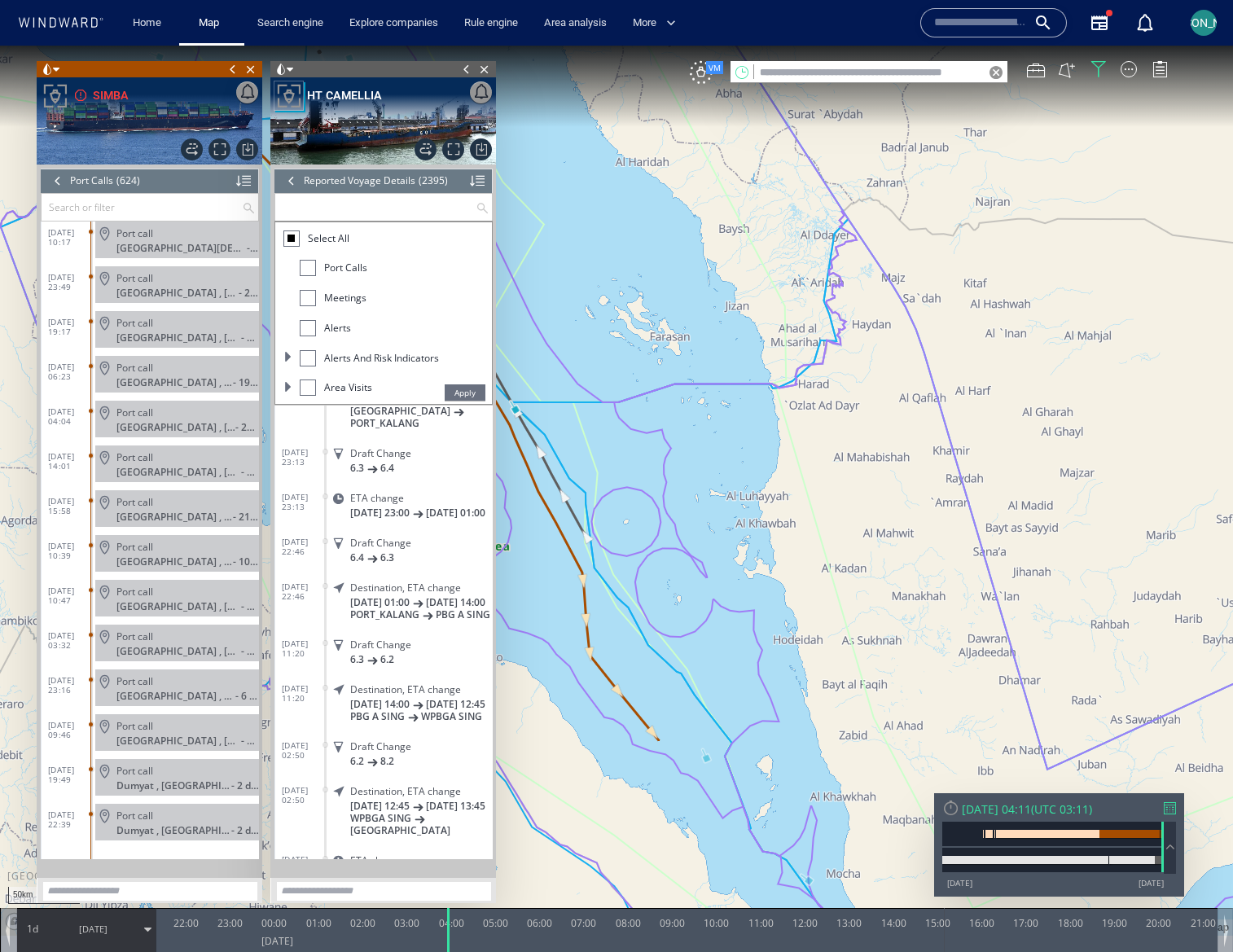
click at [106, 205] on input "text" at bounding box center [142, 207] width 200 height 27
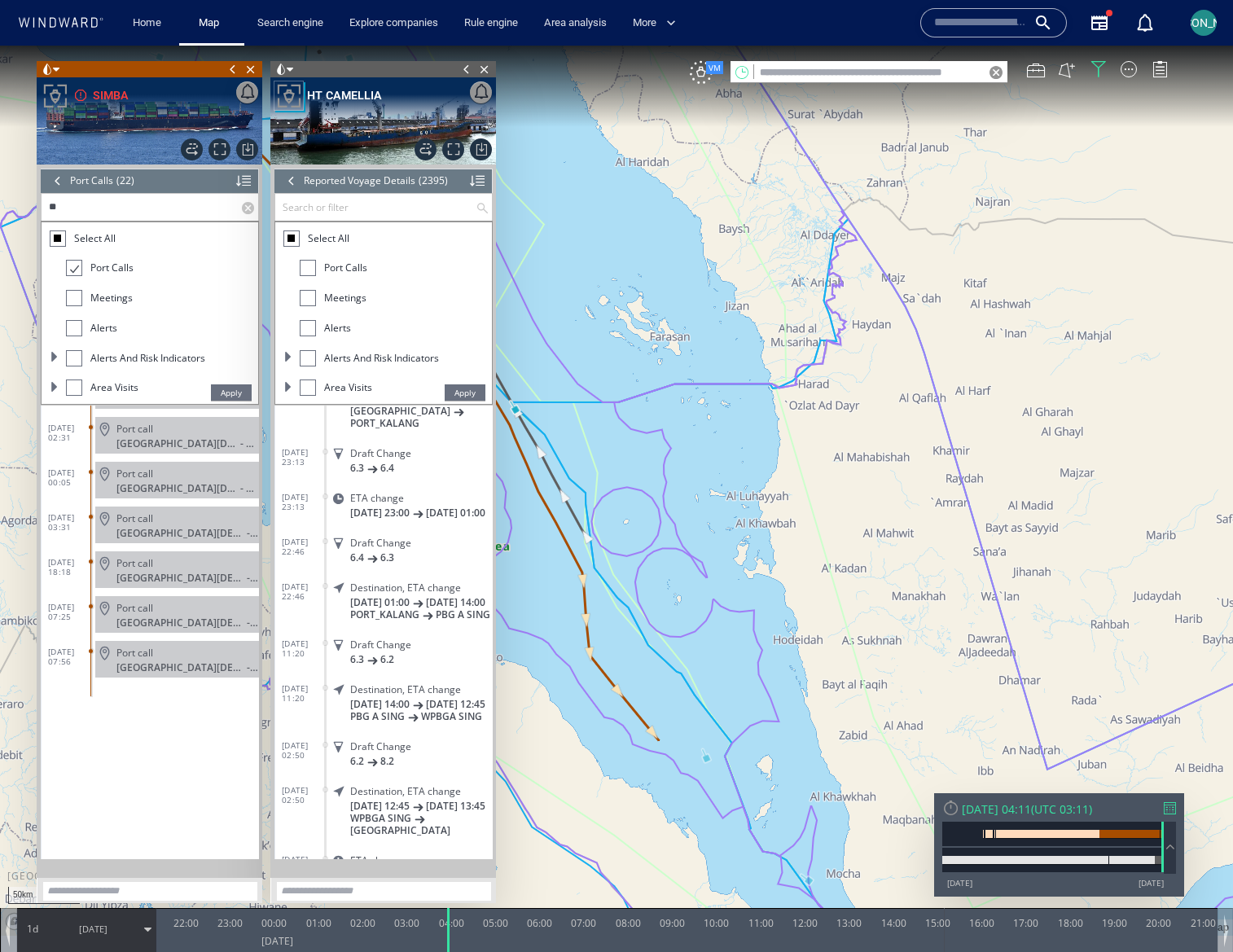
scroll to position [532, 0]
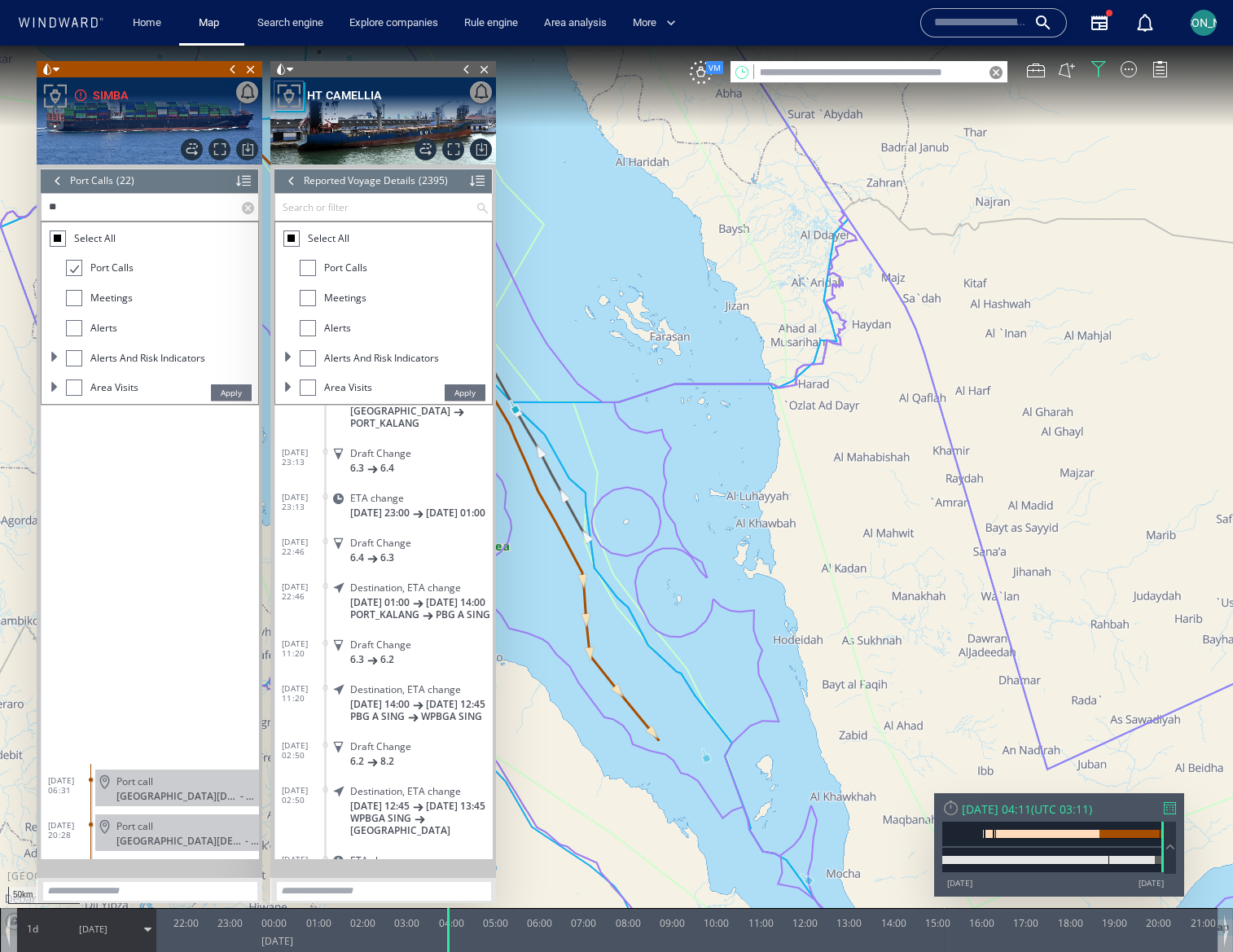
type input "*"
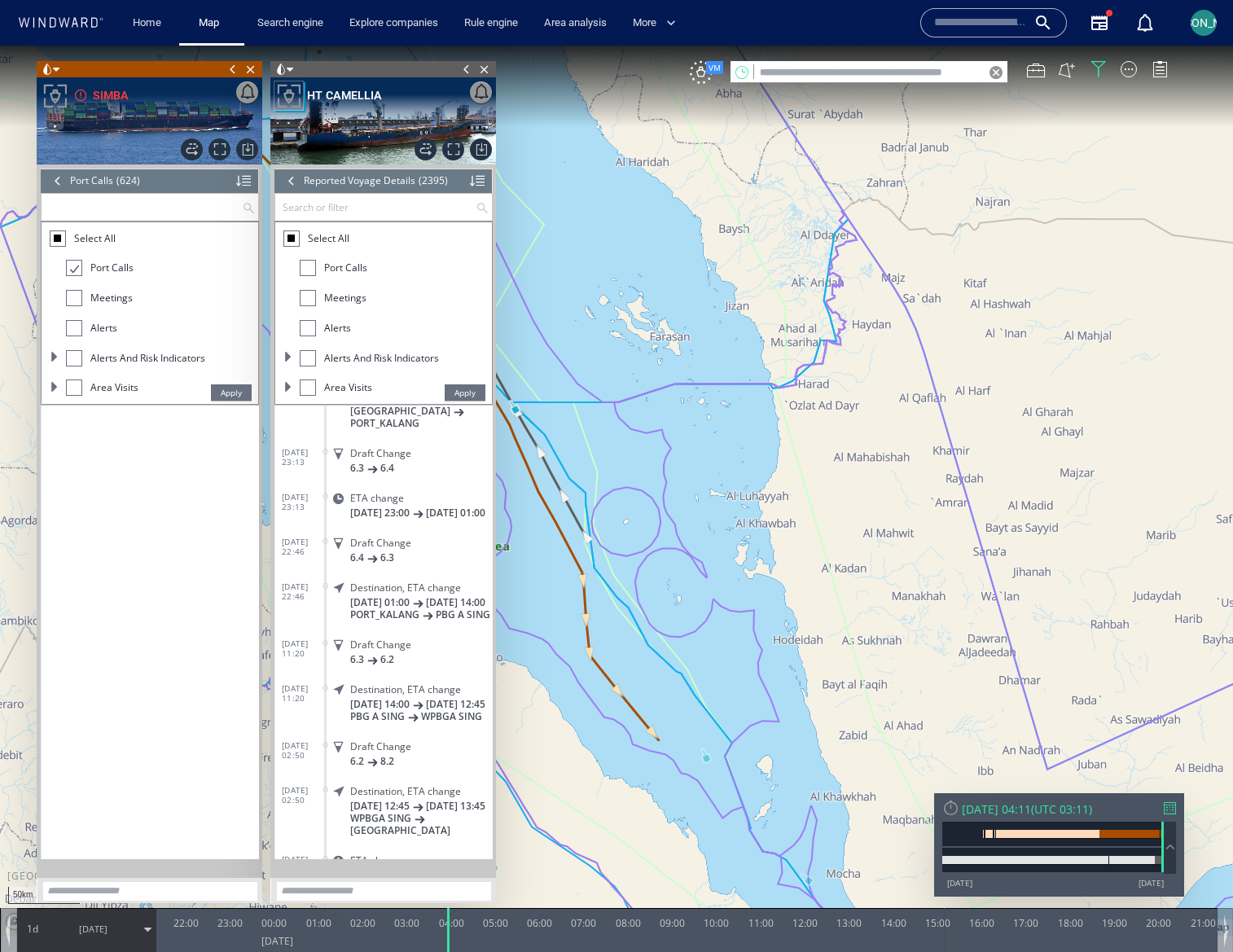
scroll to position [21580, 0]
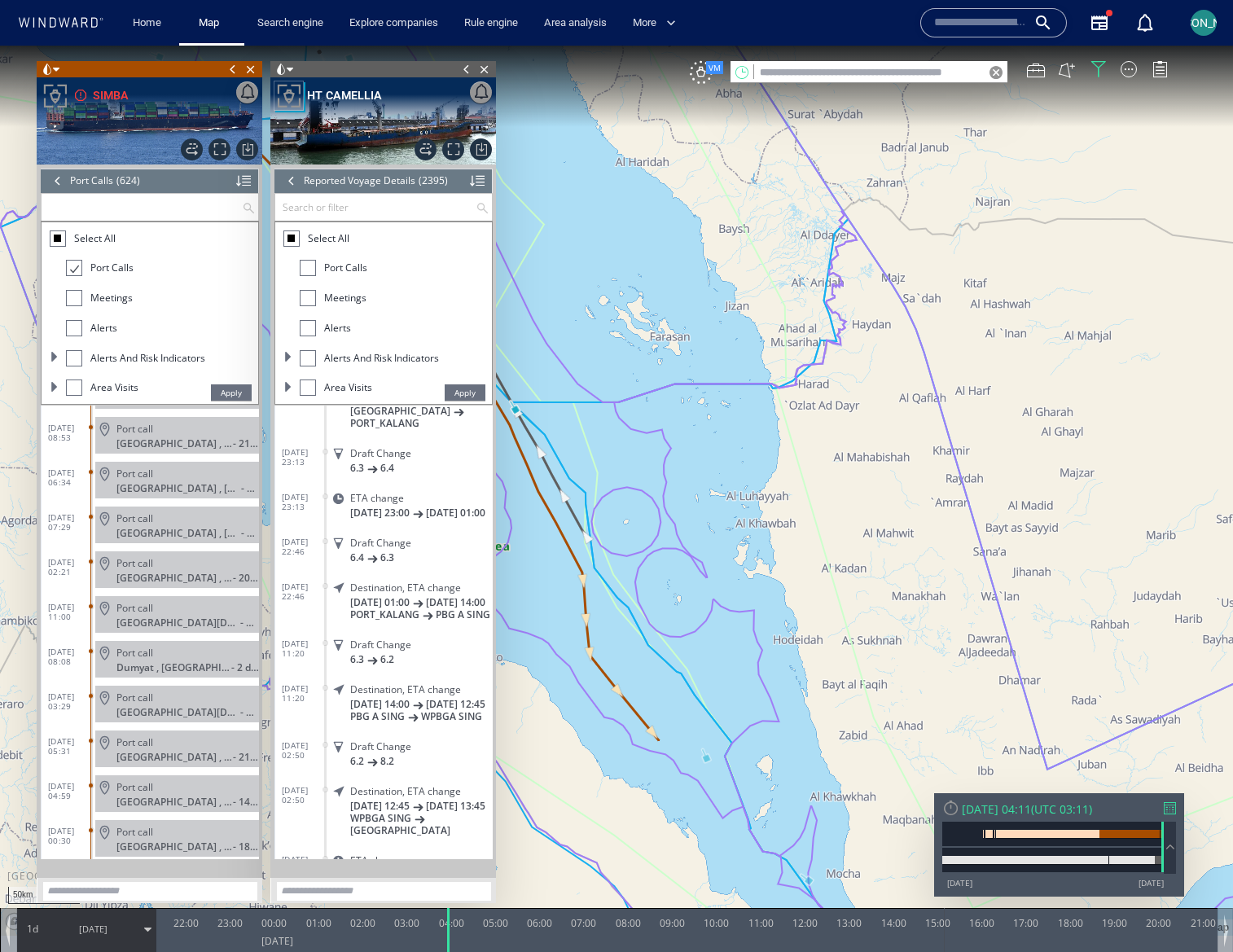
click at [293, 184] on div at bounding box center [291, 181] width 18 height 25
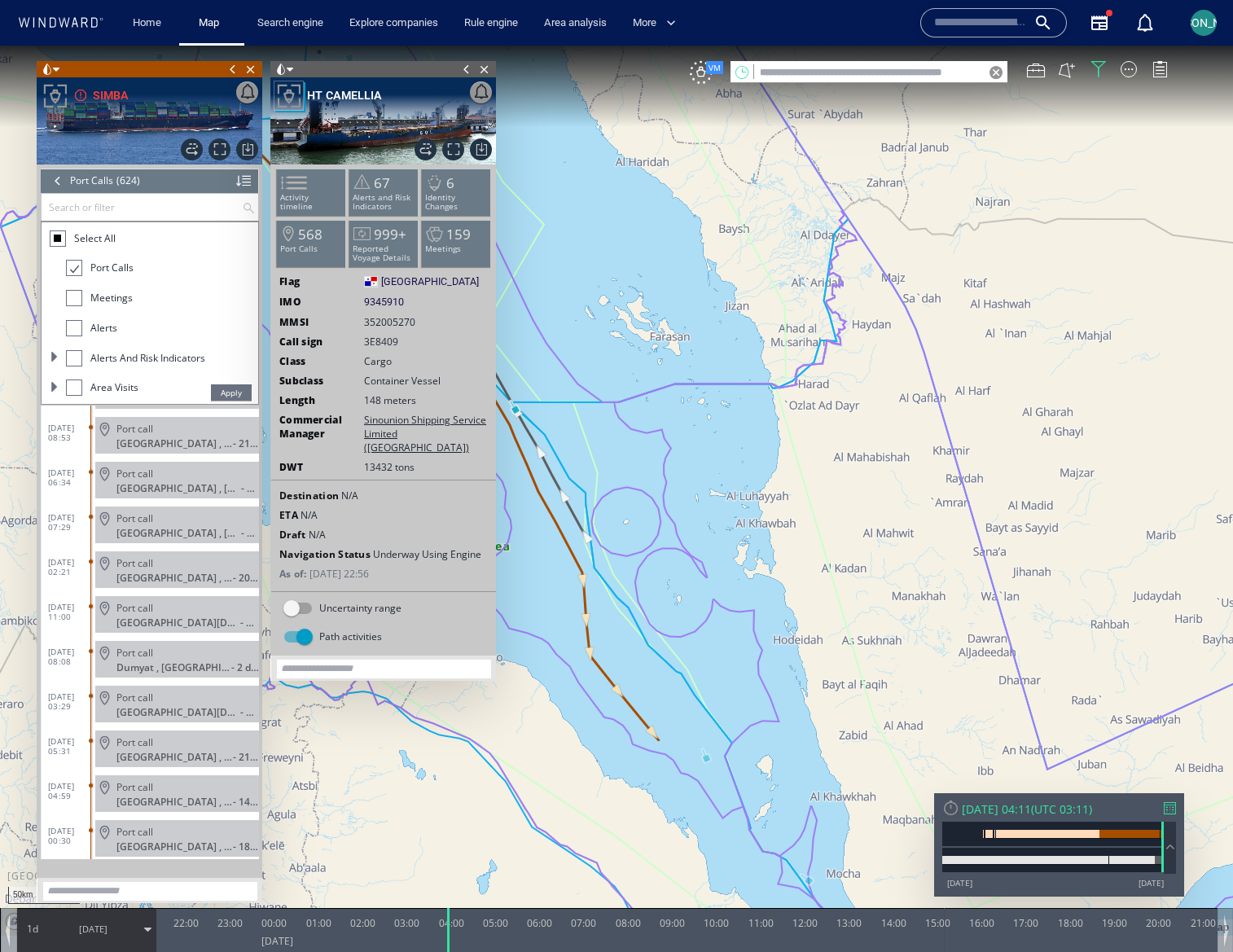
click at [53, 180] on div at bounding box center [58, 181] width 18 height 25
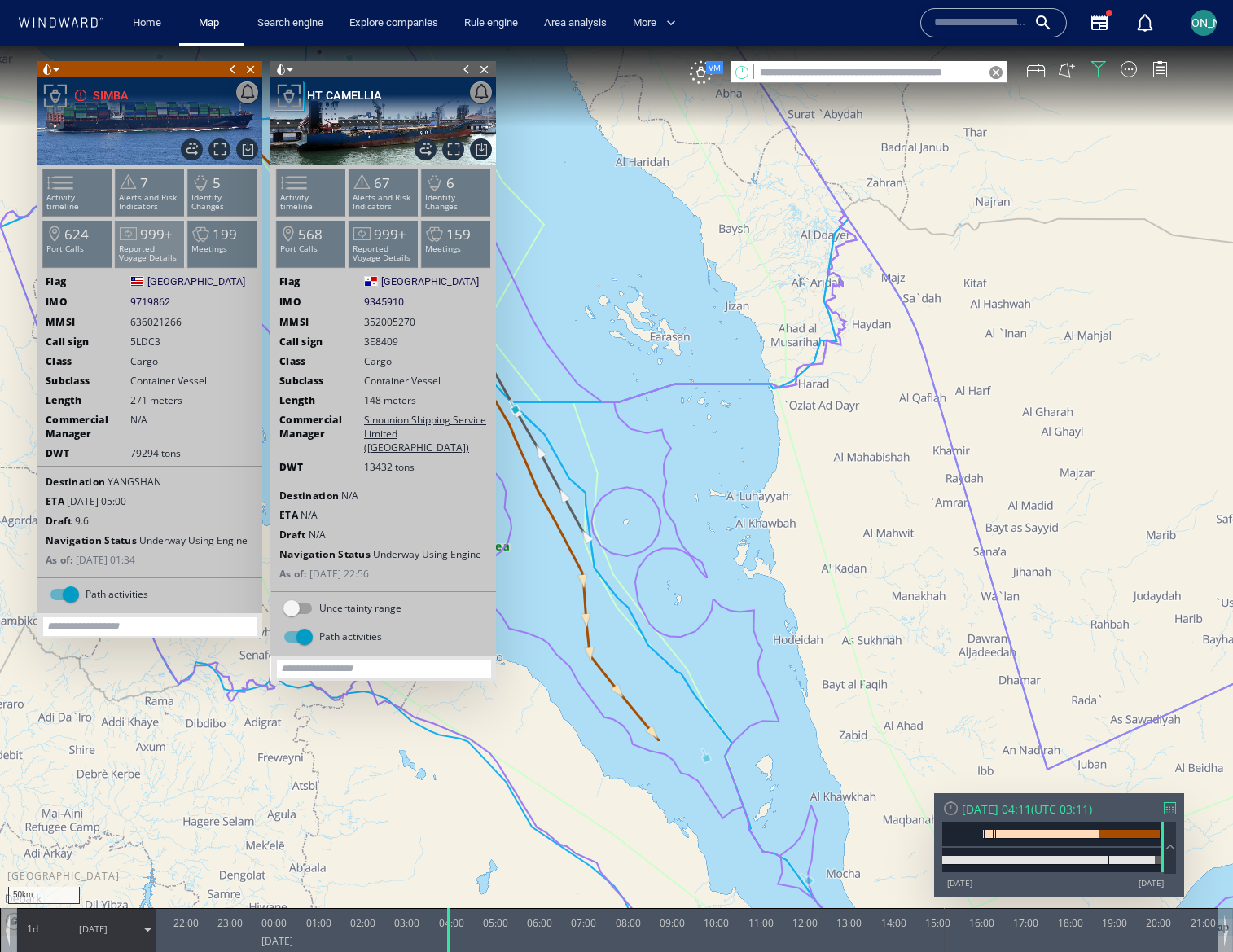
click at [148, 236] on span "999+" at bounding box center [156, 234] width 33 height 19
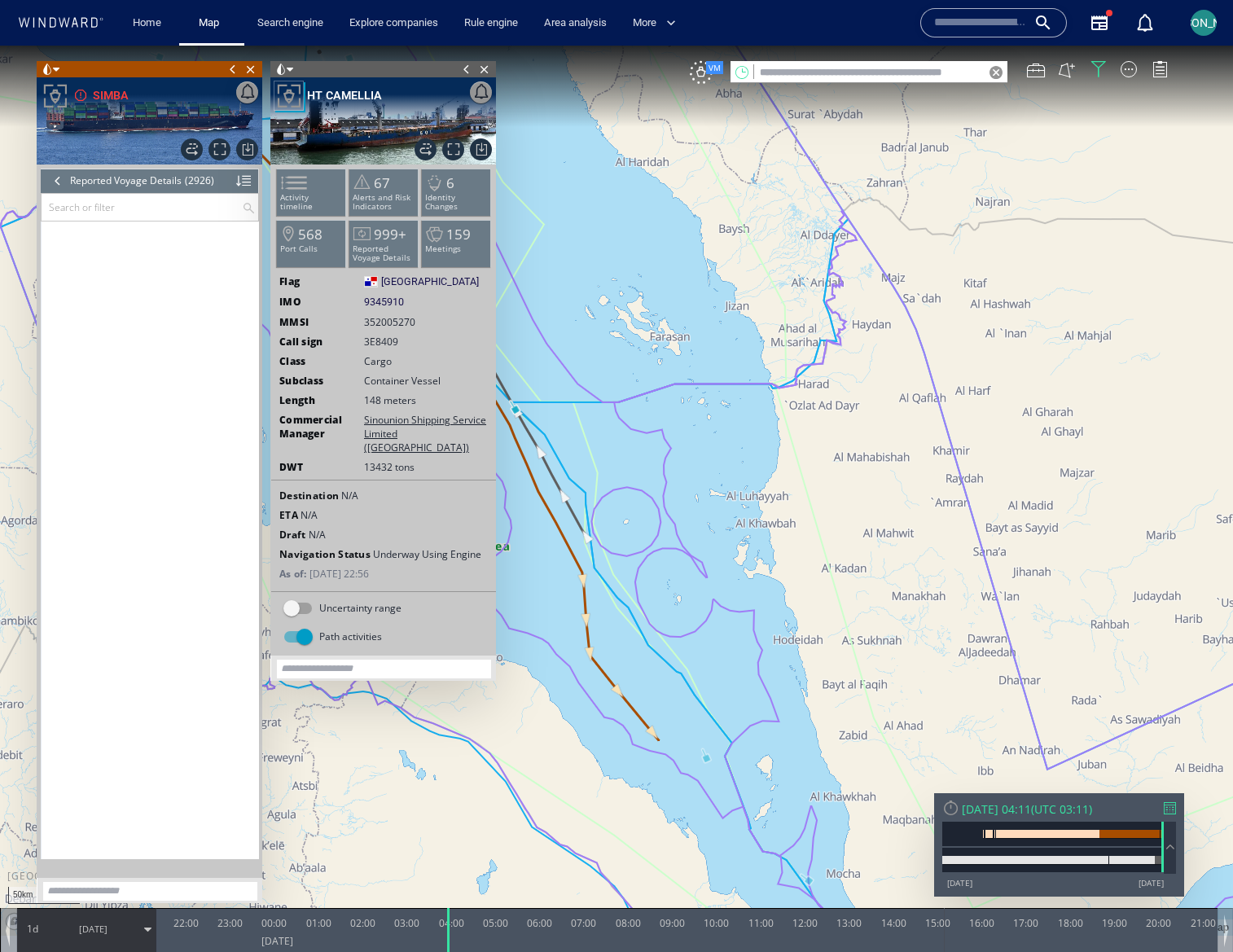
scroll to position [130399, 0]
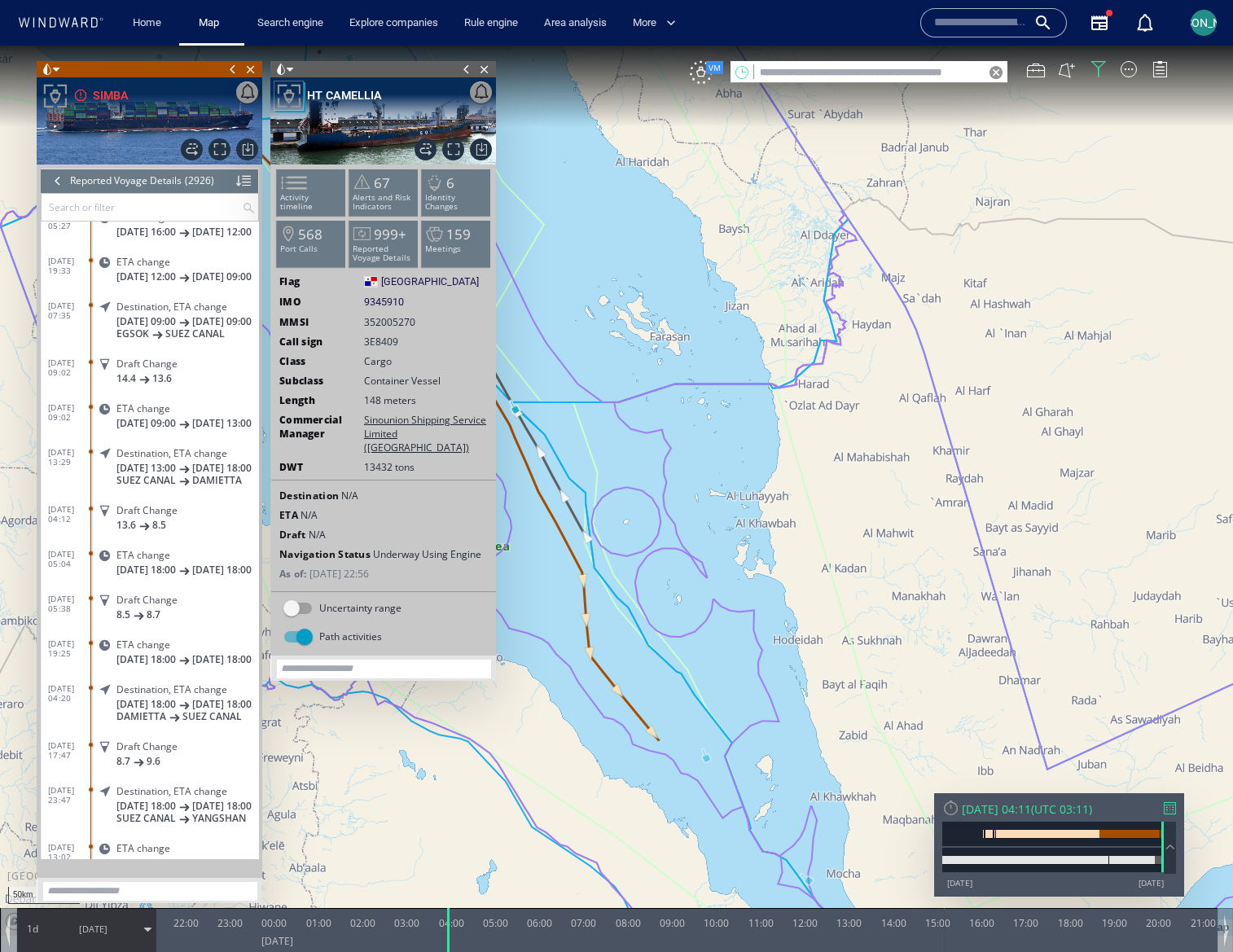
click at [96, 207] on input "text" at bounding box center [142, 207] width 200 height 27
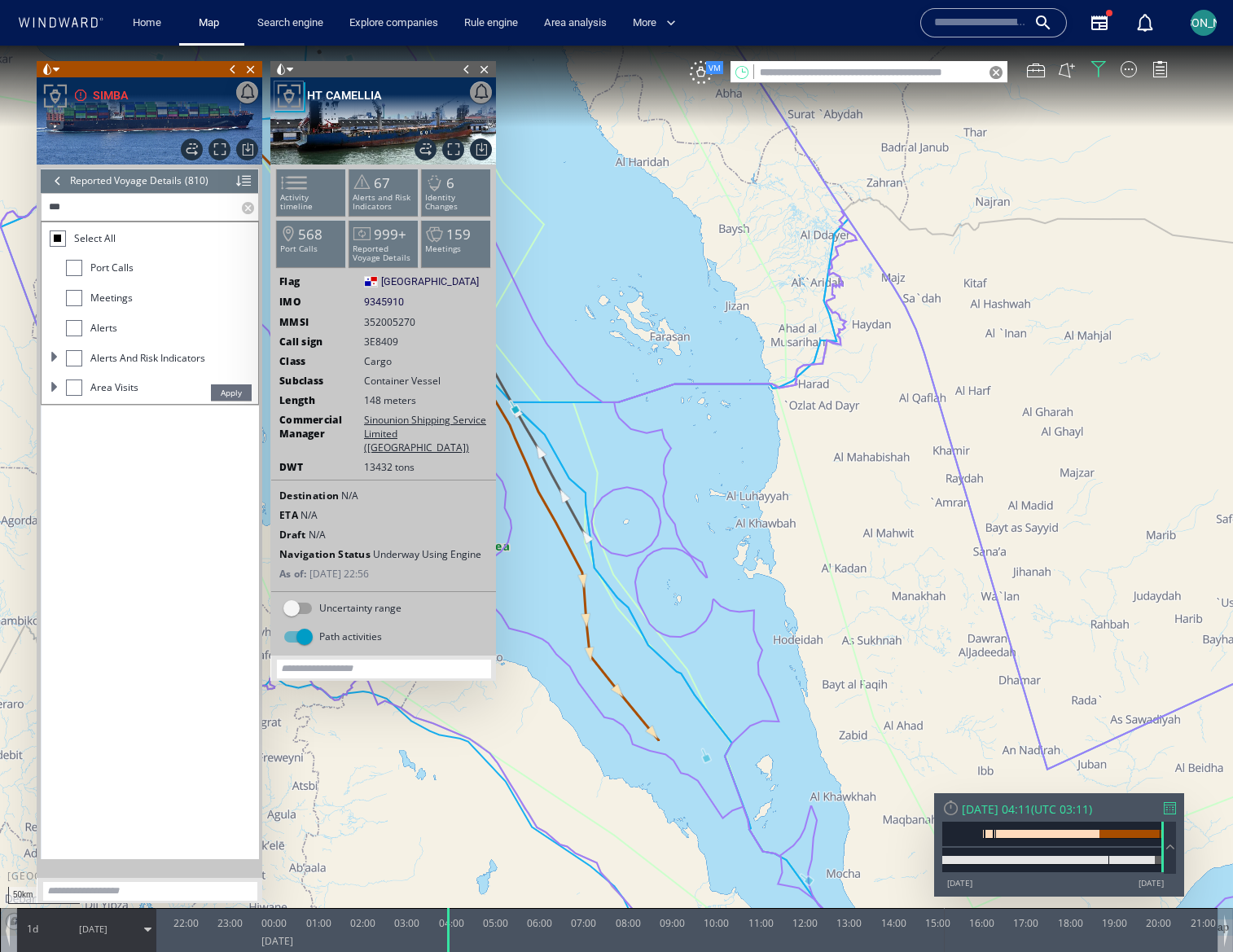
scroll to position [686, 0]
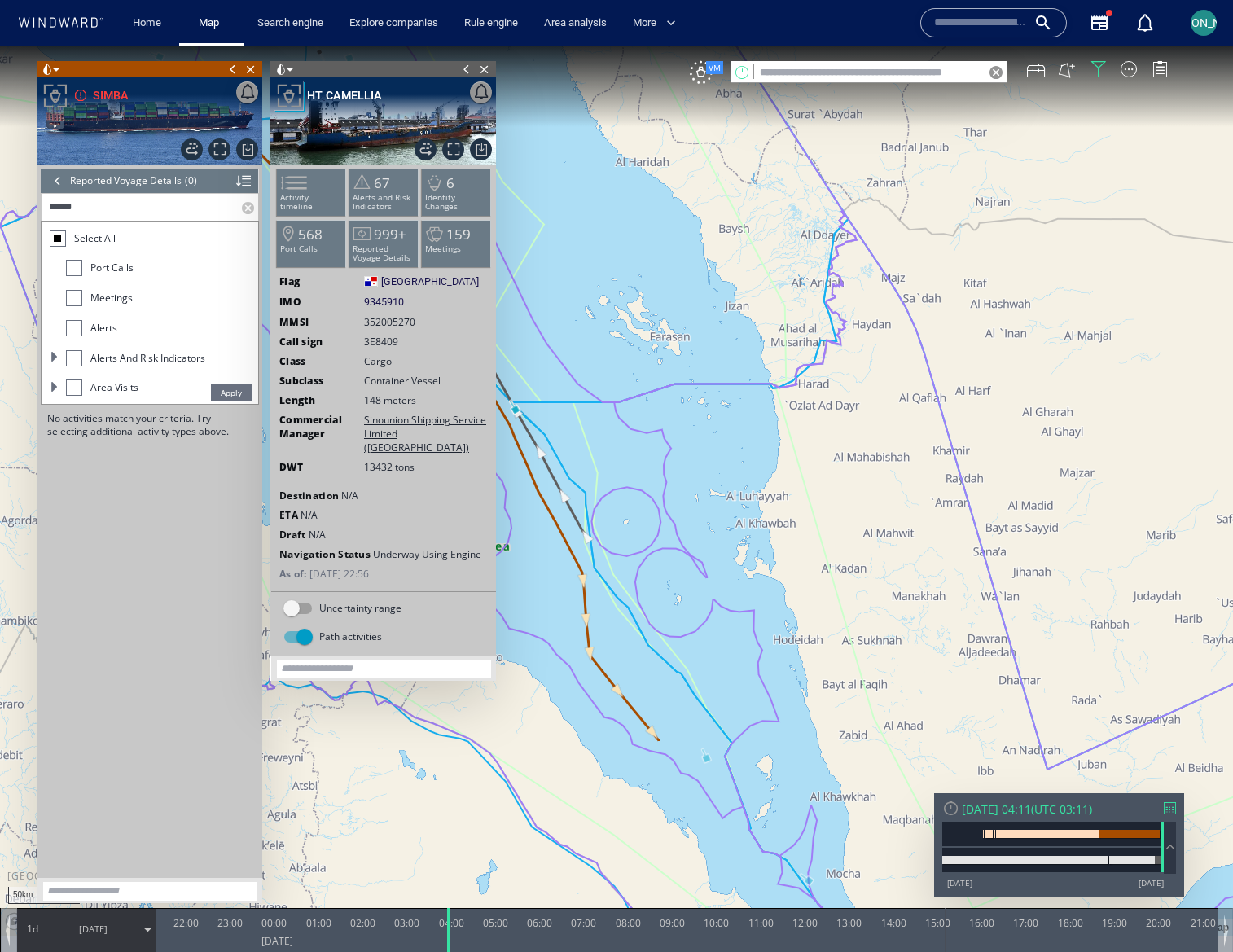
type input "******"
click at [53, 359] on span at bounding box center [55, 357] width 10 height 10
click at [54, 357] on span at bounding box center [55, 357] width 10 height 10
click at [245, 209] on label at bounding box center [250, 207] width 16 height 27
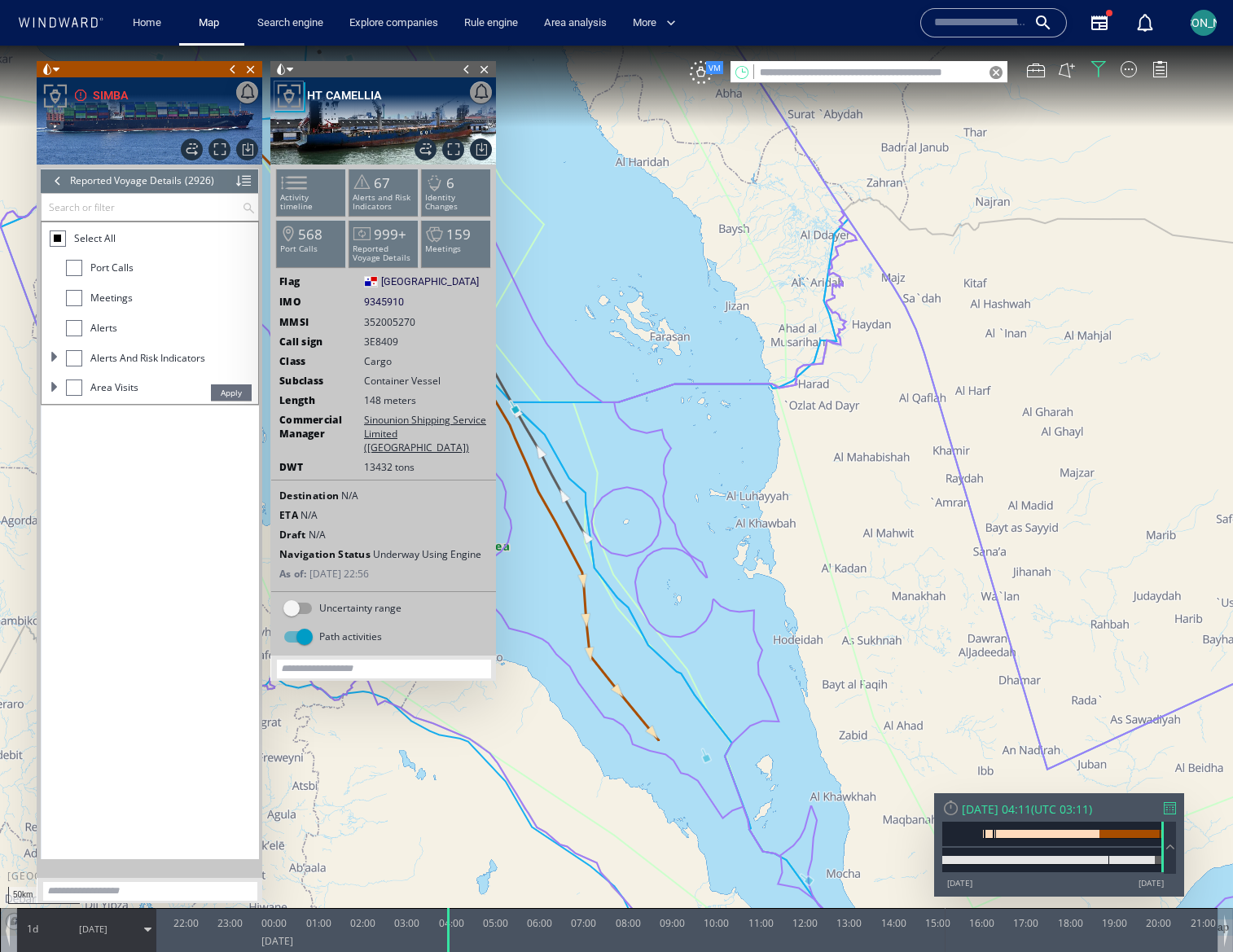
scroll to position [130583, 0]
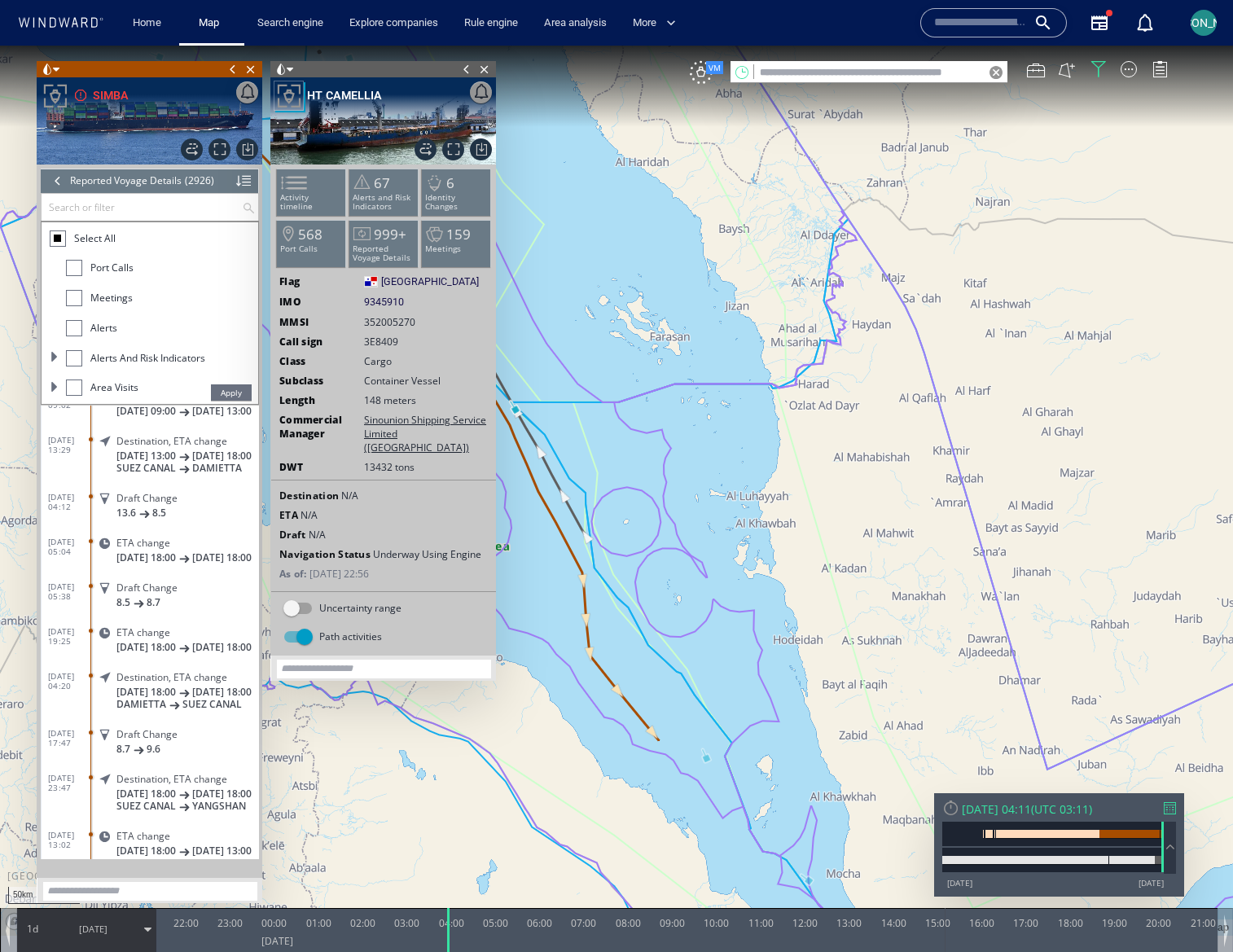
click at [247, 212] on label at bounding box center [250, 208] width 24 height 31
click at [242, 212] on input "text" at bounding box center [142, 207] width 200 height 27
click at [228, 395] on span "Apply" at bounding box center [232, 393] width 41 height 16
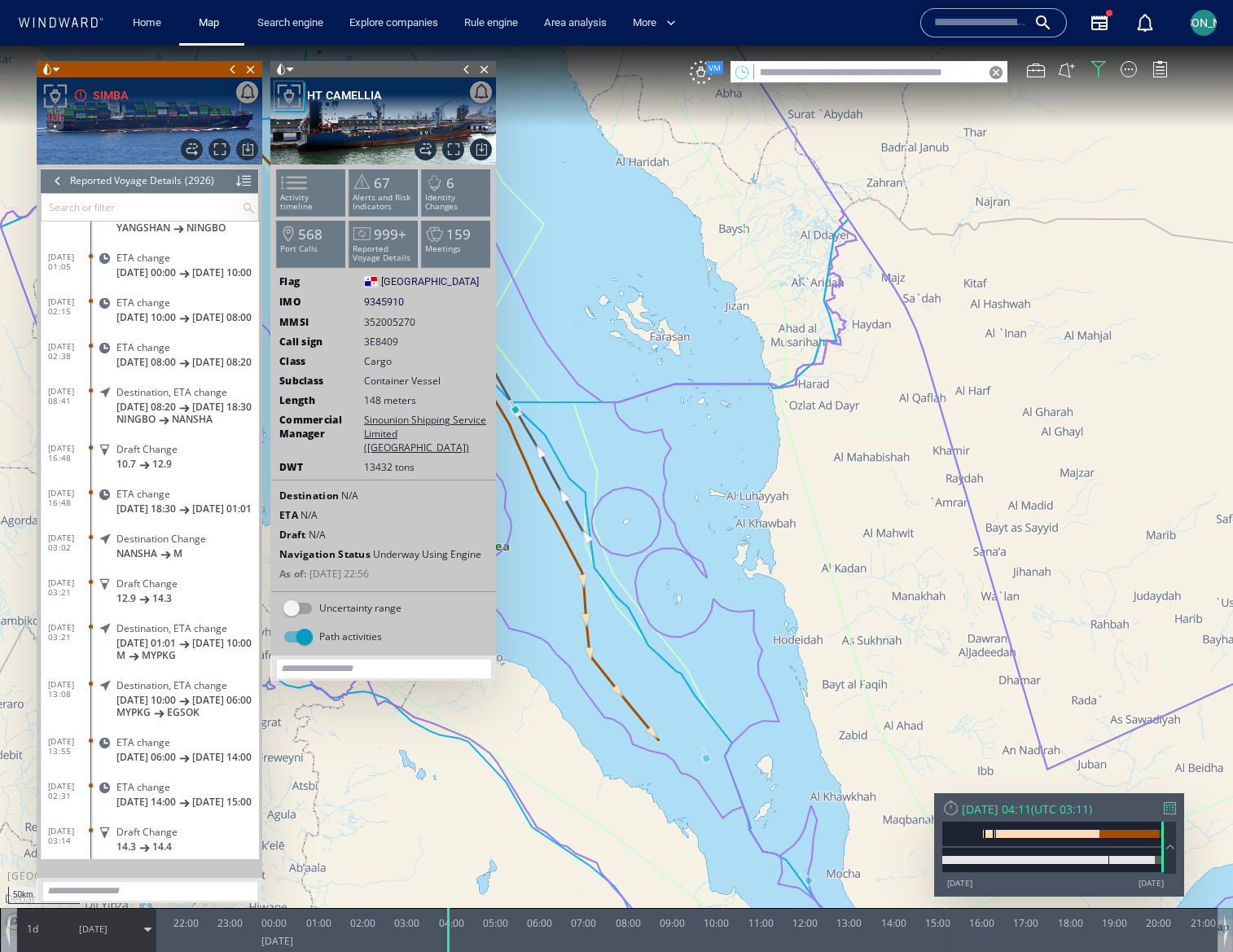
scroll to position [129476, 0]
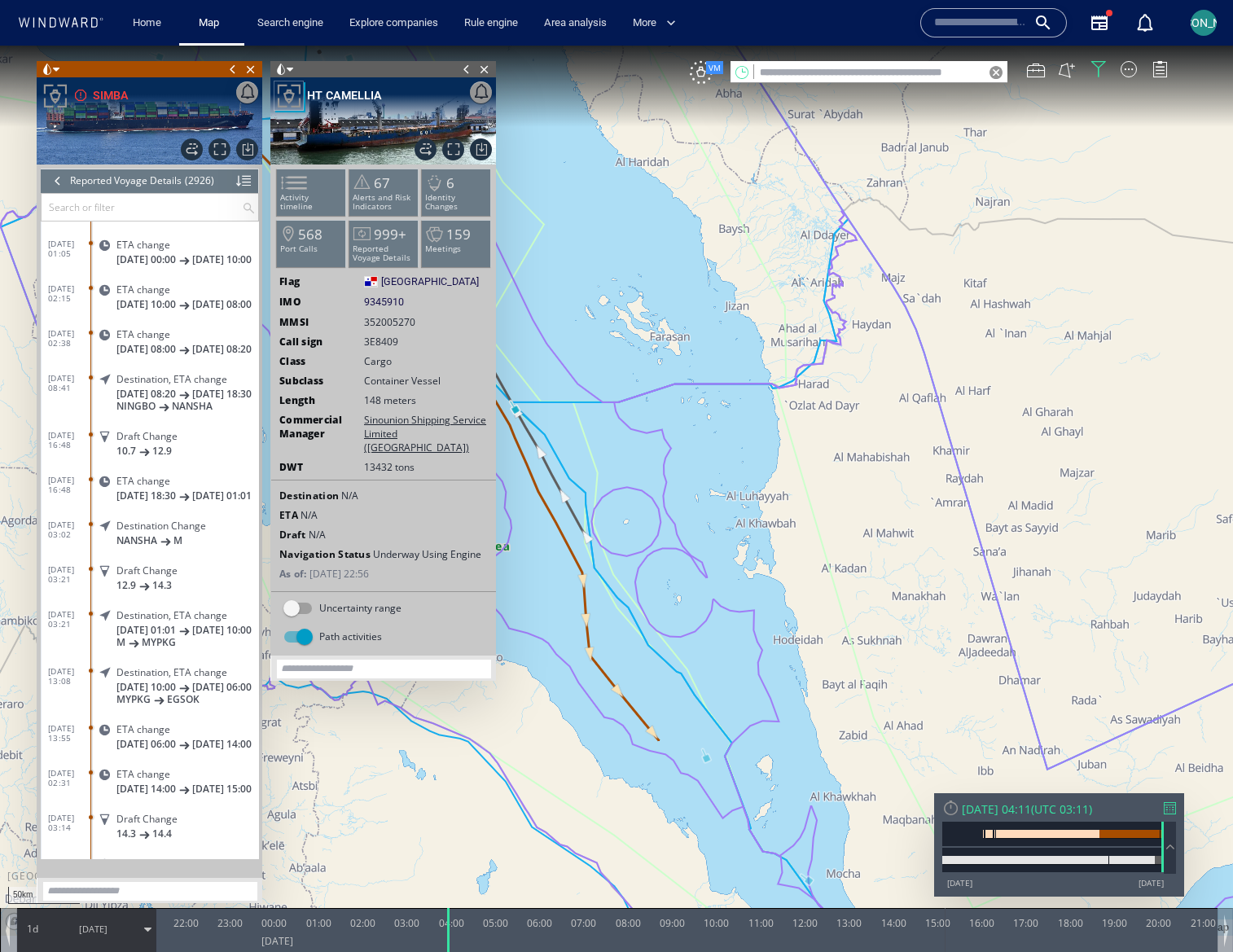
drag, startPoint x: 574, startPoint y: 423, endPoint x: 665, endPoint y: 351, distance: 116.0
click at [665, 351] on canvas "Map" at bounding box center [616, 491] width 1233 height 890
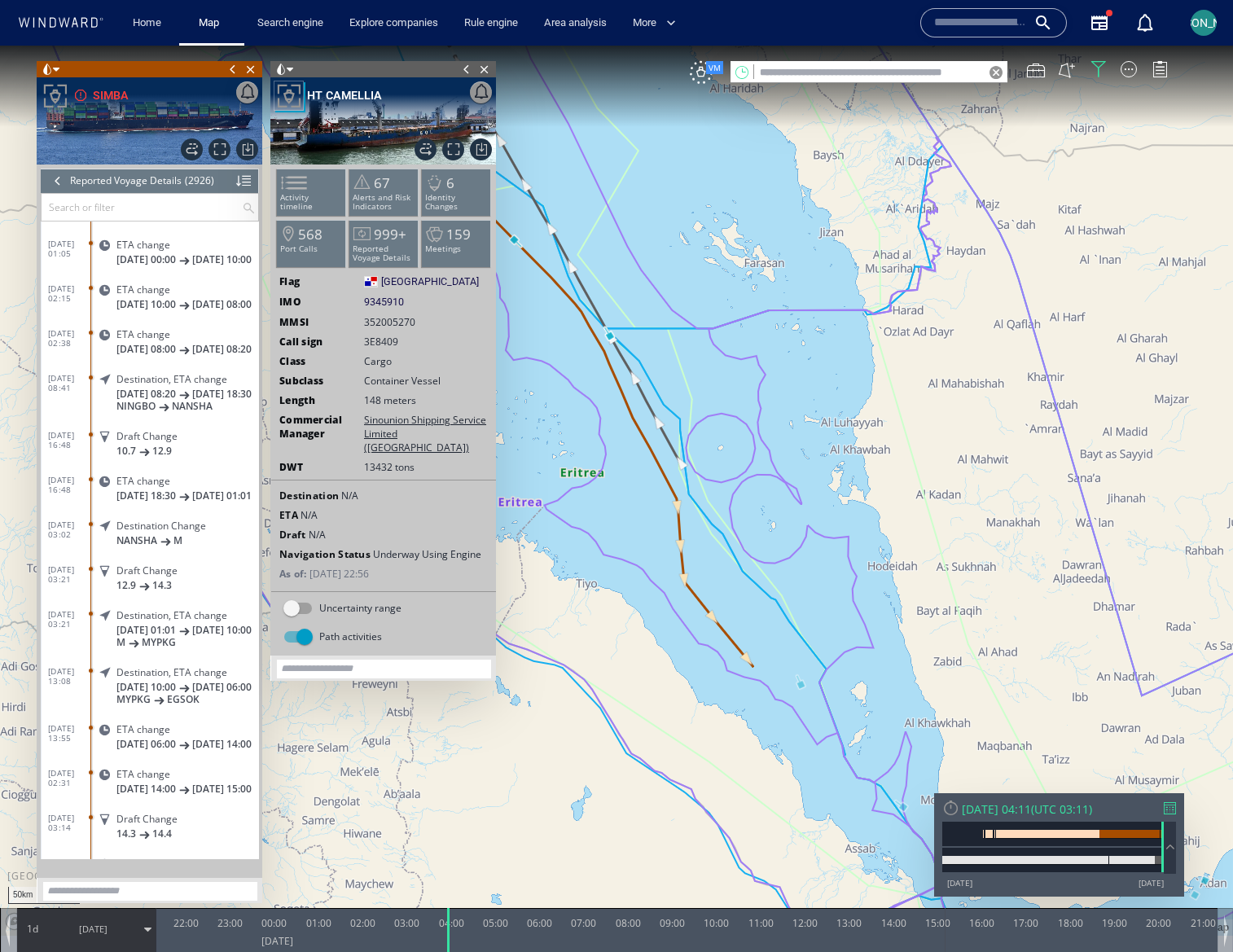
click at [49, 183] on div at bounding box center [58, 181] width 18 height 25
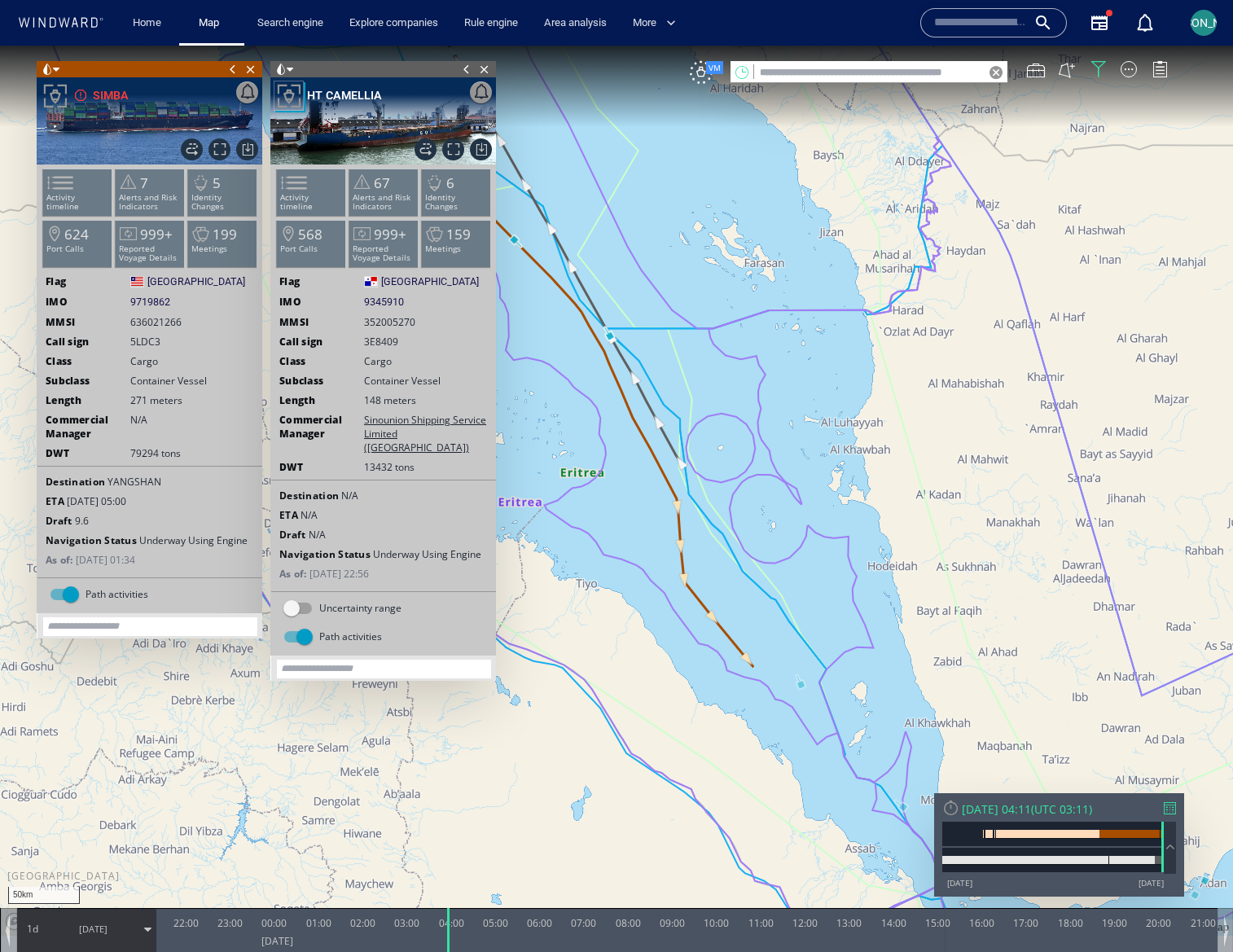
click at [56, 93] on div at bounding box center [55, 96] width 29 height 29
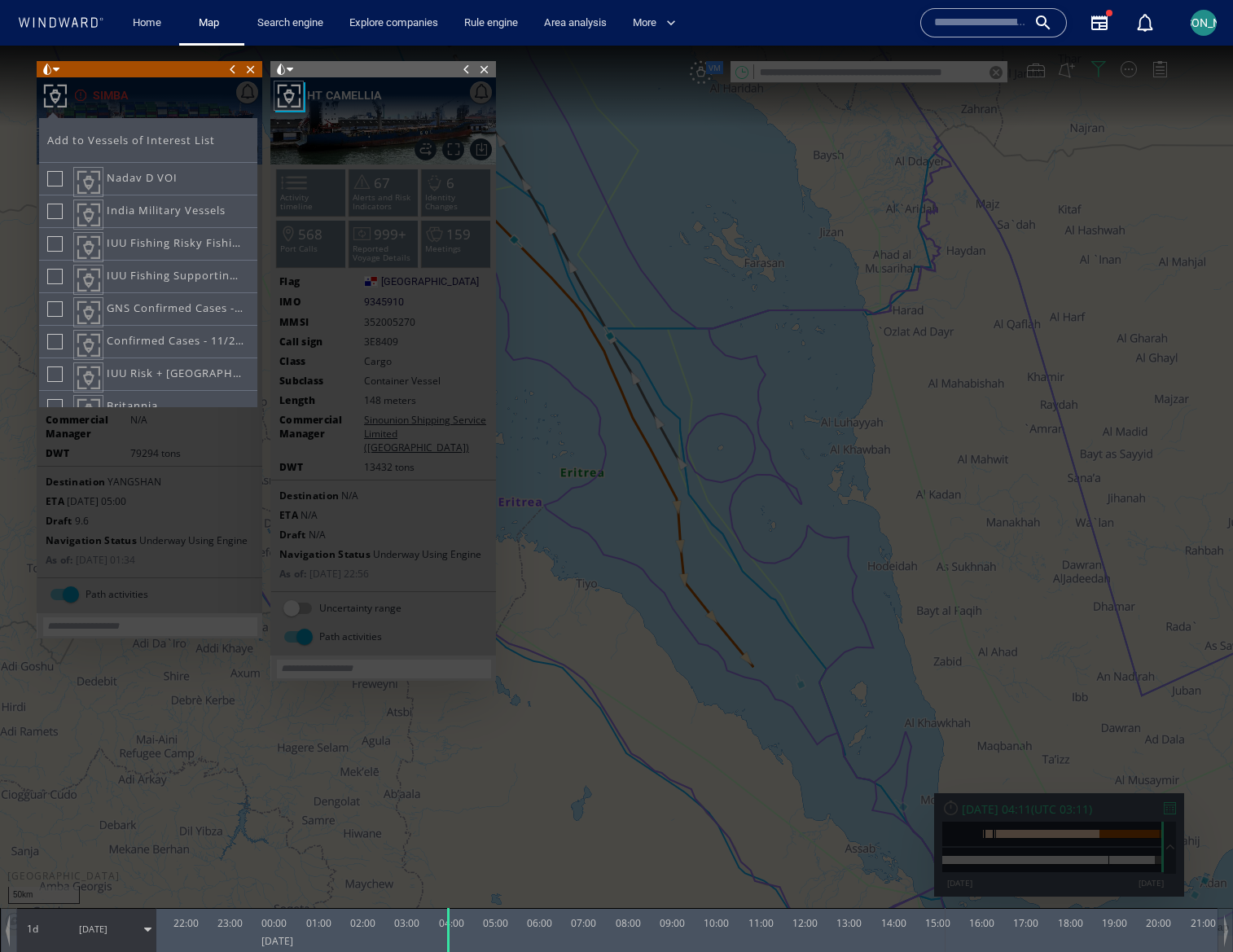
click at [50, 86] on div at bounding box center [55, 96] width 29 height 29
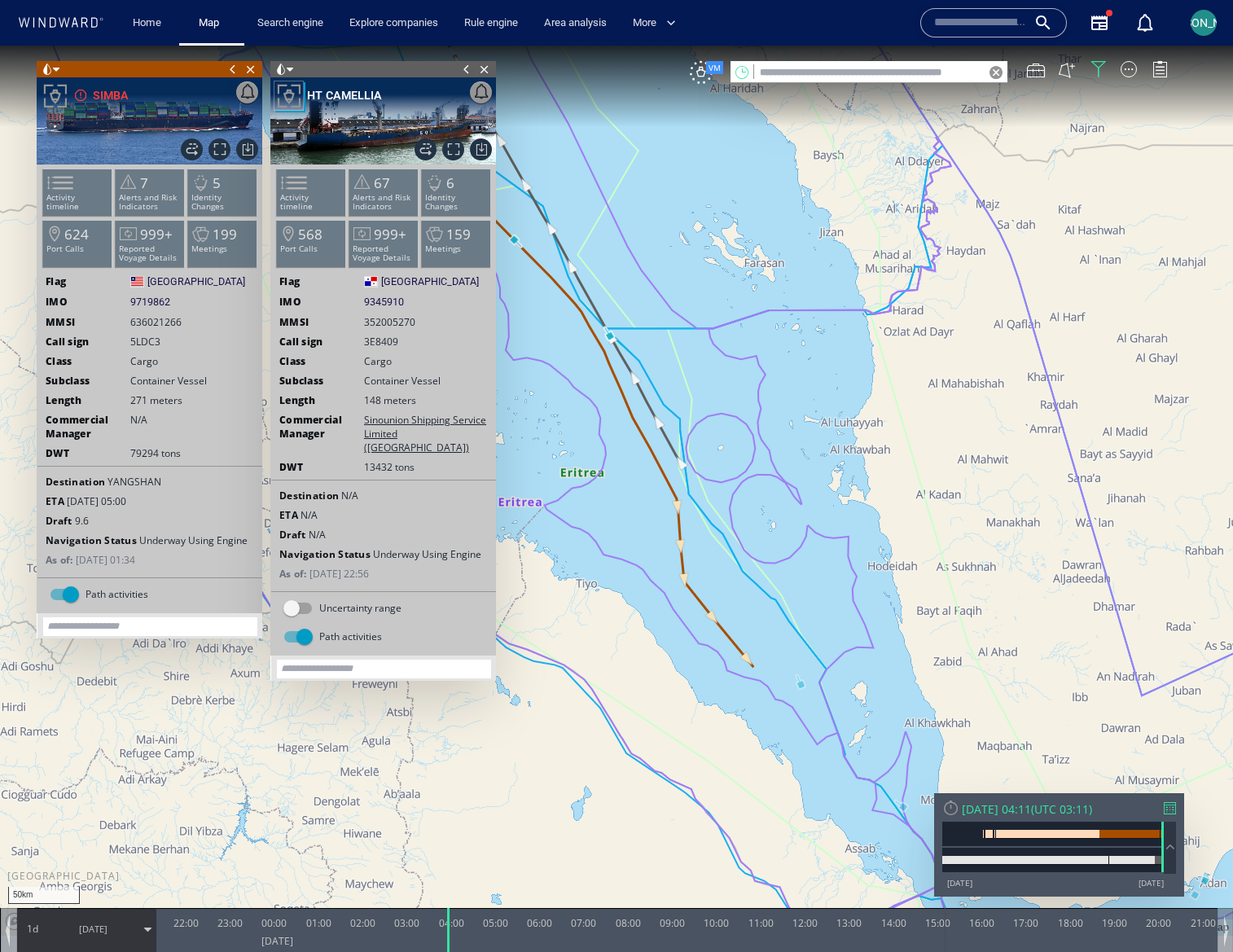
click at [50, 86] on div at bounding box center [55, 96] width 29 height 29
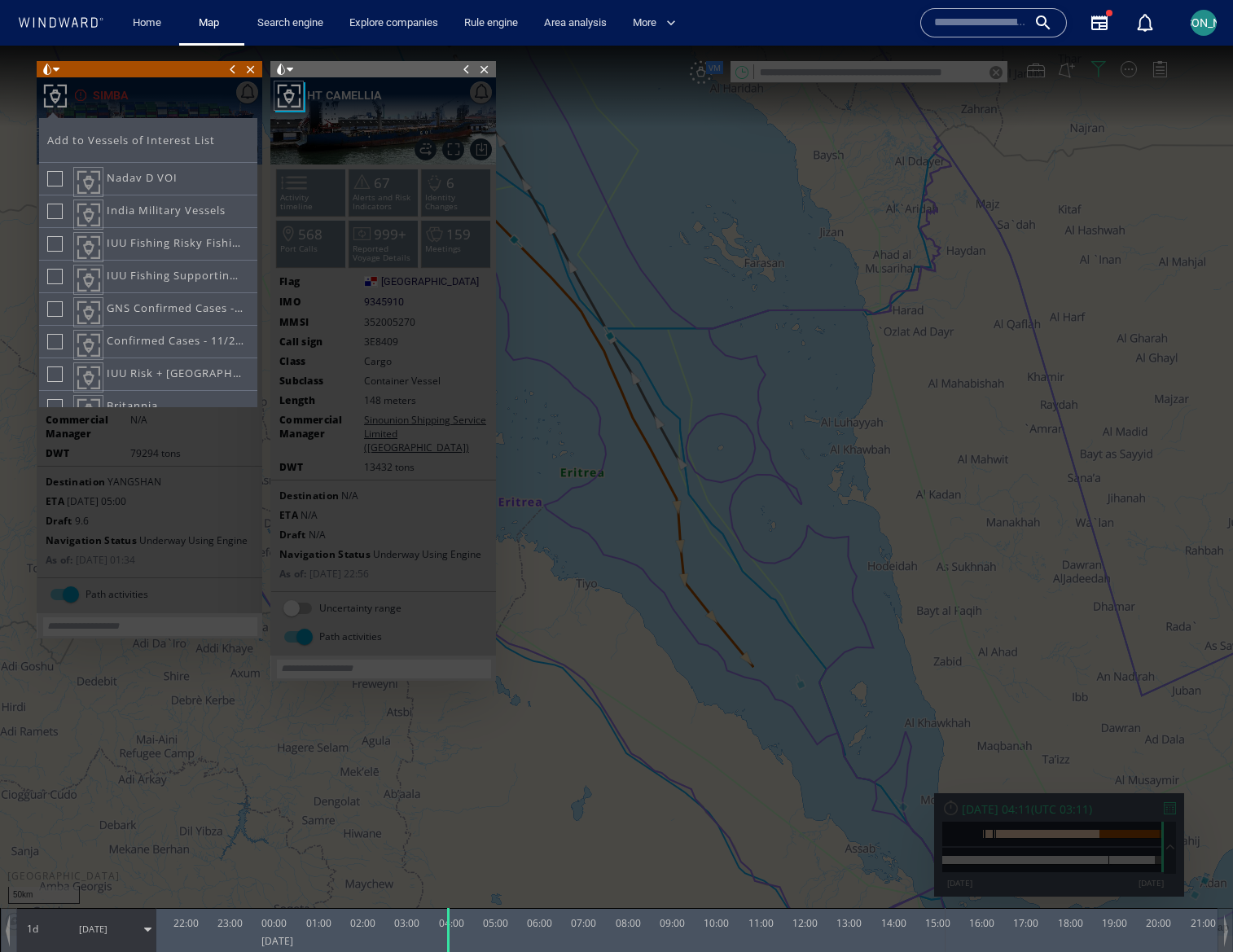
click at [50, 86] on div at bounding box center [55, 96] width 29 height 29
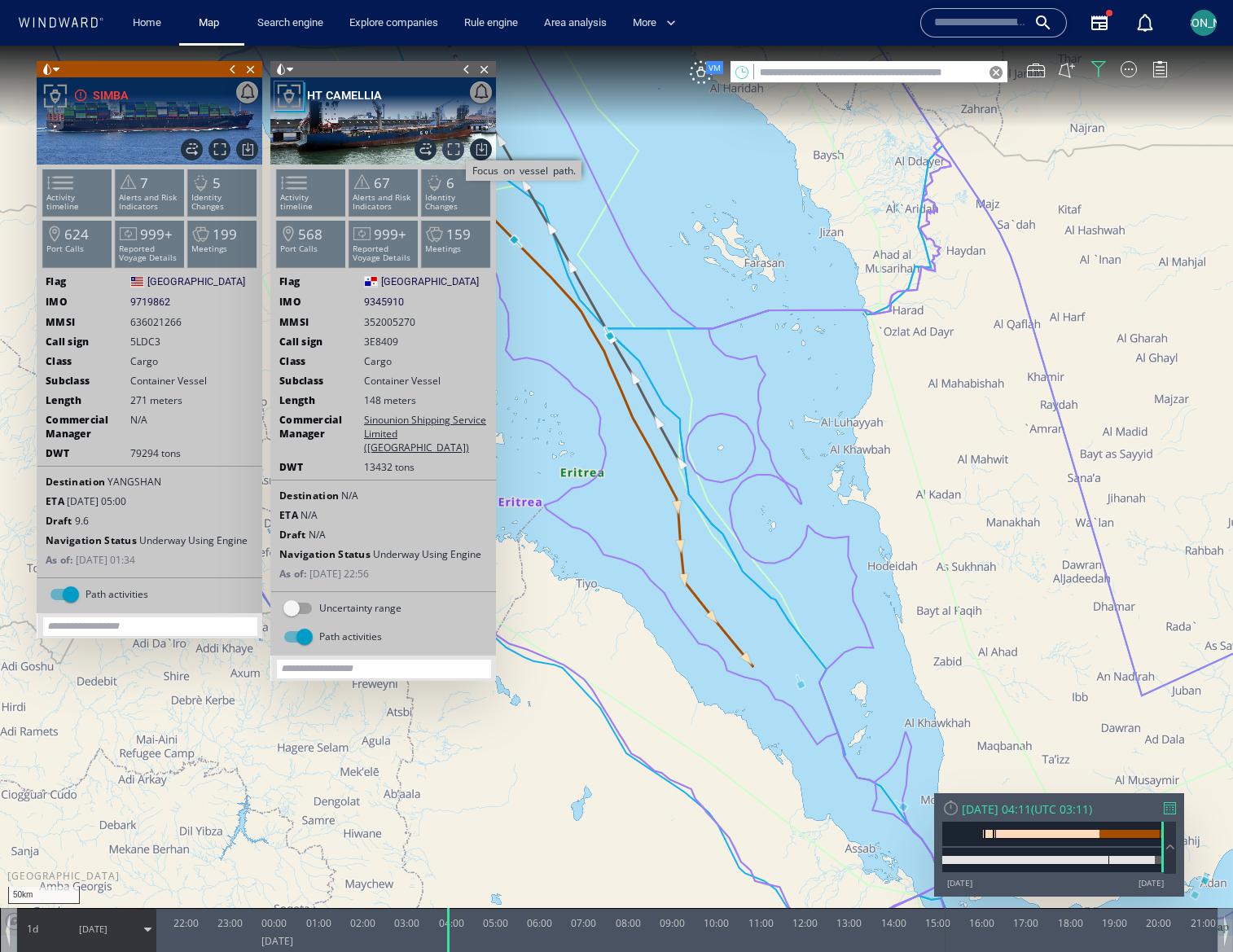
click at [448, 149] on span "Focus on vessel path." at bounding box center [453, 149] width 22 height 22
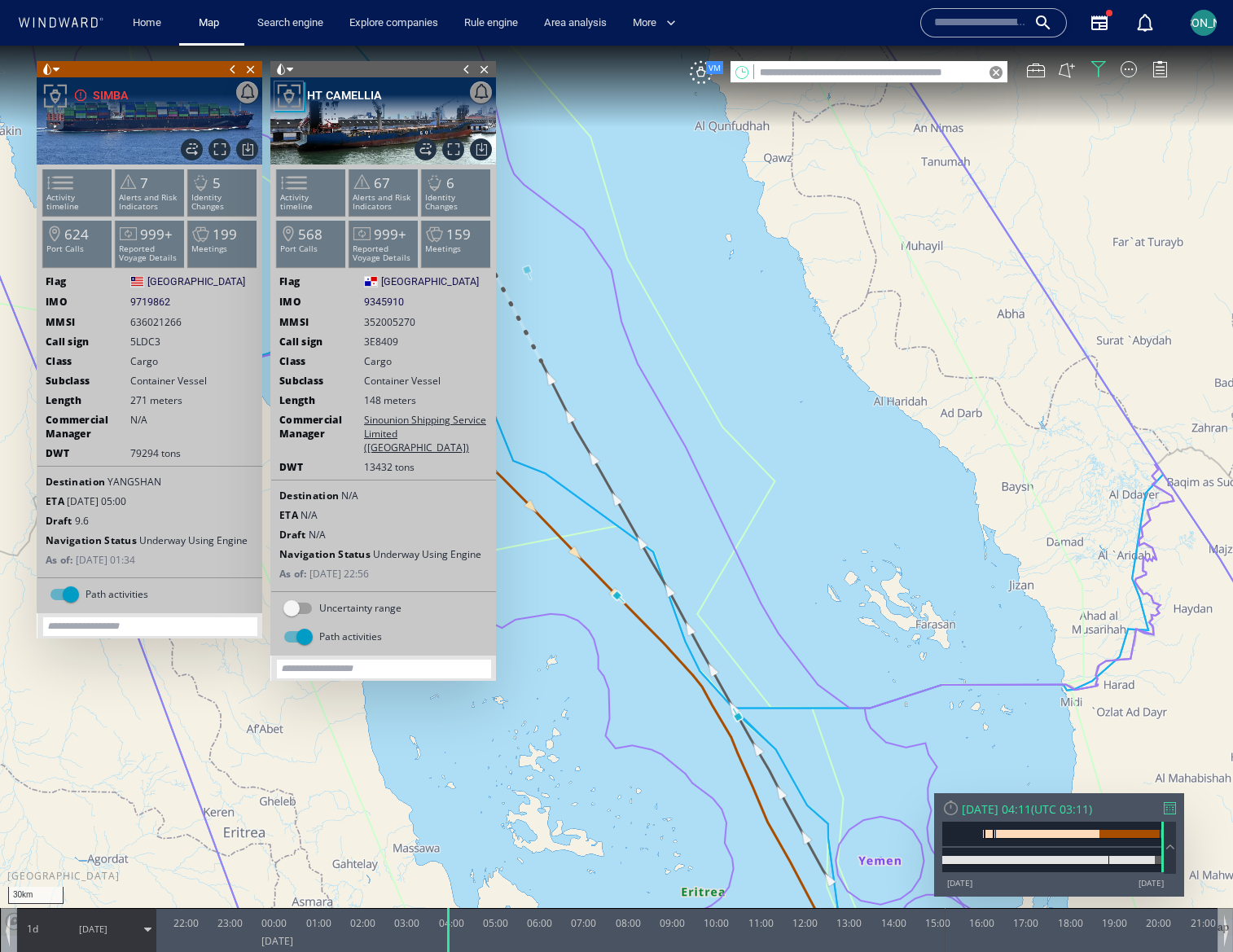
click at [303, 602] on div "Uncertainty range" at bounding box center [298, 608] width 29 height 20
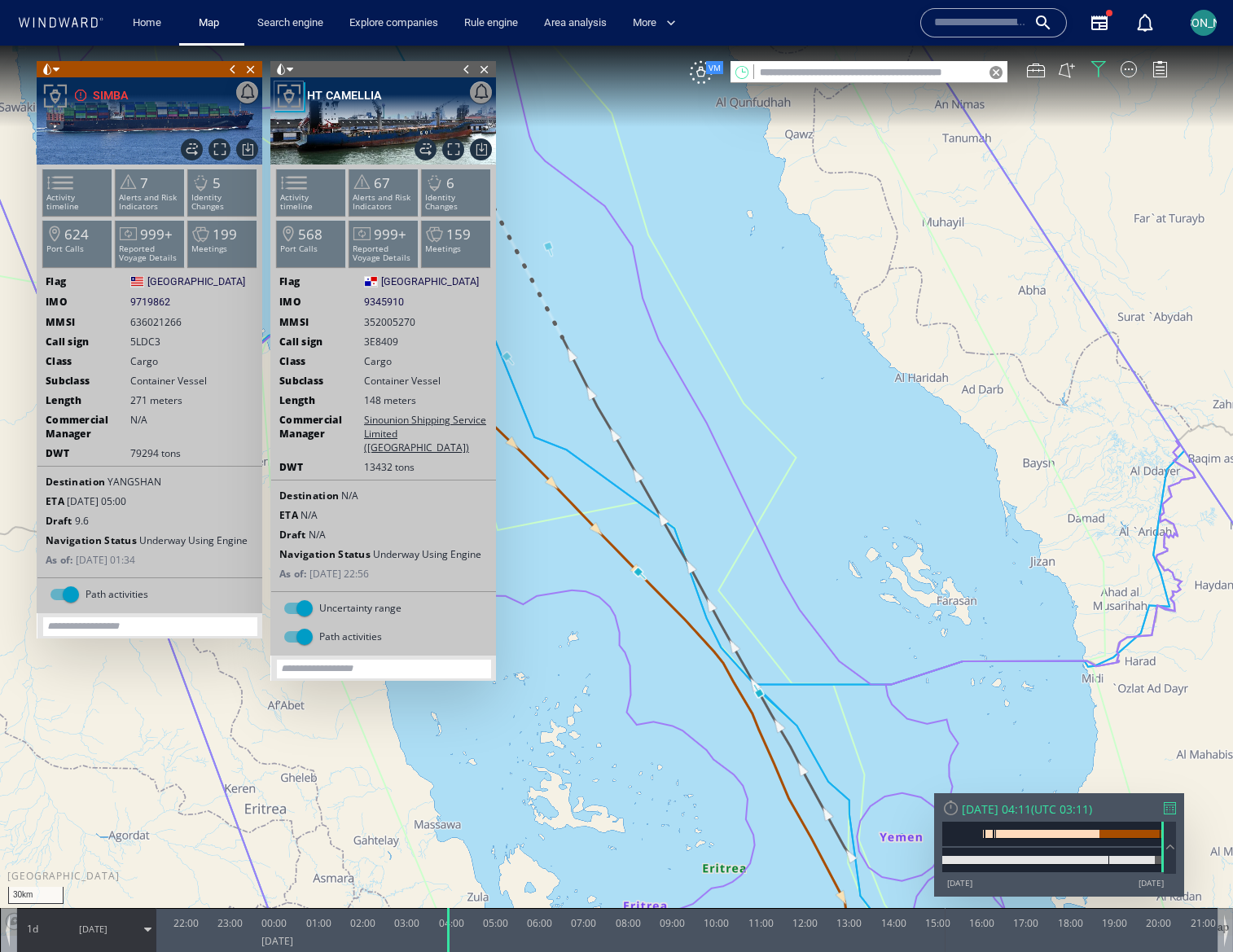
drag, startPoint x: 741, startPoint y: 564, endPoint x: 851, endPoint y: 415, distance: 185.2
click at [851, 415] on canvas "Map" at bounding box center [616, 491] width 1233 height 890
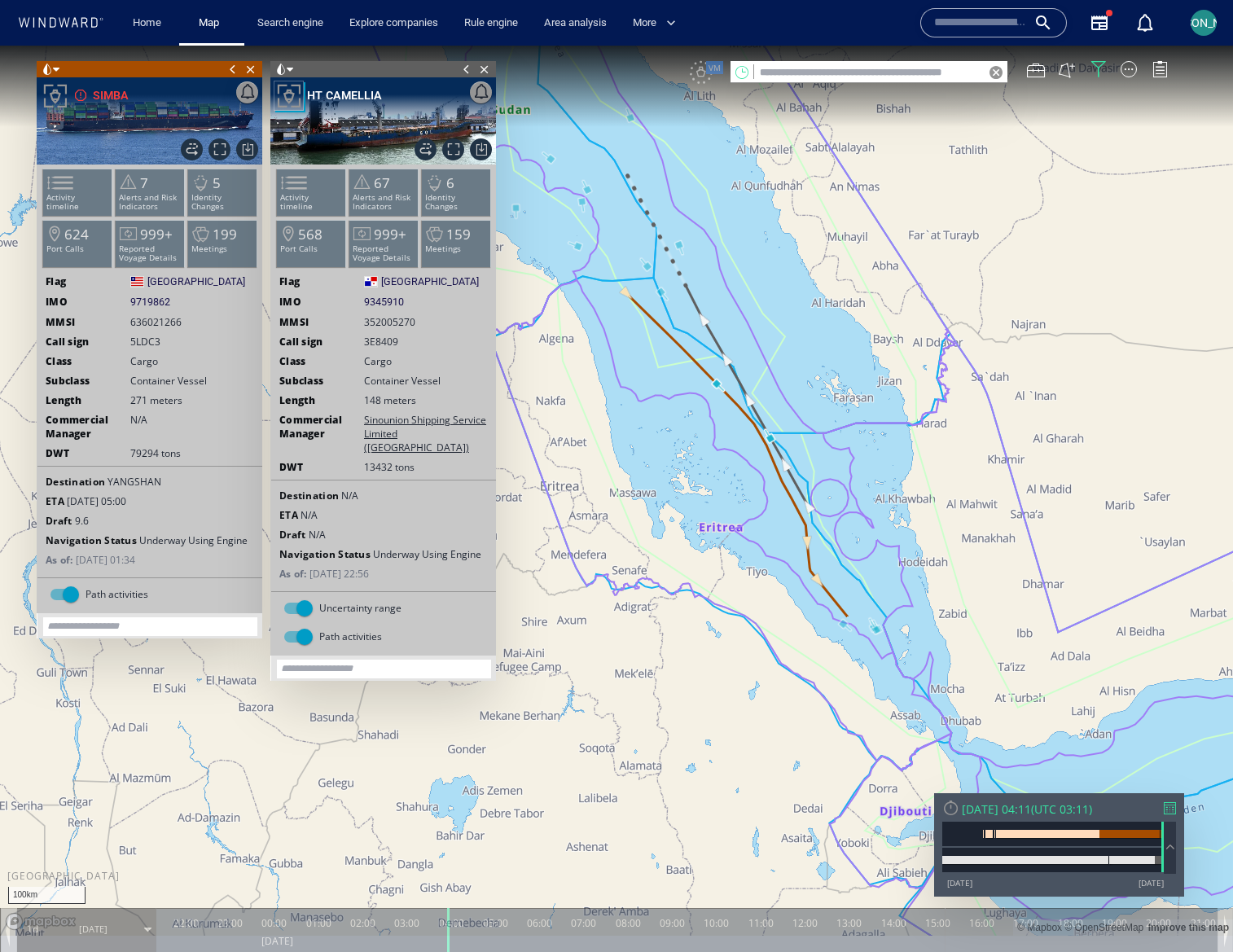
drag, startPoint x: 935, startPoint y: 536, endPoint x: 851, endPoint y: 492, distance: 94.8
click at [851, 492] on canvas "Map" at bounding box center [616, 491] width 1233 height 890
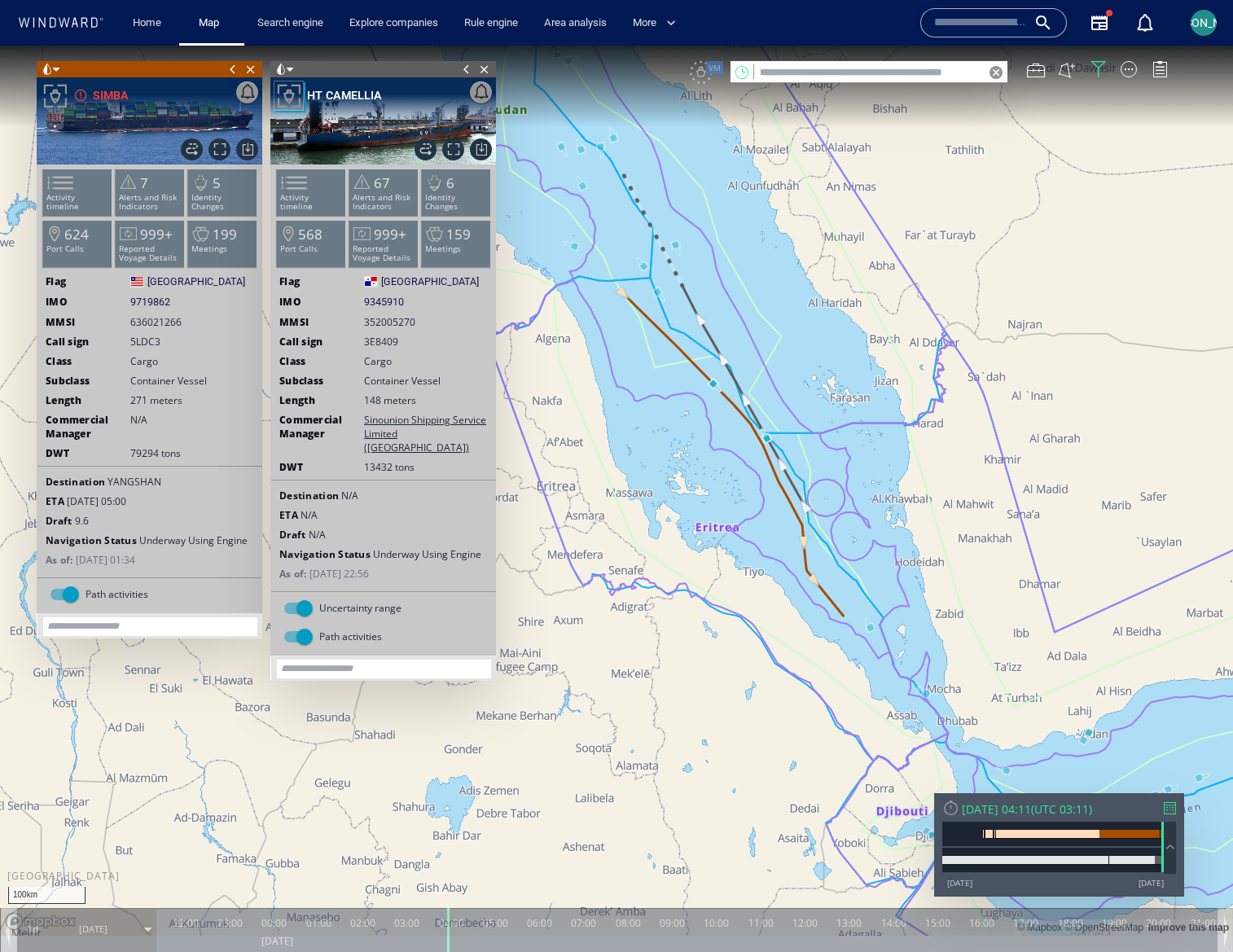
click at [315, 596] on md-switch "Uncertainty range" at bounding box center [383, 608] width 200 height 25
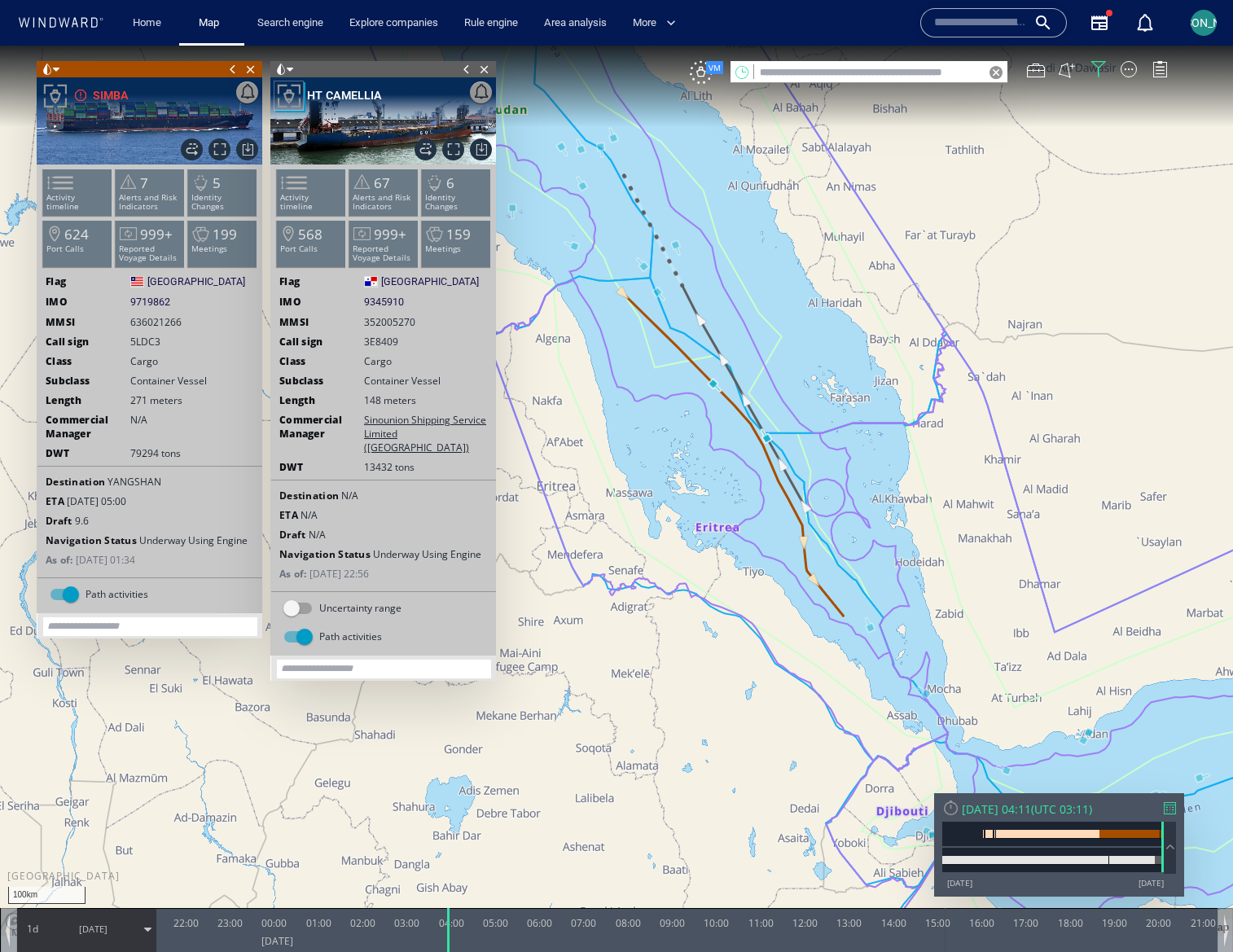
click at [305, 629] on div "Path activities" at bounding box center [304, 637] width 16 height 16
click at [78, 591] on div "Path activities" at bounding box center [71, 595] width 16 height 16
click at [251, 66] on span "Close vessel card" at bounding box center [251, 70] width 18 height 16
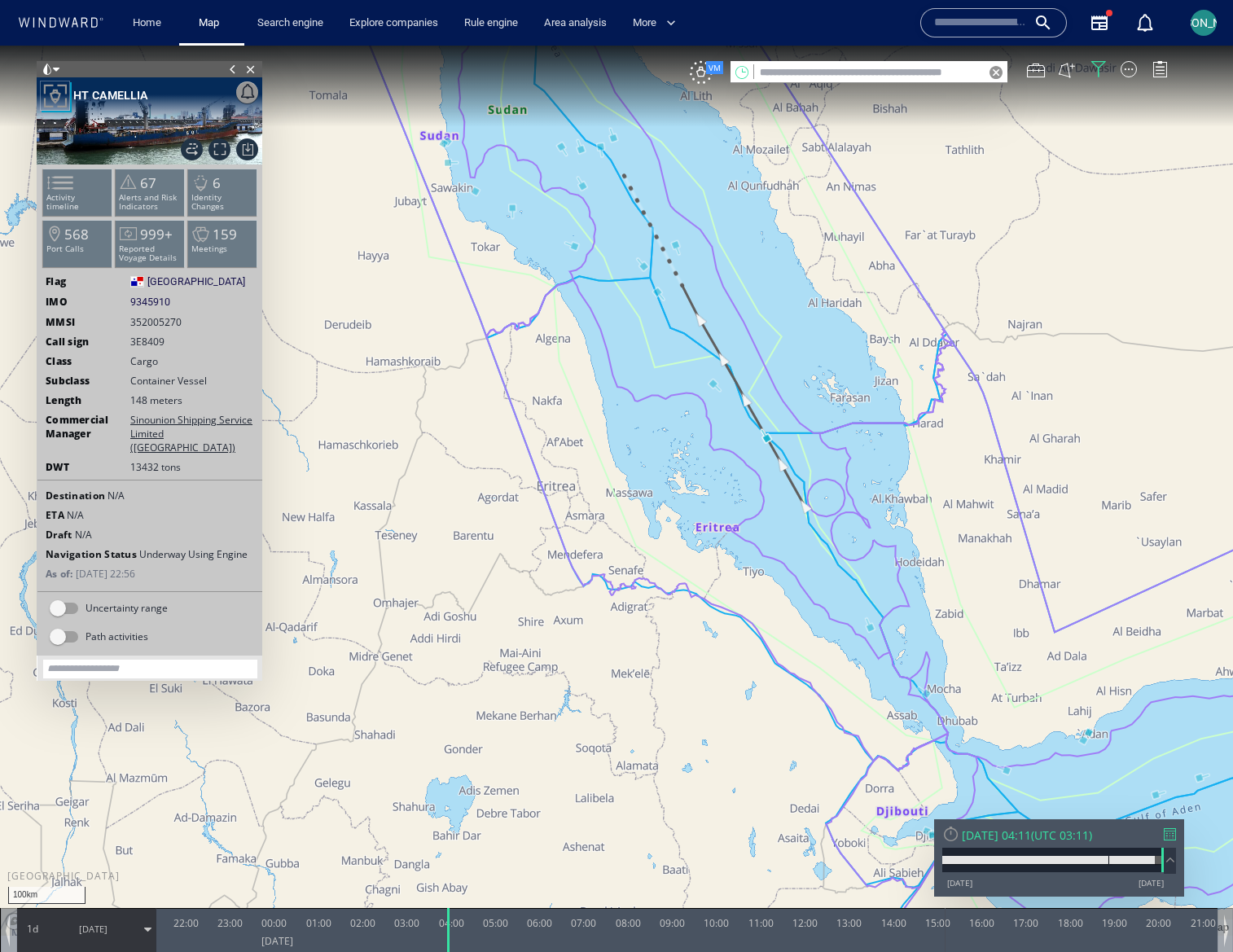
click at [60, 629] on div "Path activities" at bounding box center [58, 637] width 16 height 16
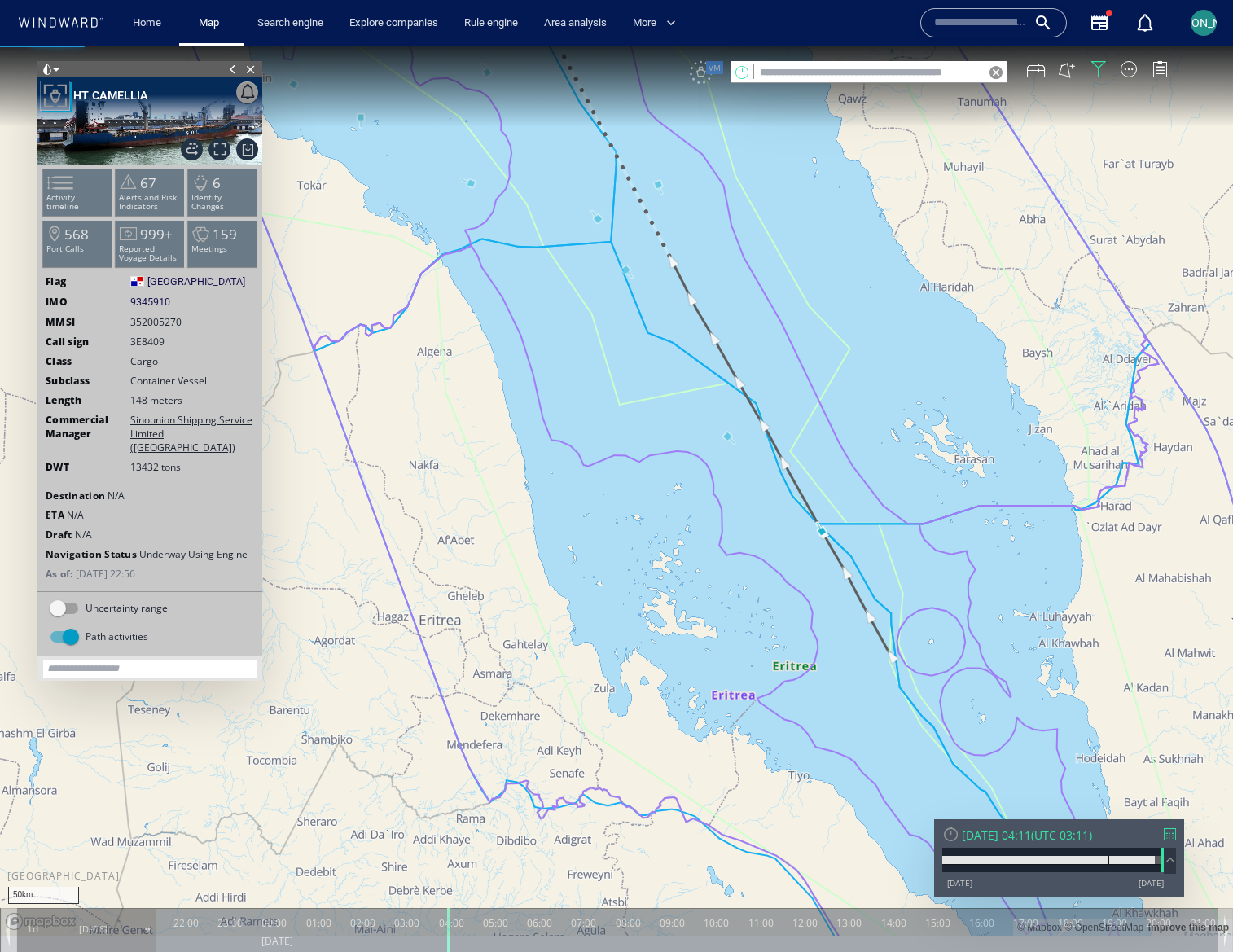
click at [717, 338] on canvas "Map" at bounding box center [616, 491] width 1233 height 890
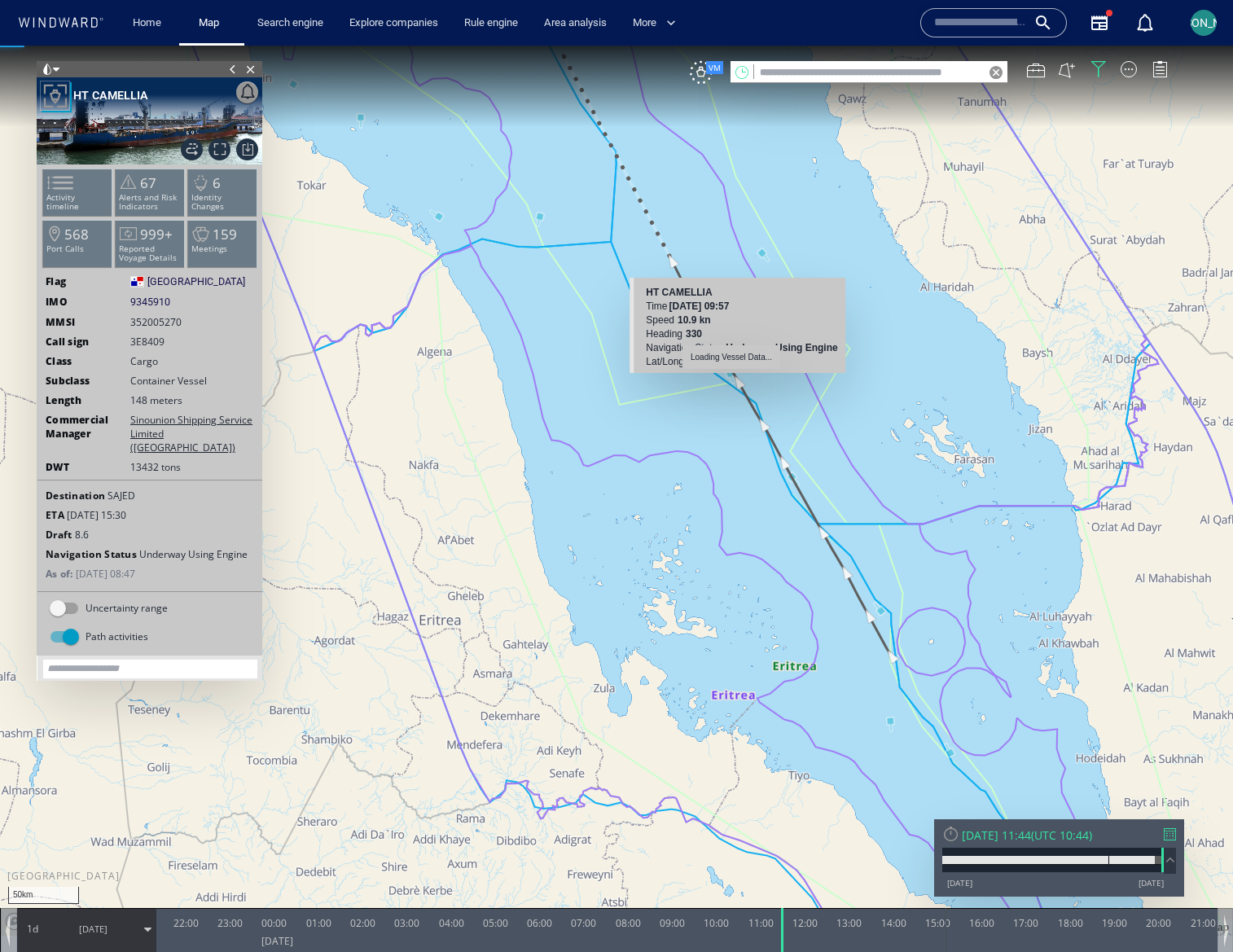
click at [787, 465] on canvas "Map" at bounding box center [616, 491] width 1233 height 890
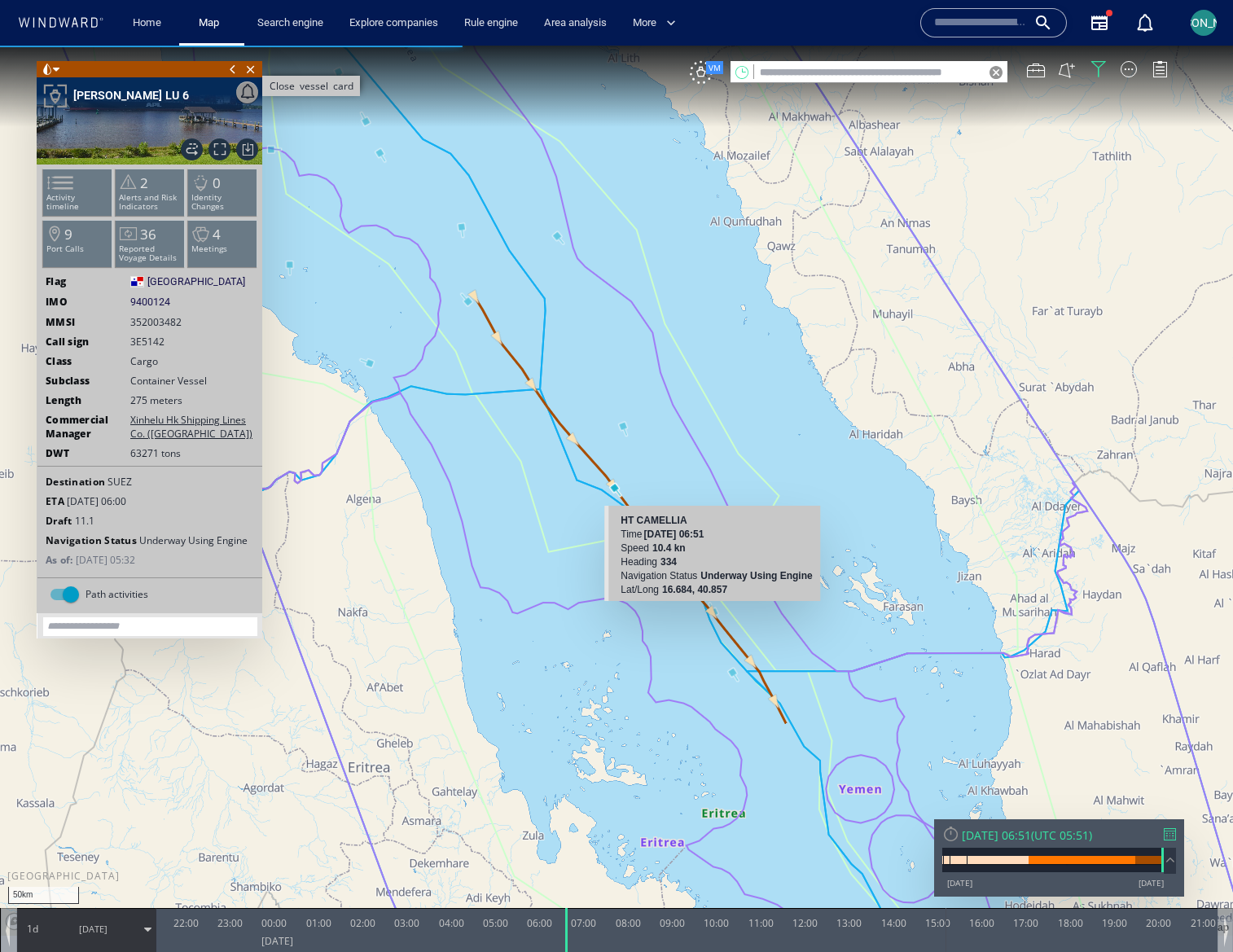
click at [255, 71] on span "Close vessel card" at bounding box center [251, 70] width 18 height 16
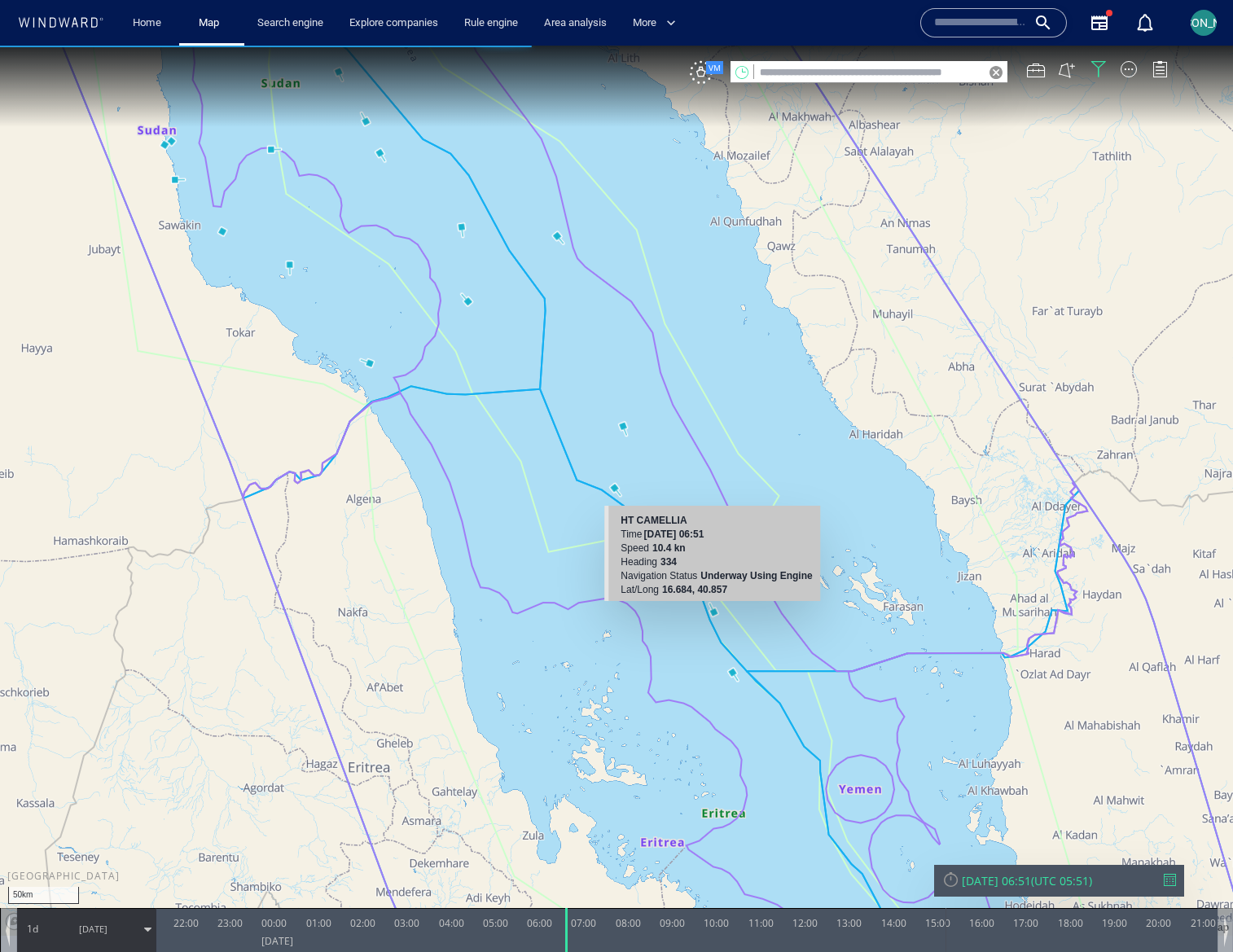
click at [778, 661] on canvas "Map" at bounding box center [616, 491] width 1233 height 890
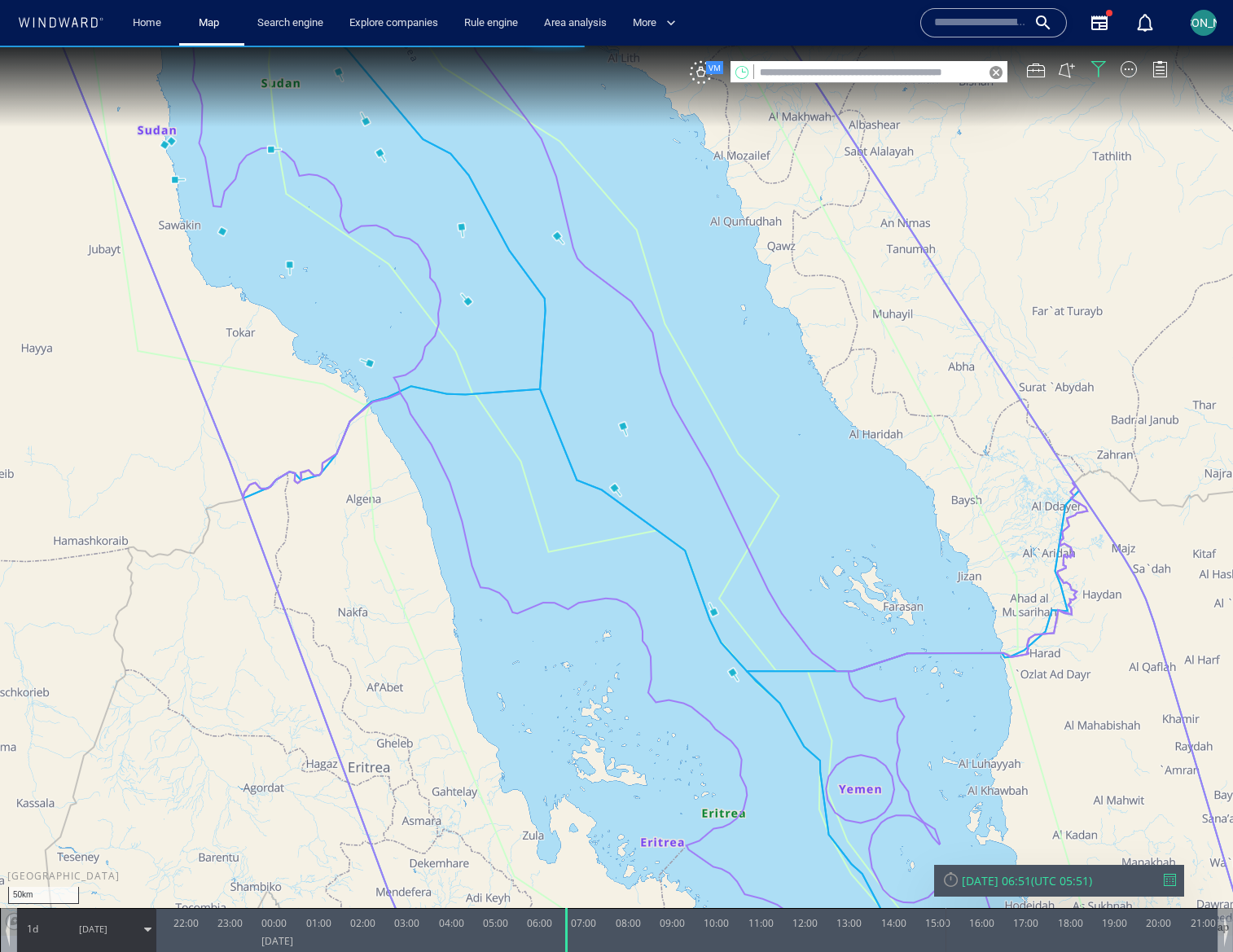
click at [710, 611] on canvas "Map" at bounding box center [616, 491] width 1233 height 890
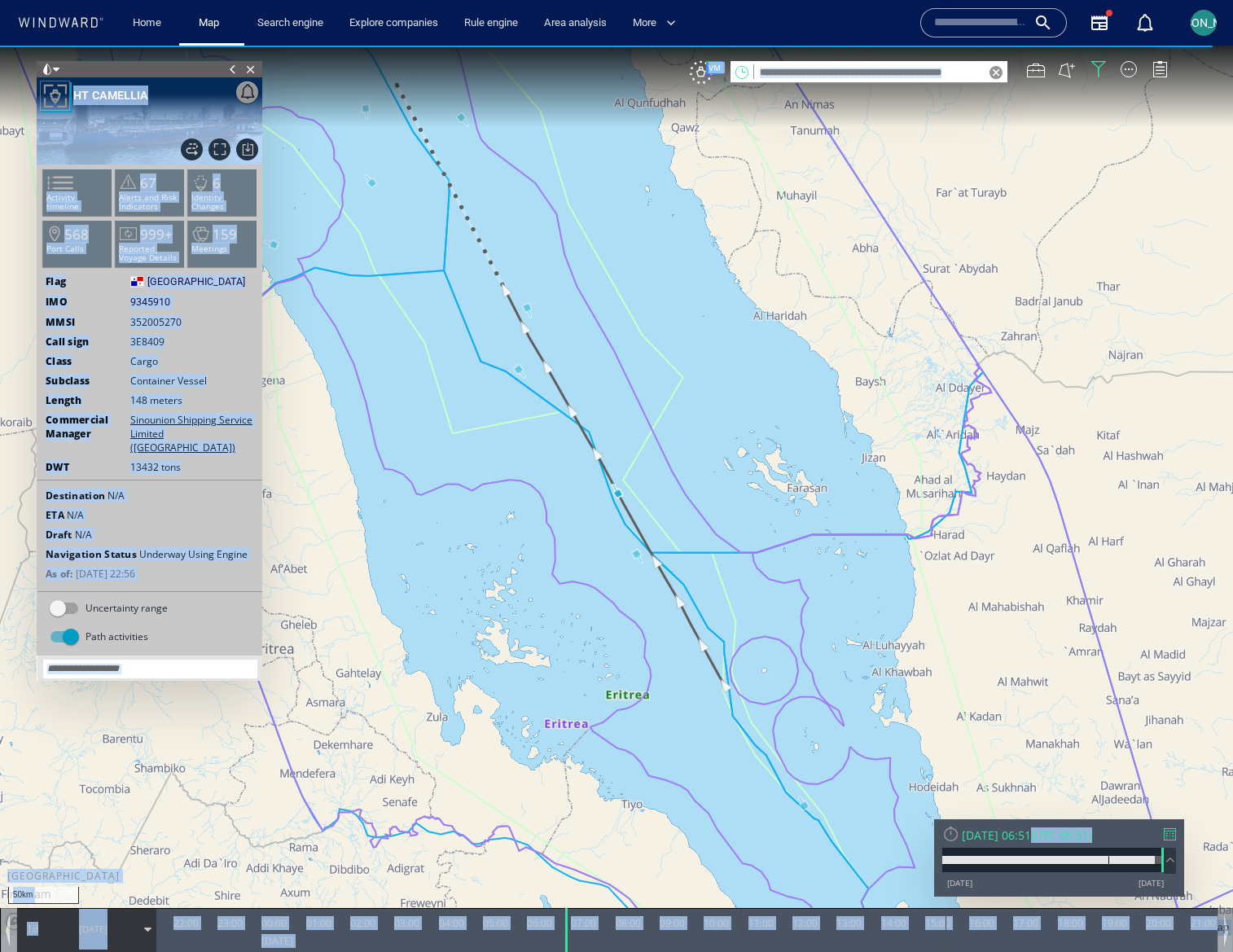
drag, startPoint x: 1165, startPoint y: 864, endPoint x: 1189, endPoint y: 866, distance: 24.1
click at [1189, 46] on div "50km © Mapbox © OpenStreetMap Improve this map 0 0 21:00 Thursday 4 September 2…" at bounding box center [616, 46] width 1233 height 0
drag, startPoint x: 567, startPoint y: 936, endPoint x: 450, endPoint y: 932, distance: 117.1
click at [450, 932] on div at bounding box center [452, 930] width 16 height 44
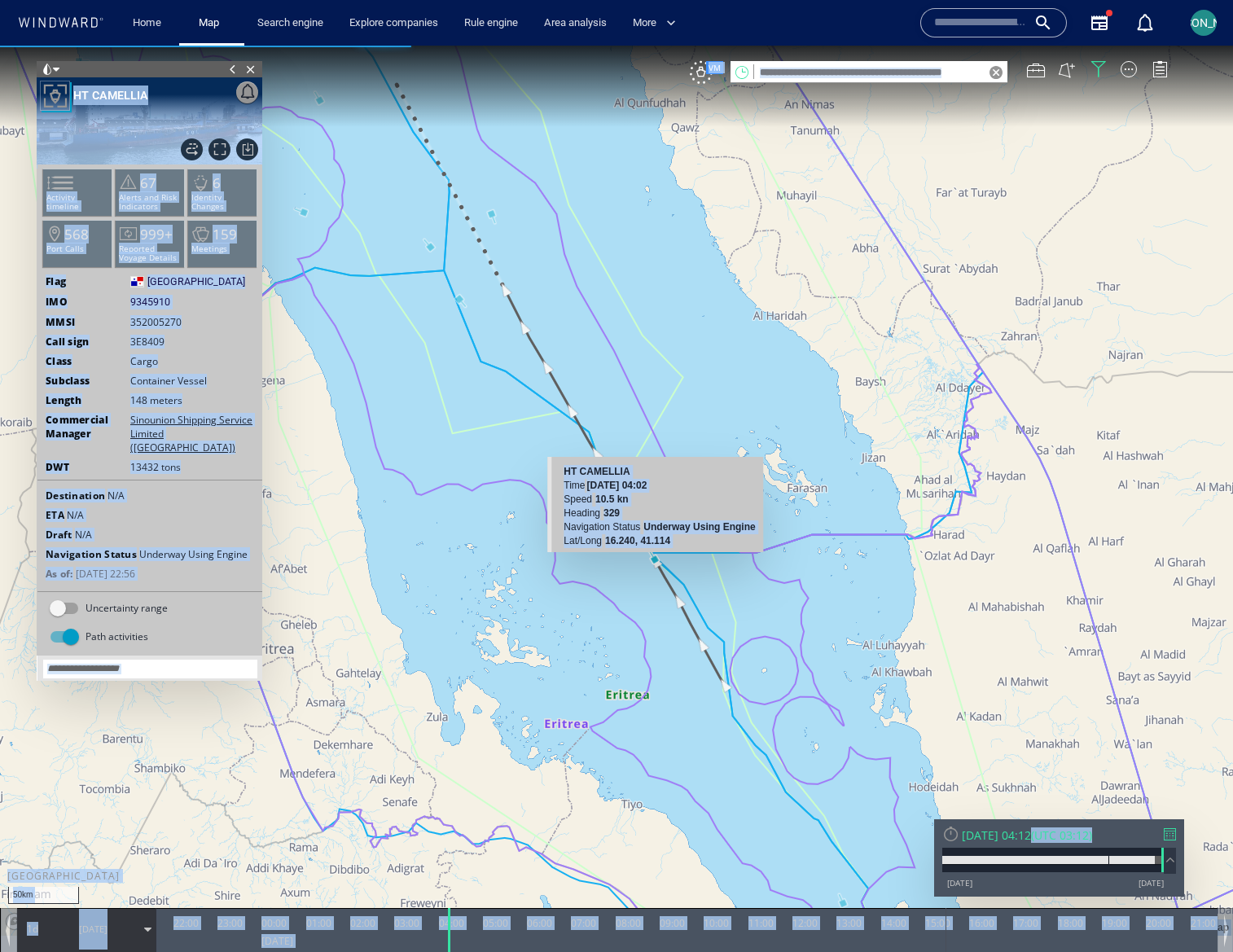
click at [656, 560] on canvas "Map" at bounding box center [616, 491] width 1233 height 890
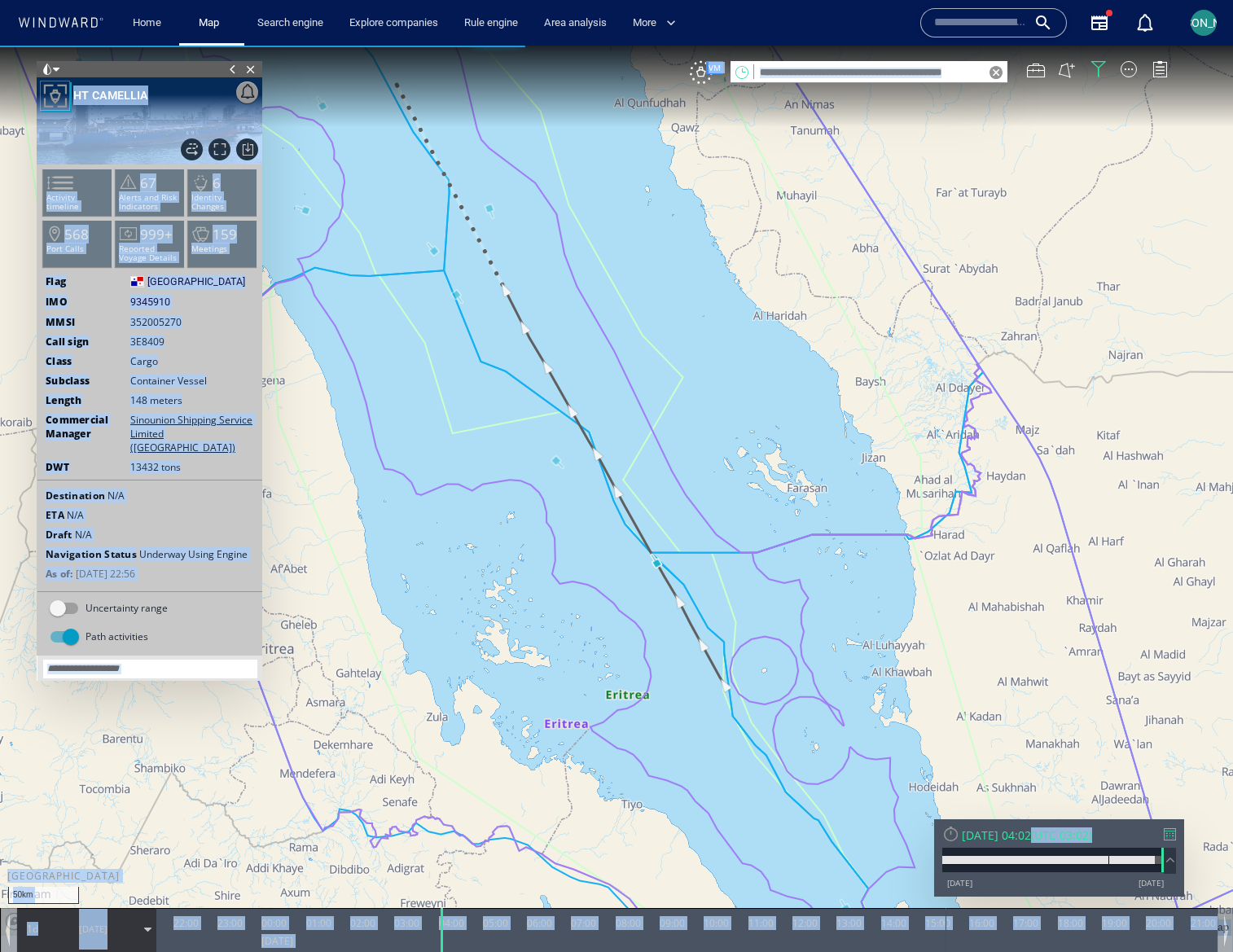
click at [201, 103] on div at bounding box center [150, 102] width 226 height 49
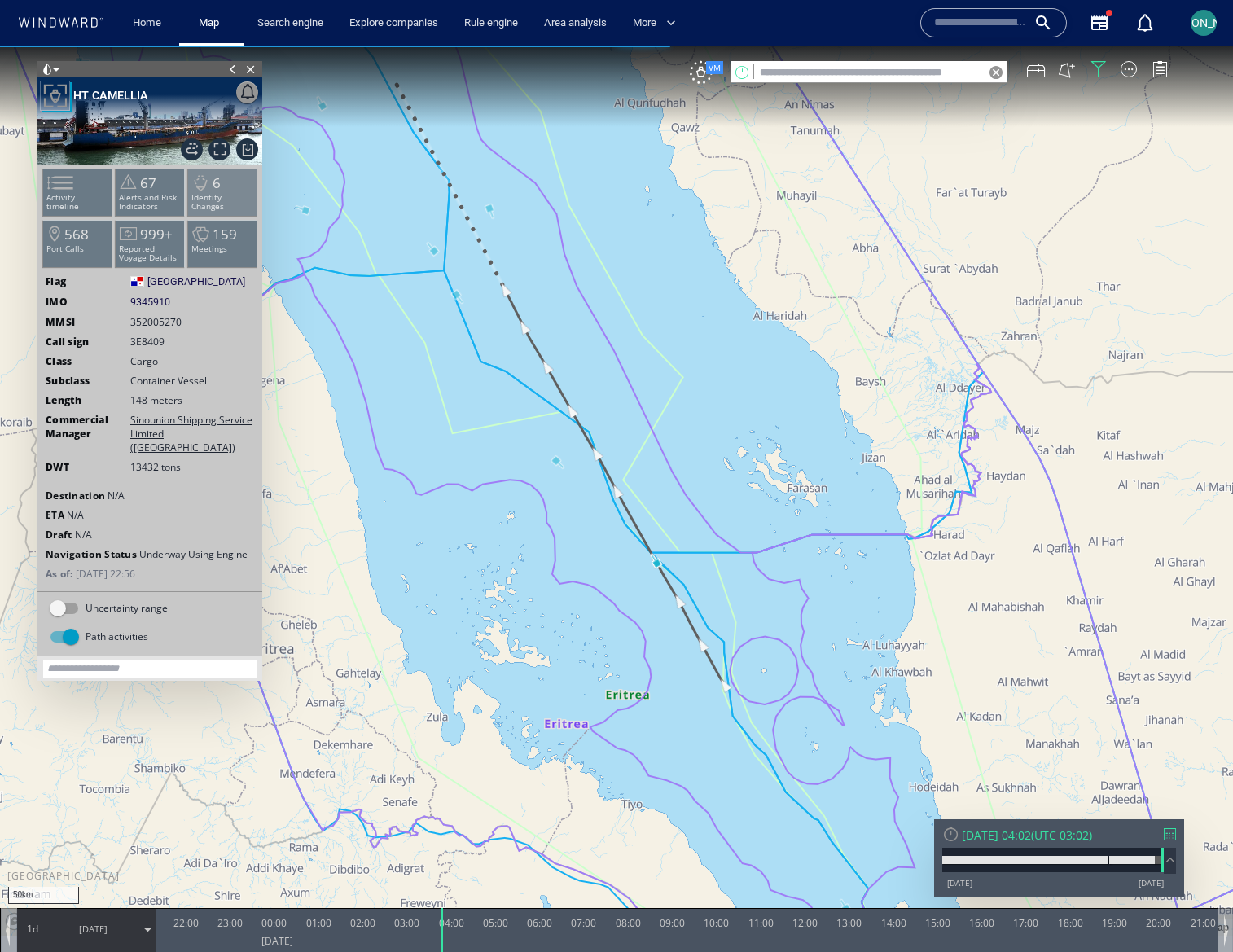
click at [225, 195] on p "Identity Changes" at bounding box center [223, 202] width 70 height 18
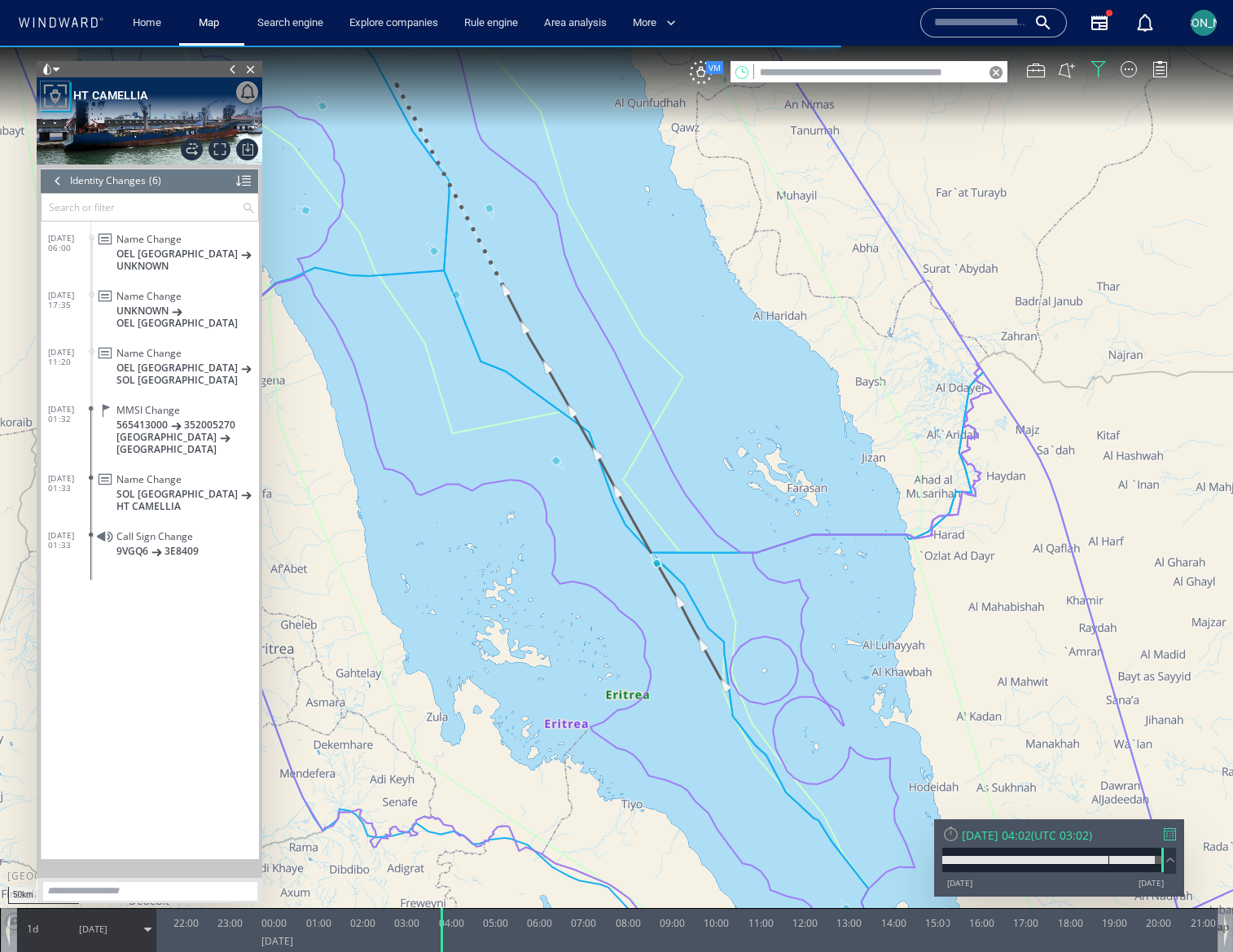
click at [56, 181] on div at bounding box center [58, 181] width 18 height 25
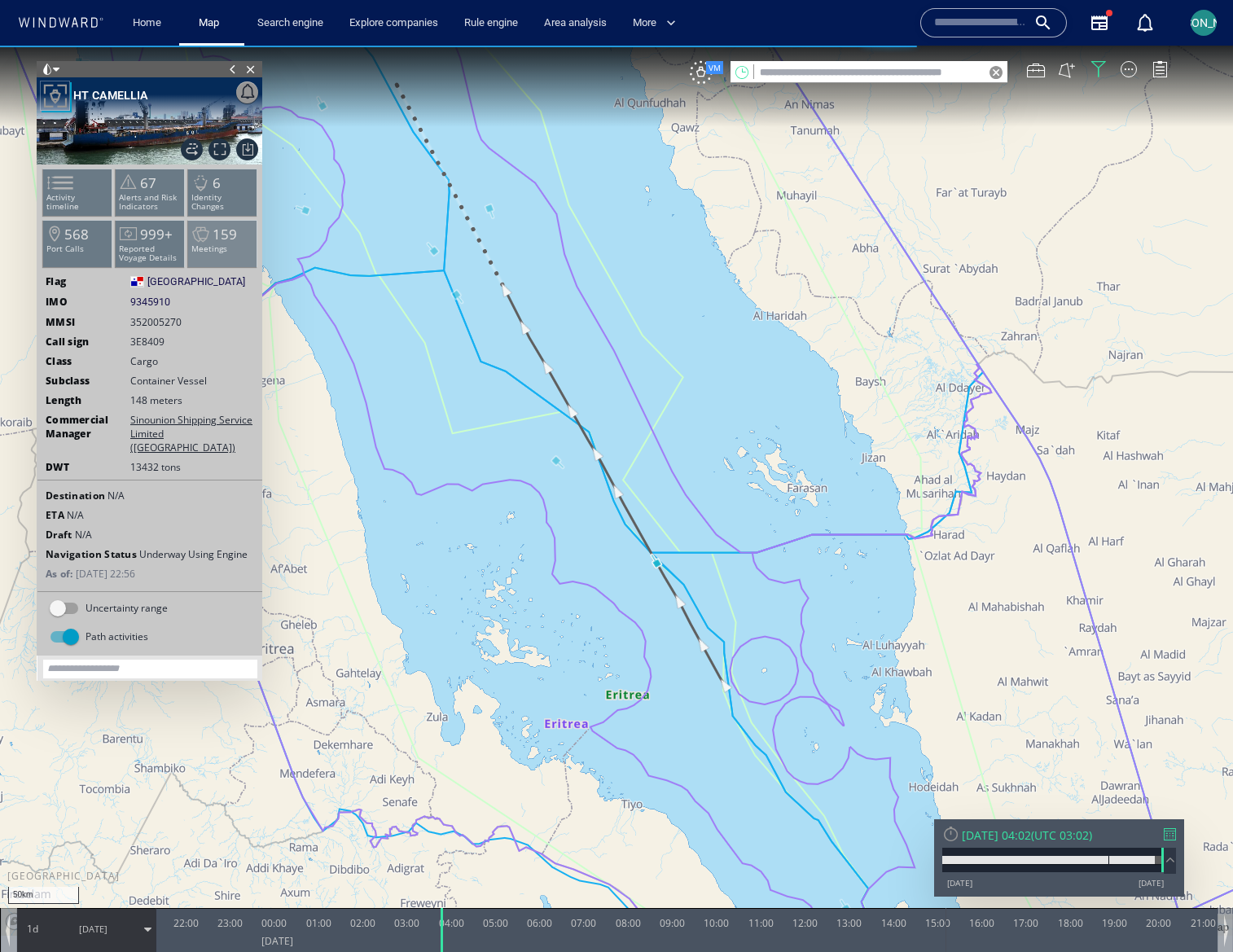
click at [236, 246] on p "Meetings" at bounding box center [223, 249] width 70 height 9
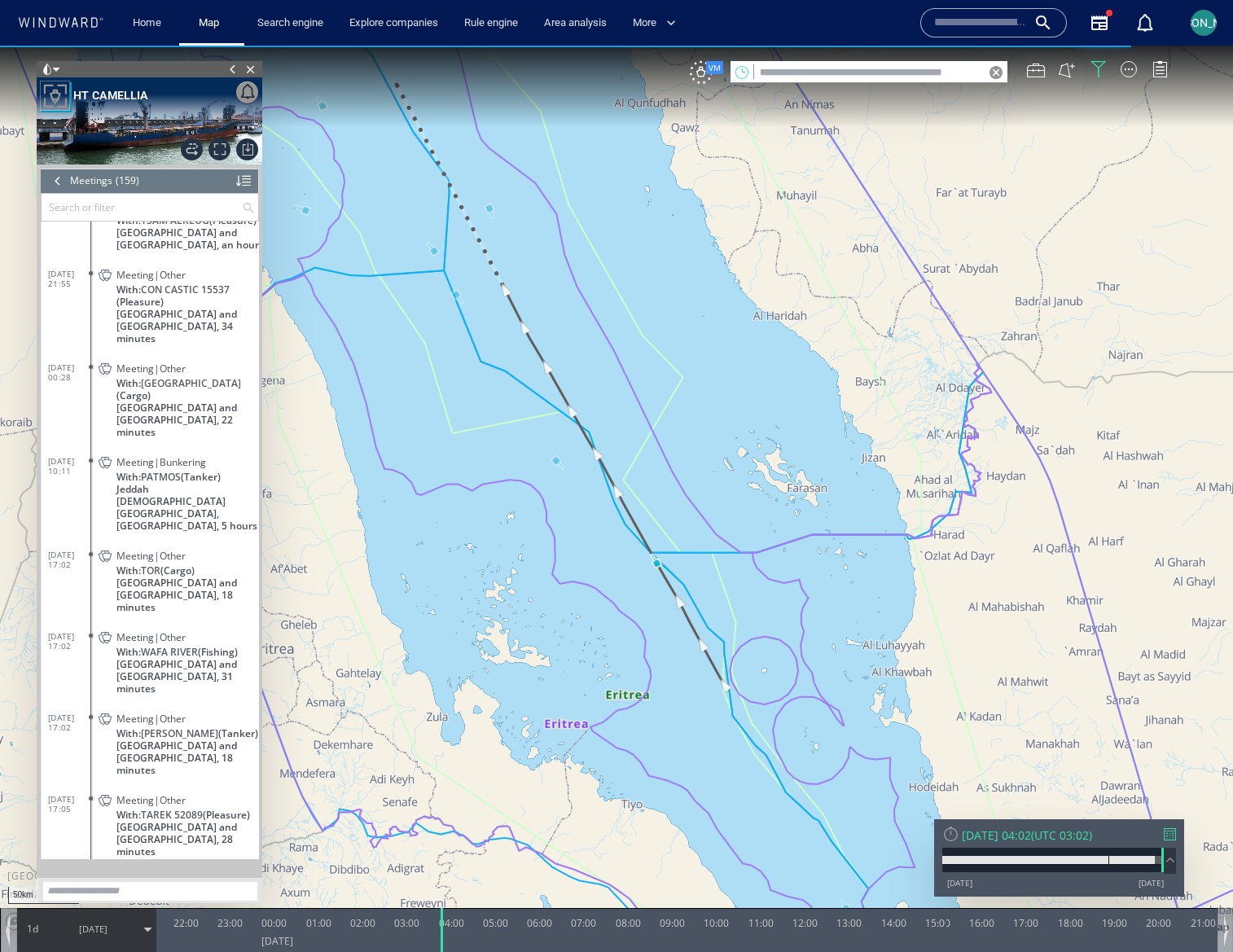
scroll to position [6534, 0]
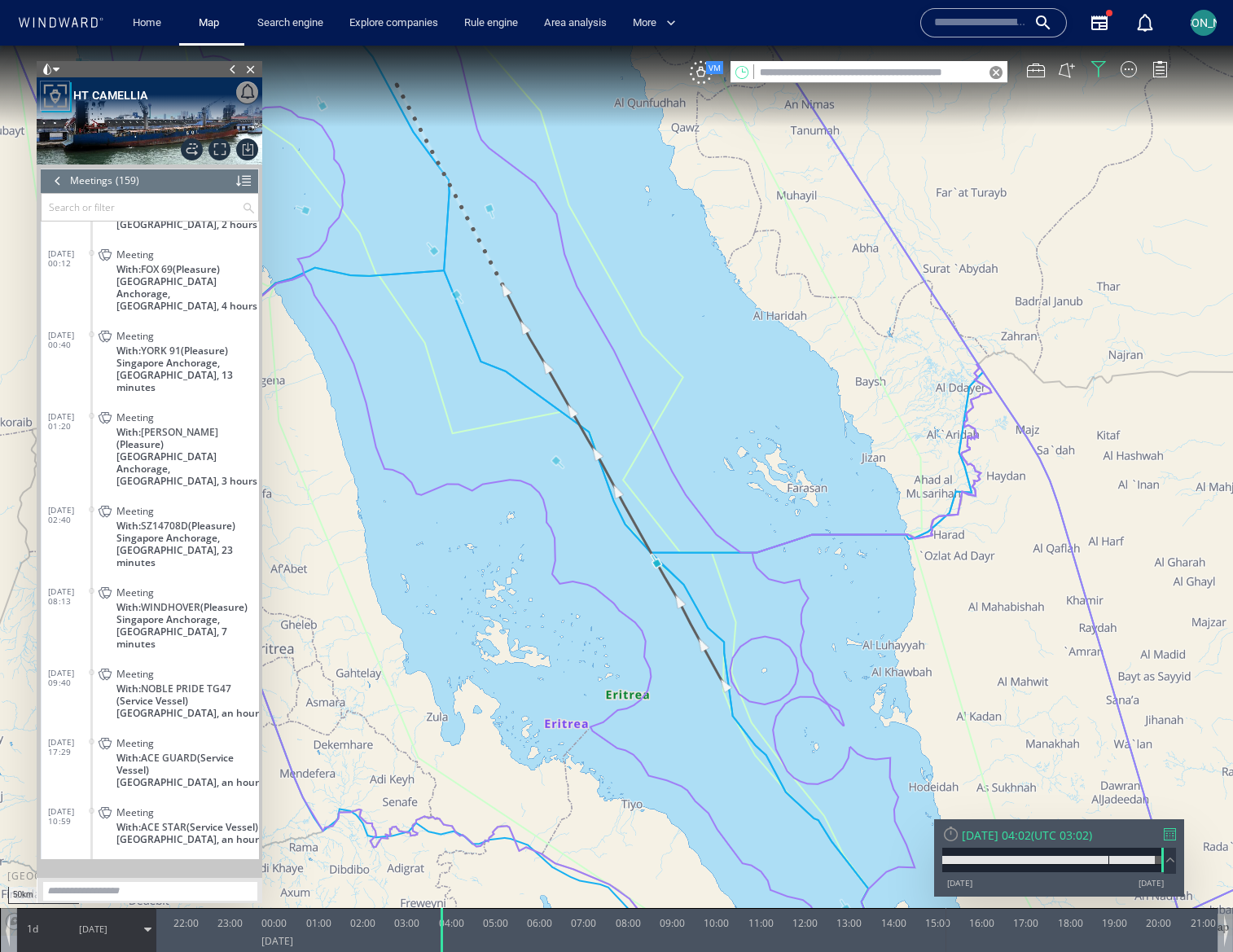
scroll to position [2905, 0]
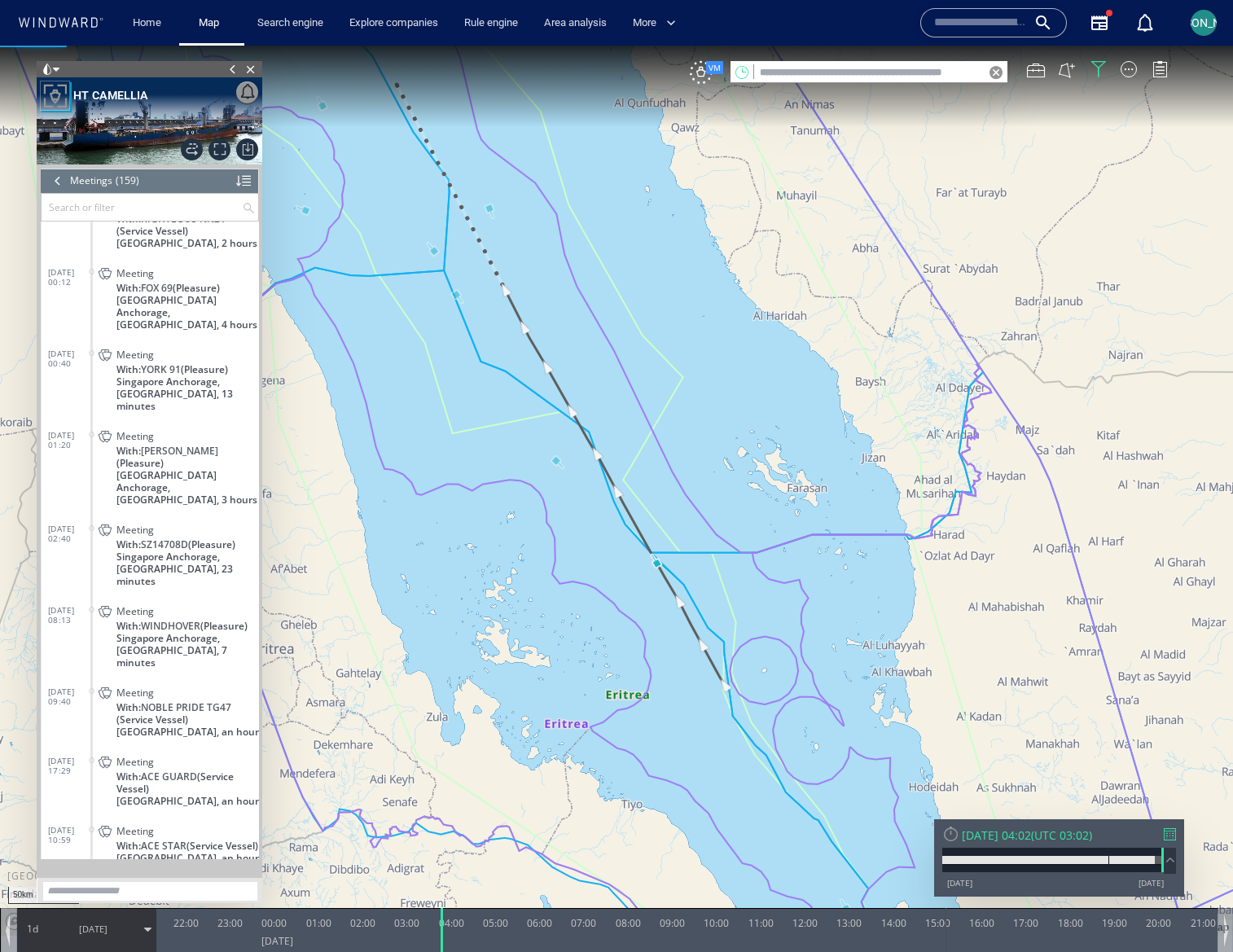
click at [53, 181] on div at bounding box center [58, 181] width 18 height 25
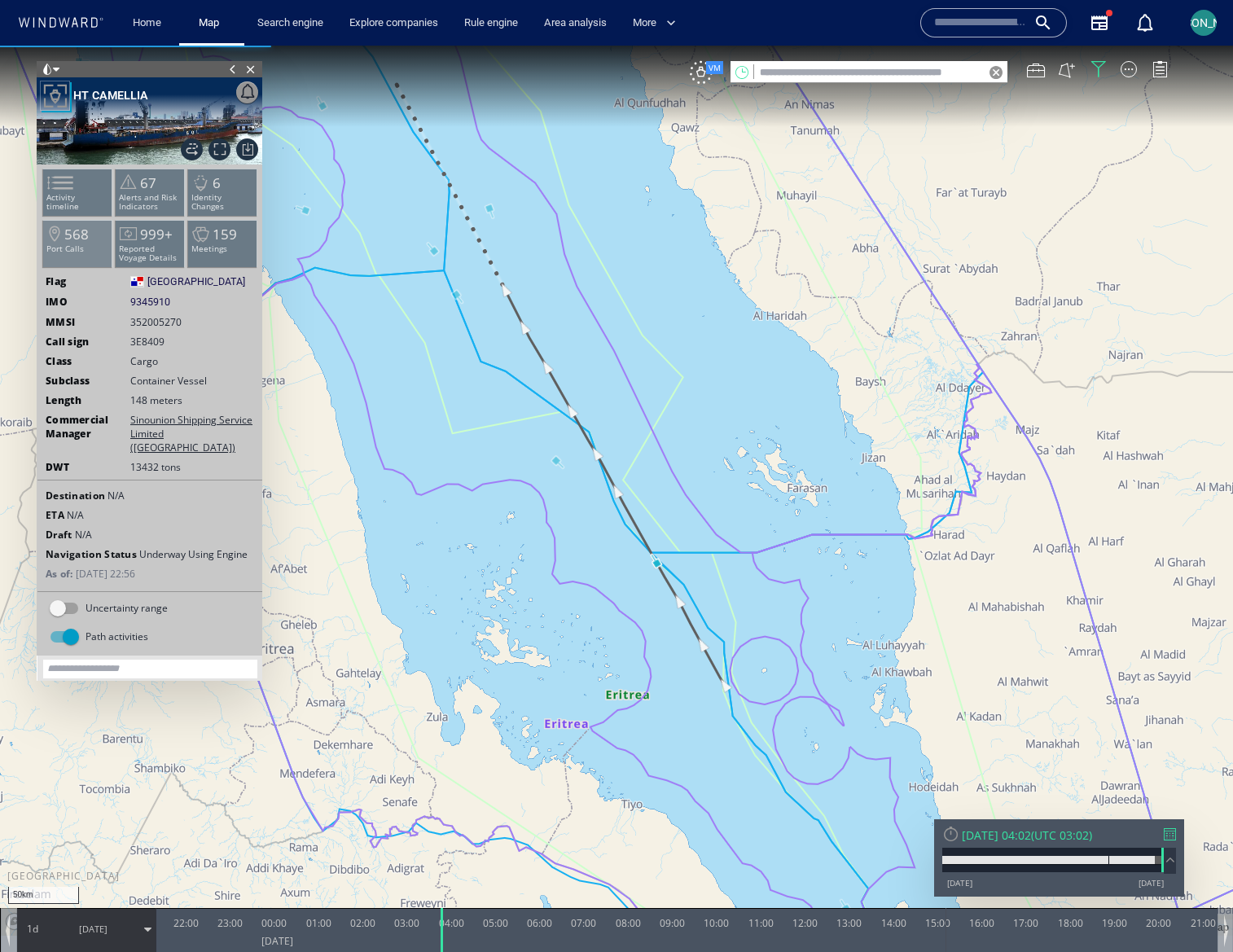
click at [82, 249] on p "Port Calls" at bounding box center [78, 249] width 70 height 9
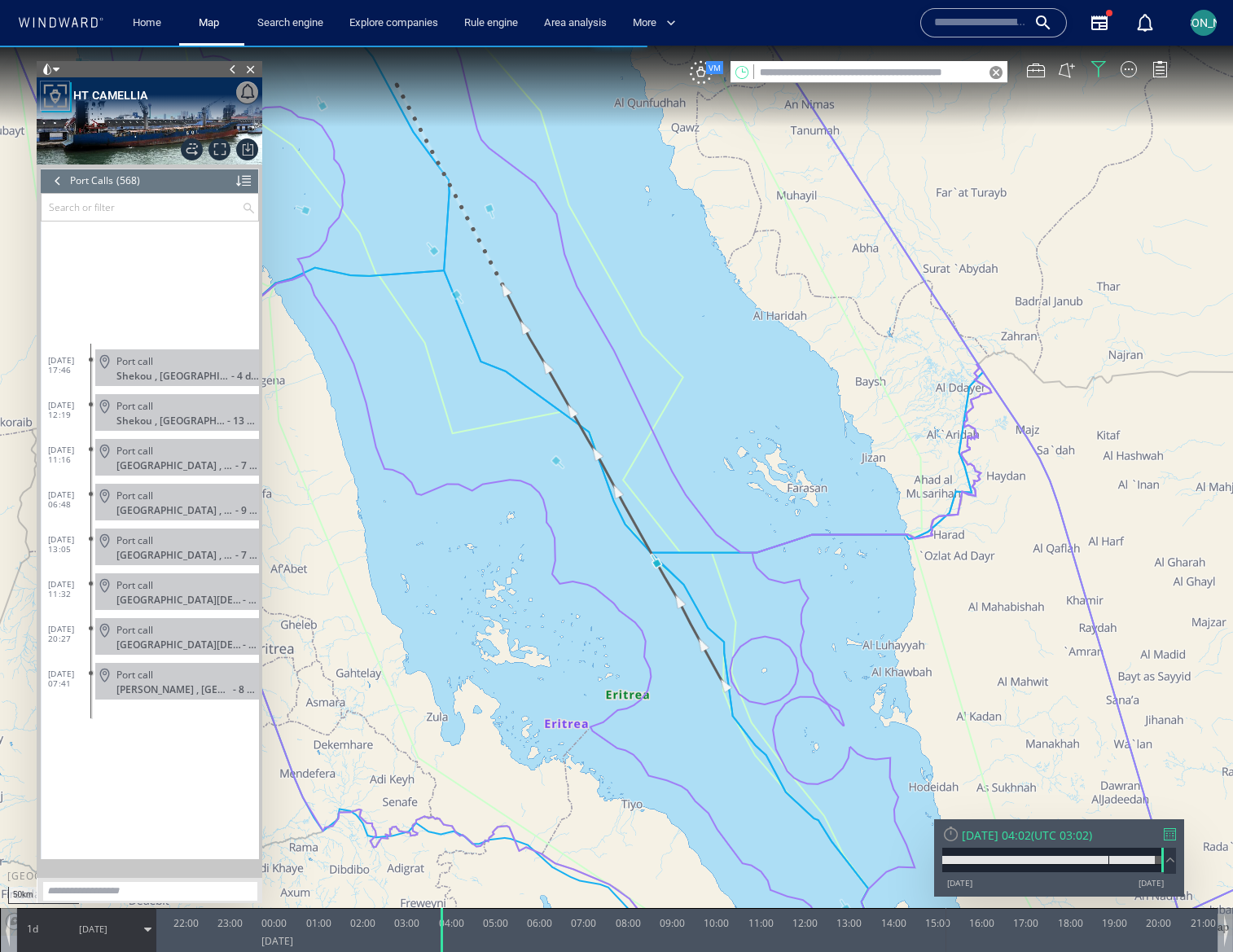
scroll to position [24013, 0]
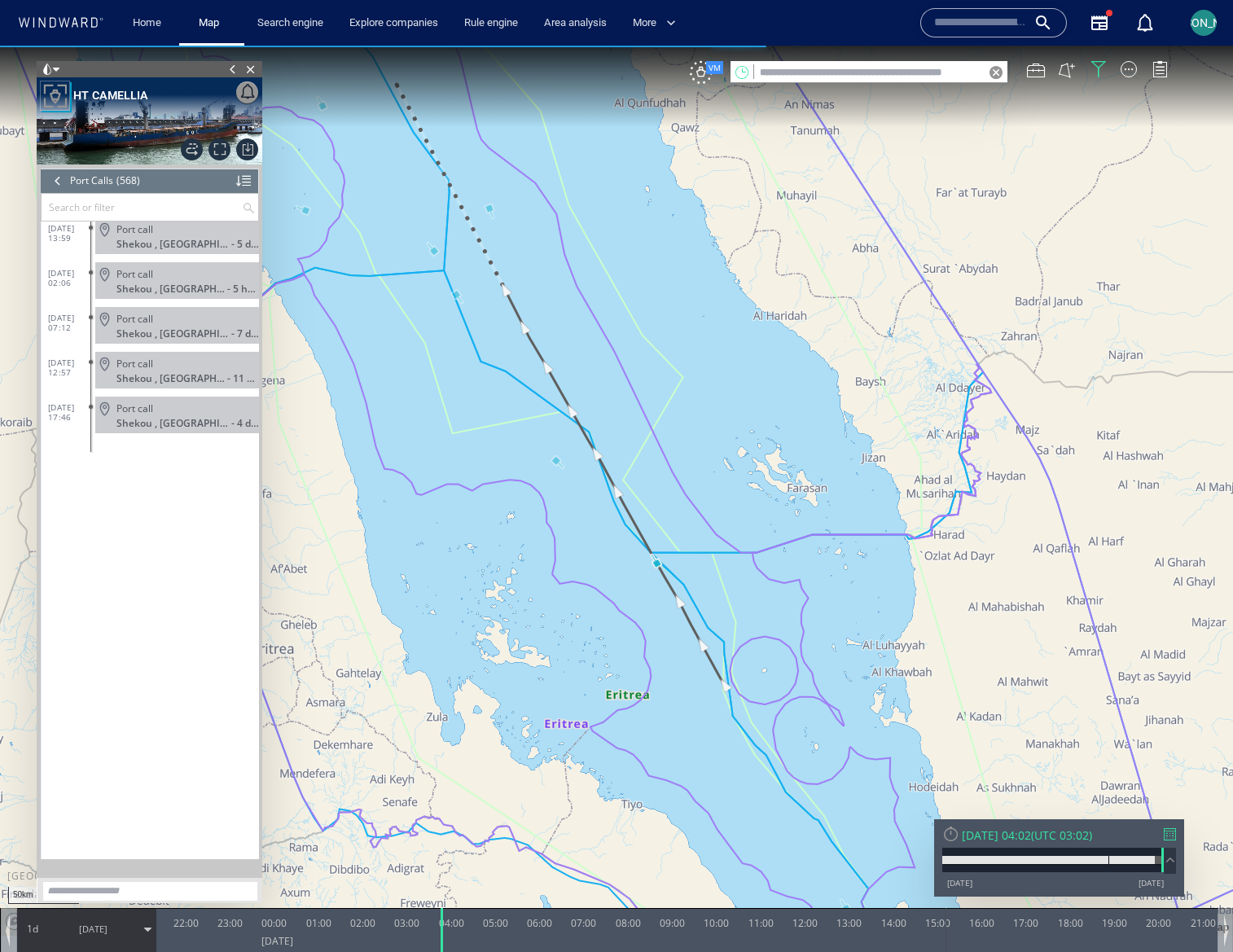
click at [61, 182] on div at bounding box center [58, 181] width 18 height 25
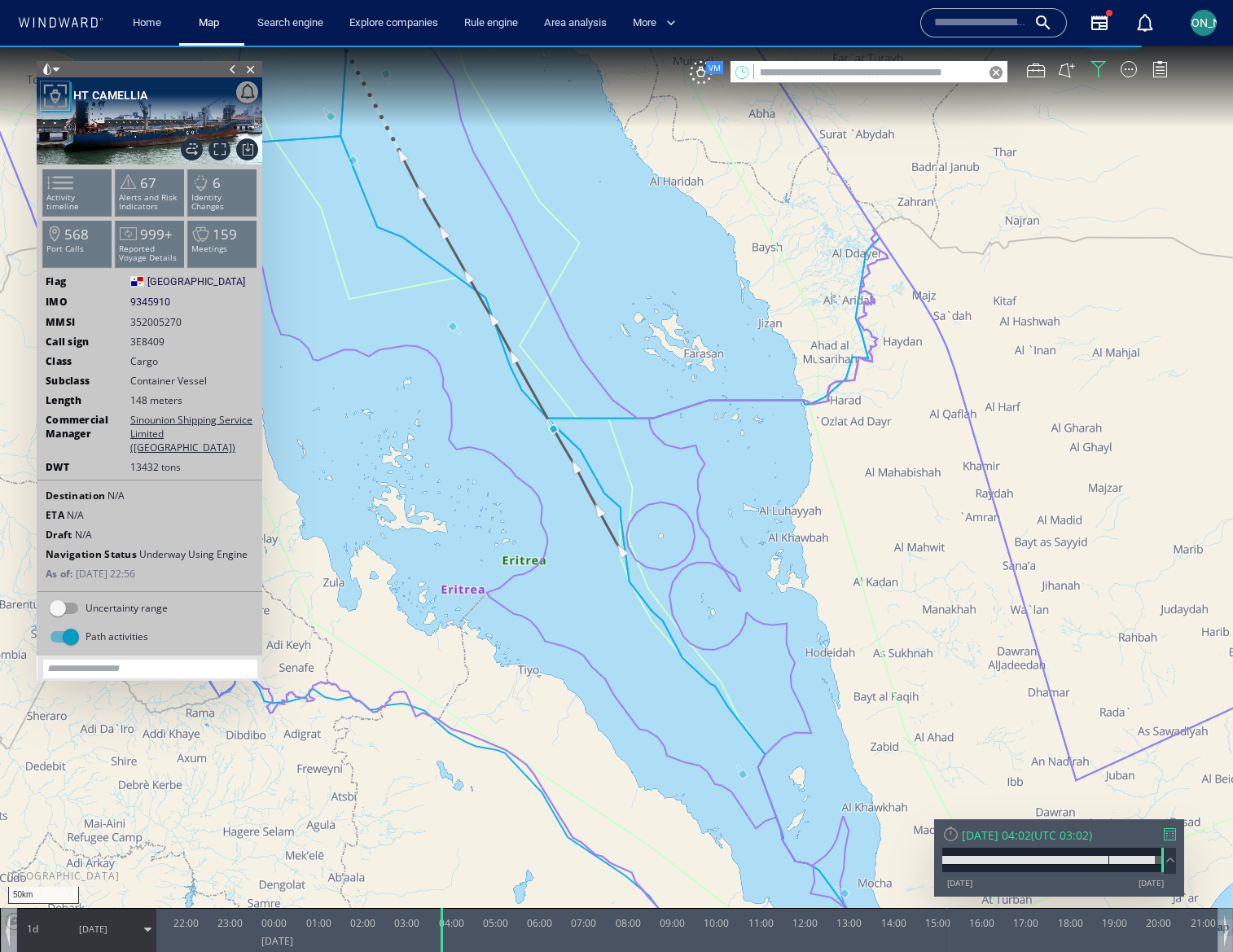
drag, startPoint x: 835, startPoint y: 604, endPoint x: 731, endPoint y: 468, distance: 171.2
click at [731, 468] on canvas "Map" at bounding box center [616, 491] width 1233 height 890
click at [248, 146] on span "Export data" at bounding box center [247, 149] width 22 height 22
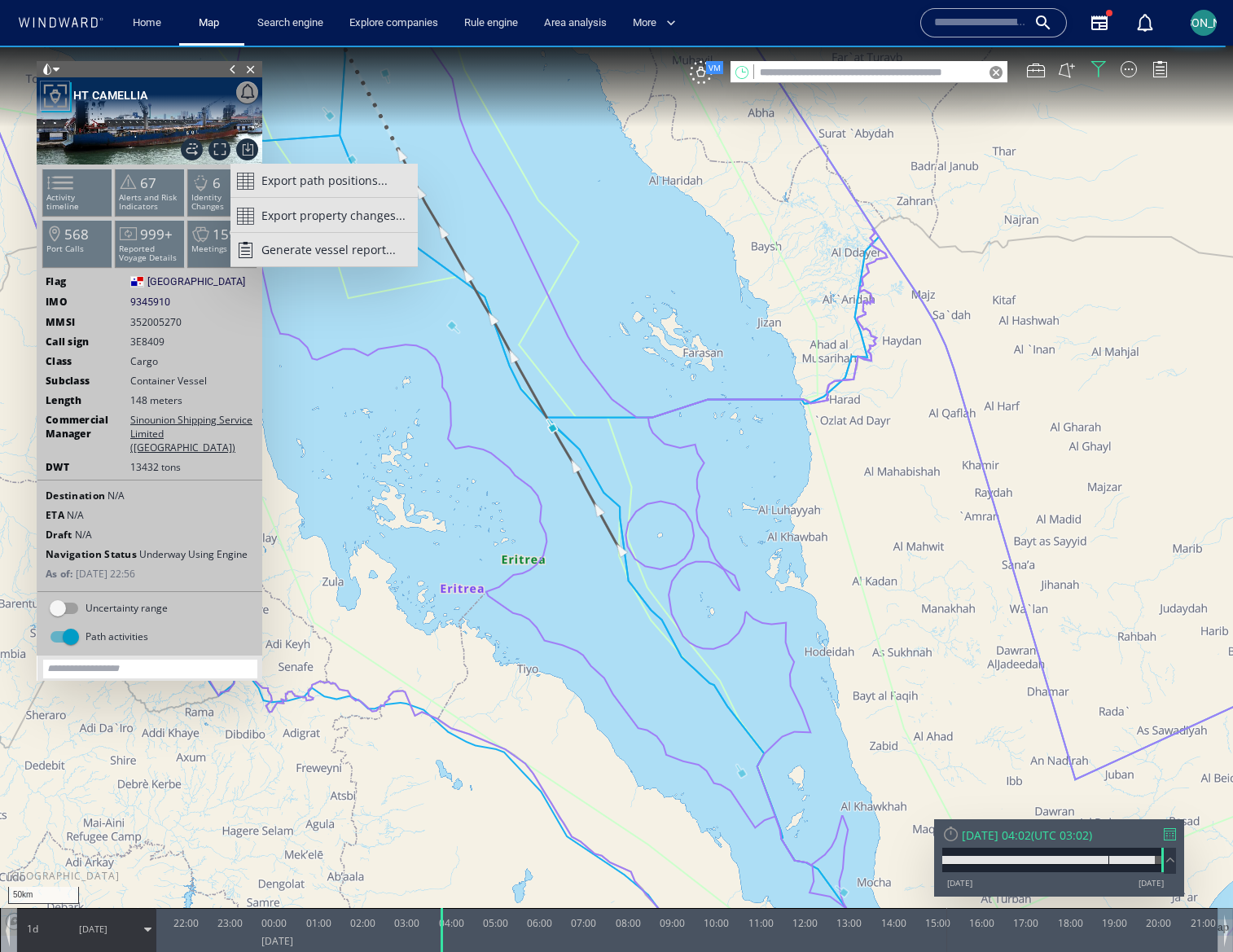
click at [280, 253] on span "Generate vessel report..." at bounding box center [329, 250] width 134 height 33
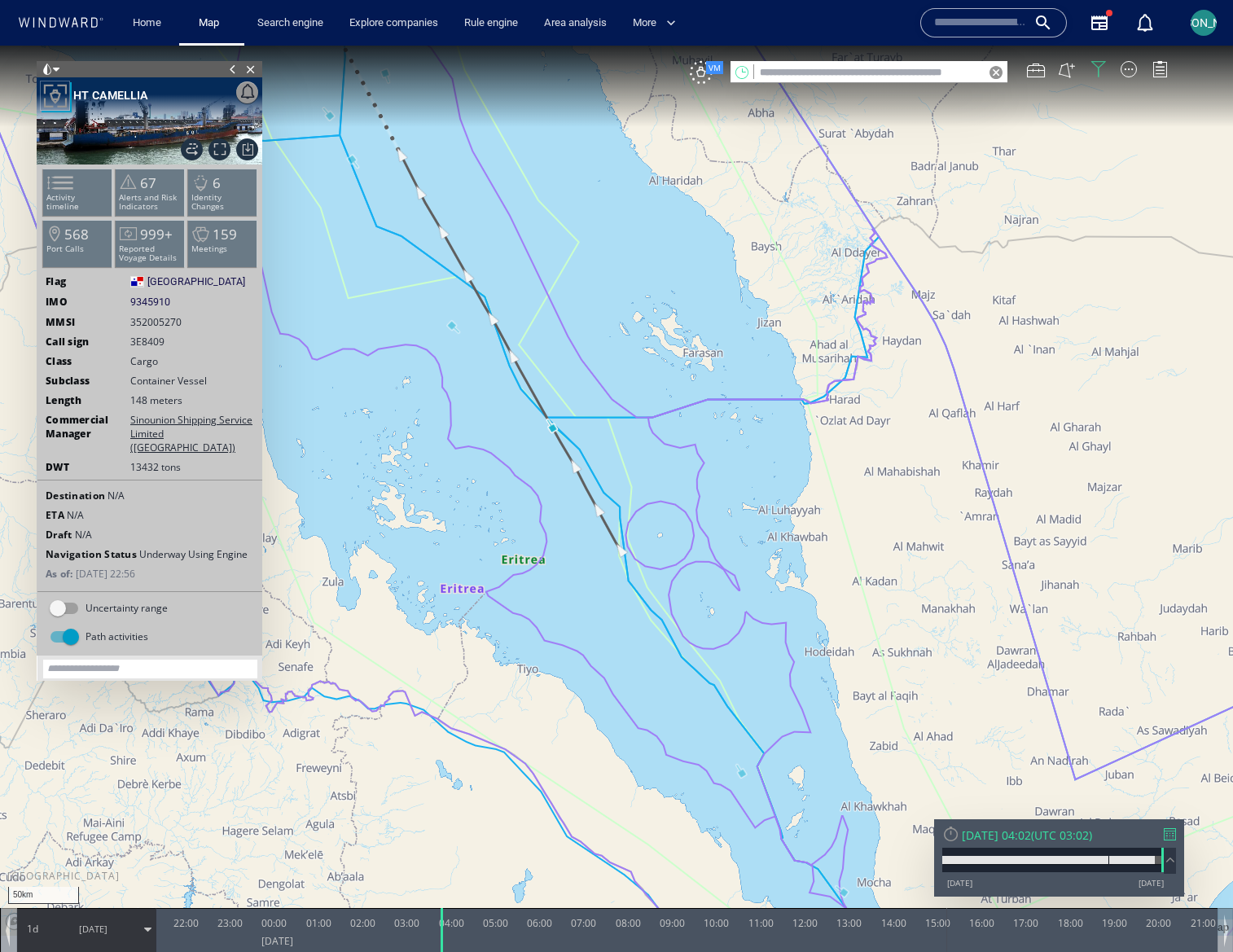
click at [1103, 72] on div at bounding box center [1099, 70] width 16 height 16
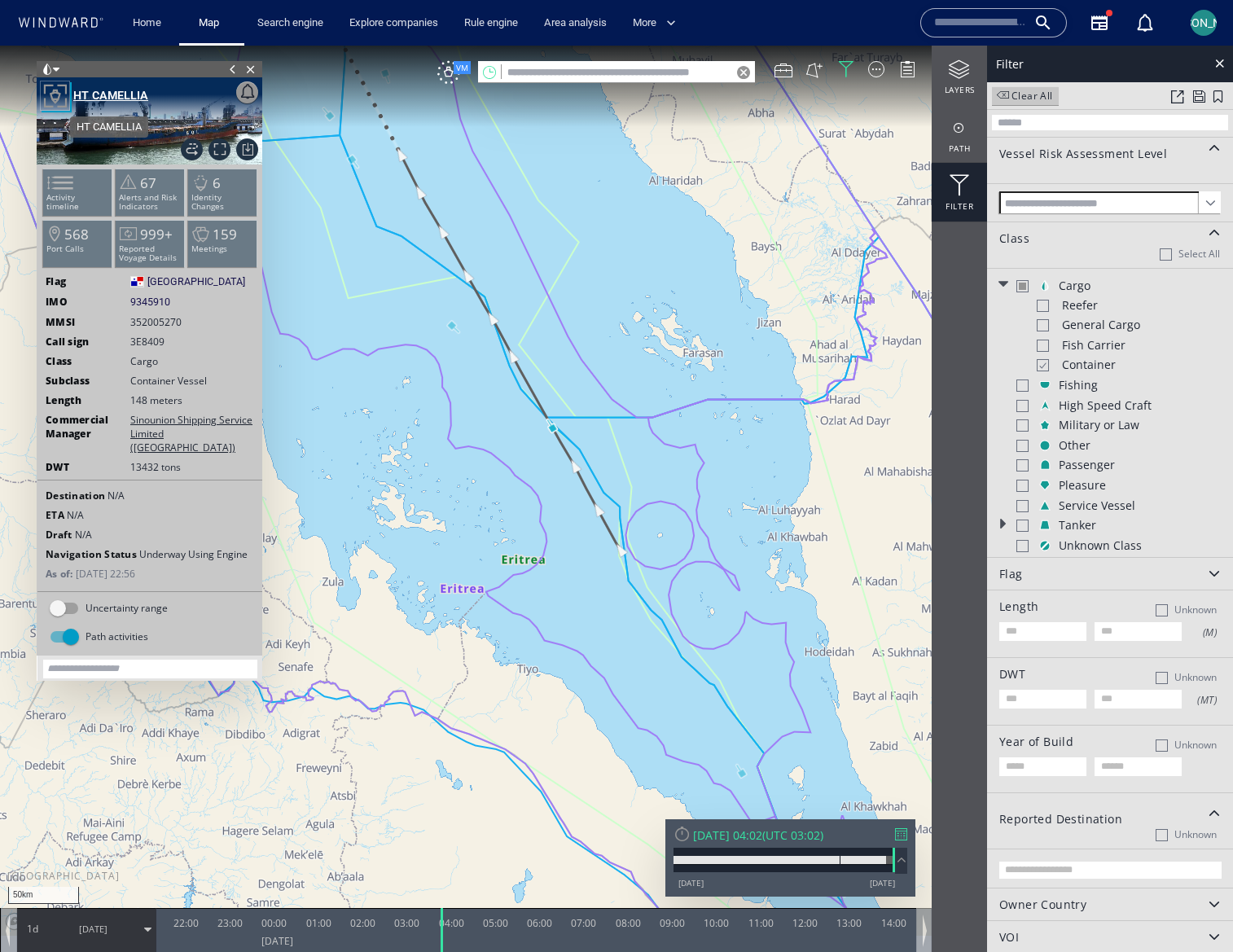
click at [140, 97] on div "HT CAMELLIA" at bounding box center [111, 96] width 75 height 20
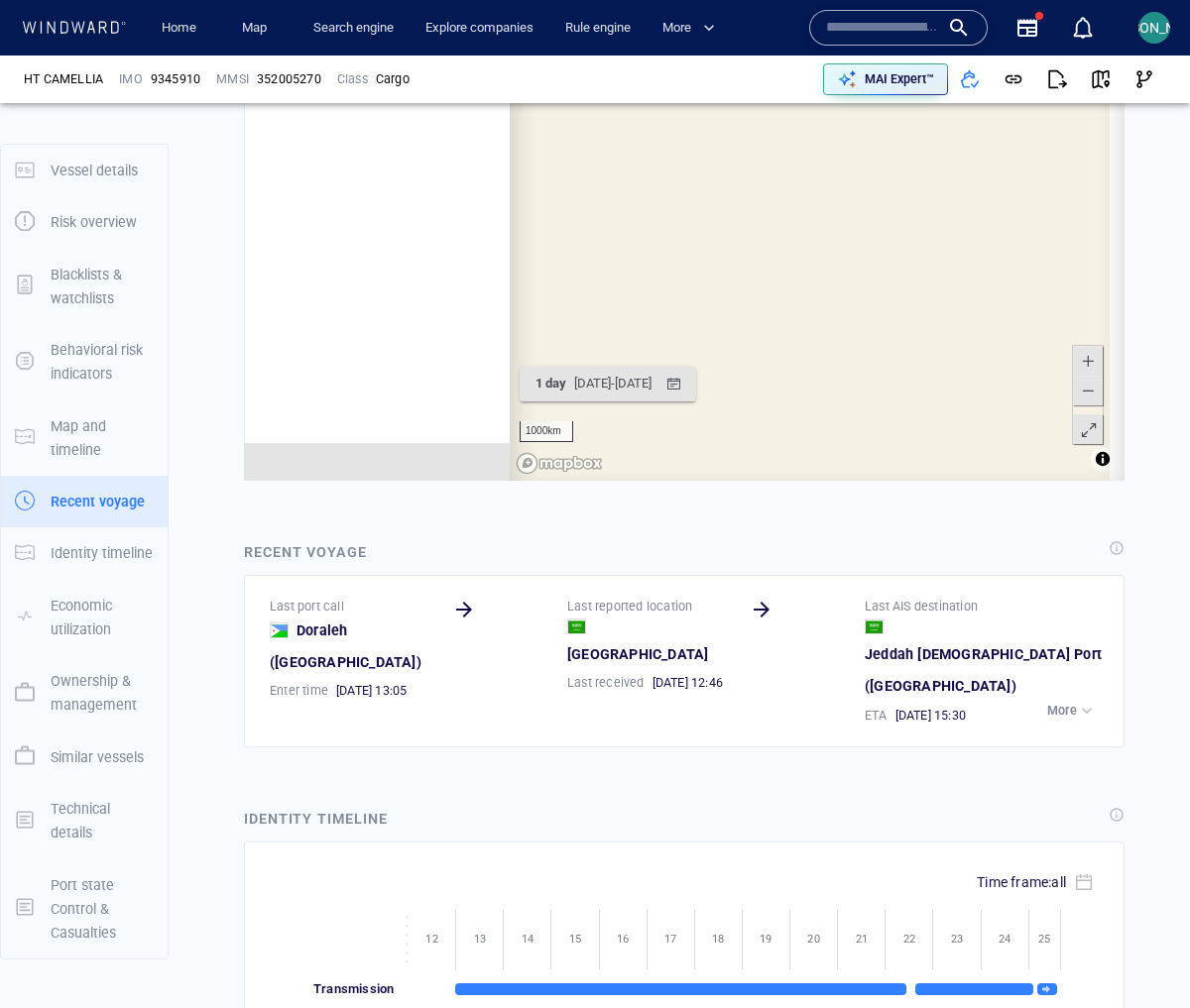
scroll to position [16107, 0]
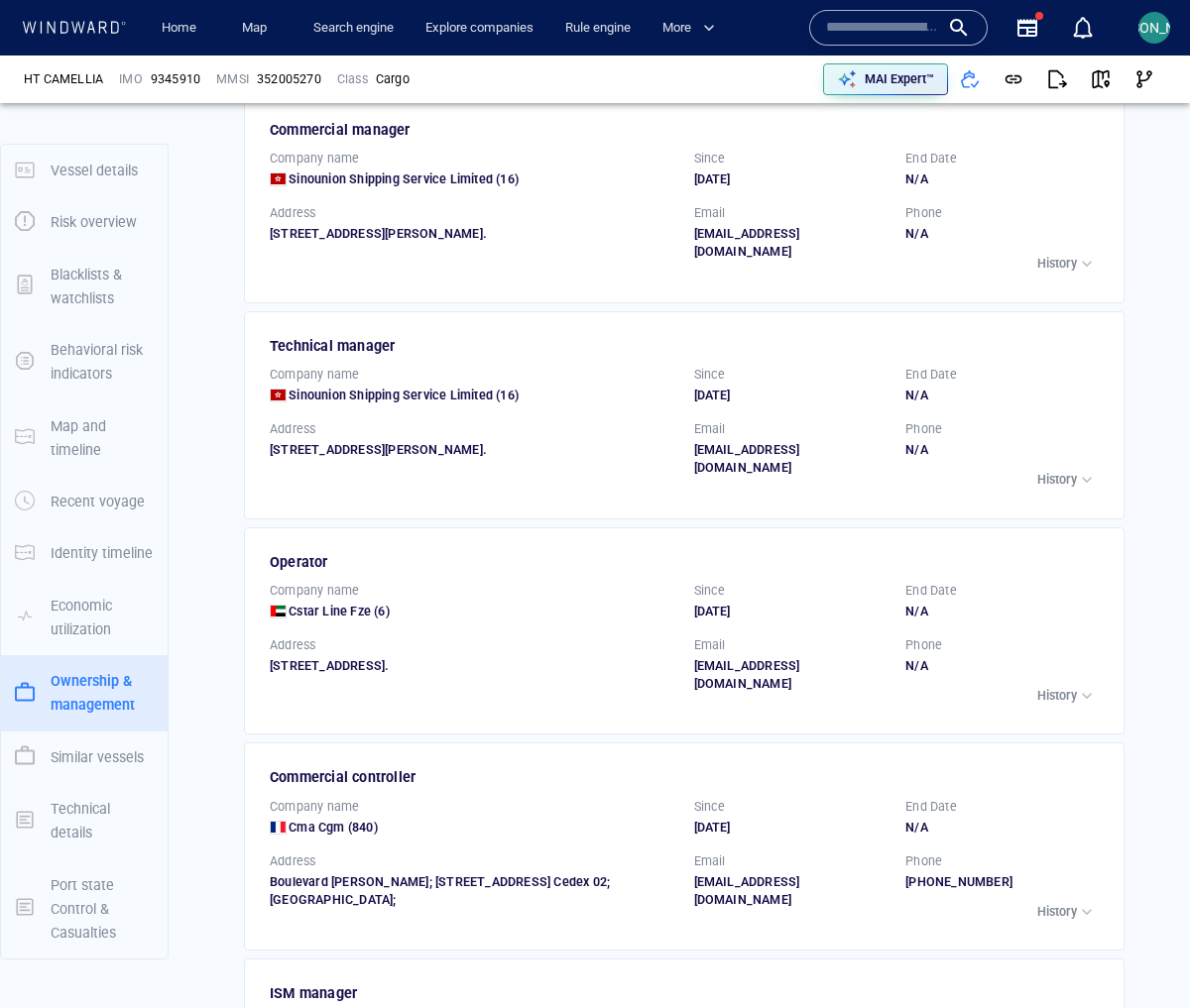
scroll to position [3860, 0]
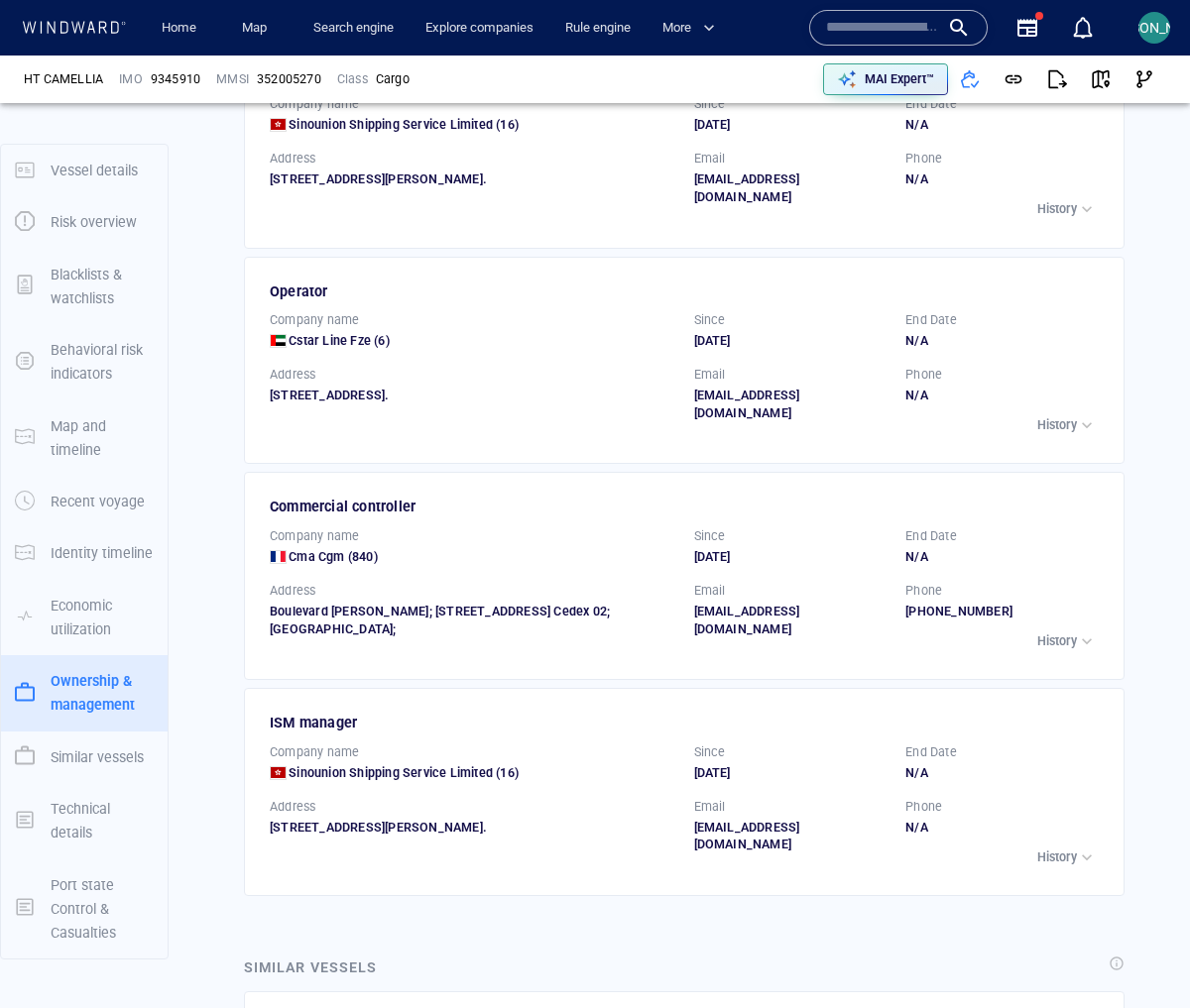
click at [1027, 30] on icon "button" at bounding box center [1027, 28] width 20 height 18
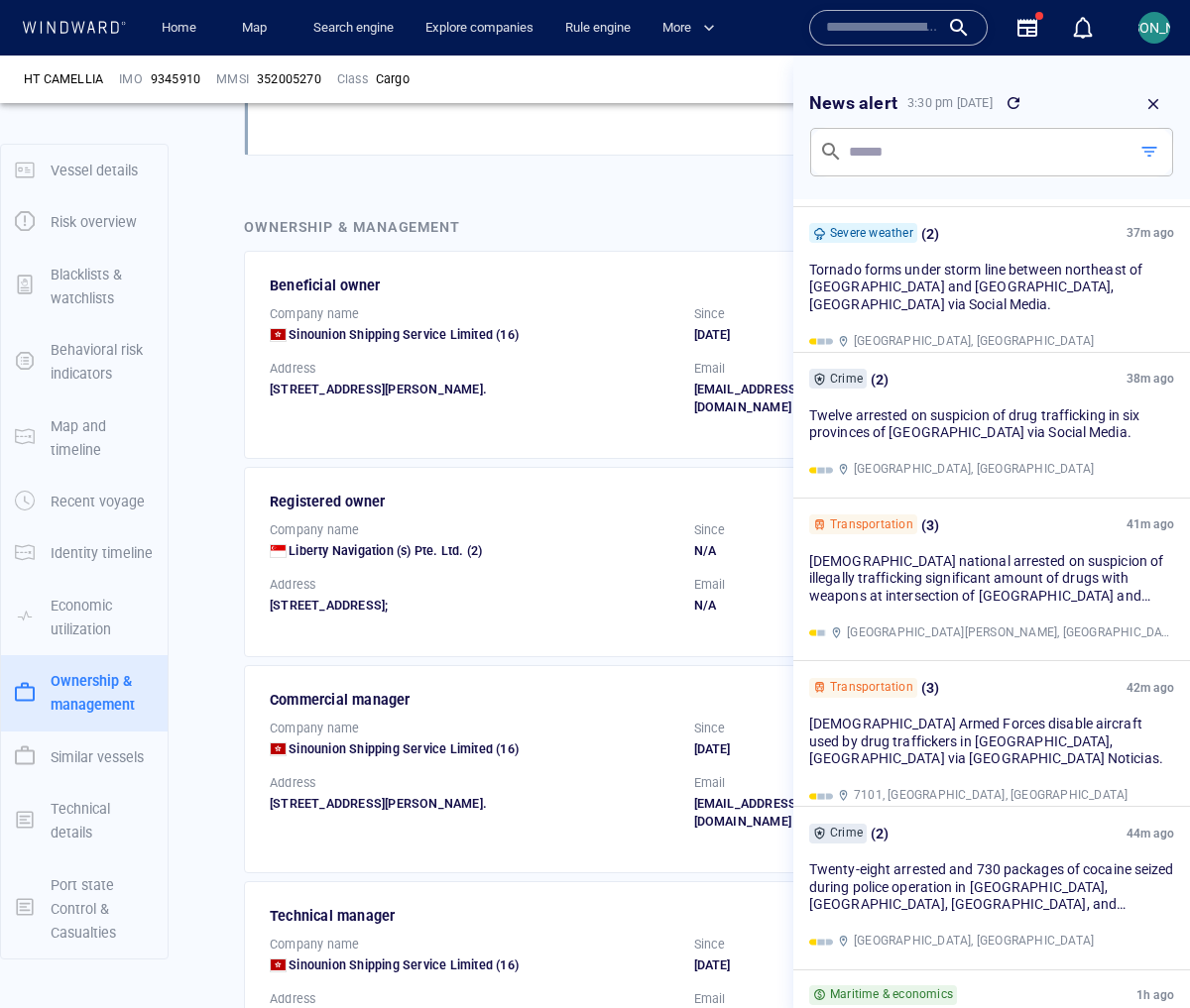
scroll to position [2946, 0]
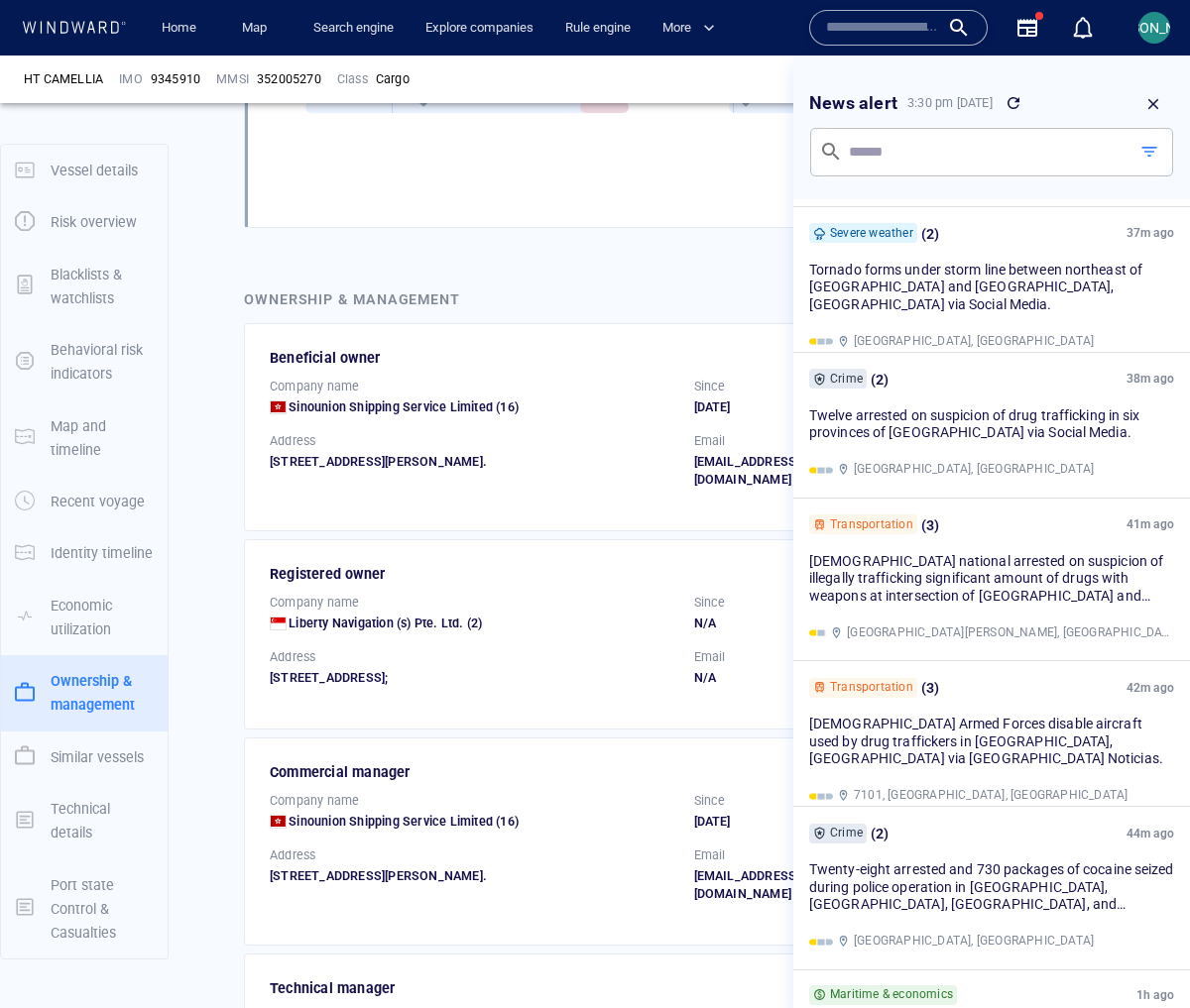
click at [1159, 96] on icon "button" at bounding box center [1153, 105] width 18 height 18
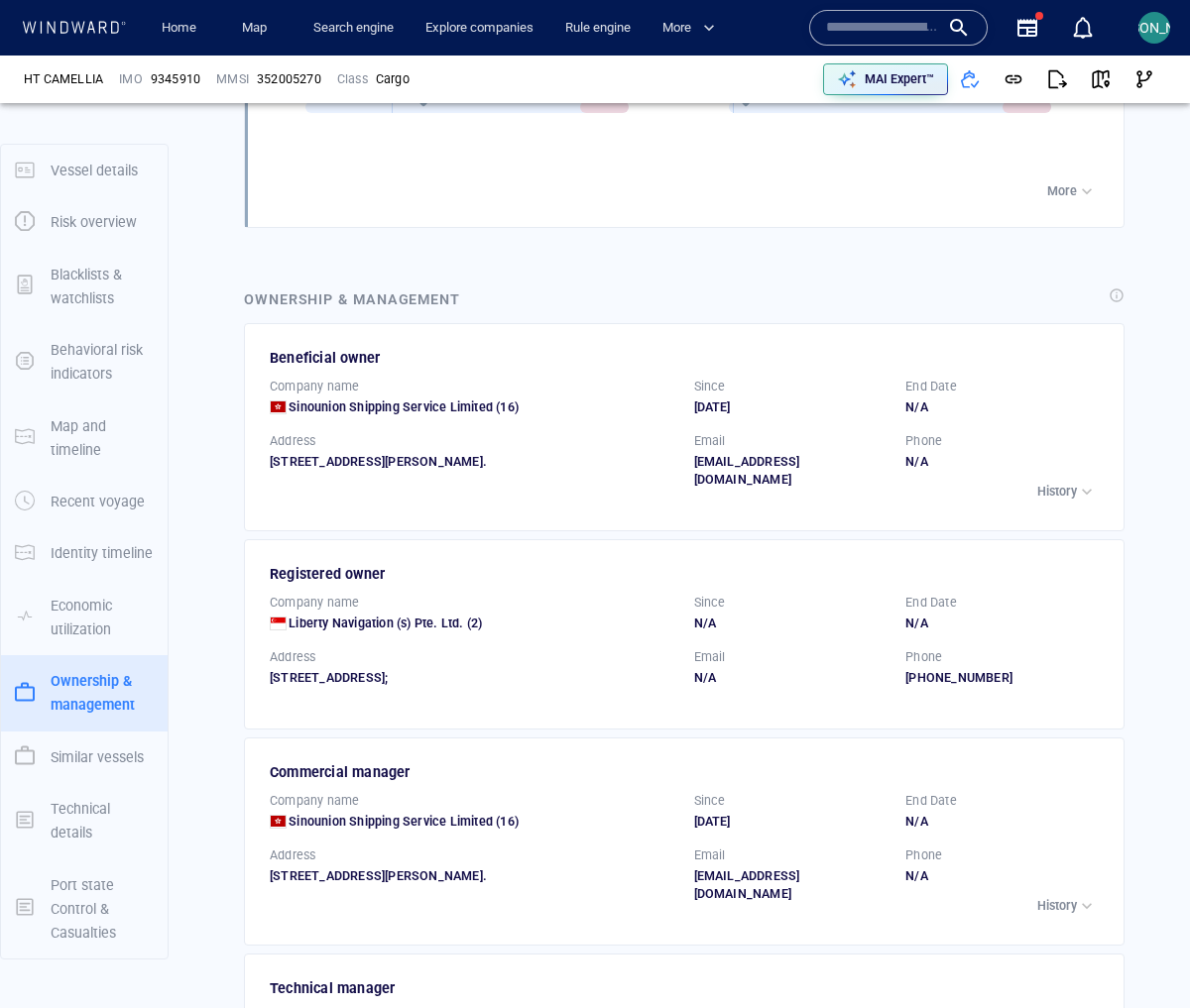
click at [1040, 483] on p "History" at bounding box center [1057, 492] width 40 height 18
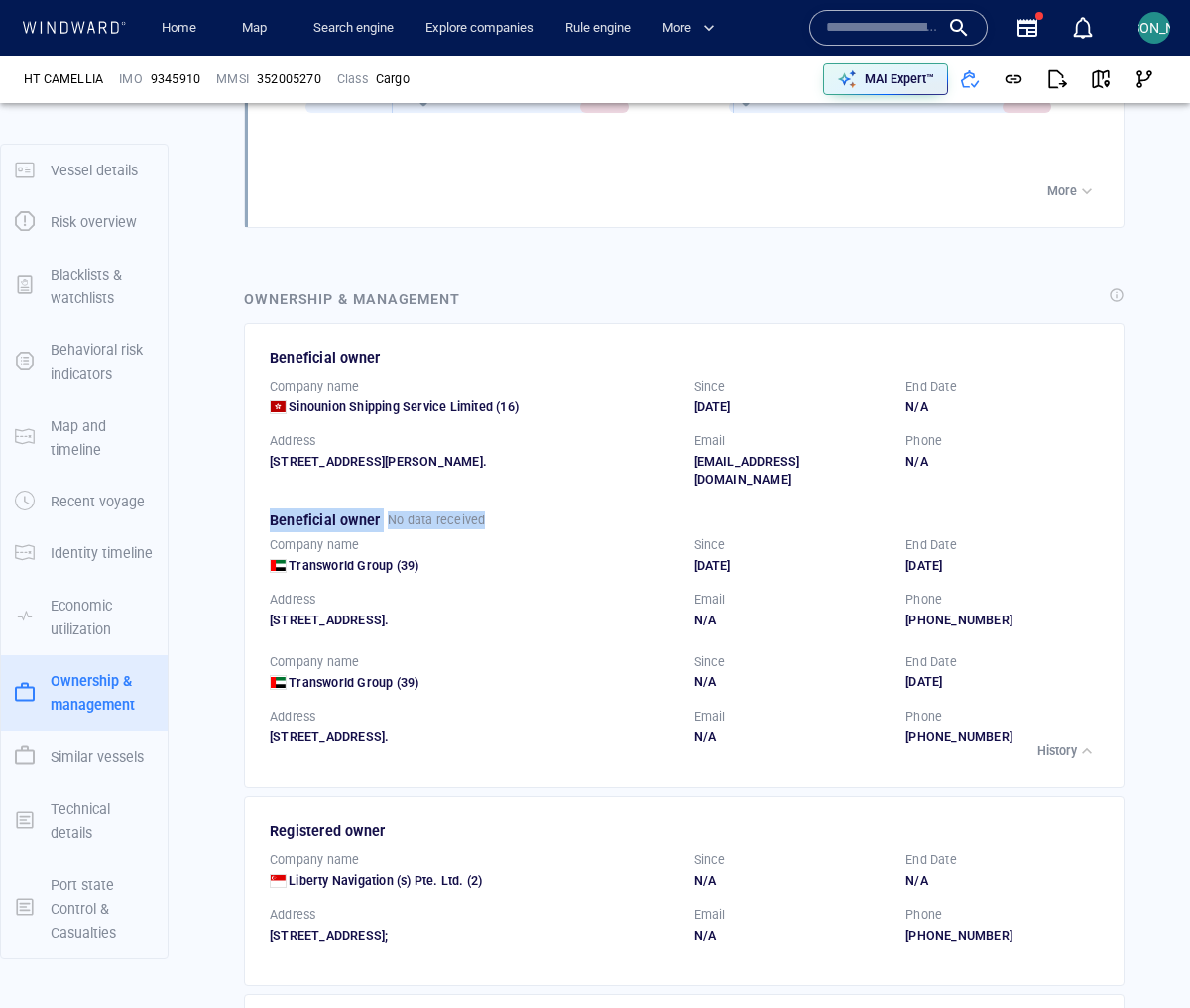
drag, startPoint x: 497, startPoint y: 496, endPoint x: 266, endPoint y: 494, distance: 231.0
click at [266, 505] on div "Beneficial owner No data received" at bounding box center [685, 521] width 839 height 32
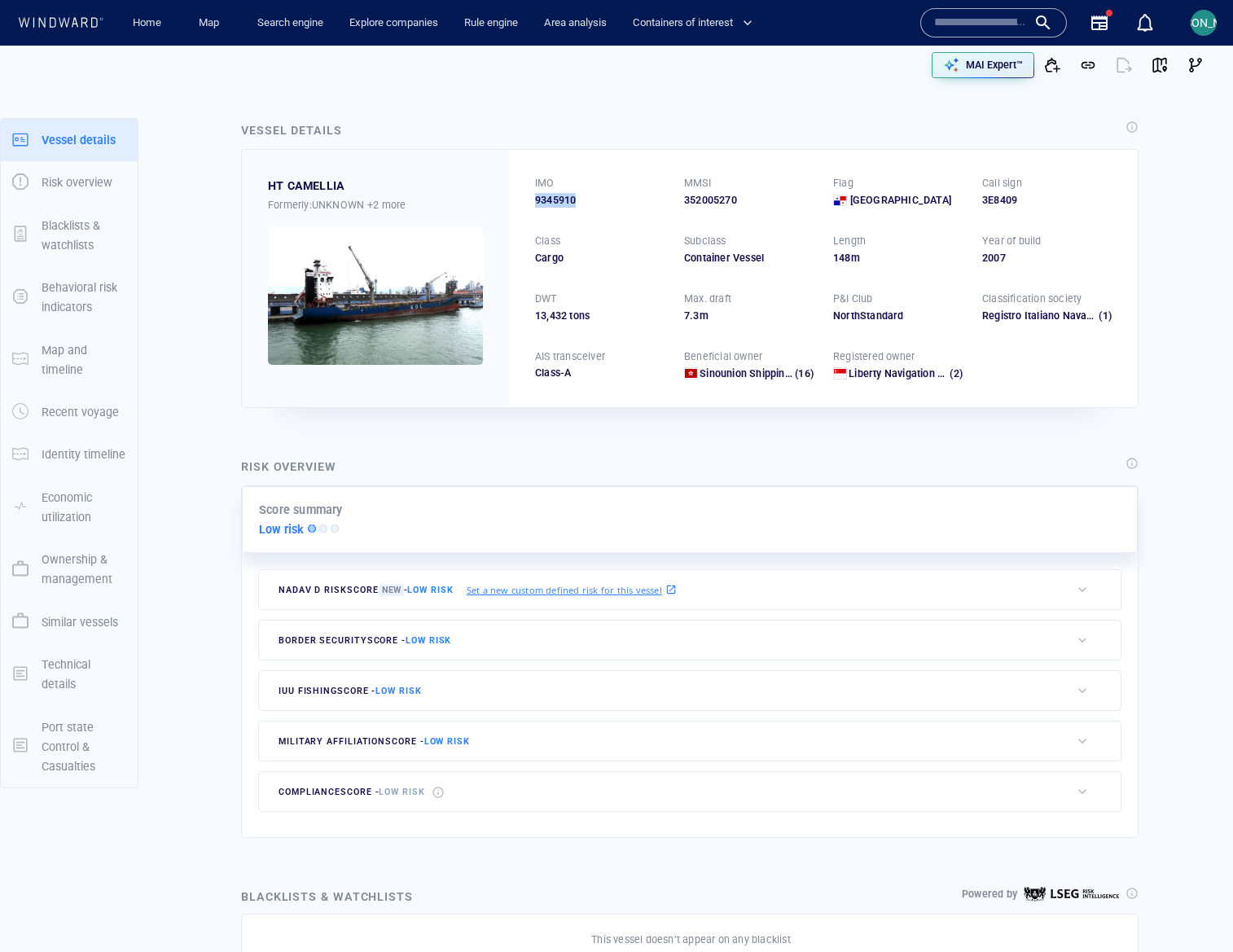
drag, startPoint x: 595, startPoint y: 200, endPoint x: 542, endPoint y: 201, distance: 53.0
click at [523, 196] on div "IMO 9345910 MMSI 352005270 Flag Panama Call sign 3E8409 Class Cargo Subclass Co…" at bounding box center [823, 278] width 629 height 257
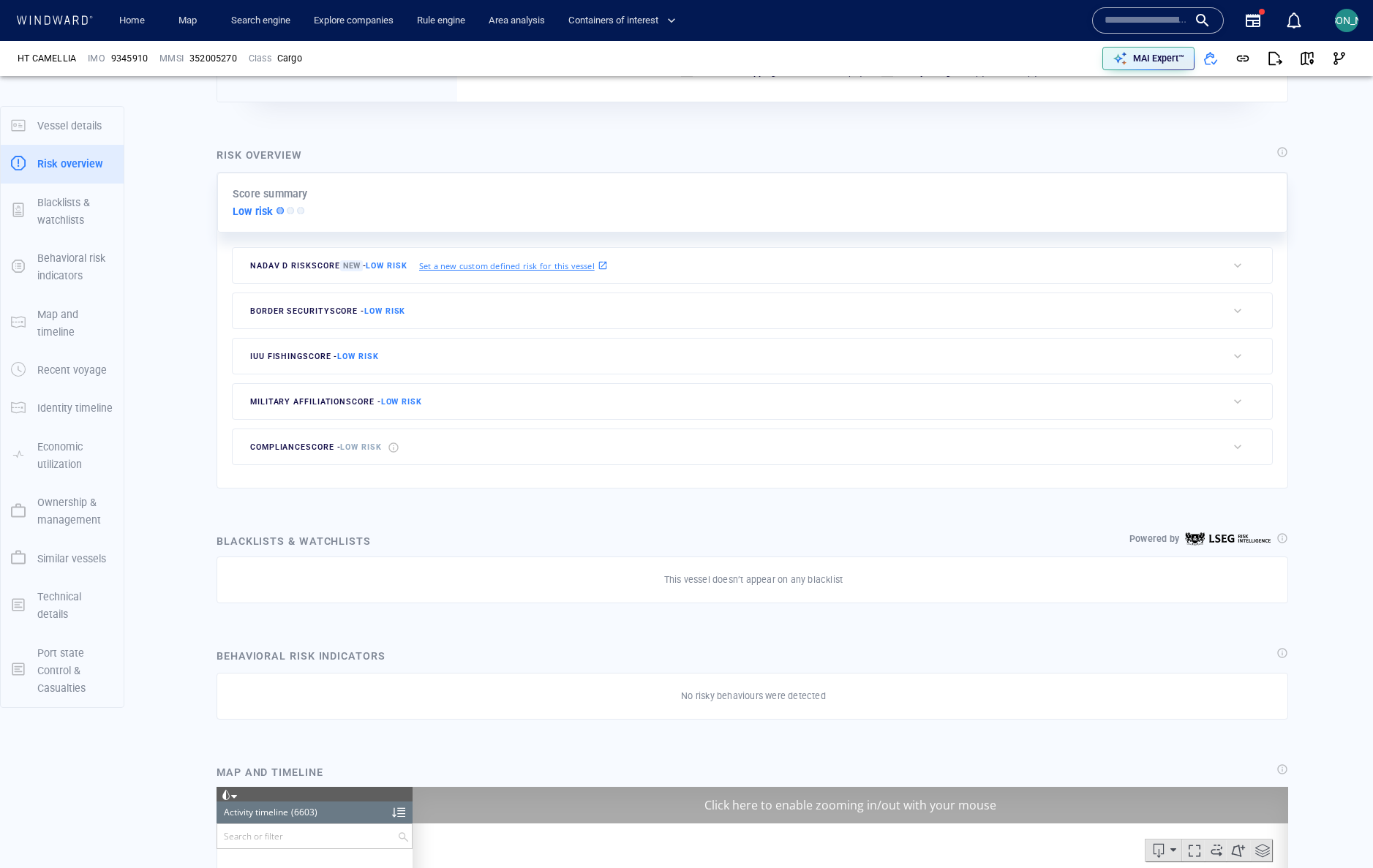
scroll to position [12264, 0]
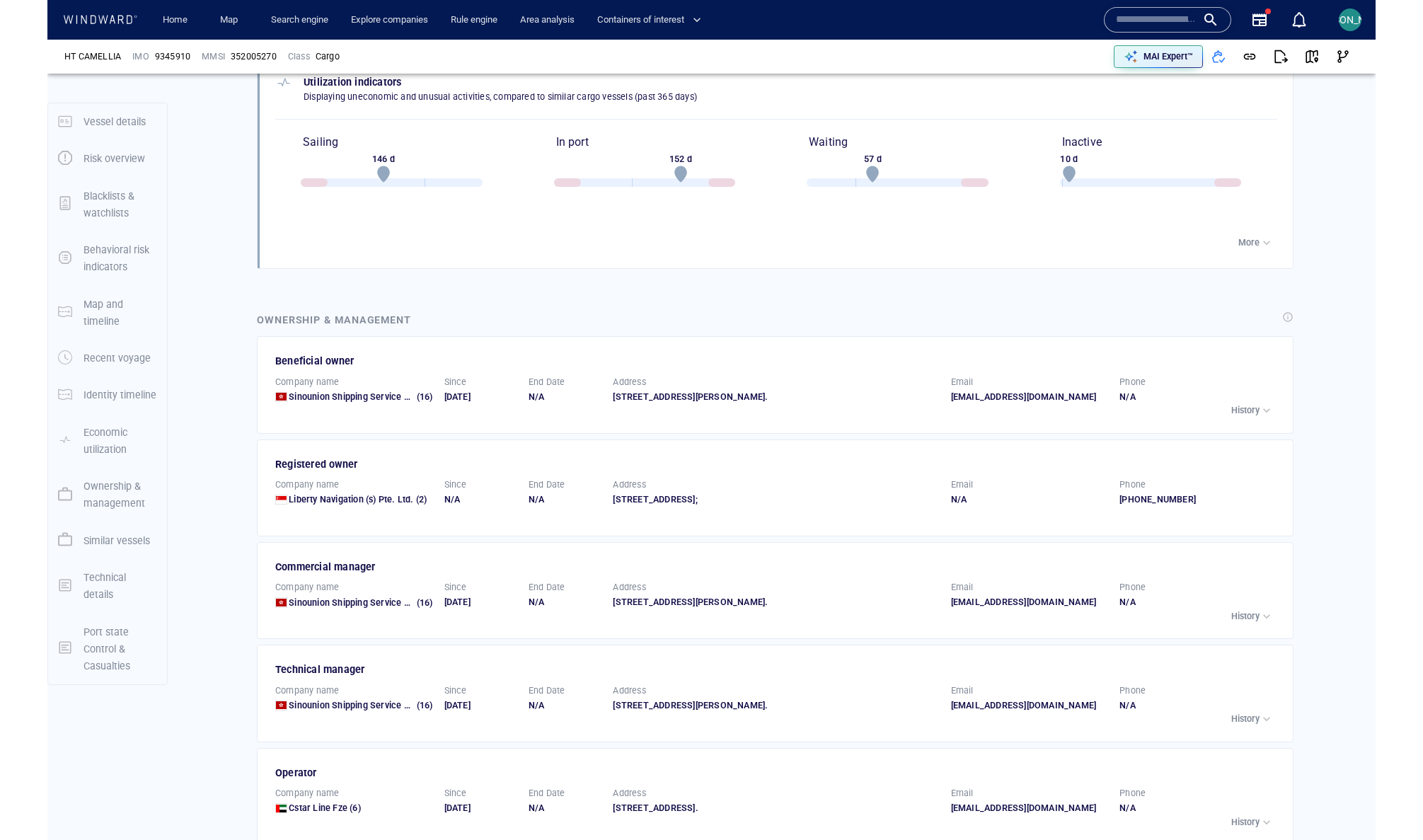
scroll to position [1863, 0]
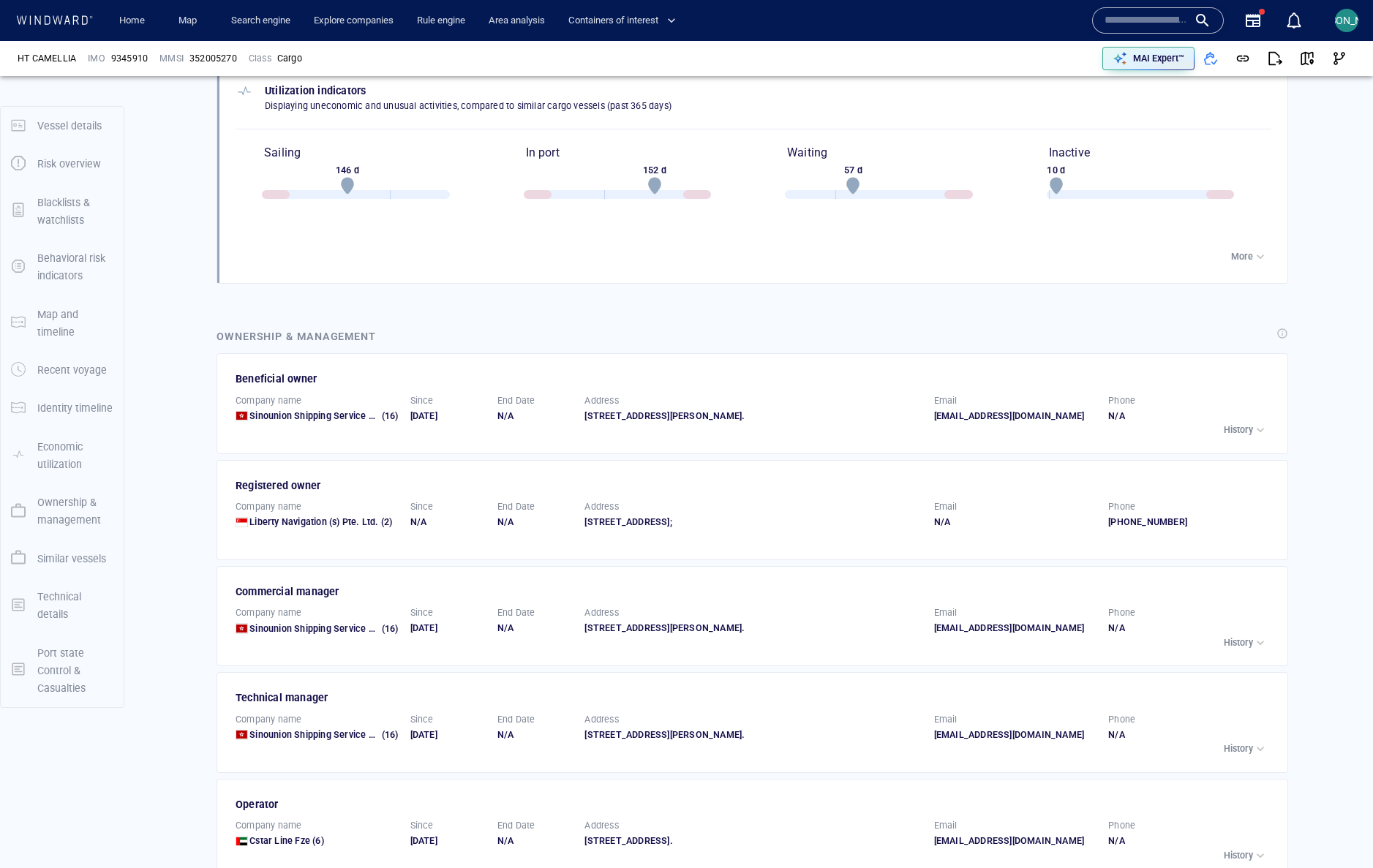
click at [1106, 423] on p "History" at bounding box center [1239, 430] width 29 height 13
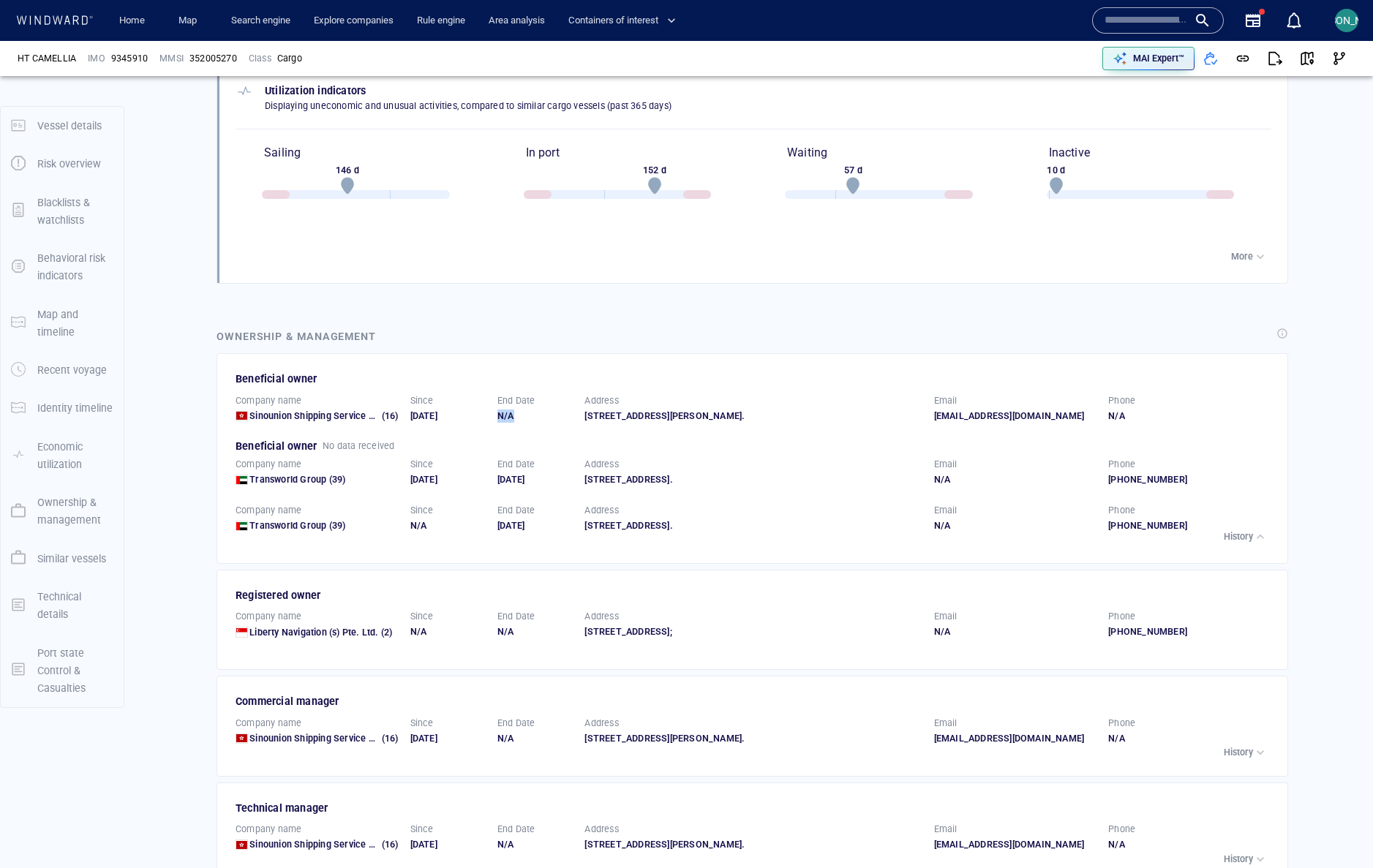
drag, startPoint x: 522, startPoint y: 391, endPoint x: 491, endPoint y: 389, distance: 31.1
click at [491, 389] on div "End Date N/A" at bounding box center [535, 408] width 87 height 40
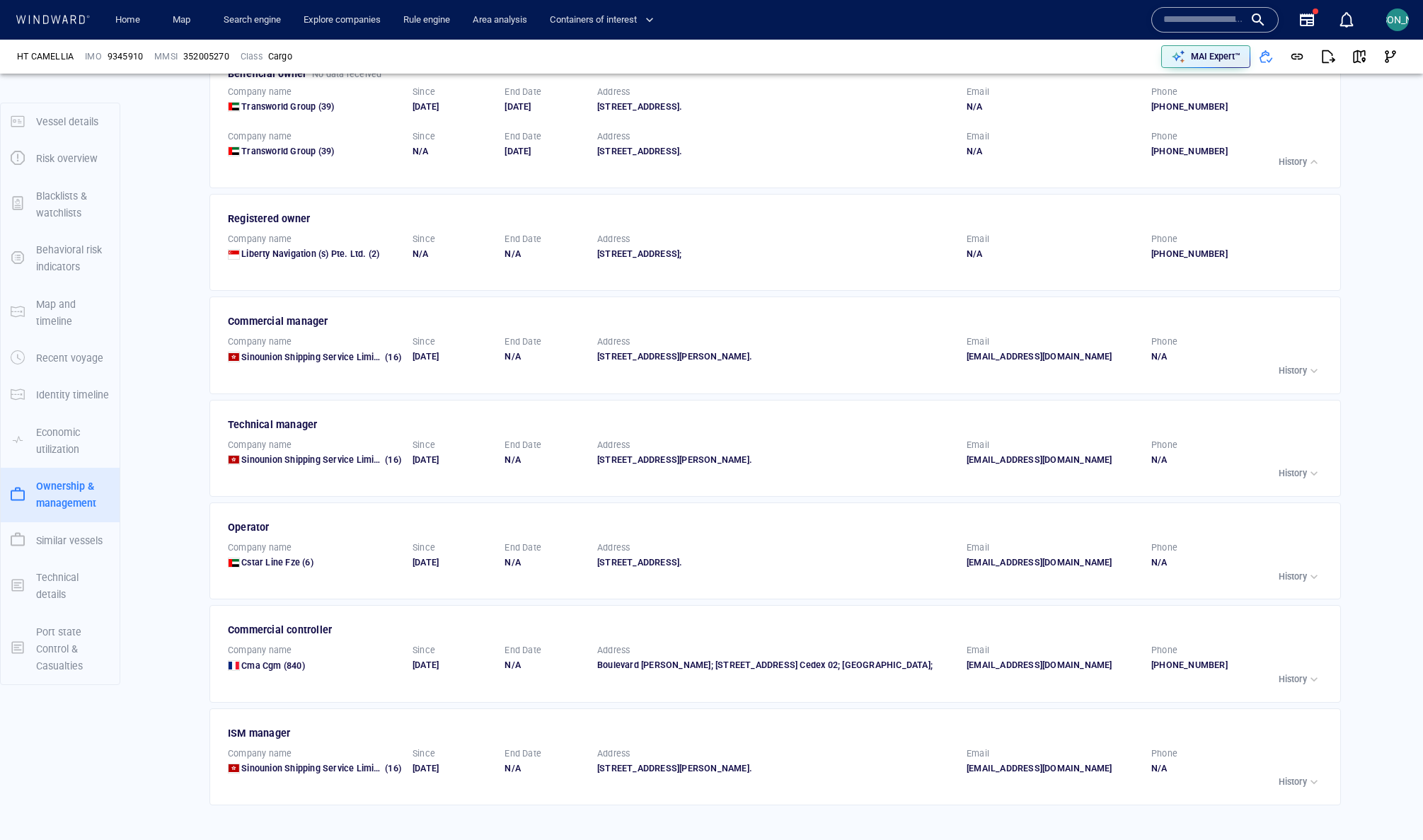
scroll to position [2202, 0]
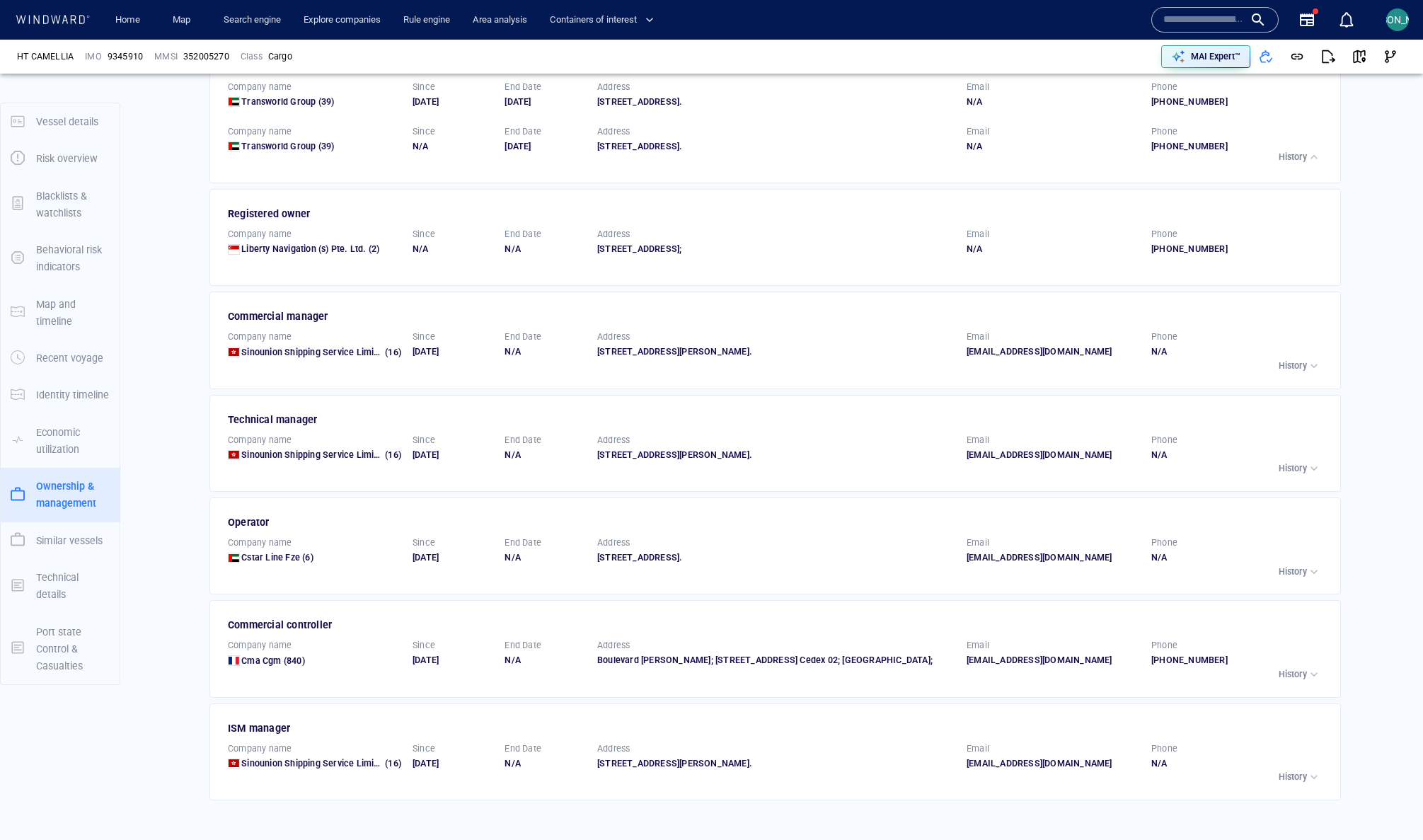
click at [1070, 682] on div "button" at bounding box center [1314, 674] width 14 height 14
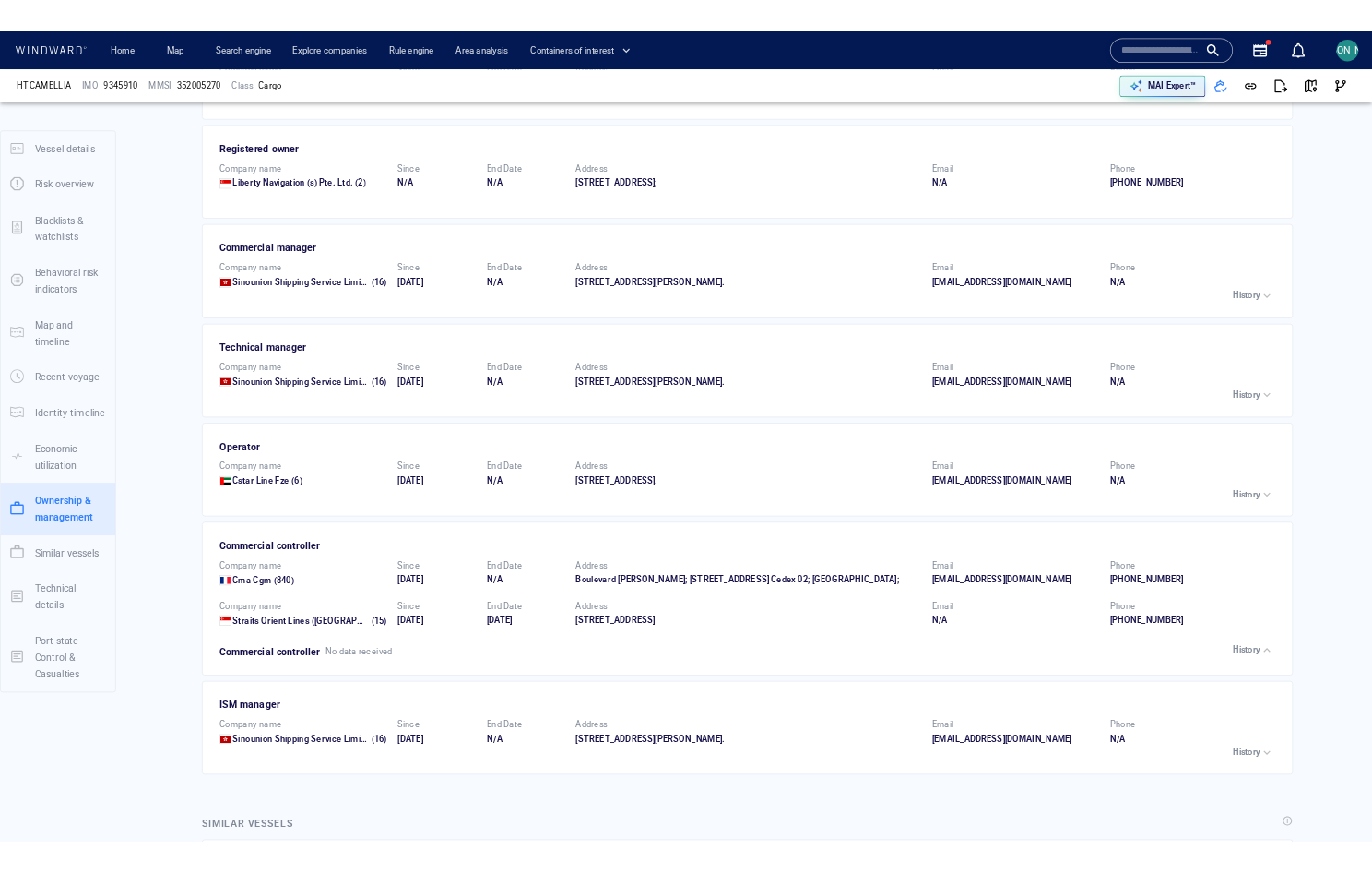
scroll to position [2993, 0]
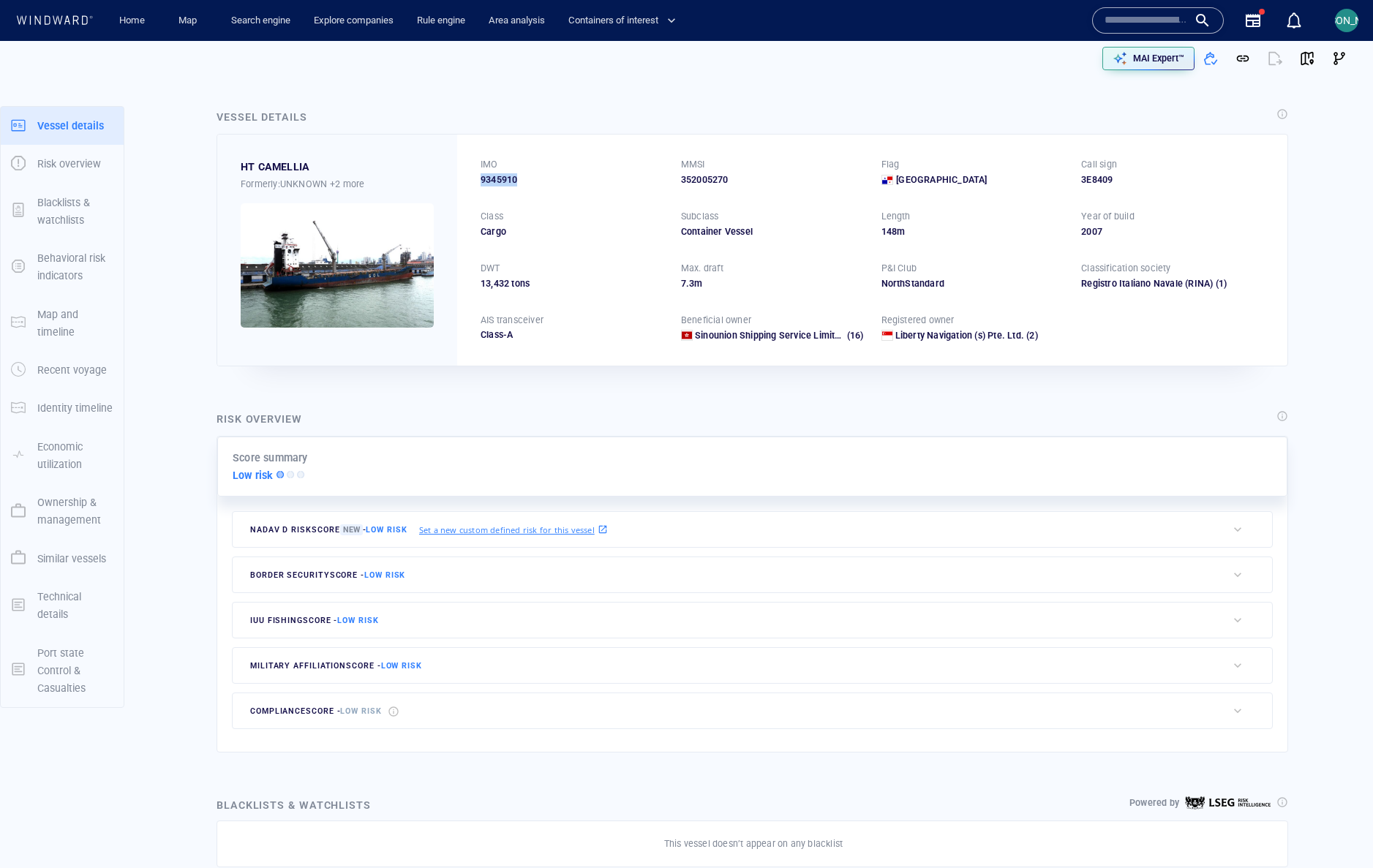
drag, startPoint x: 523, startPoint y: 178, endPoint x: 473, endPoint y: 177, distance: 50.0
click at [473, 177] on div "IMO 9345910 MMSI 352005270 Flag Panama Call sign 3E8409 Class Cargo Subclass Co…" at bounding box center [872, 250] width 830 height 231
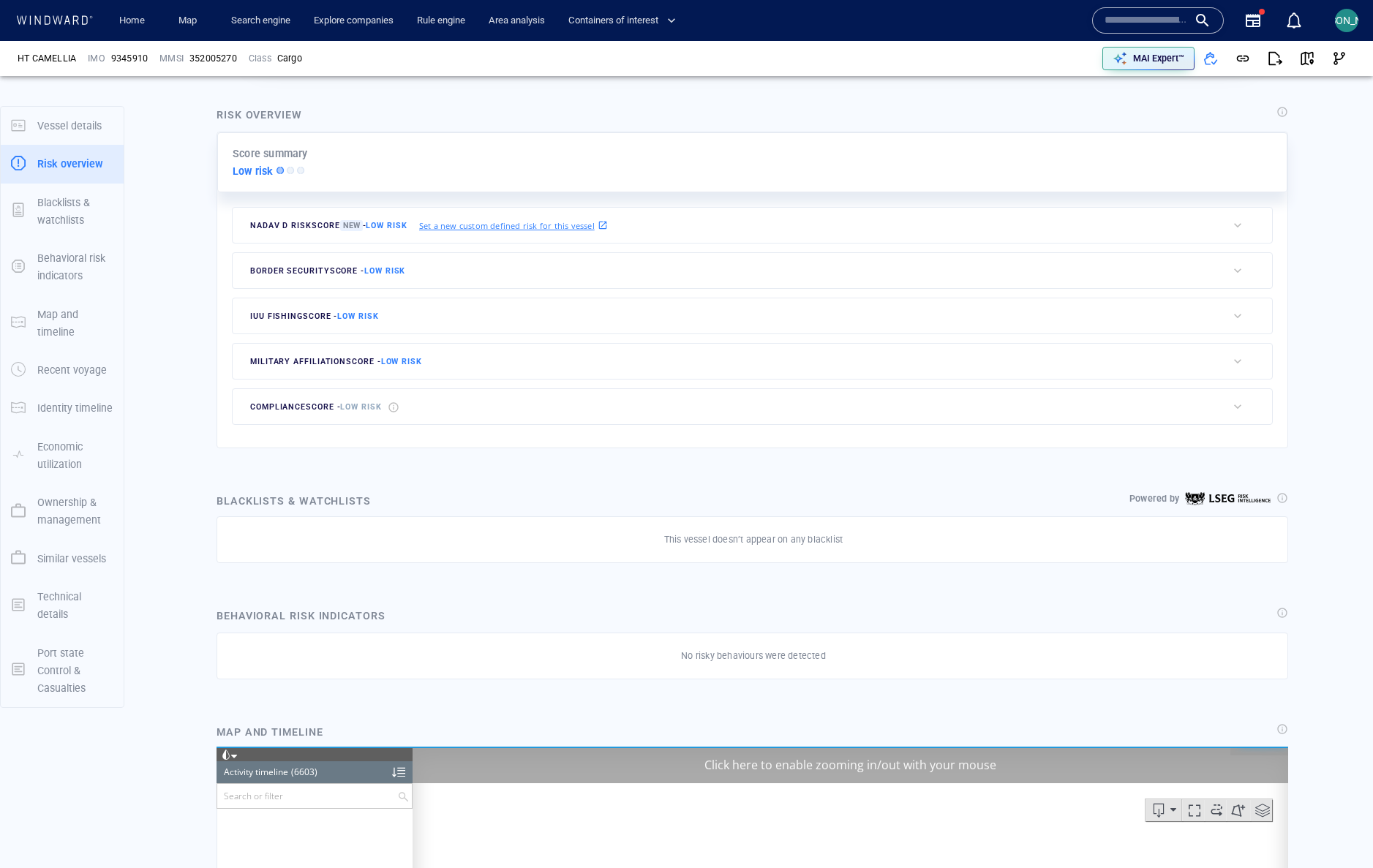
scroll to position [12264, 0]
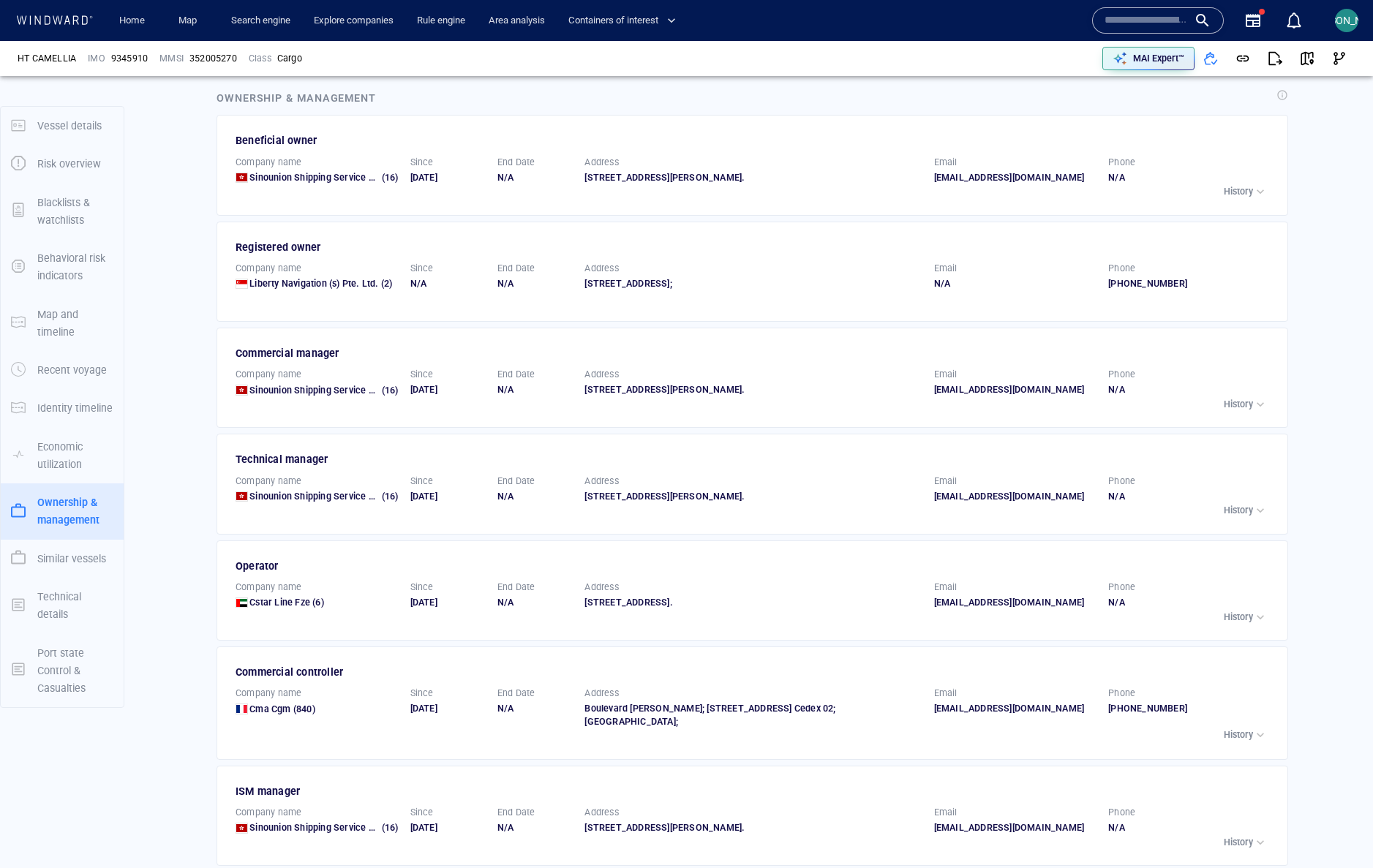
scroll to position [2087, 0]
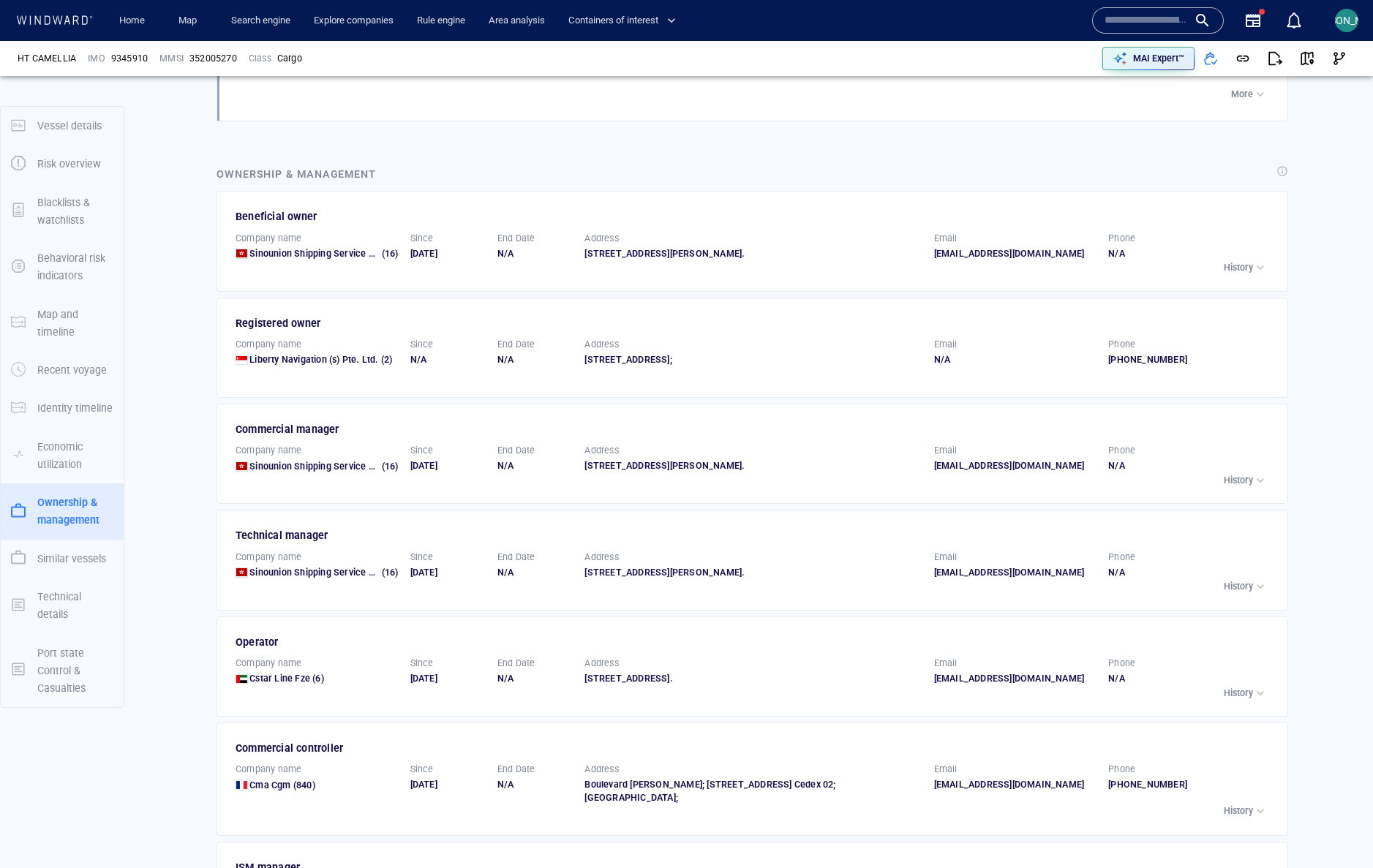
click at [1230, 261] on p "History" at bounding box center [1239, 267] width 29 height 13
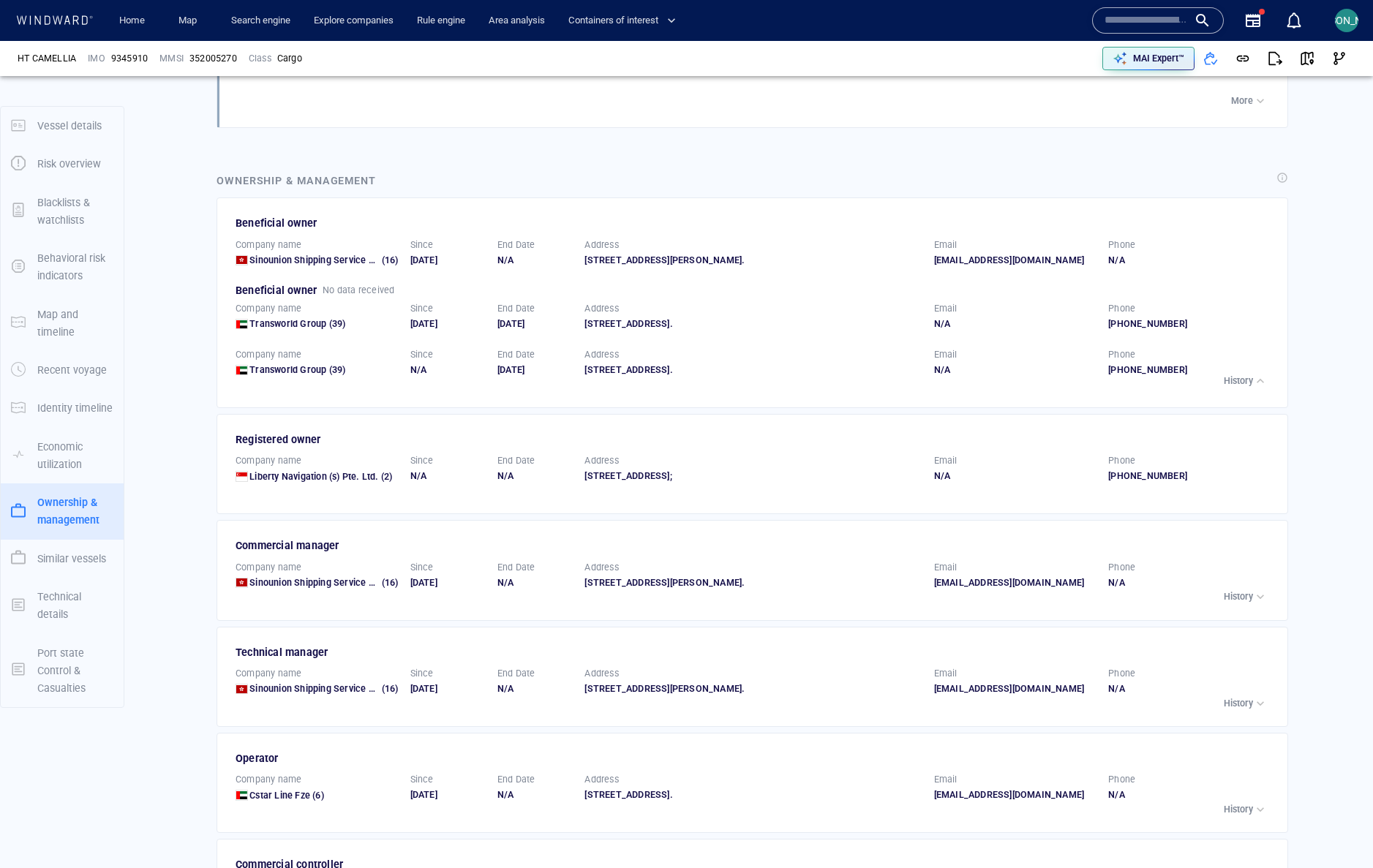
scroll to position [1997, 0]
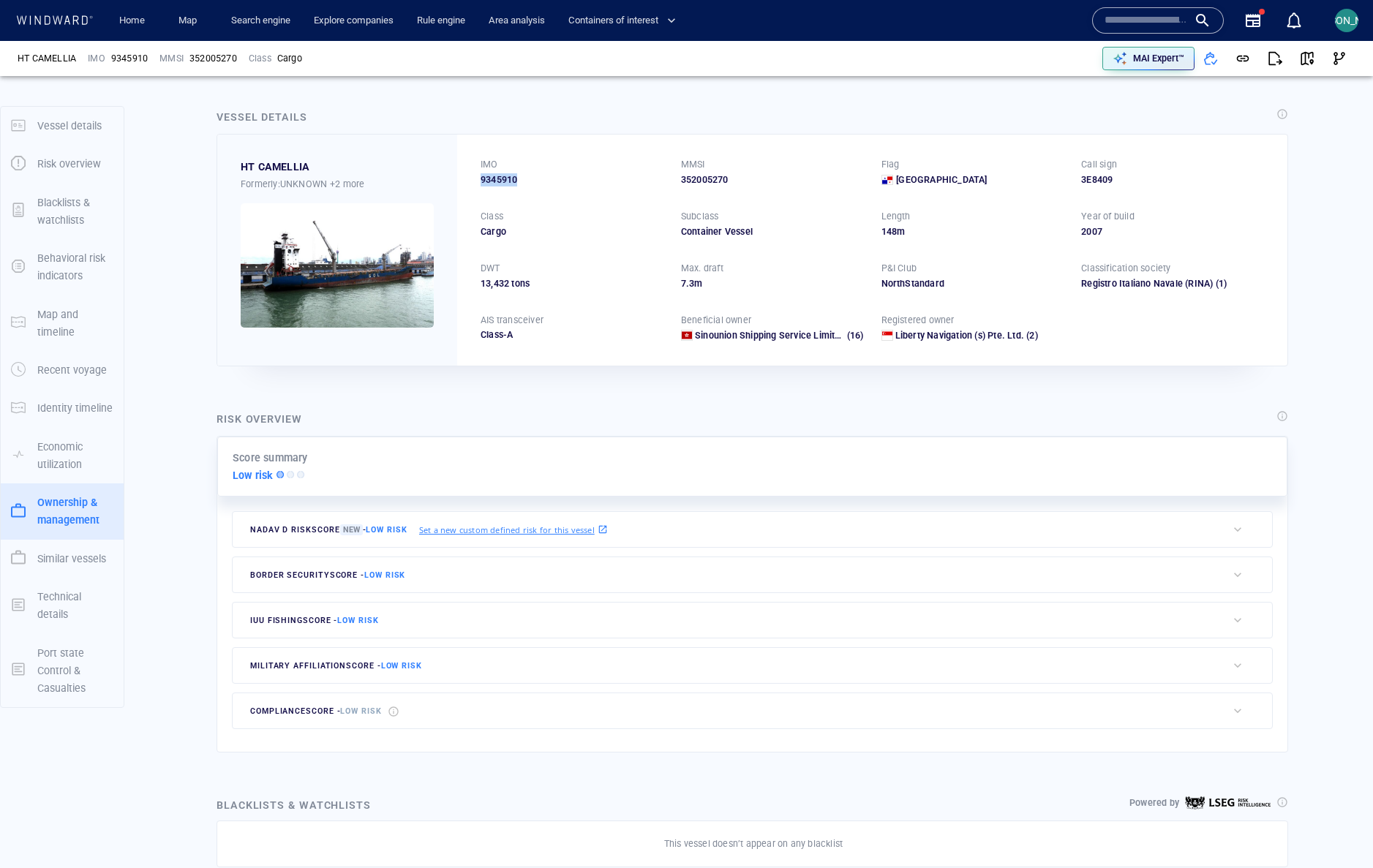
scroll to position [1997, 0]
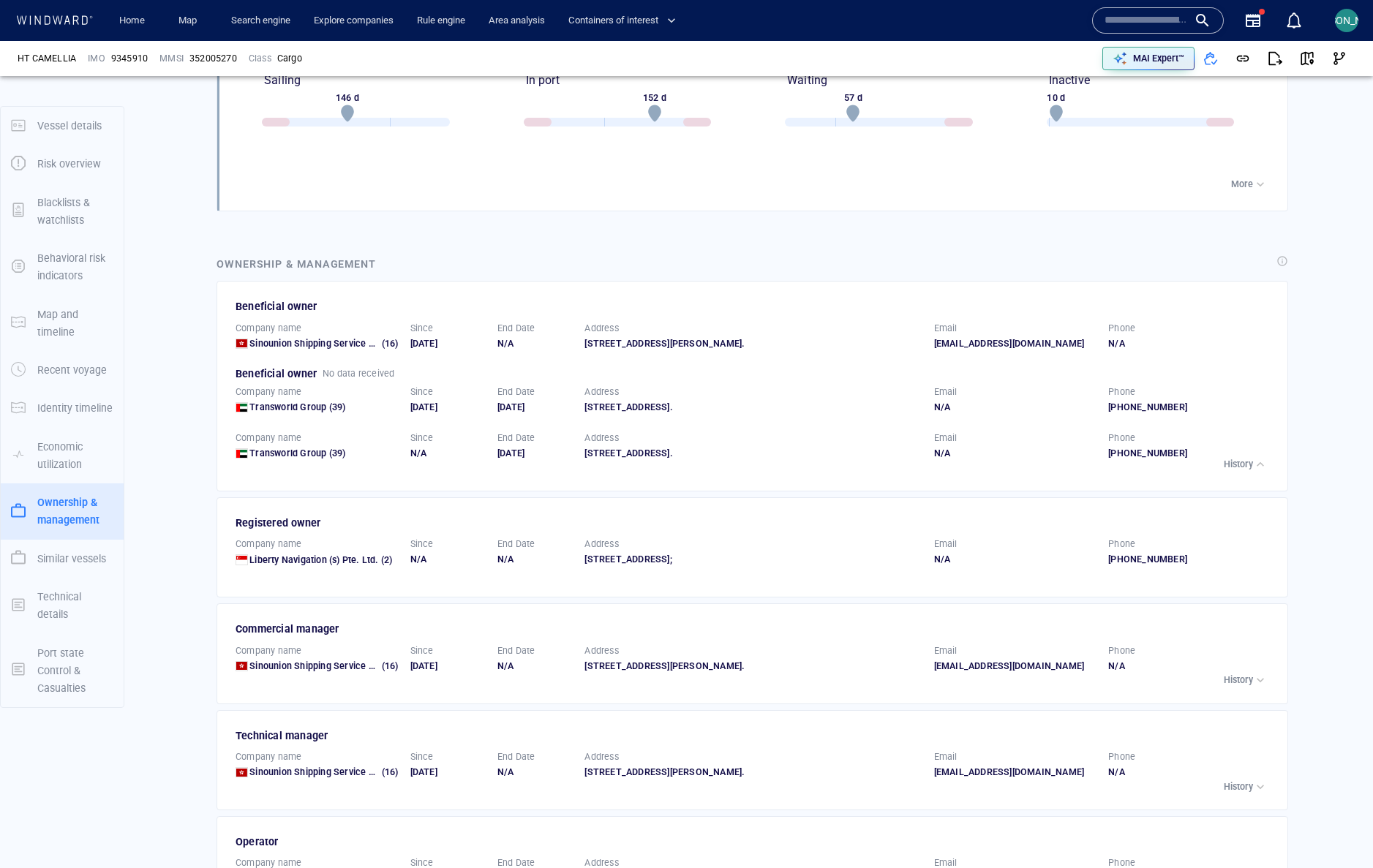
click at [1255, 18] on icon "button" at bounding box center [1253, 21] width 18 height 18
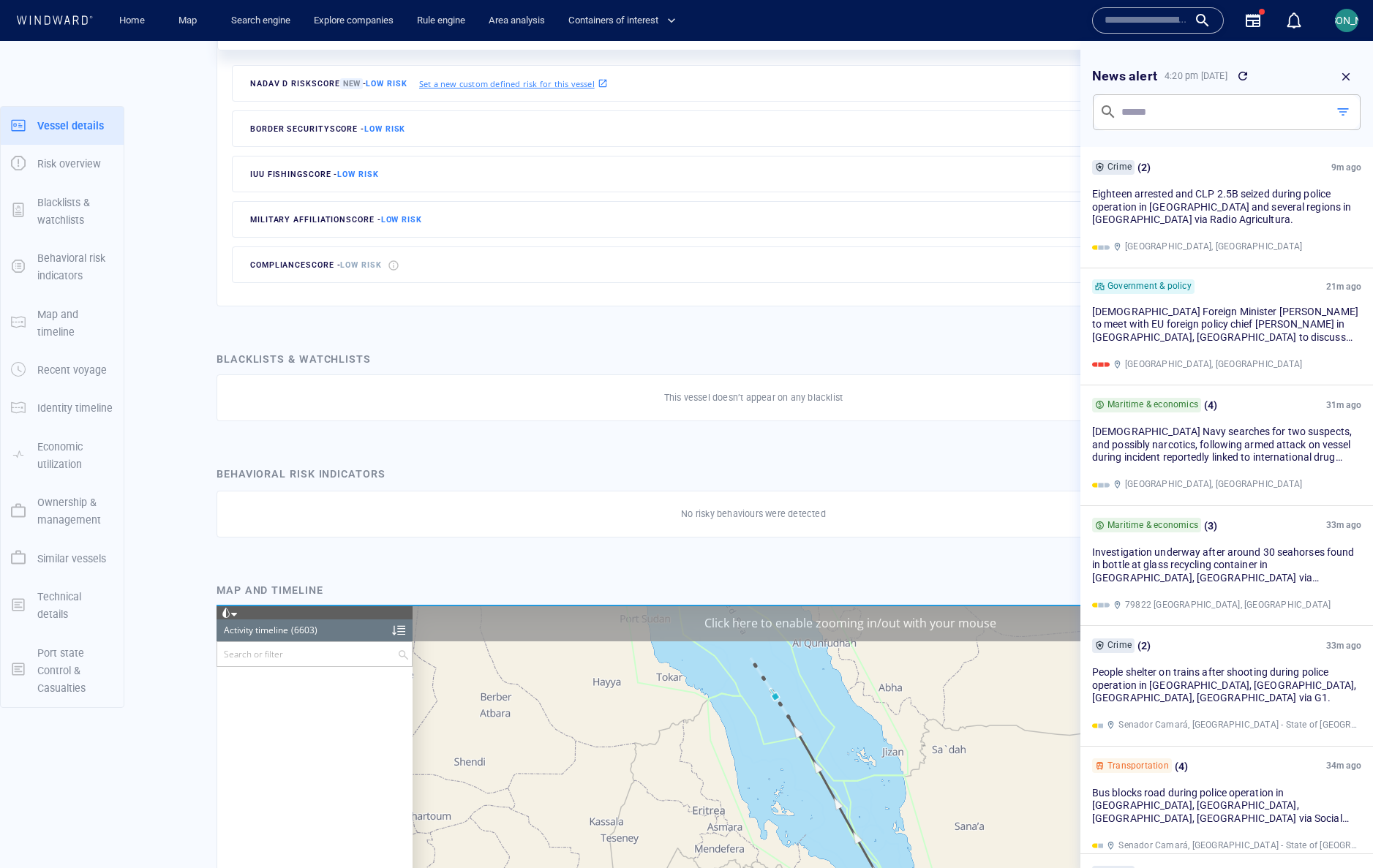
scroll to position [0, 0]
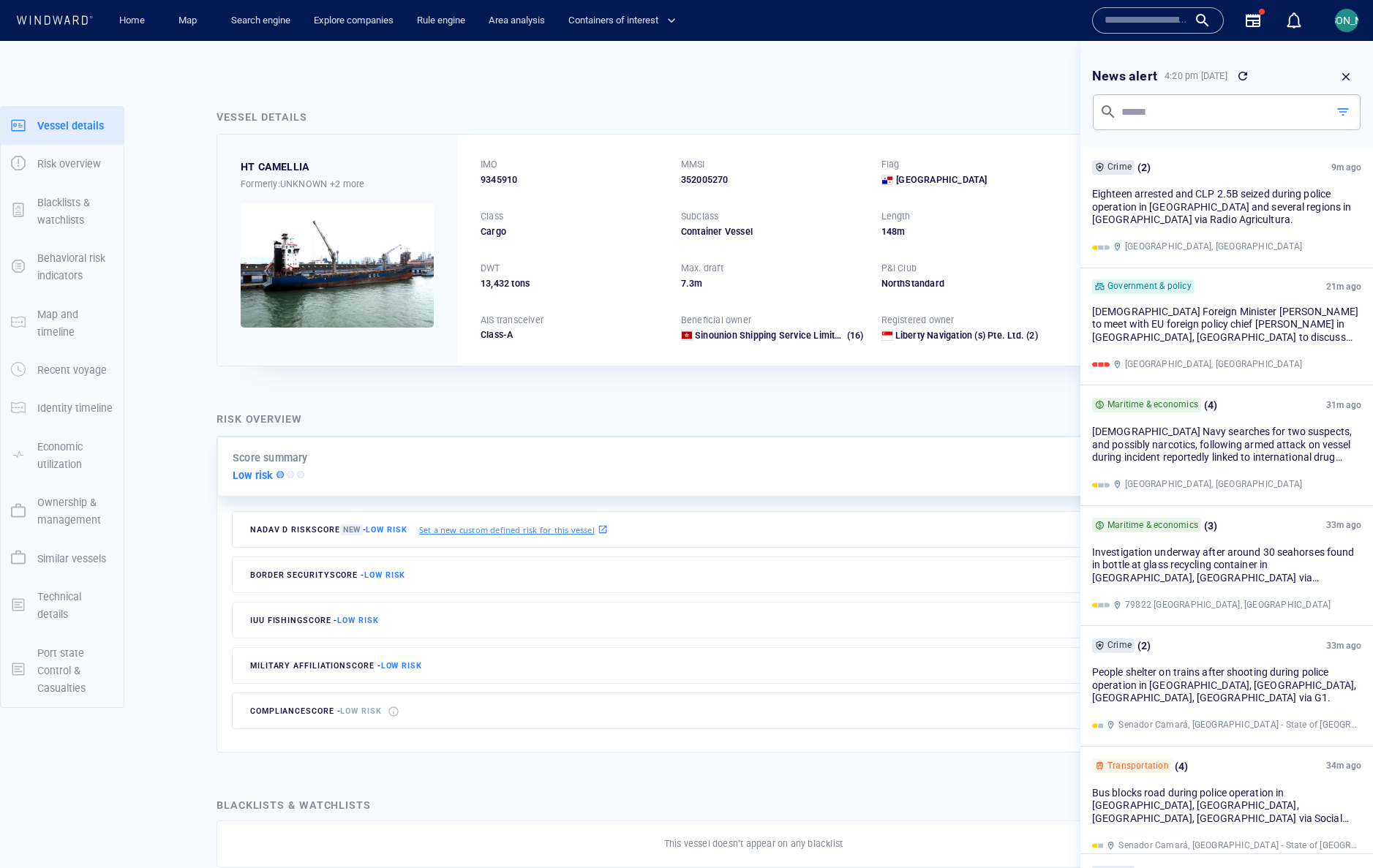
click at [650, 422] on div "Risk overview" at bounding box center [752, 420] width 1077 height 26
click at [1342, 79] on icon "button" at bounding box center [1346, 77] width 13 height 13
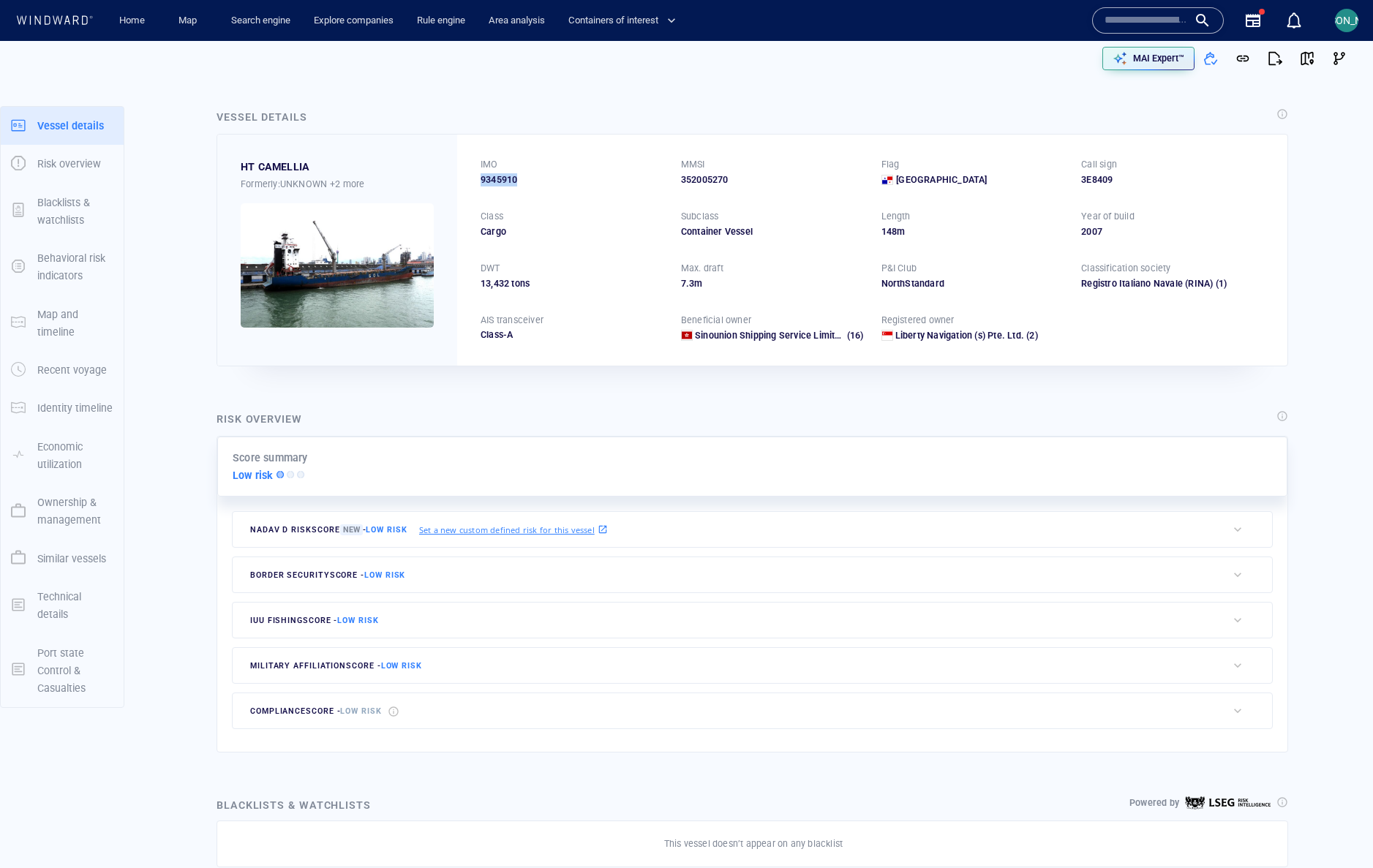
drag, startPoint x: 508, startPoint y: 183, endPoint x: 477, endPoint y: 181, distance: 31.1
click at [477, 181] on div "IMO 9345910 MMSI 352005270 Flag Panama Call sign 3E8409 Class Cargo Subclass Co…" at bounding box center [872, 250] width 830 height 231
copy span "9345910"
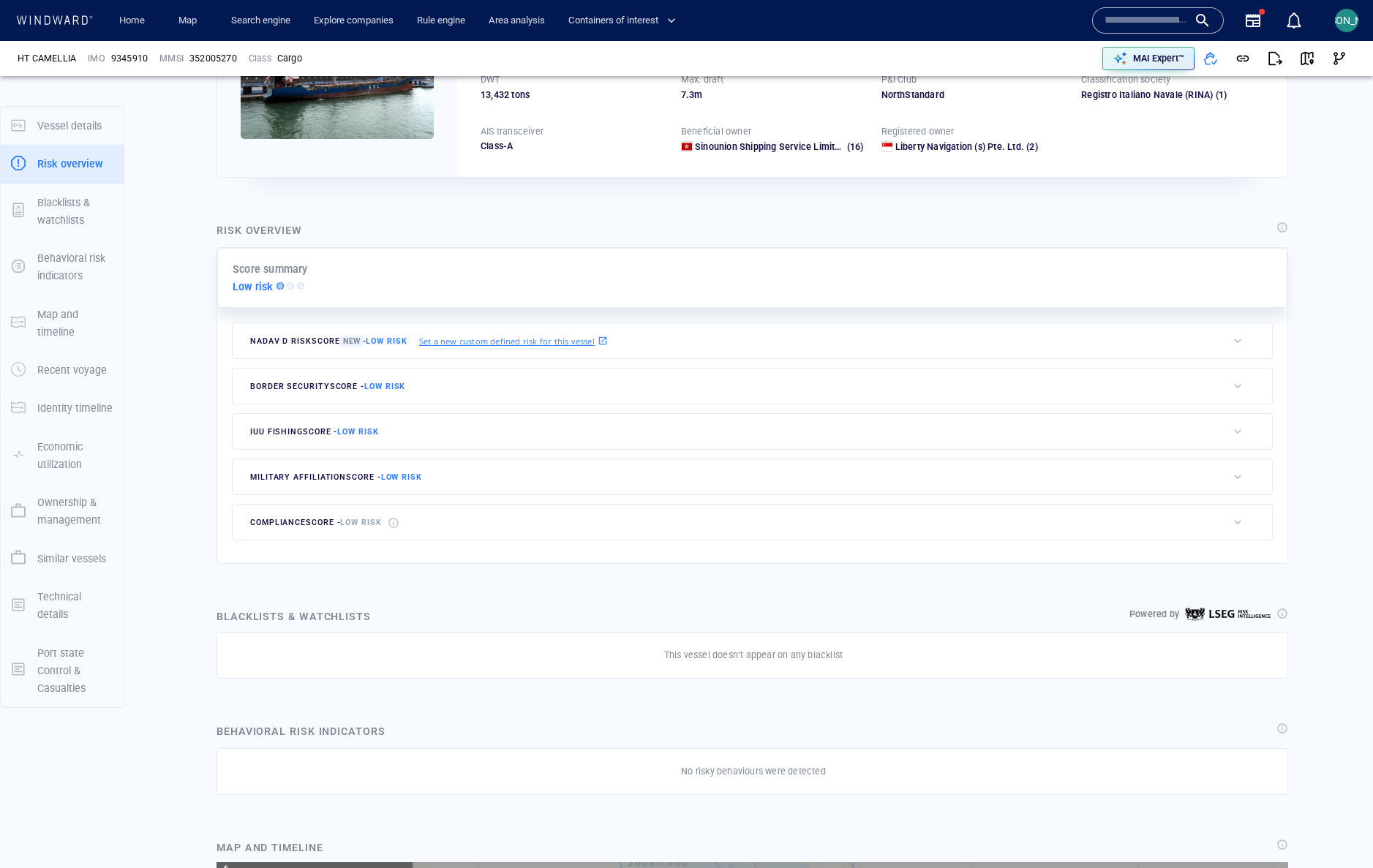
scroll to position [12264, 0]
click at [1230, 341] on div "button" at bounding box center [1238, 341] width 15 height 15
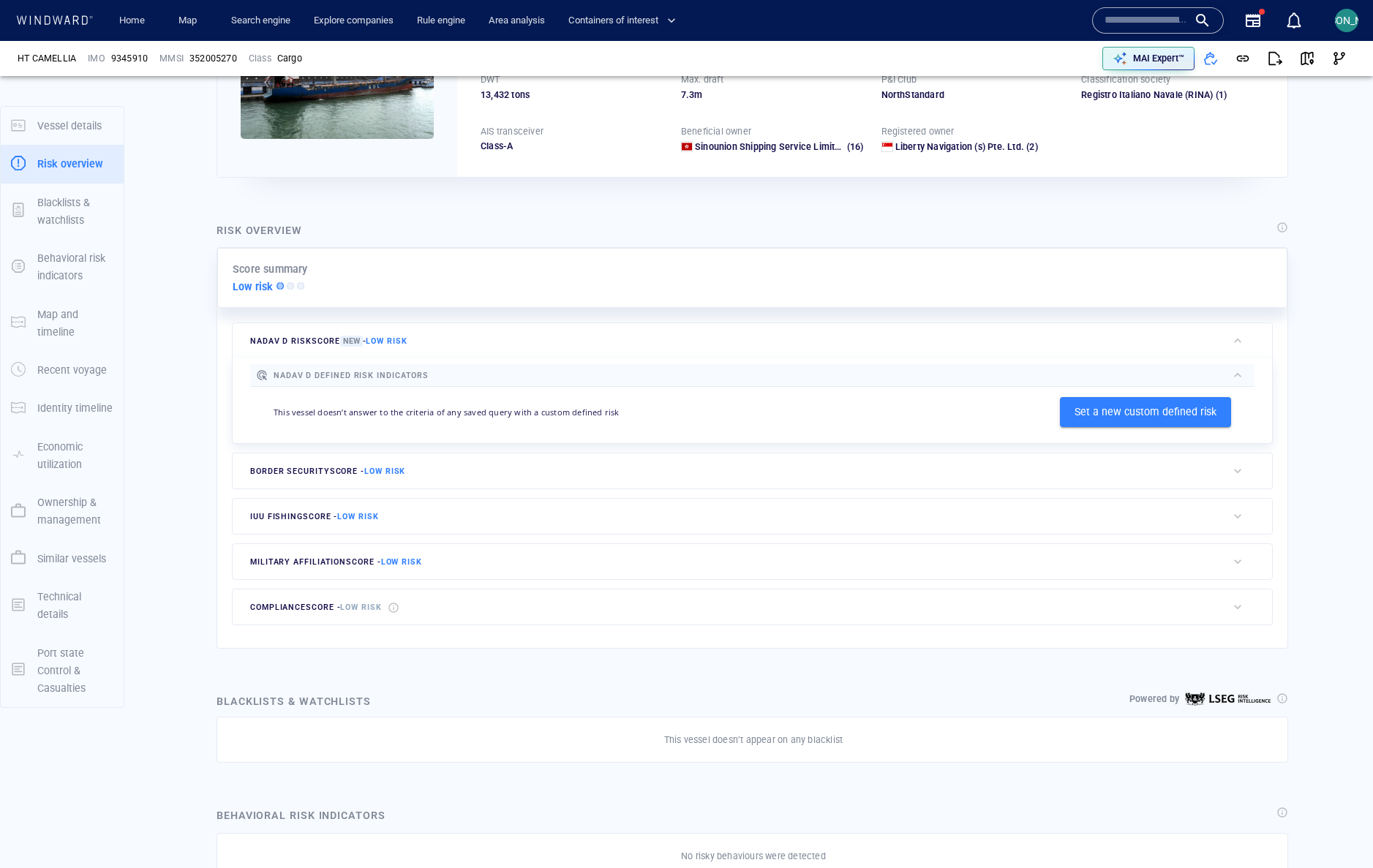
click at [1230, 347] on div "button" at bounding box center [1238, 341] width 15 height 15
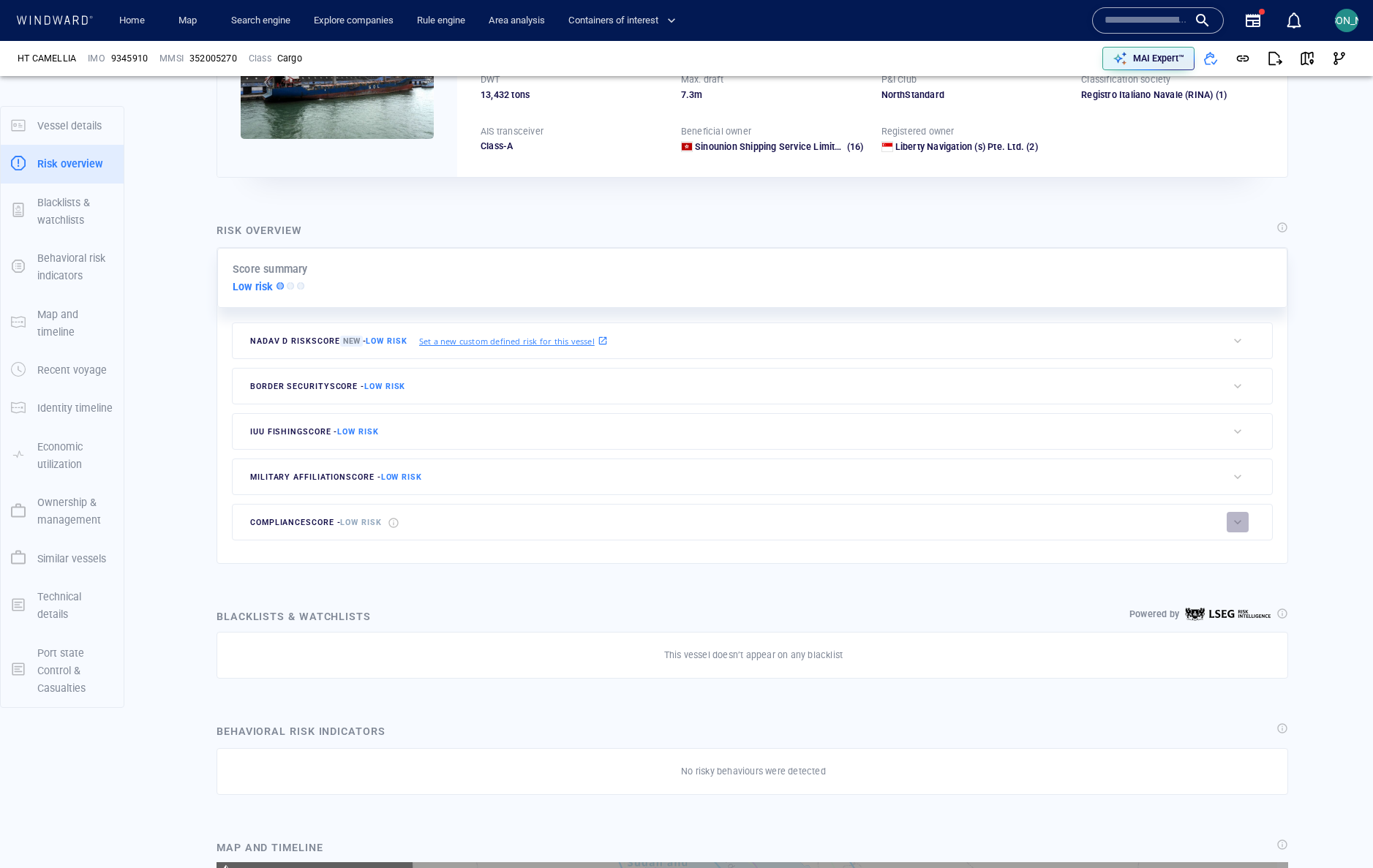
click at [1236, 532] on button "button" at bounding box center [1238, 522] width 22 height 21
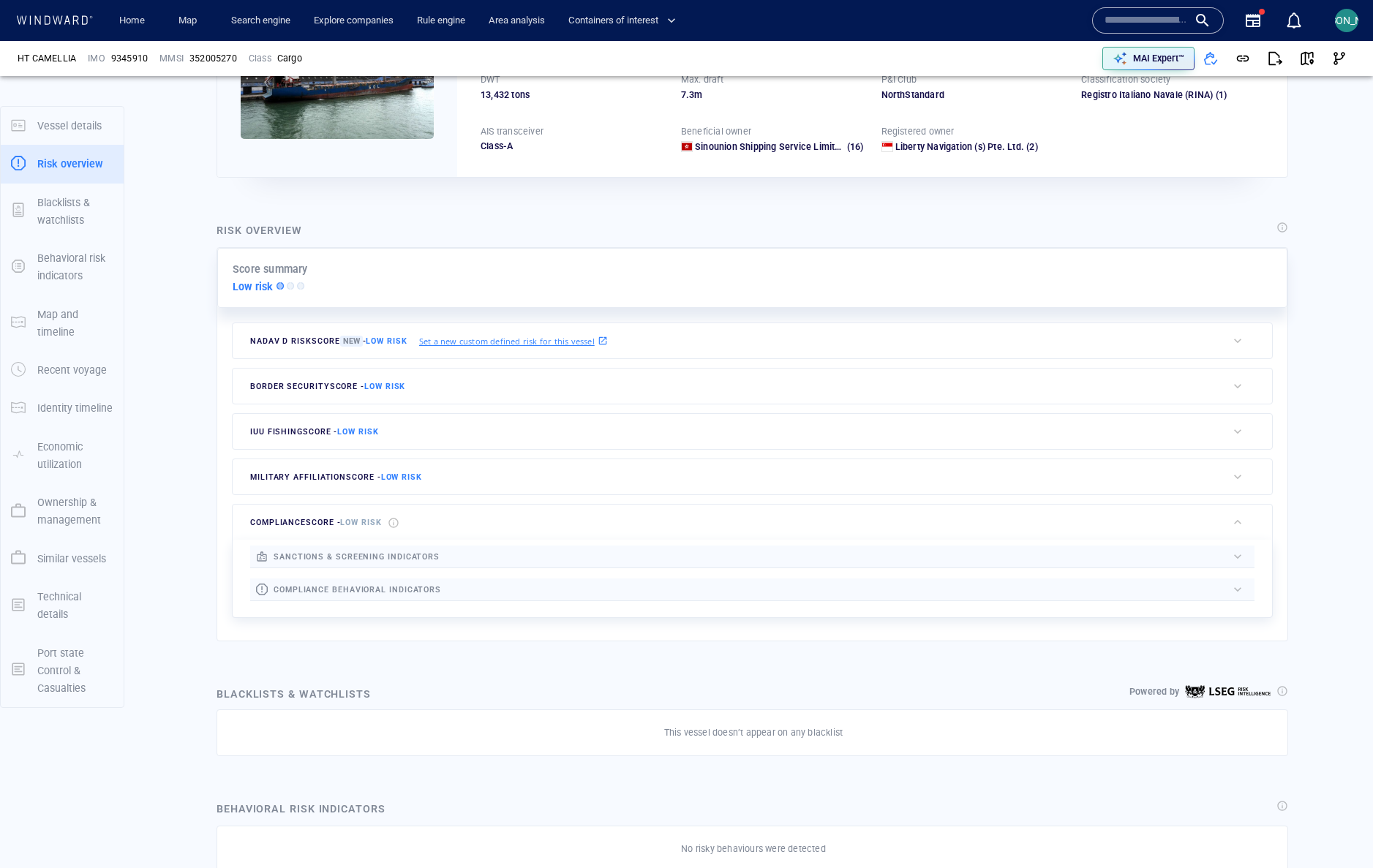
click at [1235, 532] on button "button" at bounding box center [1238, 522] width 22 height 21
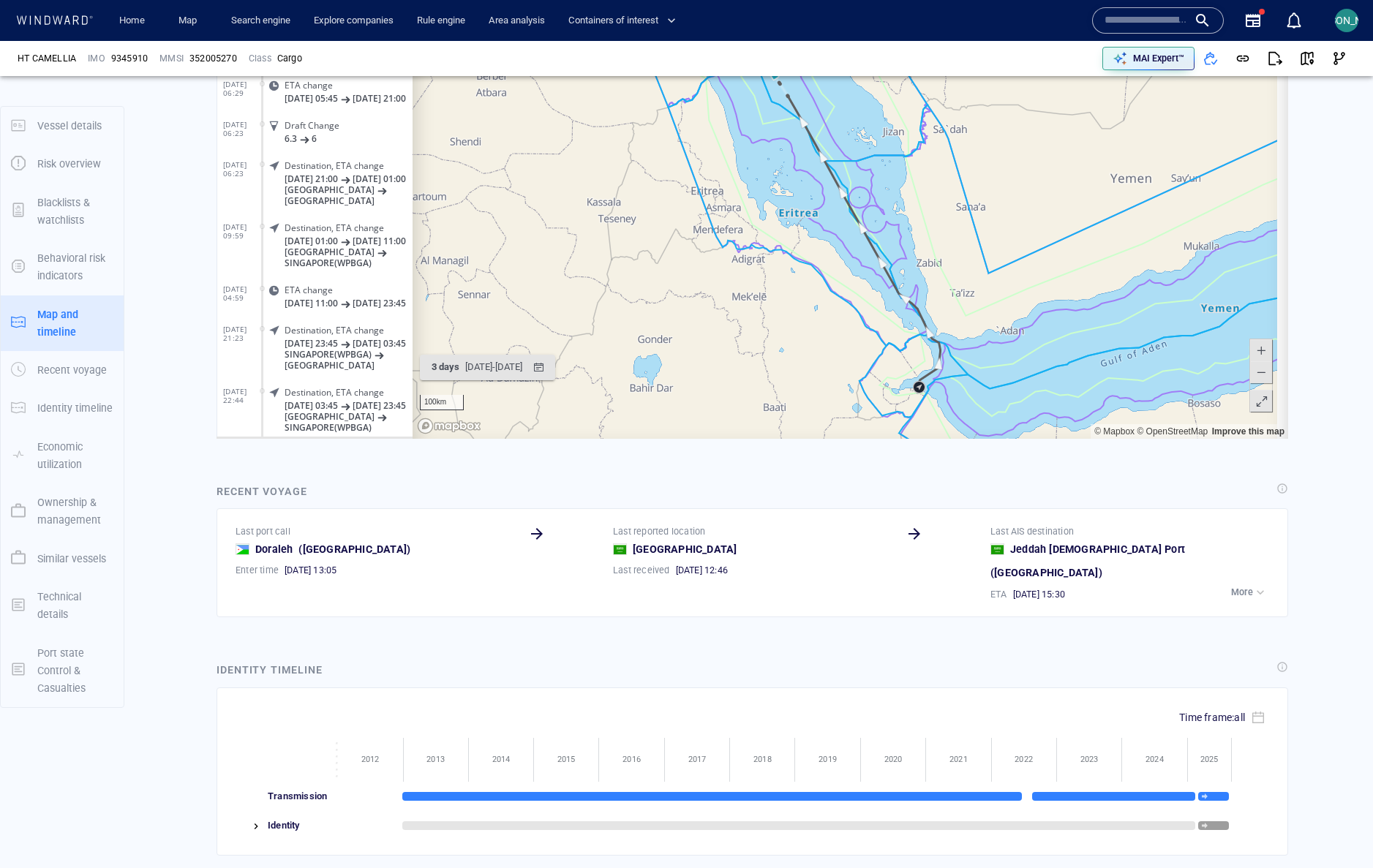
scroll to position [956, 0]
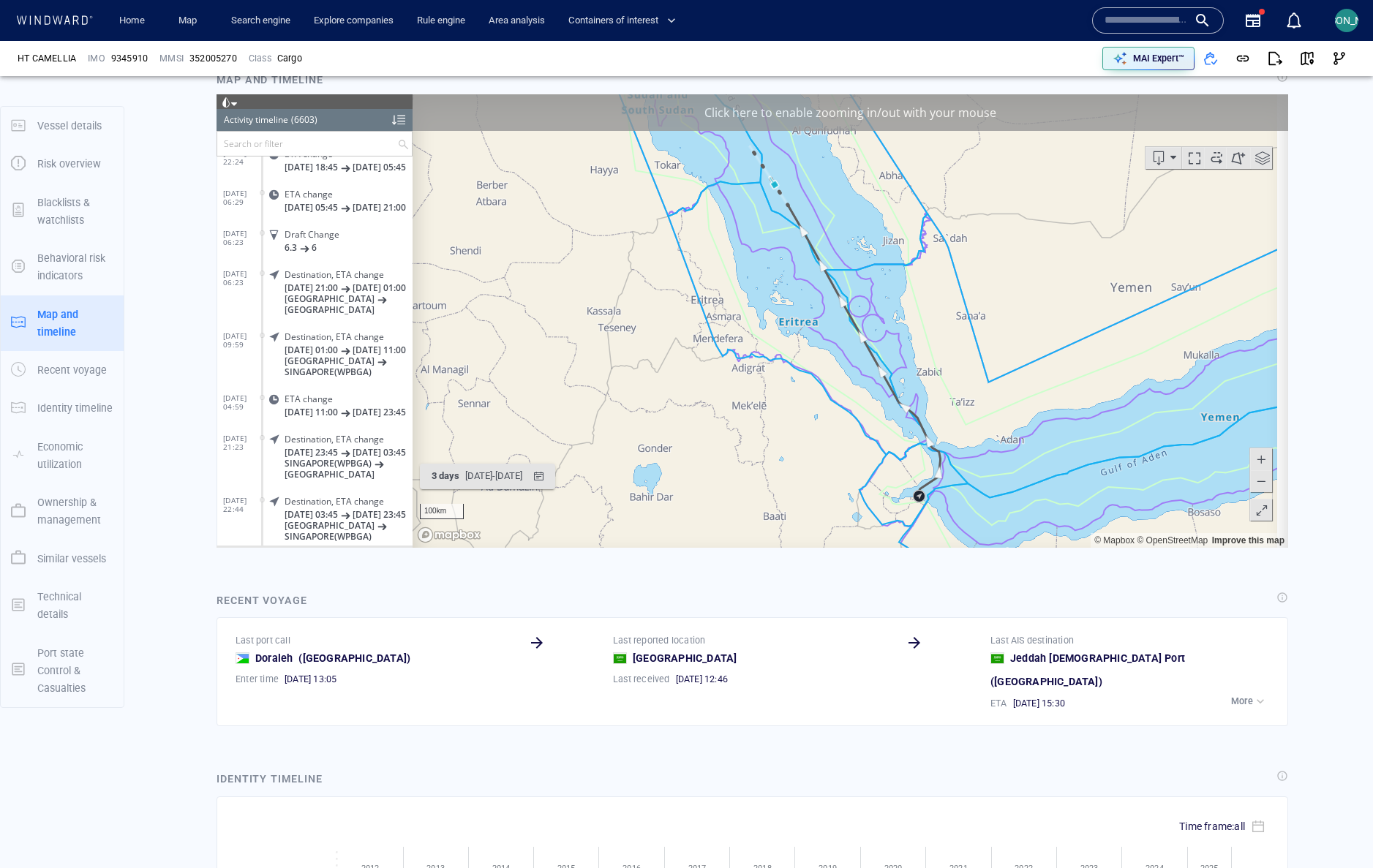
click at [1236, 695] on p "More" at bounding box center [1242, 701] width 22 height 13
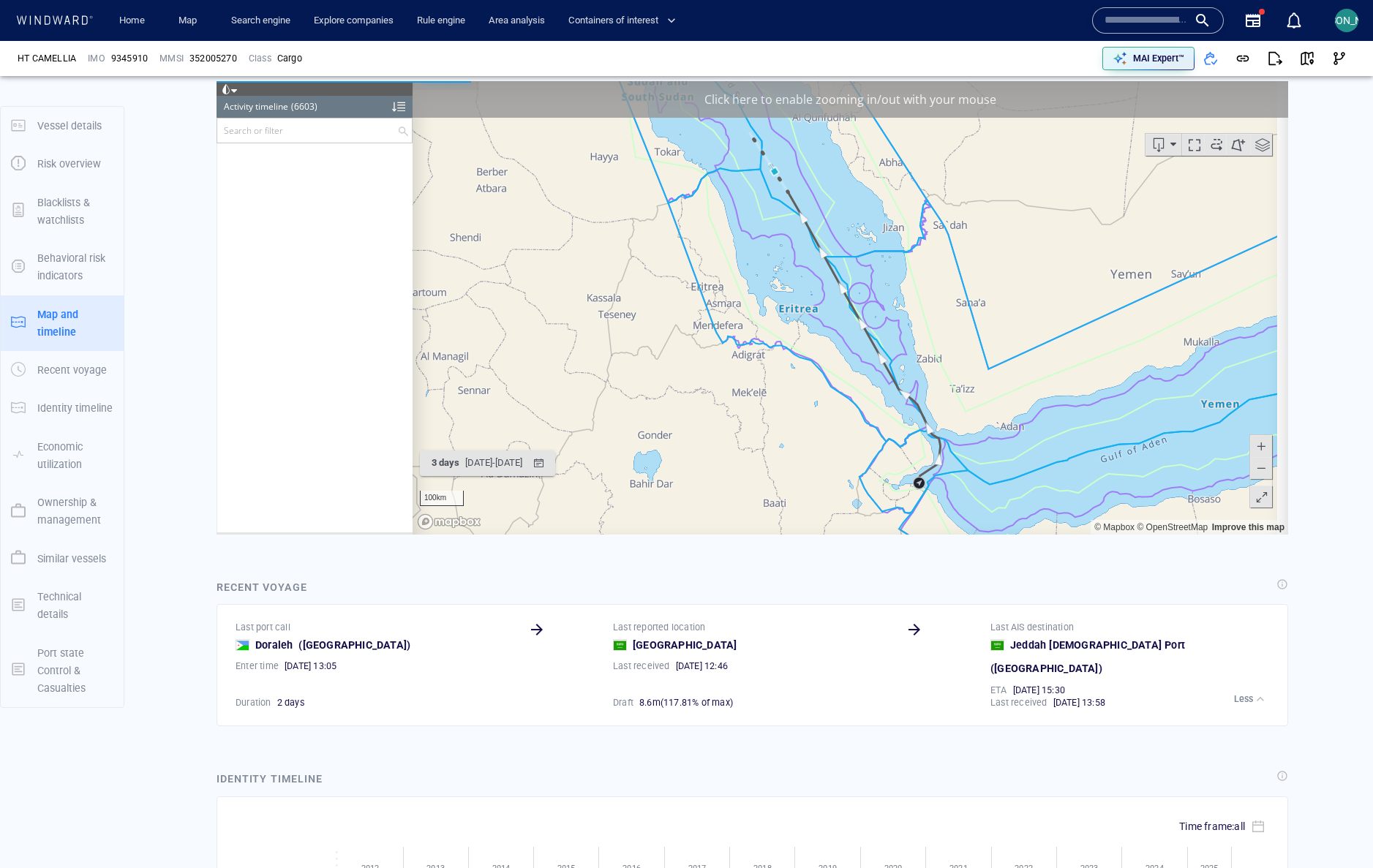
scroll to position [265145, 0]
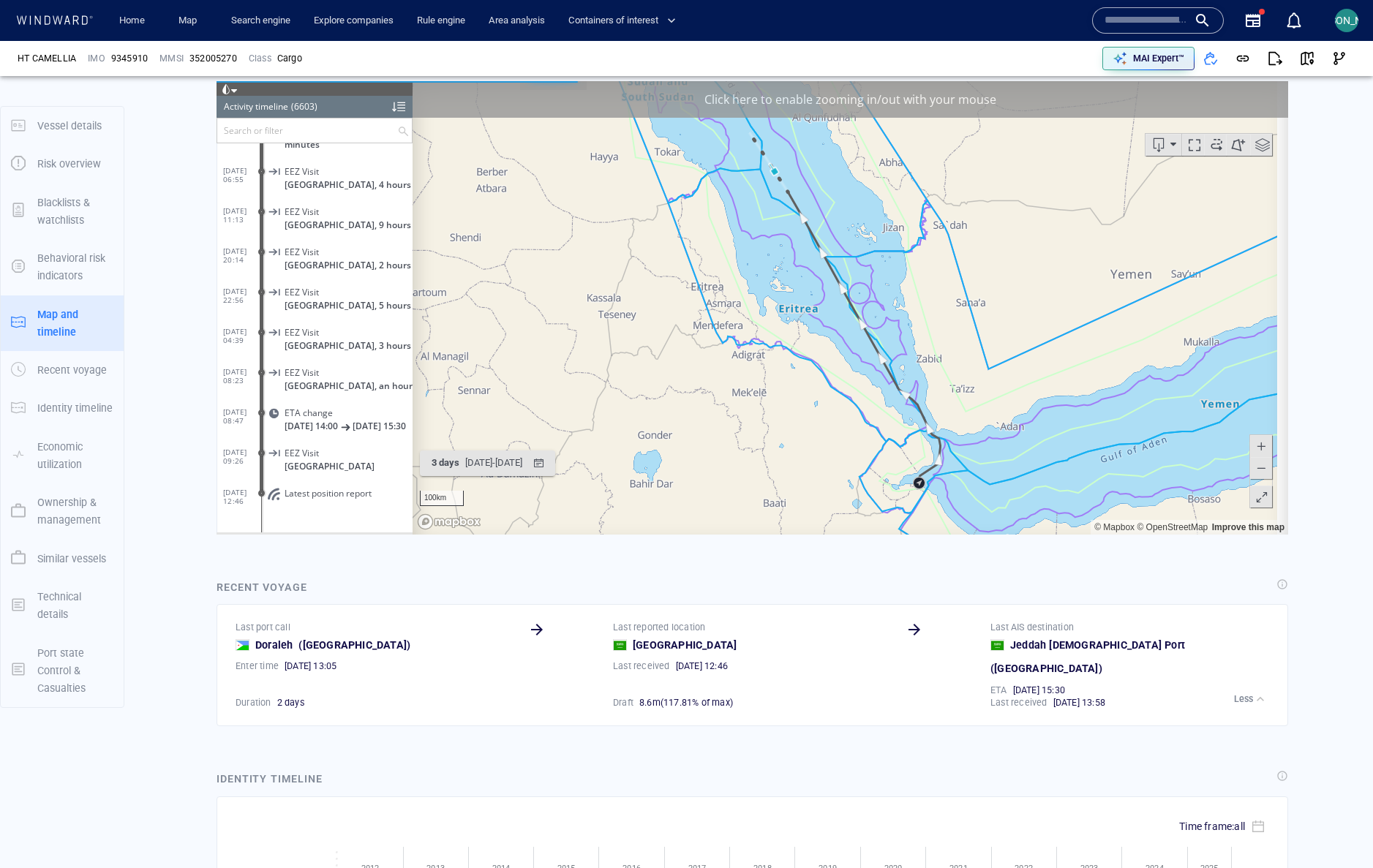
click at [289, 455] on span "EEZ Visit" at bounding box center [301, 452] width 35 height 11
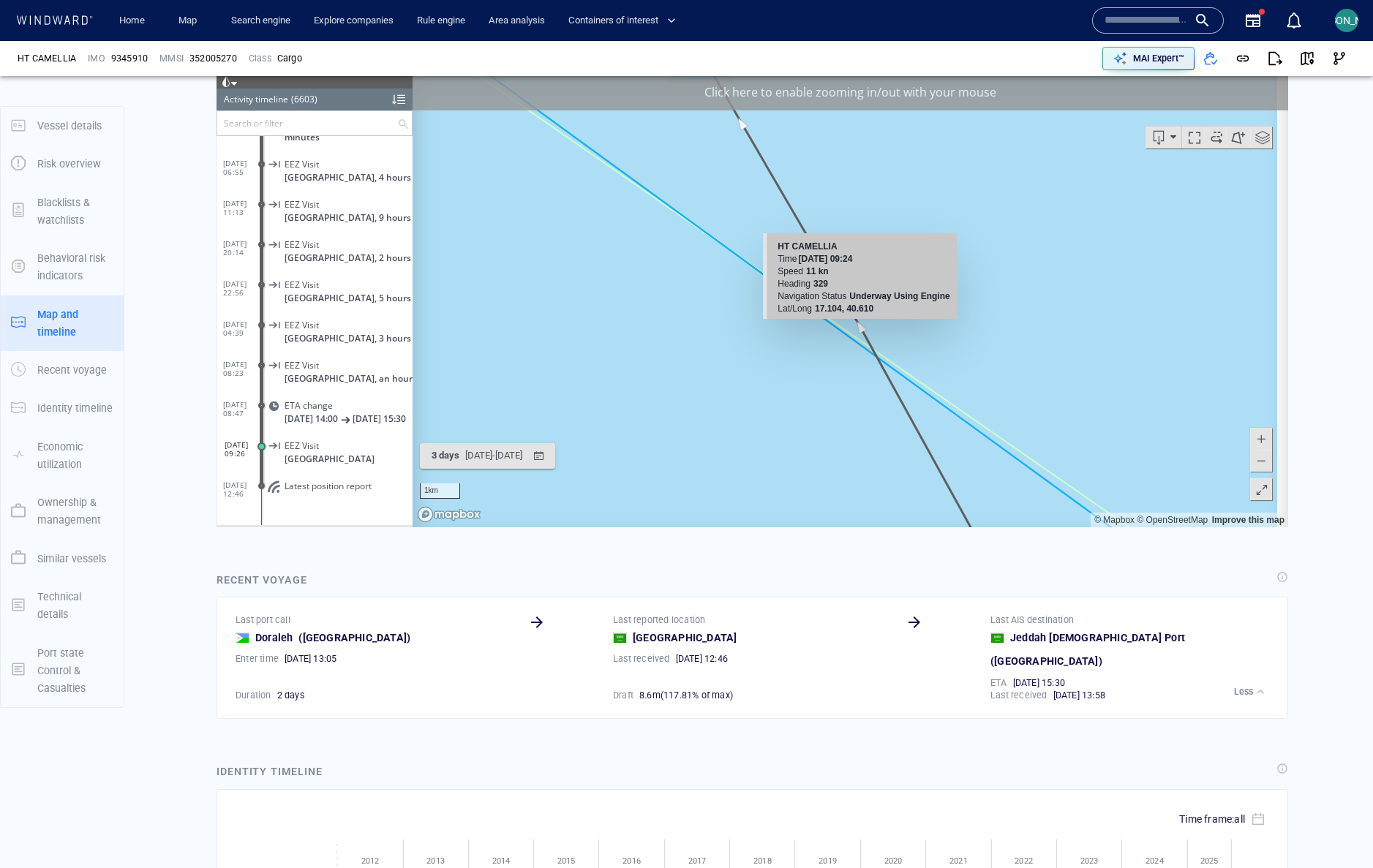
scroll to position [991, 0]
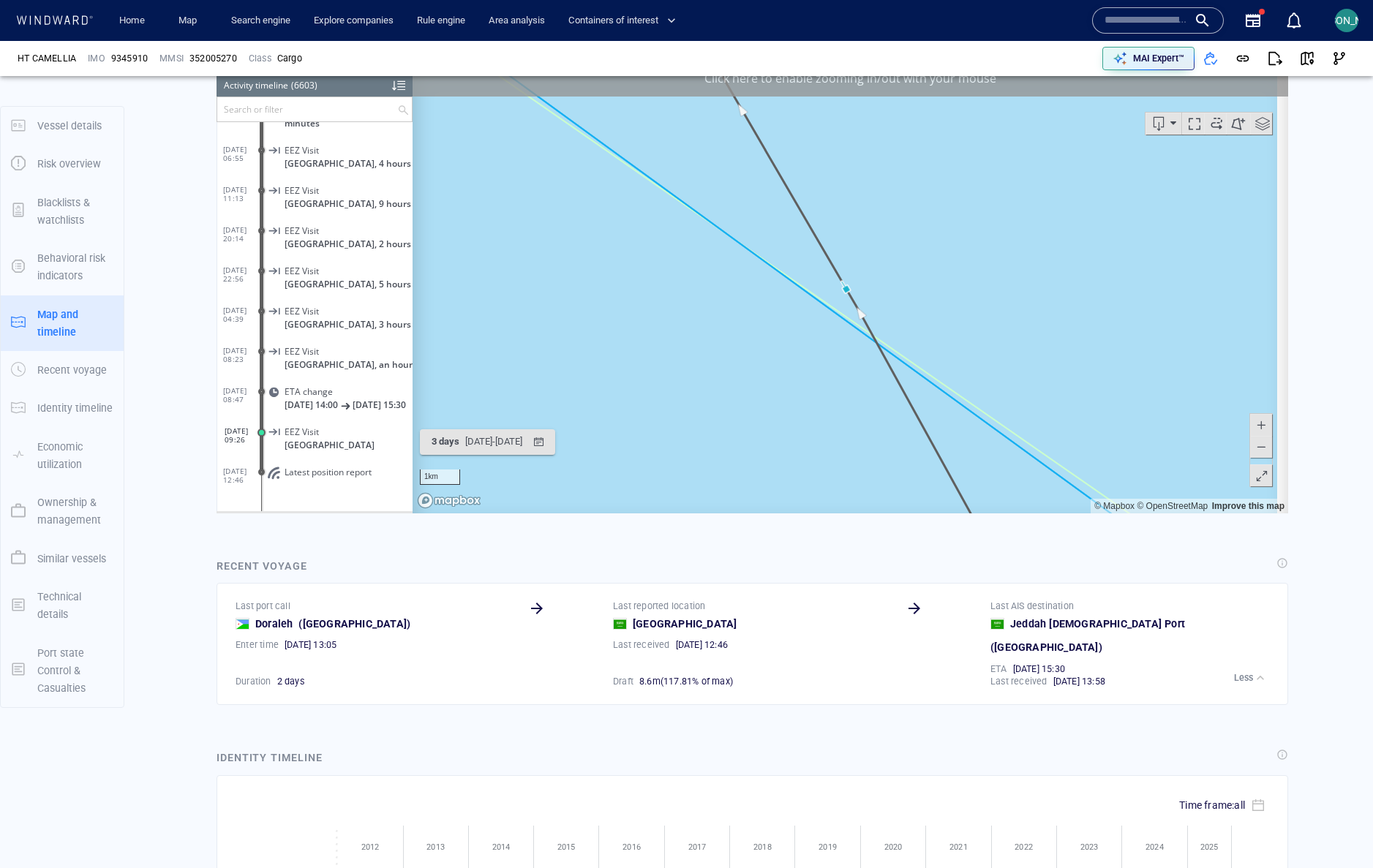
click at [1255, 449] on span at bounding box center [1261, 446] width 15 height 22
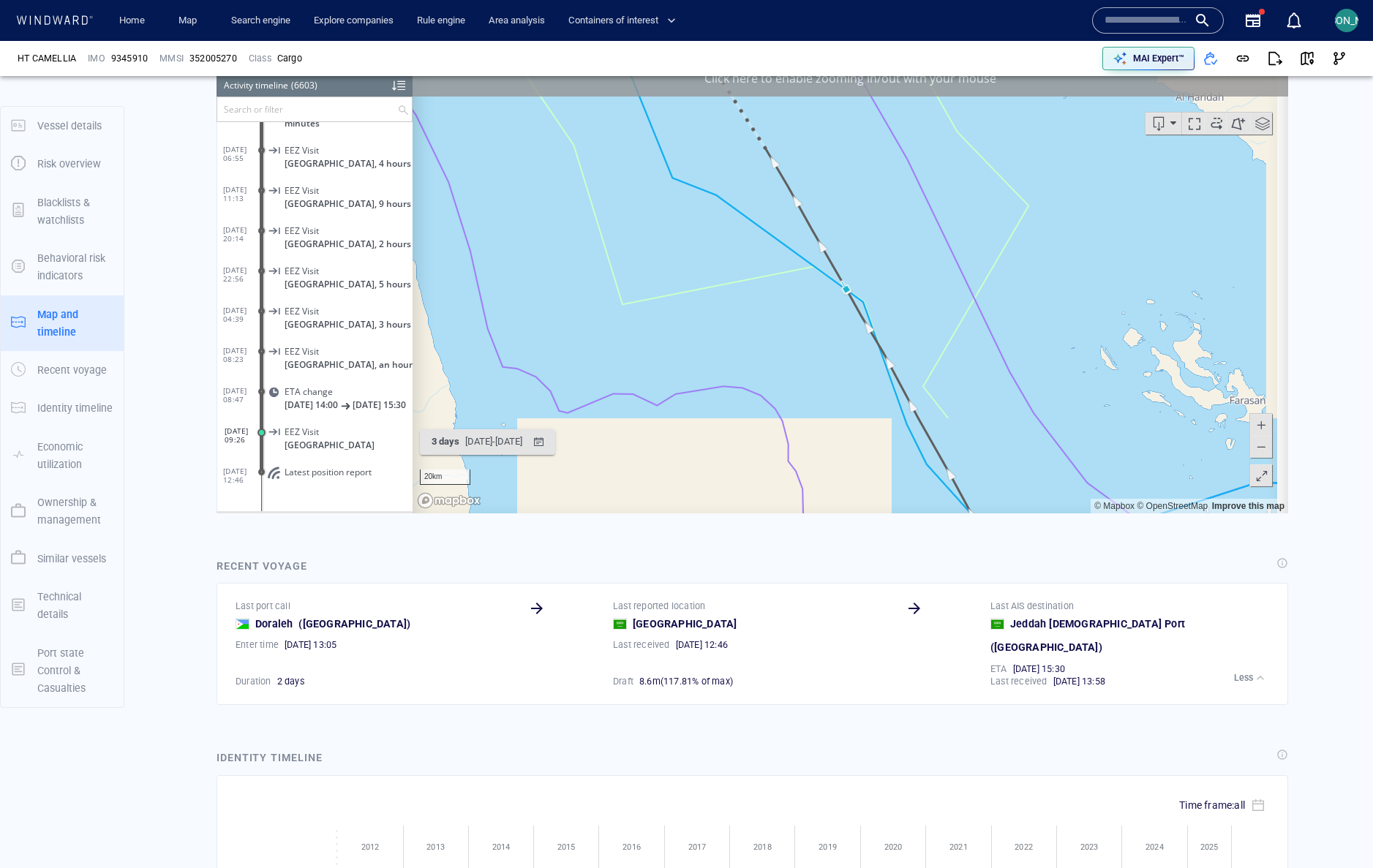
click at [1255, 449] on span at bounding box center [1261, 446] width 15 height 22
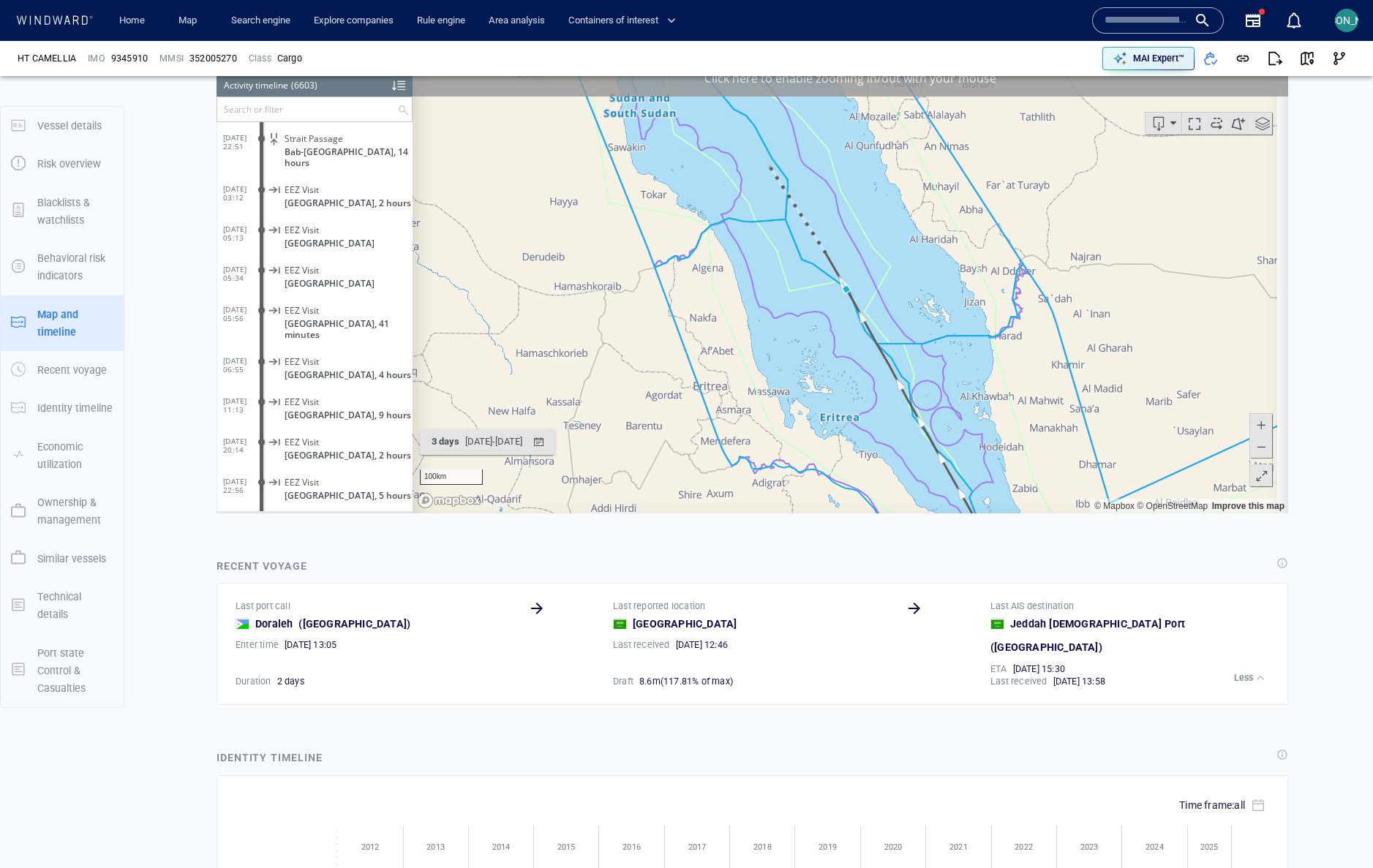
scroll to position [264953, 0]
click at [310, 211] on span "Yemen, 2 hours" at bounding box center [347, 205] width 126 height 11
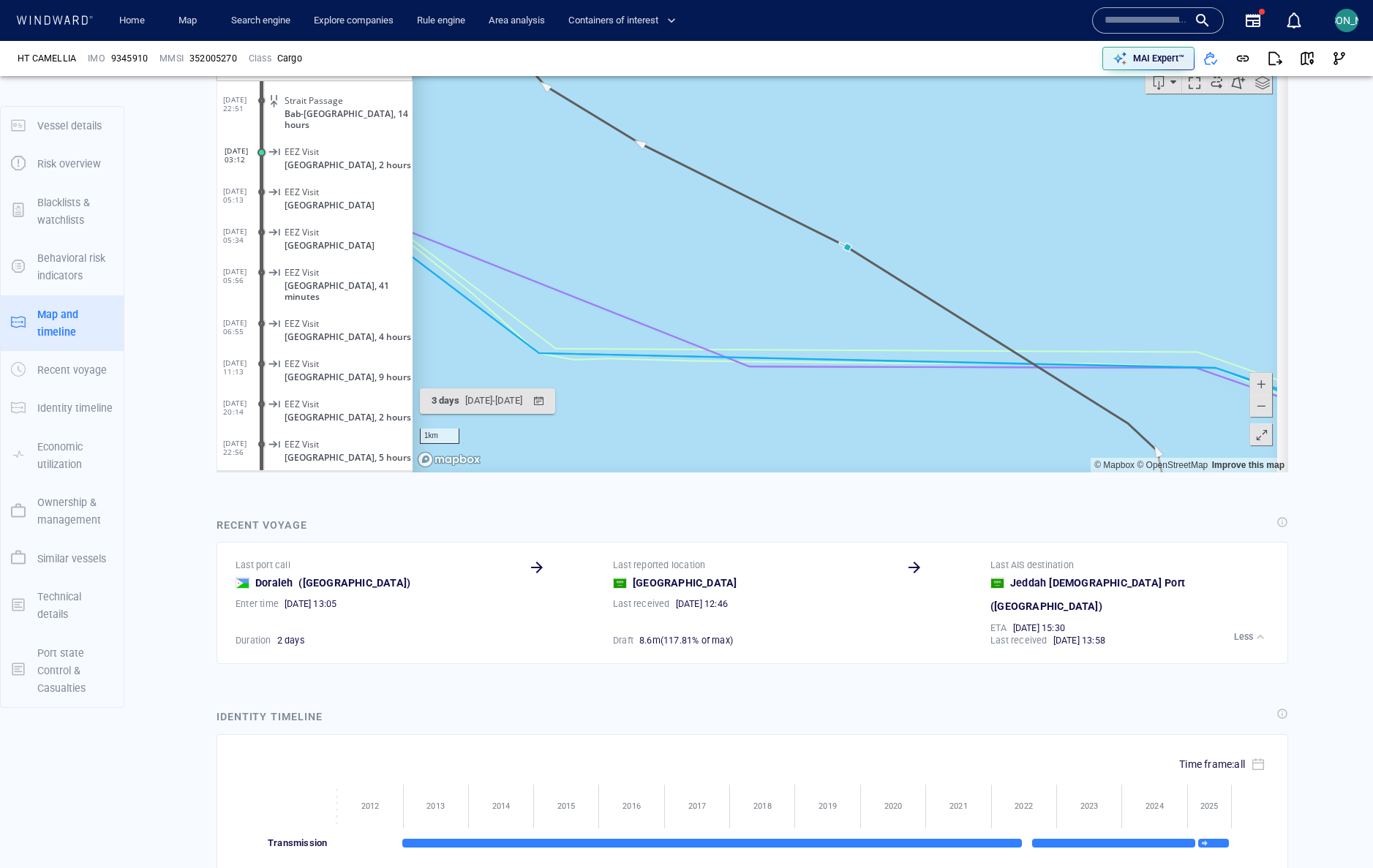
scroll to position [1066, 0]
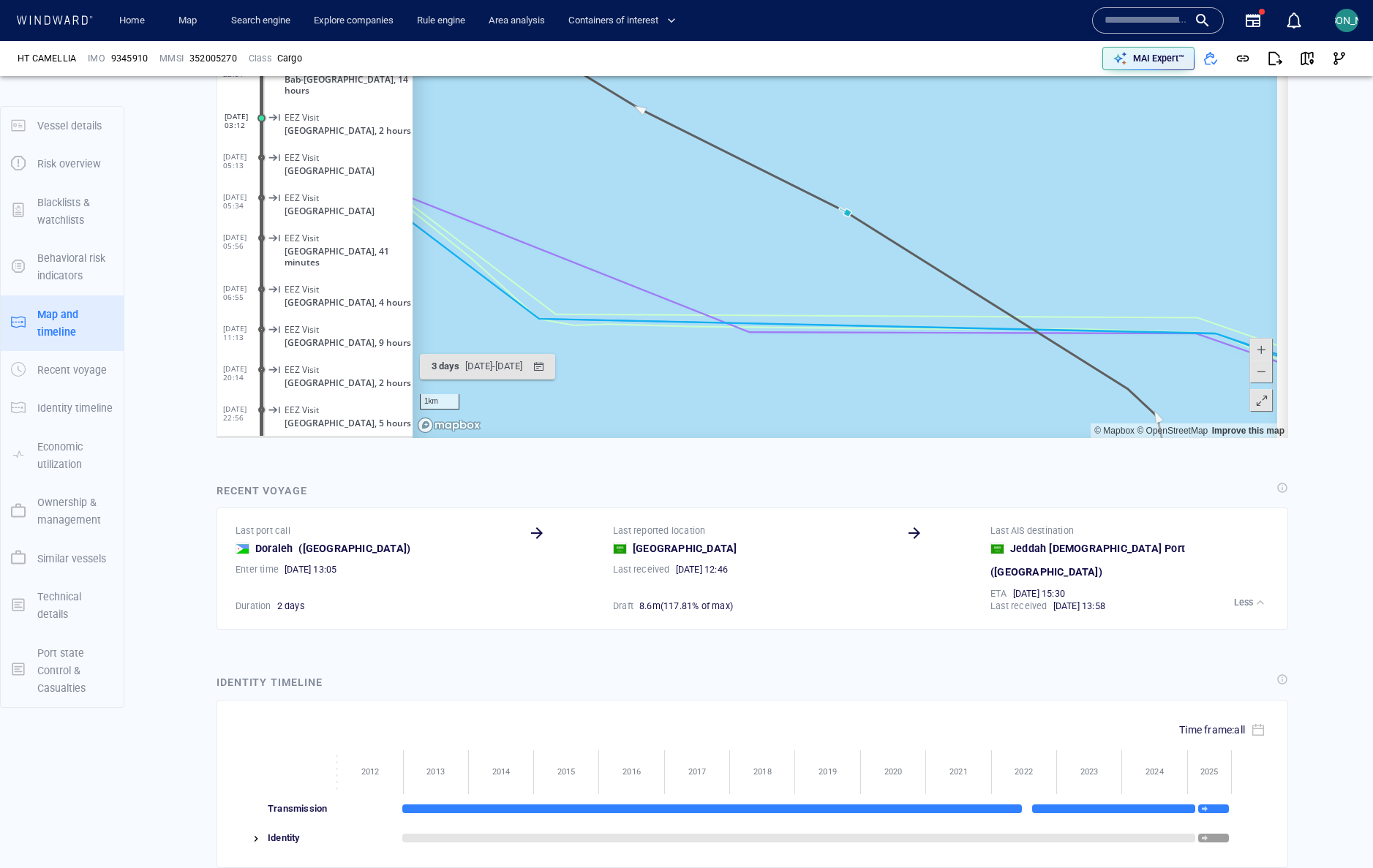
click at [1253, 372] on span at bounding box center [1261, 372] width 15 height 22
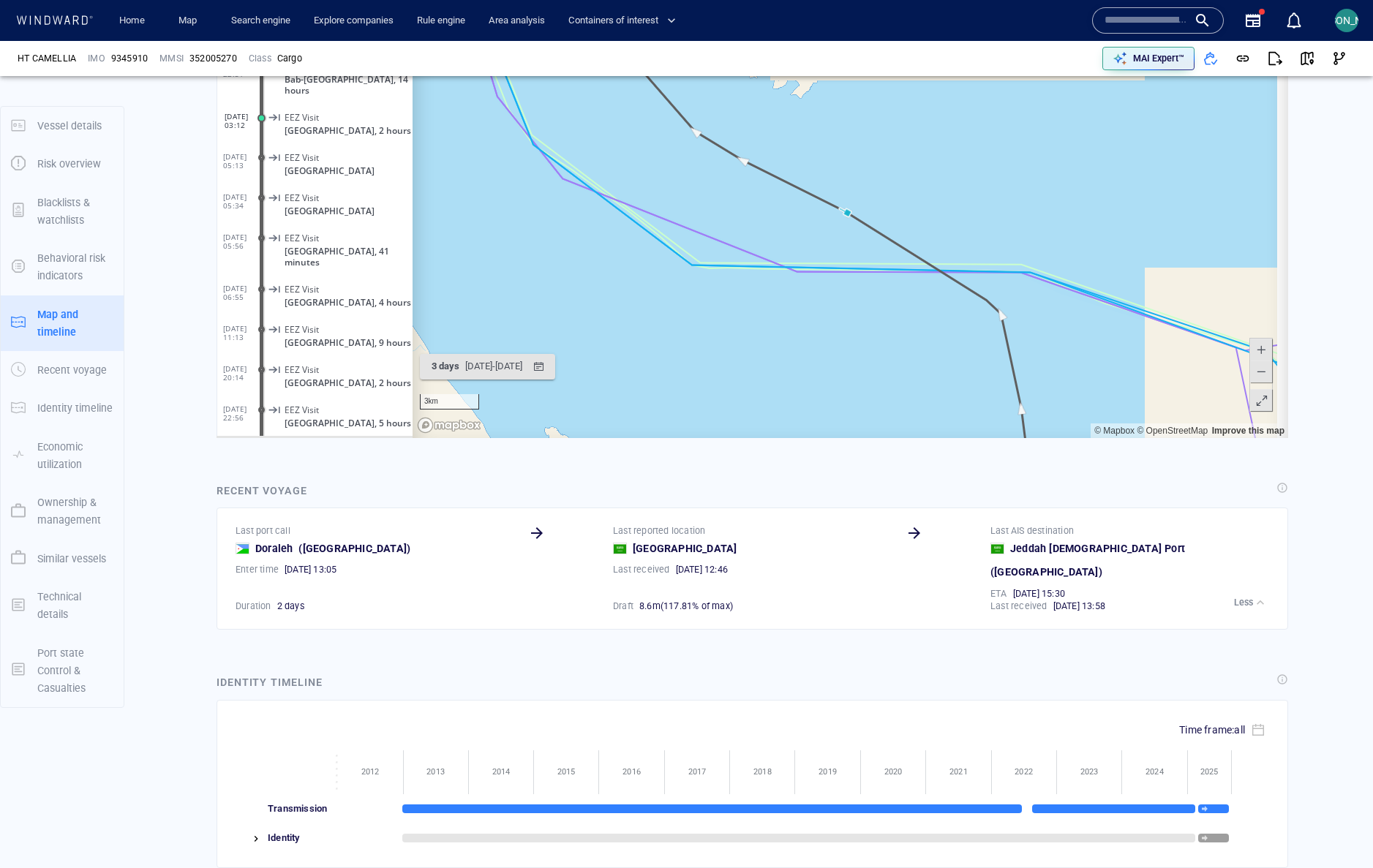
click at [1253, 372] on span at bounding box center [1261, 372] width 15 height 22
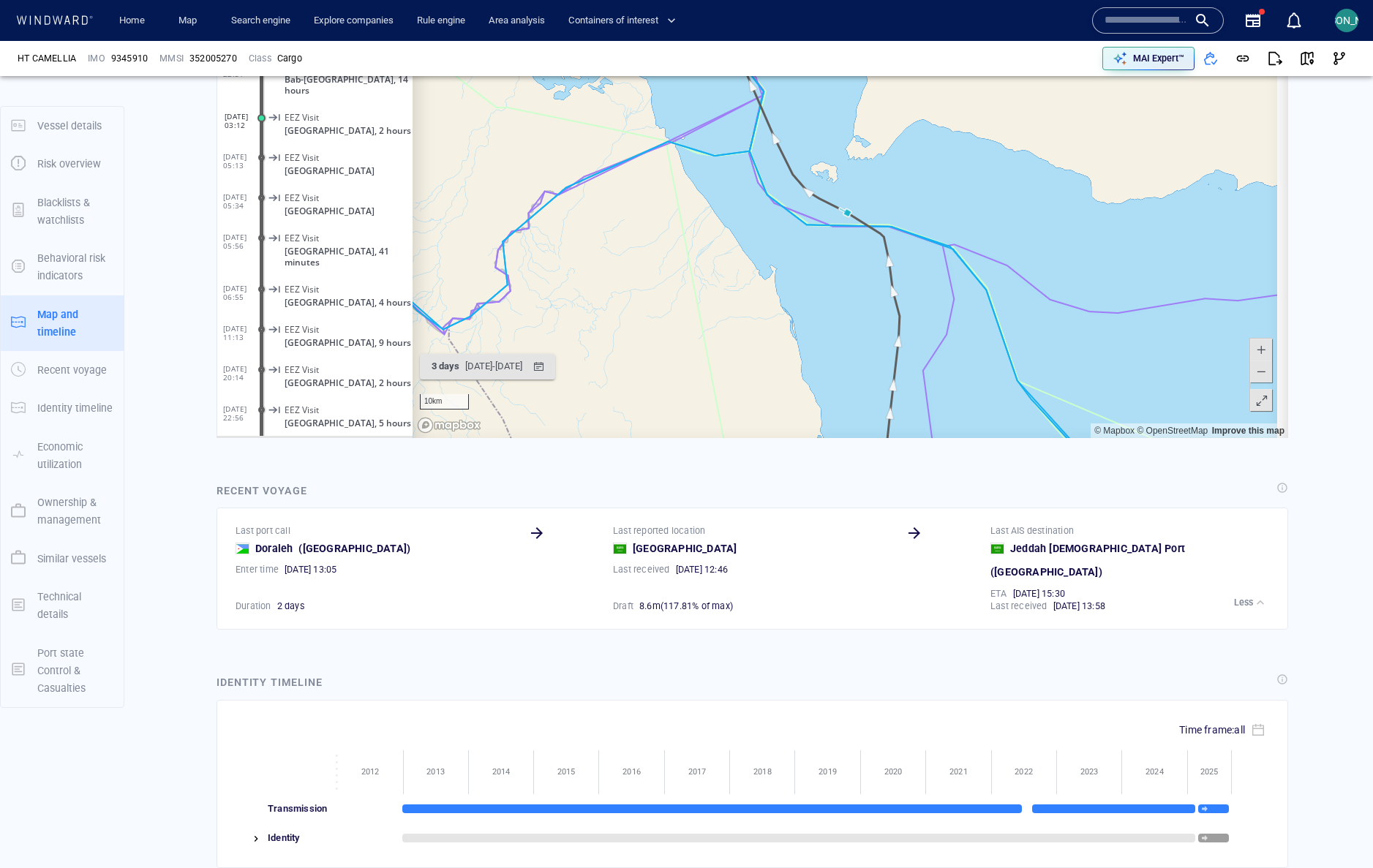
click at [1253, 372] on span at bounding box center [1261, 372] width 15 height 22
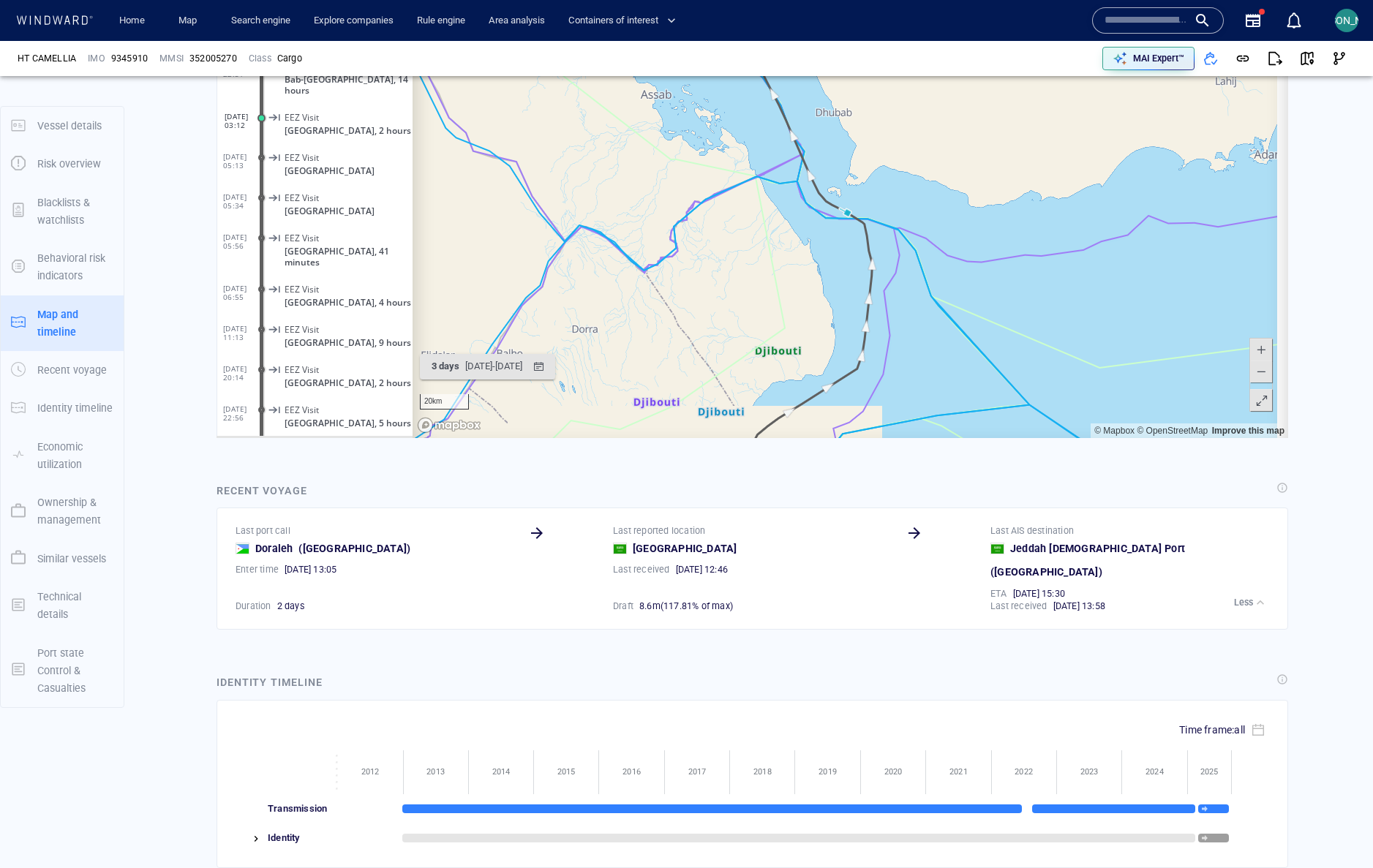
click at [1253, 372] on span at bounding box center [1261, 372] width 15 height 22
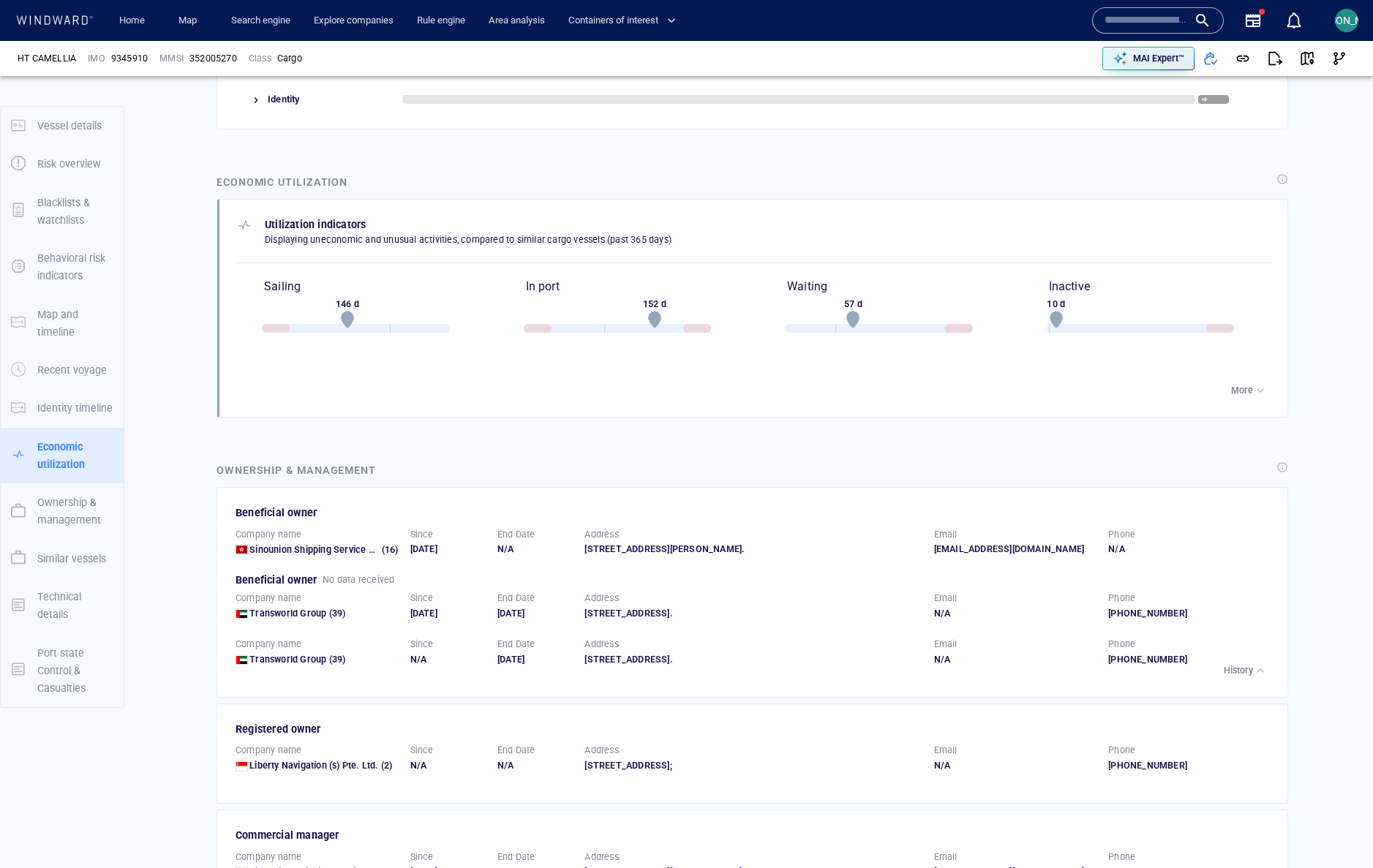
scroll to position [2069, 0]
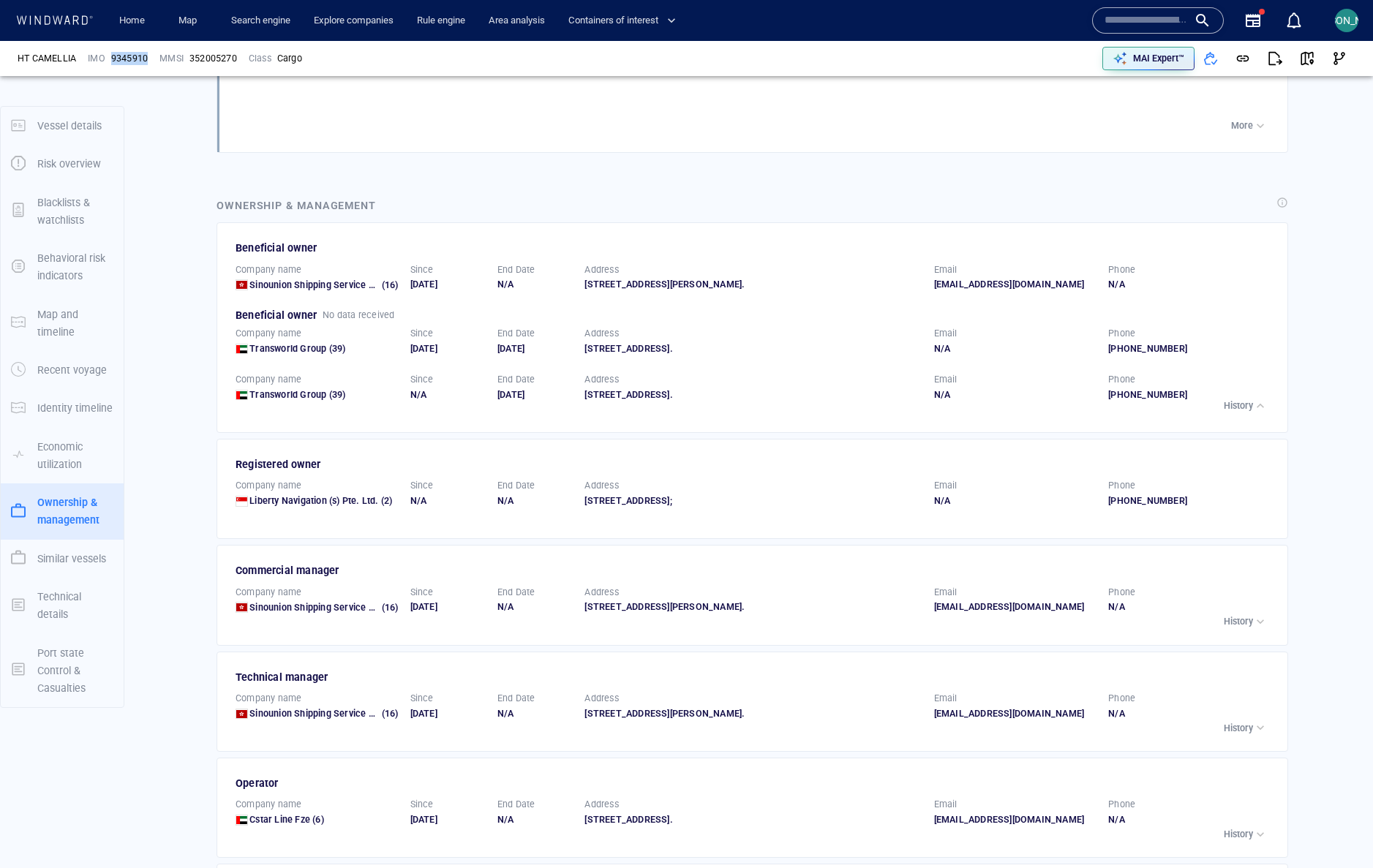
drag, startPoint x: 112, startPoint y: 57, endPoint x: 149, endPoint y: 59, distance: 37.1
click at [149, 59] on div "9345910" at bounding box center [129, 59] width 43 height 19
copy span "9345910"
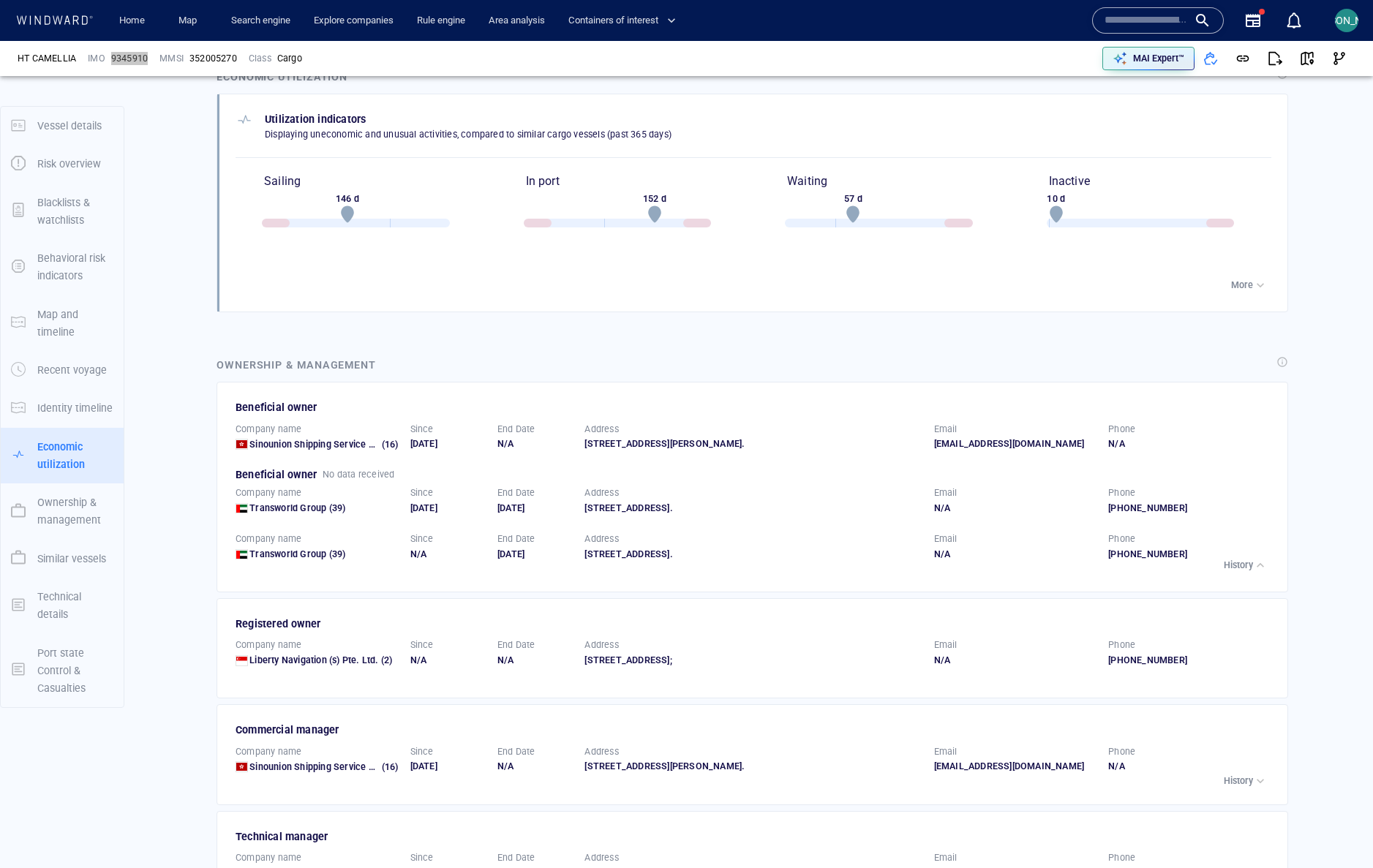
scroll to position [1886, 0]
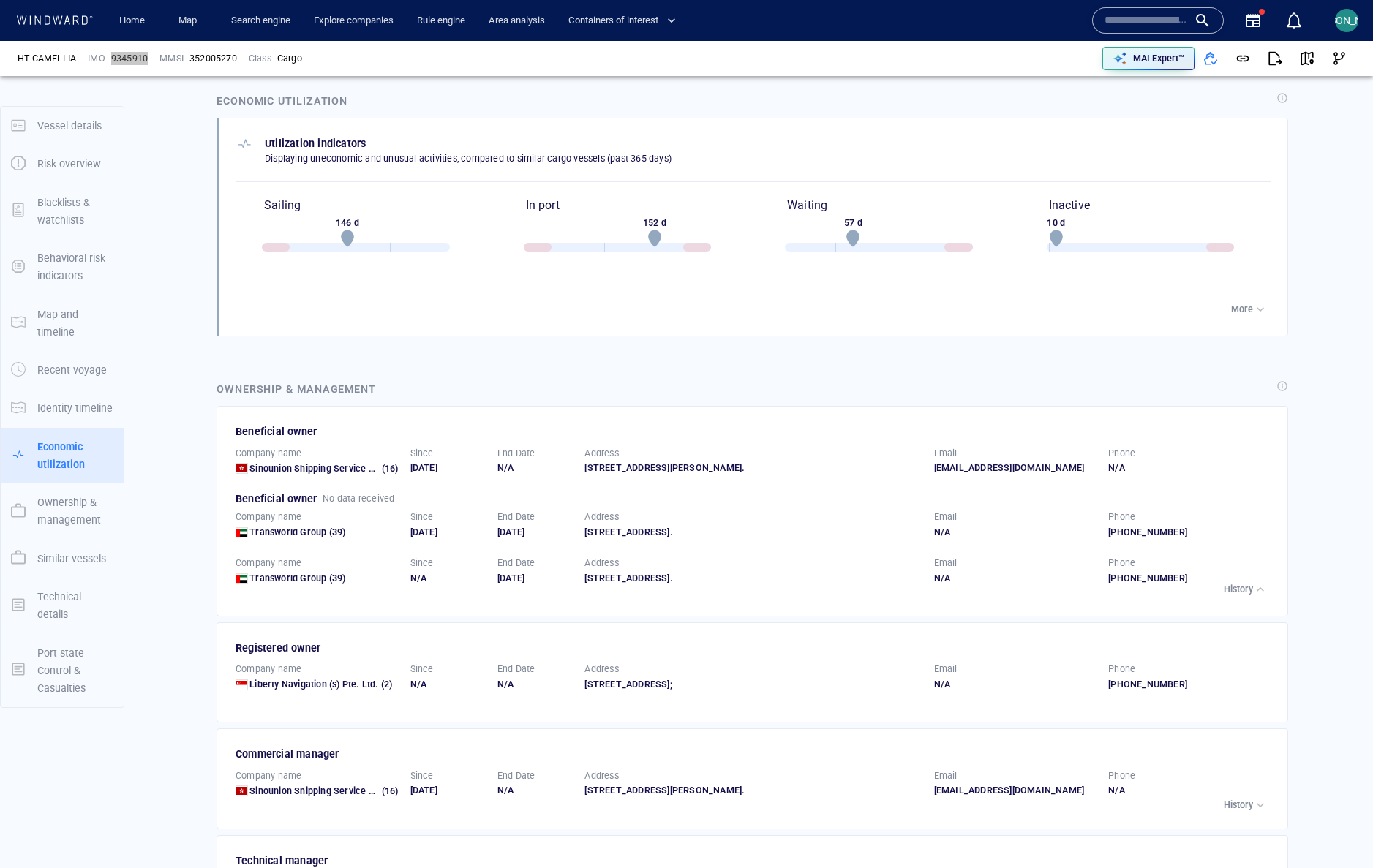
copy span "9345910"
drag, startPoint x: 81, startPoint y: 59, endPoint x: 18, endPoint y: 60, distance: 63.0
click at [18, 60] on div "HT CAMELLIA" at bounding box center [47, 59] width 71 height 25
copy div "HT CAMELLIA"
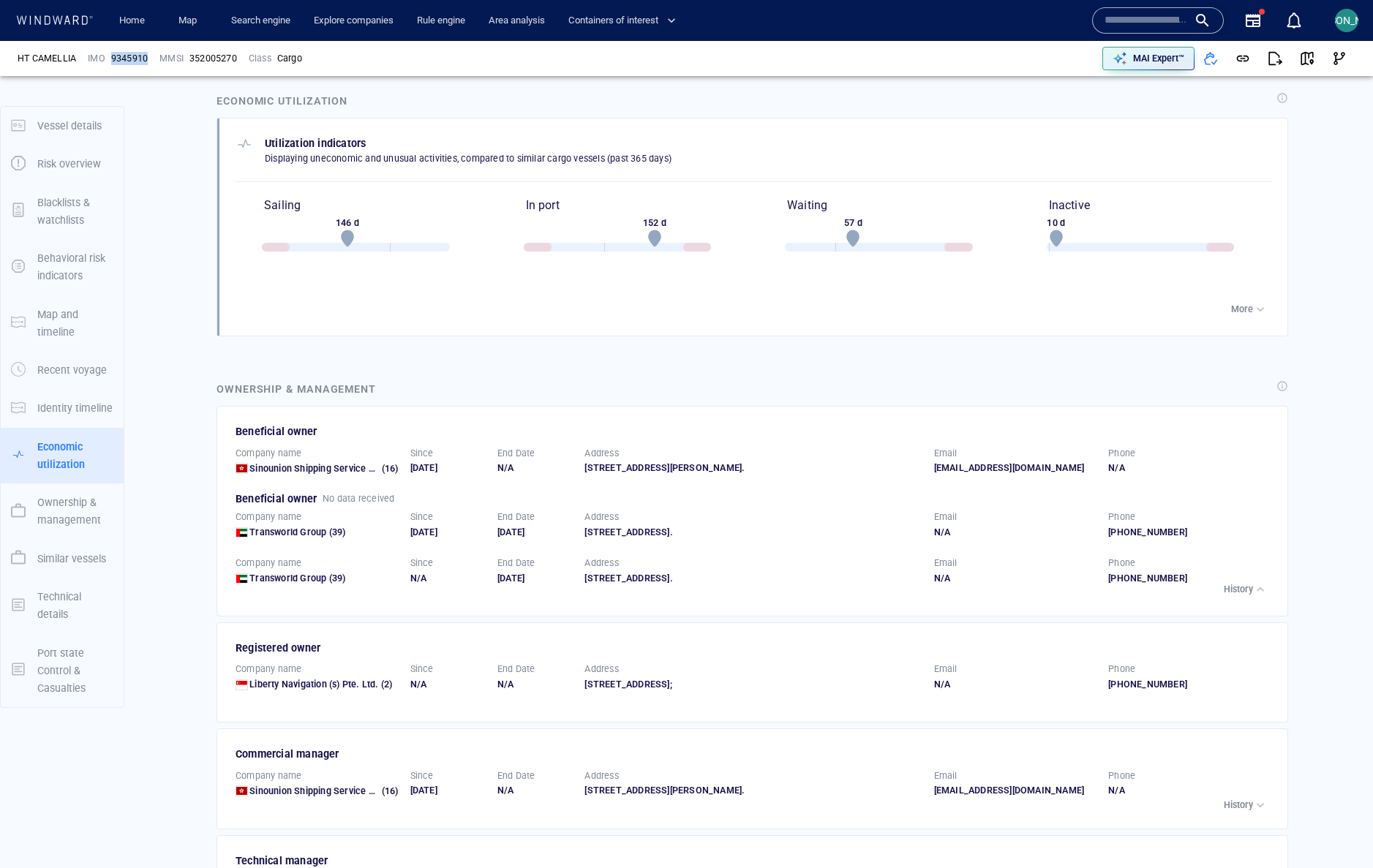
drag, startPoint x: 134, startPoint y: 59, endPoint x: 111, endPoint y: 58, distance: 23.0
click at [111, 58] on div "9345910" at bounding box center [129, 59] width 43 height 19
copy span "9345910"
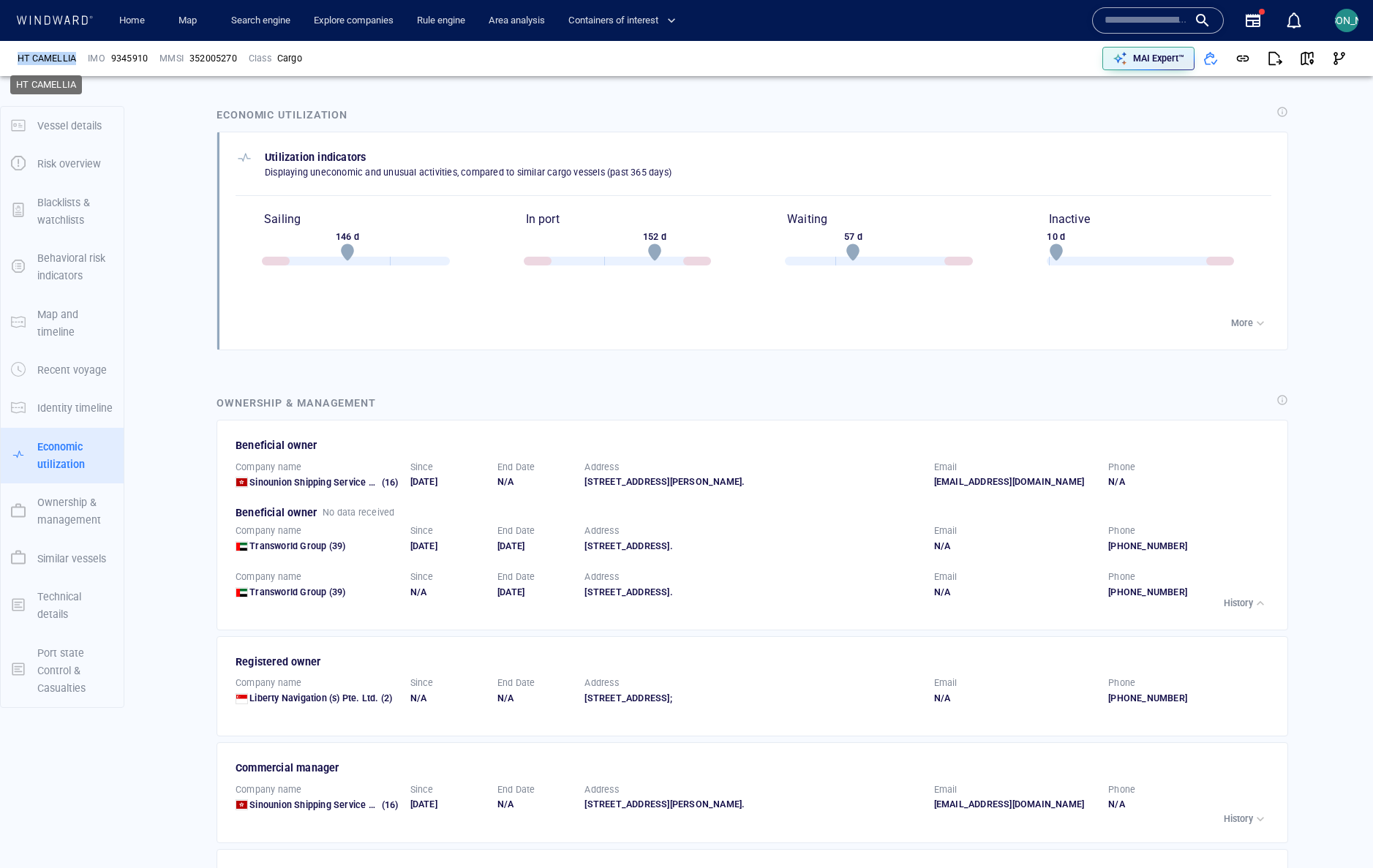
drag, startPoint x: 75, startPoint y: 57, endPoint x: 18, endPoint y: 55, distance: 57.0
click at [18, 55] on div "HT CAMELLIA" at bounding box center [47, 59] width 59 height 13
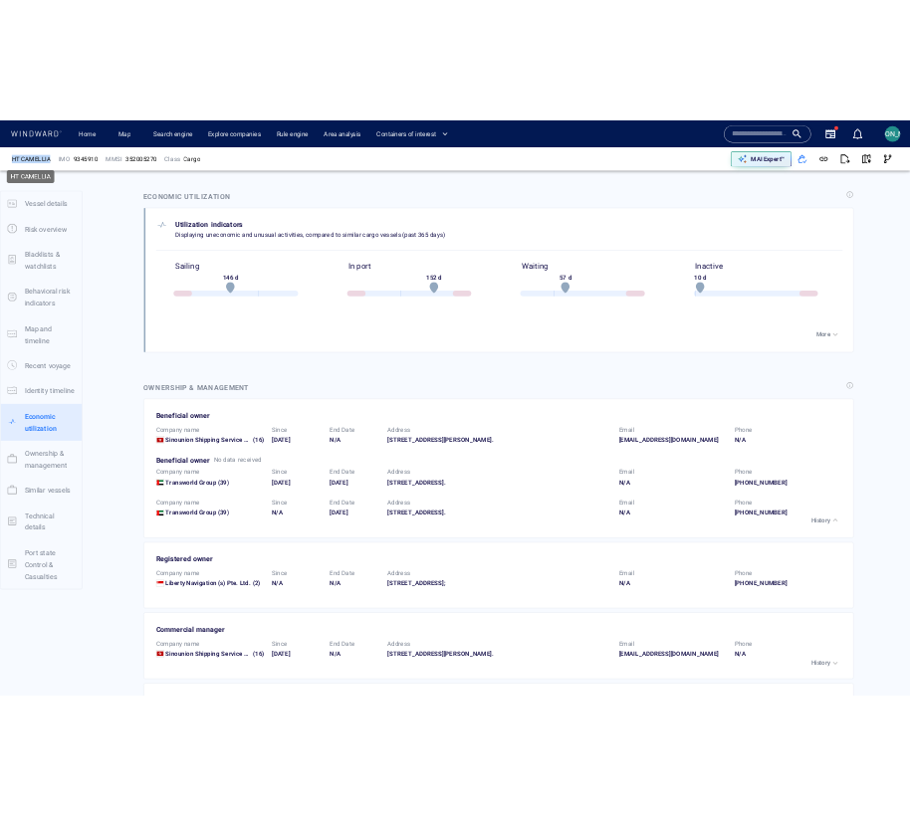
scroll to position [2548, 0]
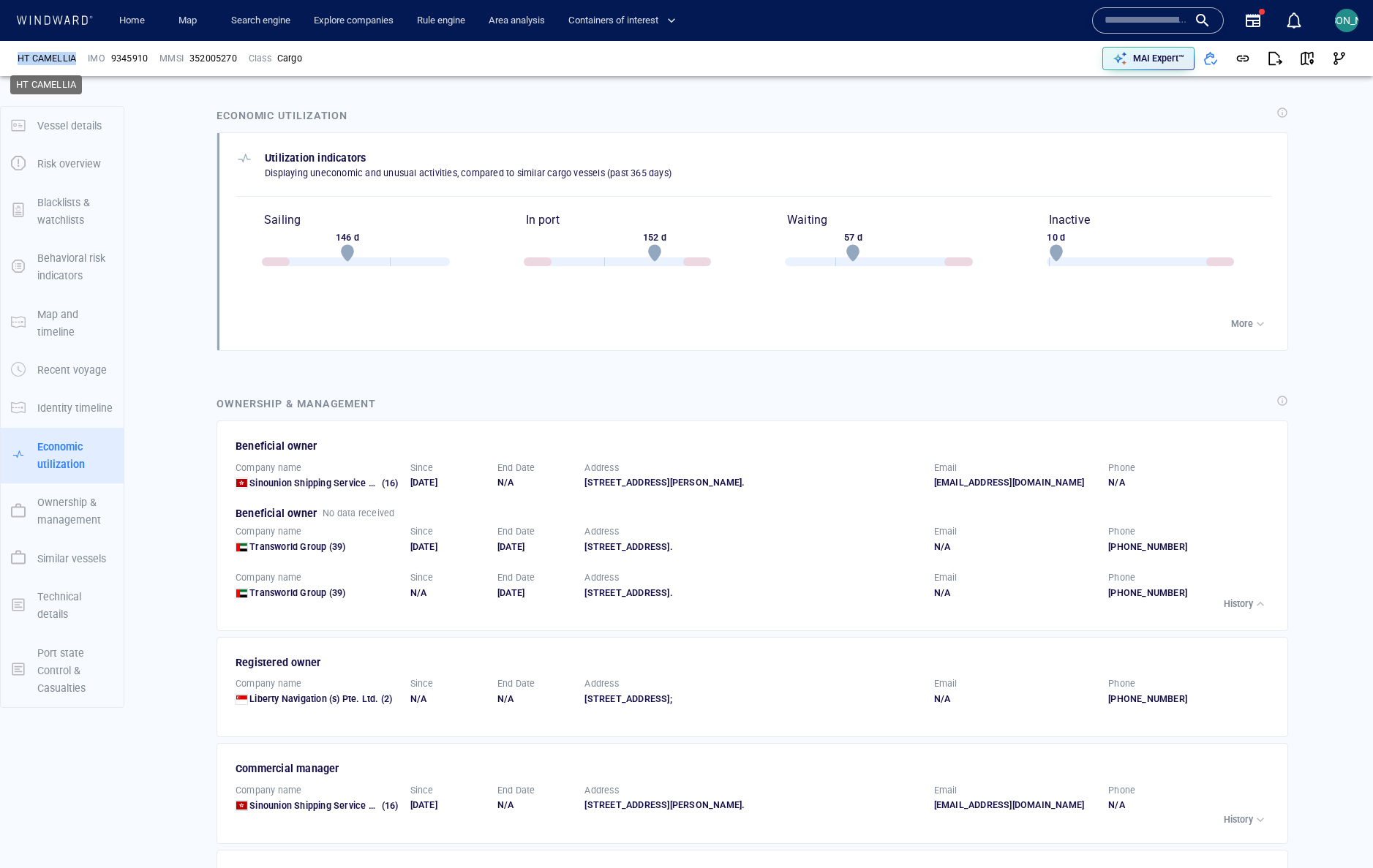
copy div "HT CAMELLIA"
click at [279, 477] on span "Sinounion Shipping Service Limited" at bounding box center [324, 482] width 151 height 11
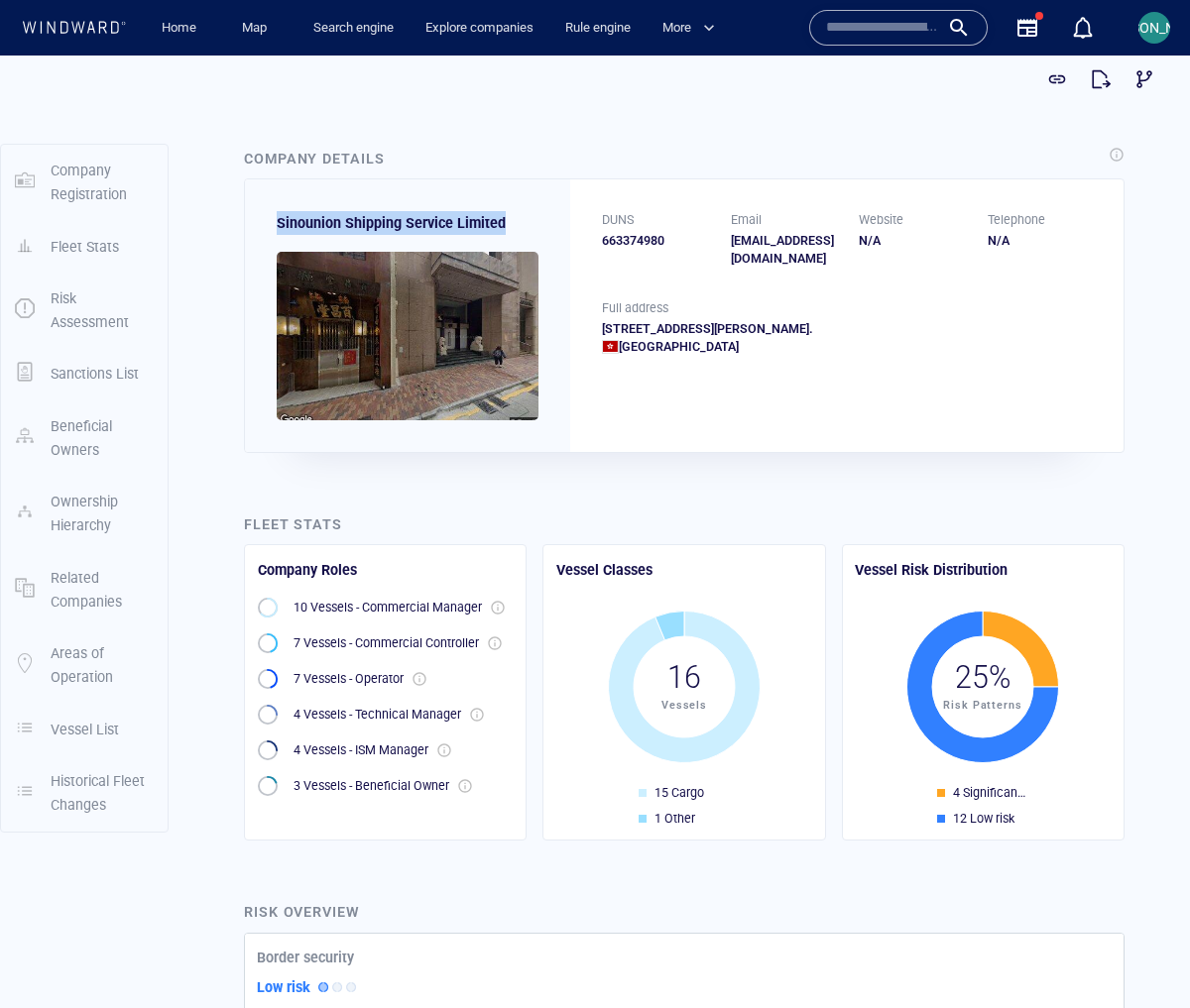
drag, startPoint x: 269, startPoint y: 225, endPoint x: 514, endPoint y: 226, distance: 245.0
click at [514, 226] on div "Sinounion Shipping Service Limited" at bounding box center [407, 315] width 326 height 272
copy span "Sinounion Shipping Service Limited"
